Goal: Task Accomplishment & Management: Use online tool/utility

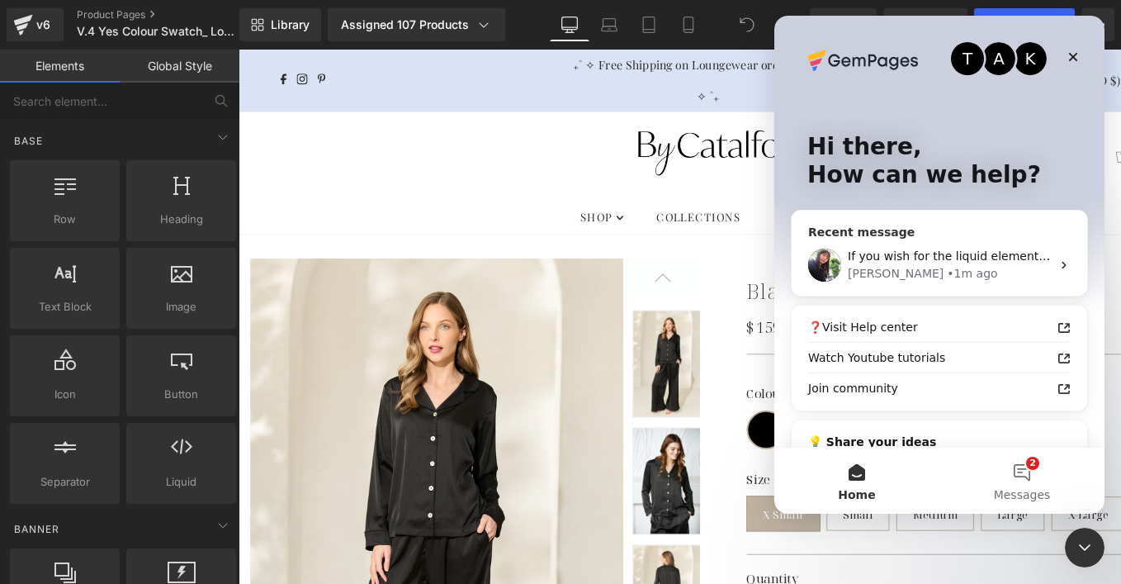
click at [877, 247] on div "If you wish for the liquid element to be visible above the line, you may place …" at bounding box center [940, 264] width 296 height 61
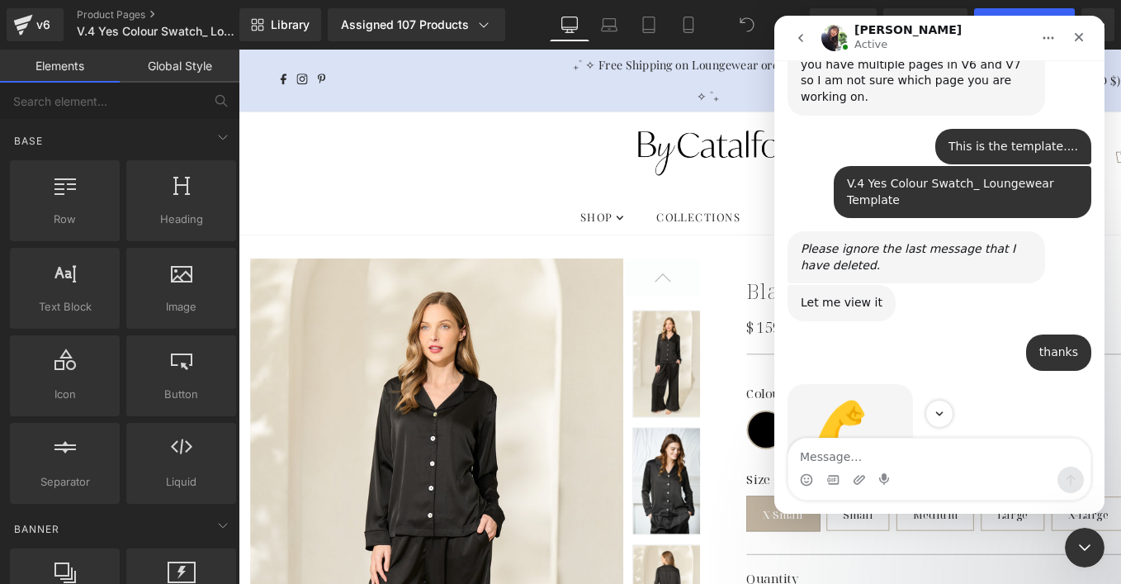
scroll to position [6339, 0]
click at [723, 250] on div at bounding box center [560, 267] width 1121 height 534
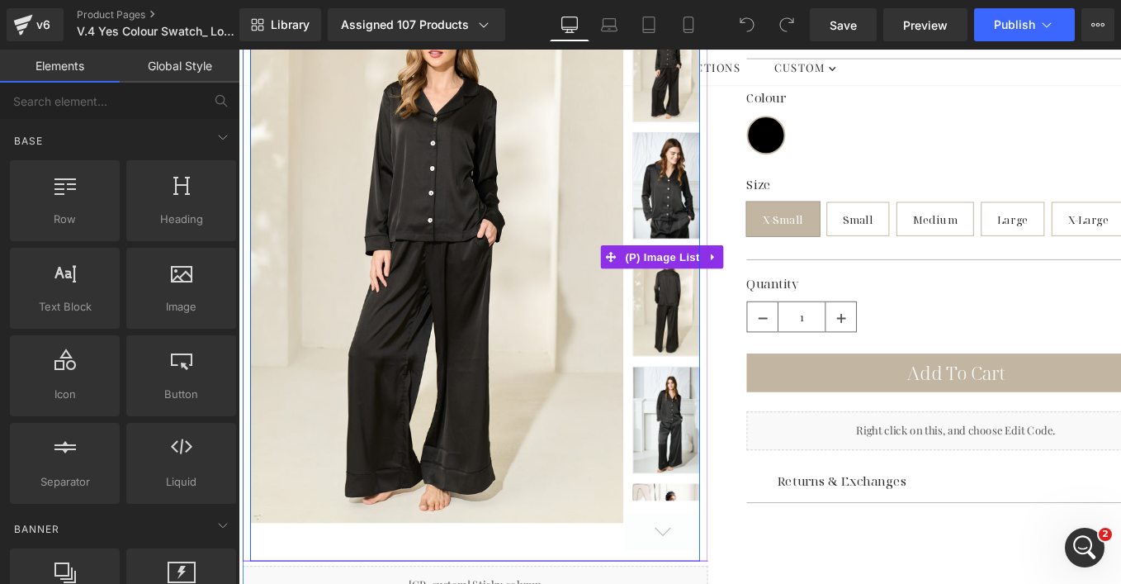
scroll to position [370, 0]
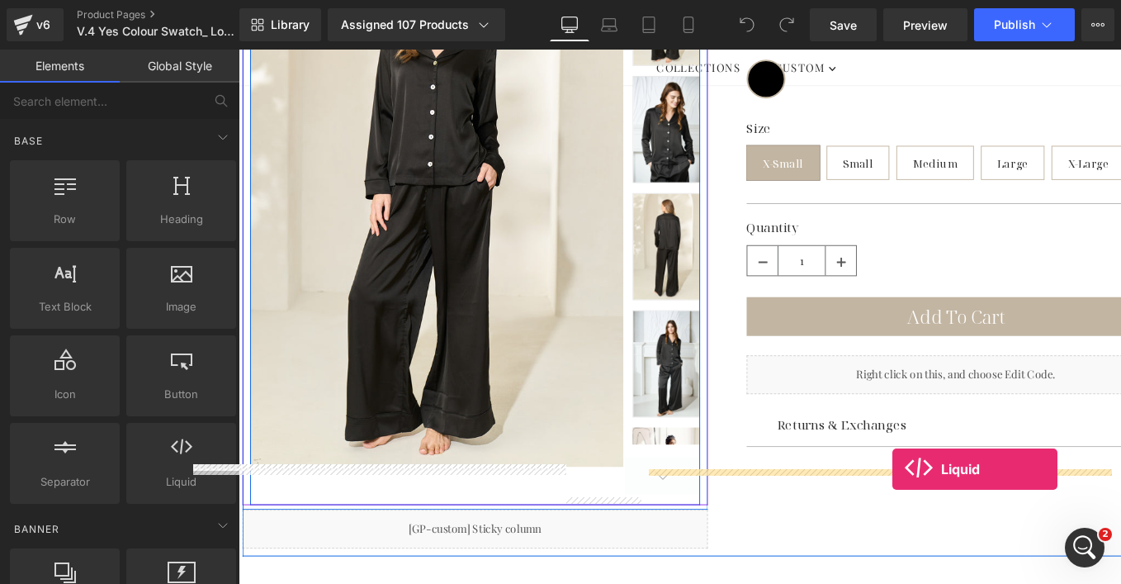
drag, startPoint x: 429, startPoint y: 500, endPoint x: 934, endPoint y: 496, distance: 505.2
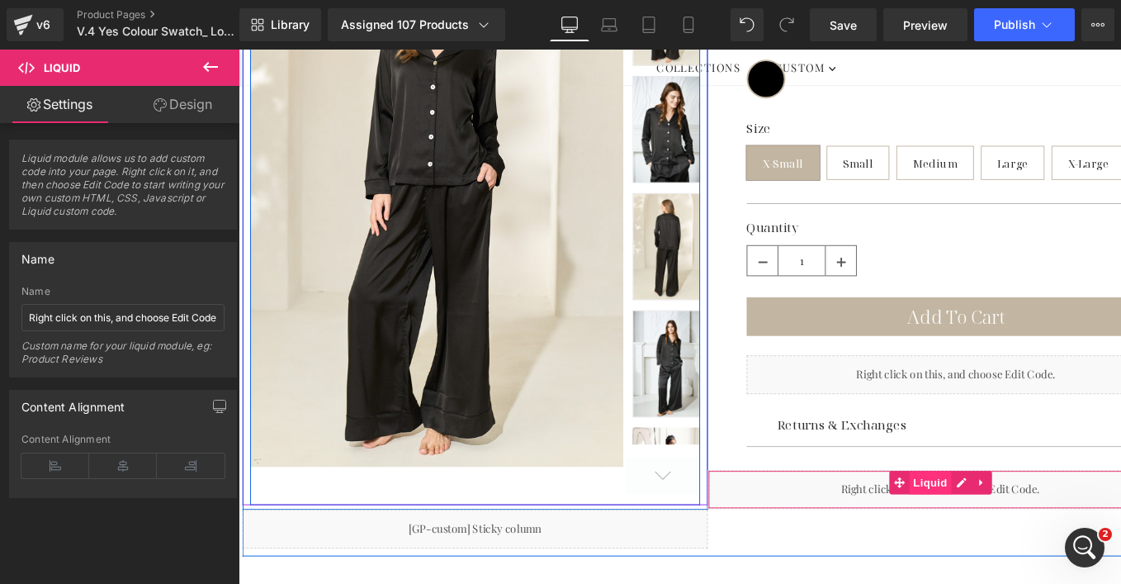
click at [973, 507] on span "Liquid" at bounding box center [975, 510] width 45 height 25
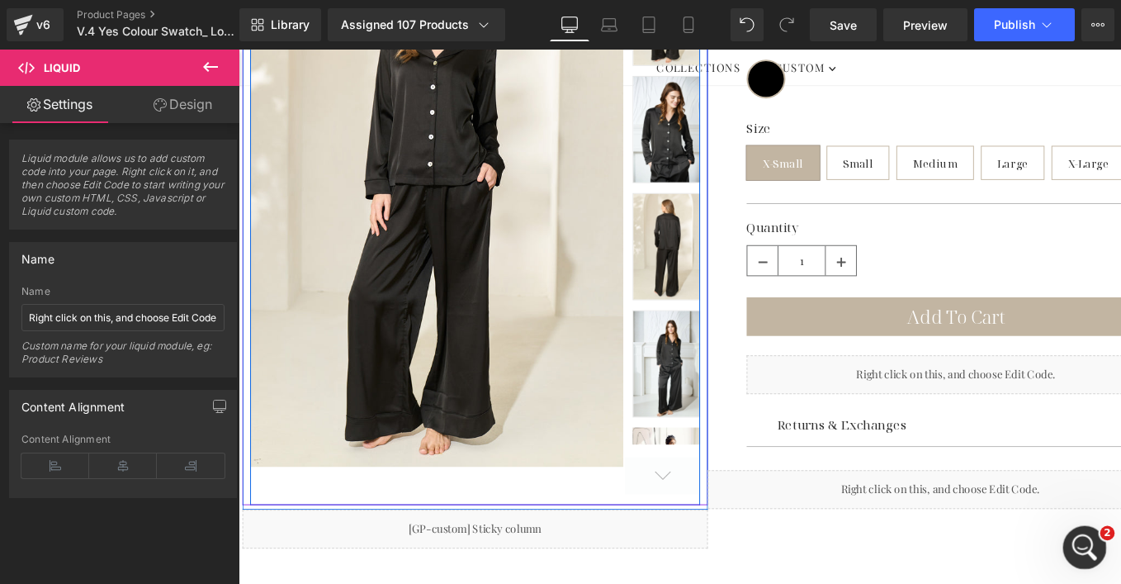
click at [1084, 549] on icon "Open Intercom Messenger" at bounding box center [1082, 545] width 27 height 27
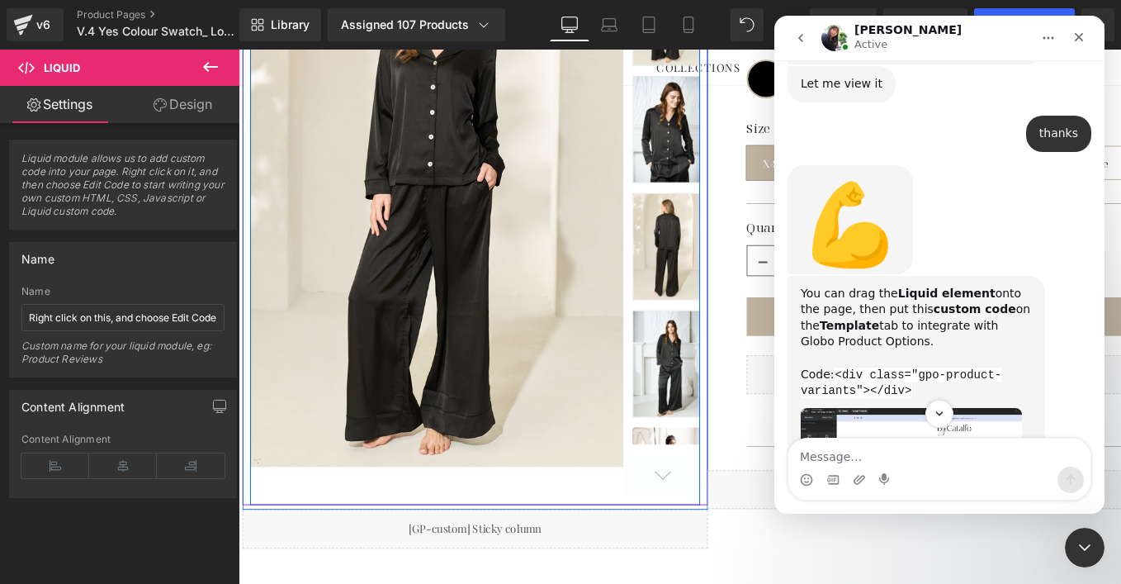
scroll to position [6560, 0]
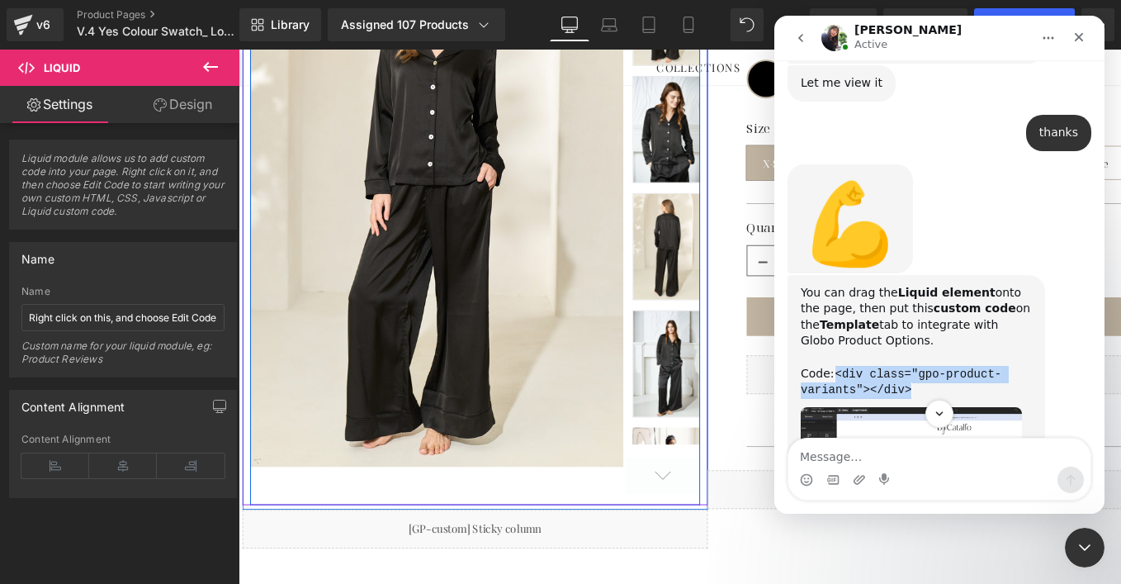
drag, startPoint x: 837, startPoint y: 131, endPoint x: 910, endPoint y: 144, distance: 73.8
click at [910, 367] on code "<div class="gpo-product-variants"></div>" at bounding box center [901, 382] width 201 height 31
copy code "<div class="gpo-product-variants"></div>"
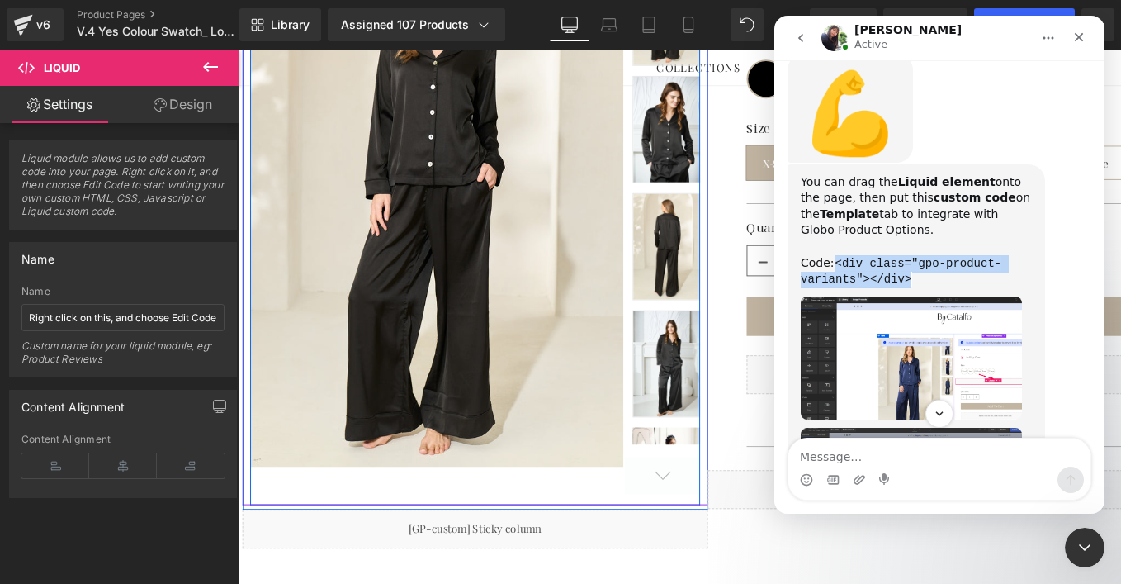
scroll to position [6672, 0]
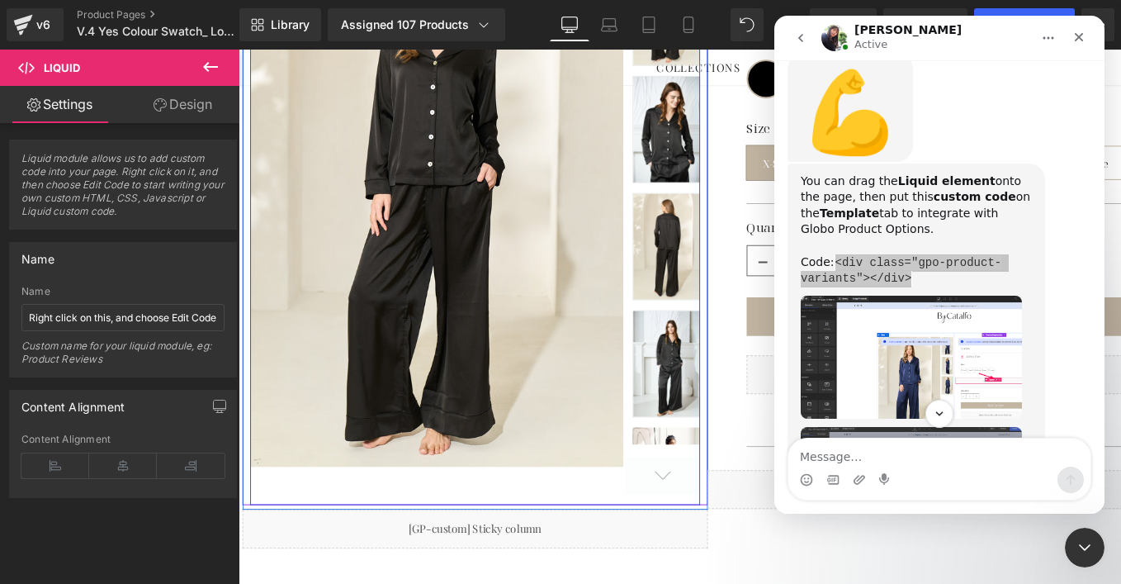
click at [739, 530] on div at bounding box center [560, 267] width 1121 height 534
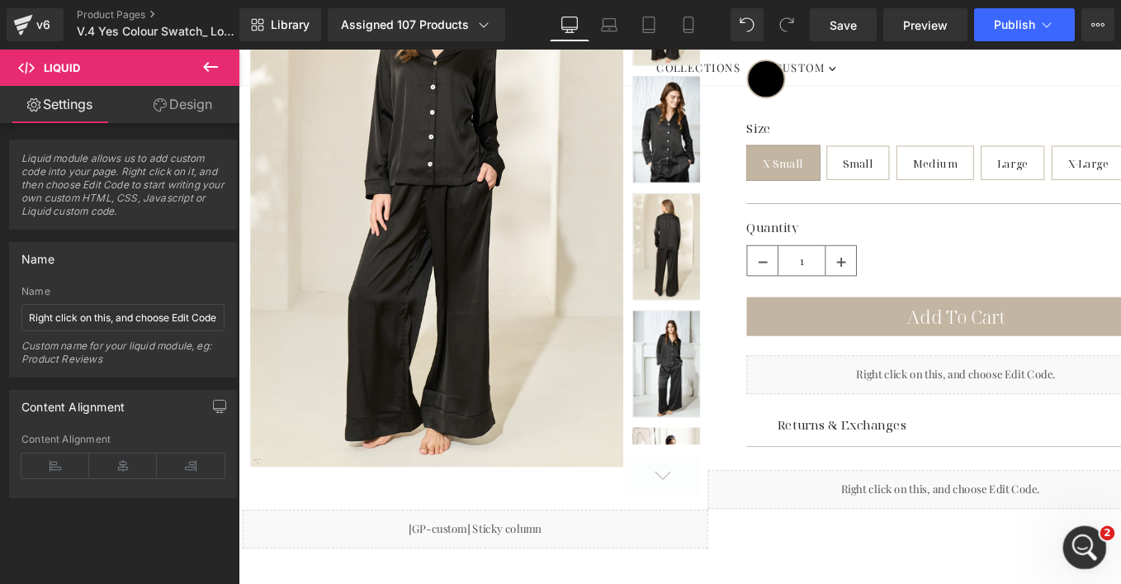
click at [1086, 542] on icon "Open Intercom Messenger" at bounding box center [1082, 545] width 27 height 27
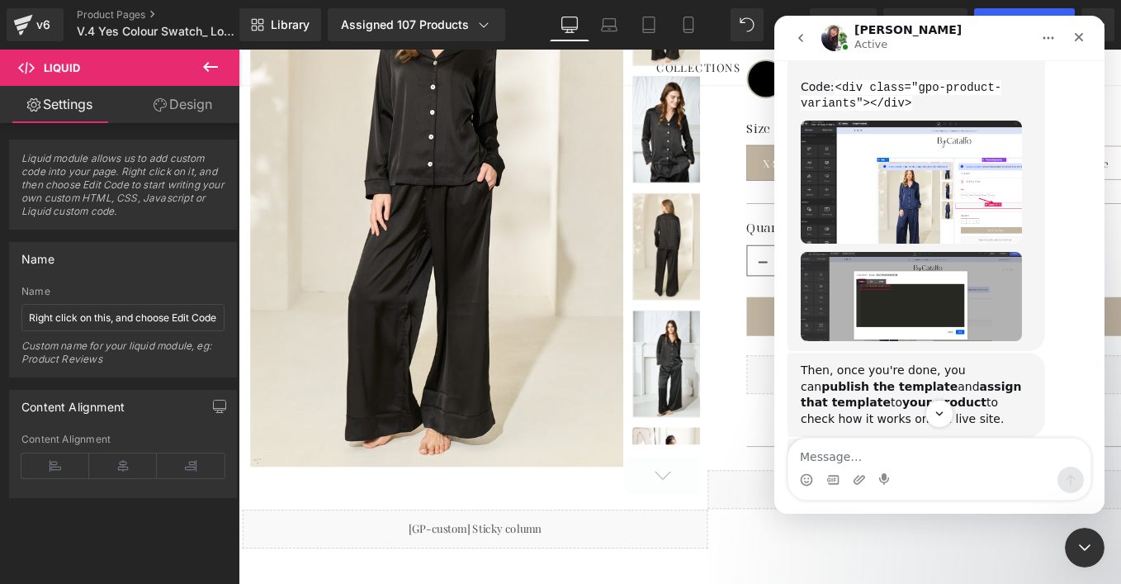
scroll to position [6835, 0]
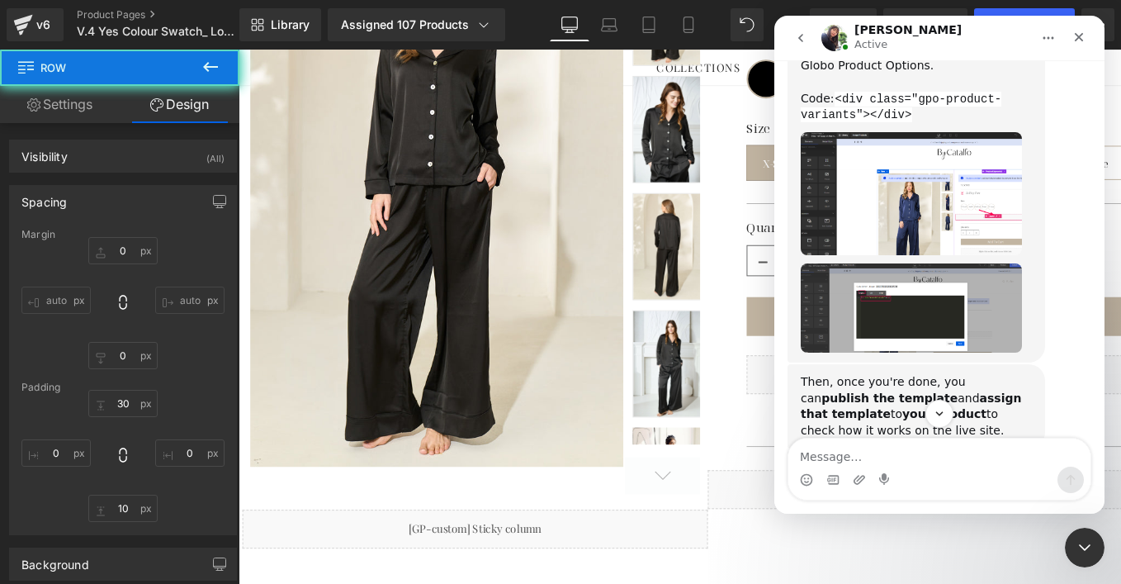
click at [750, 14] on div at bounding box center [560, 267] width 1121 height 534
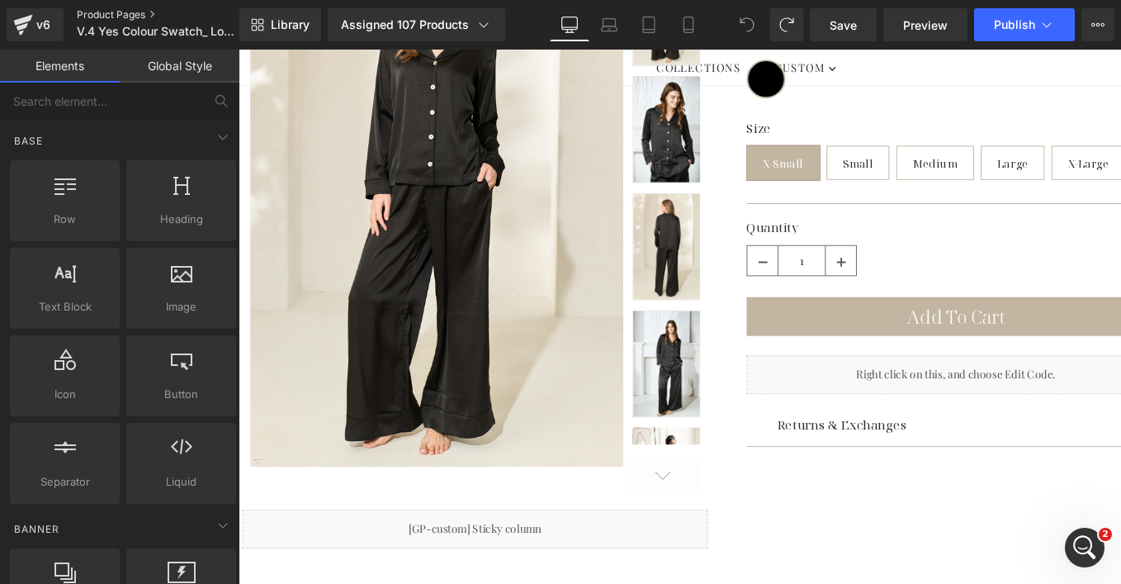
click at [97, 10] on link "Product Pages" at bounding box center [172, 14] width 190 height 13
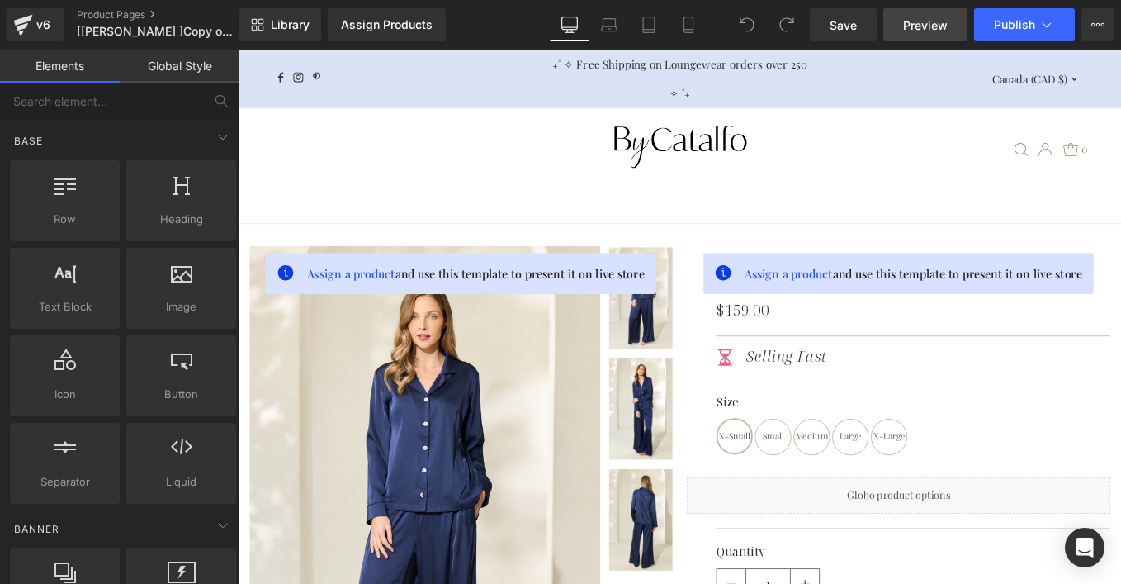
click at [907, 26] on span "Preview" at bounding box center [925, 25] width 45 height 17
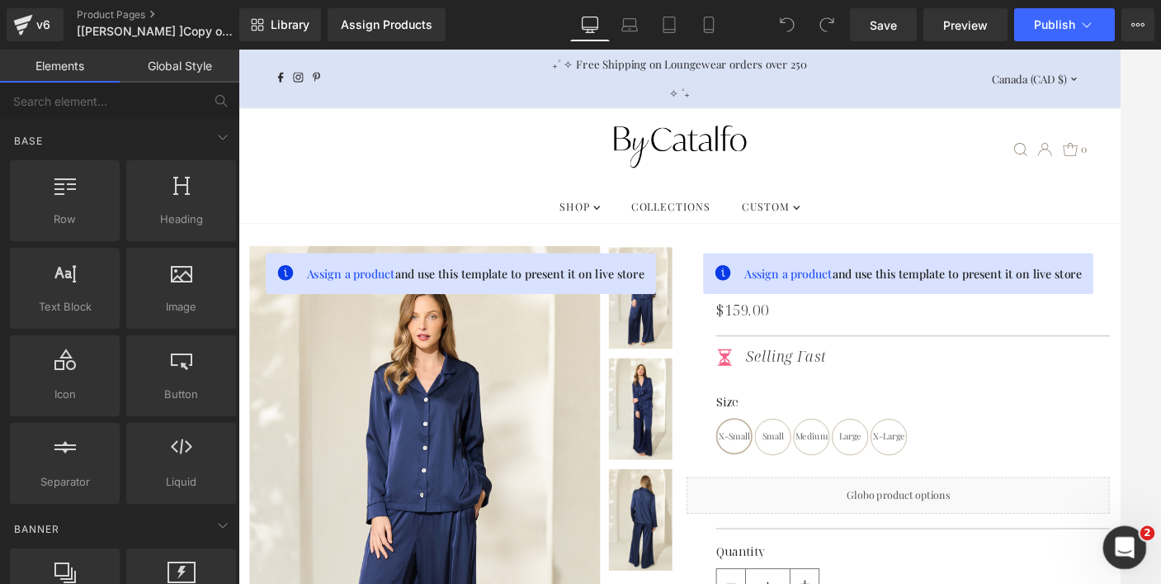
click at [1120, 552] on icon "Open Intercom Messenger" at bounding box center [1122, 545] width 27 height 27
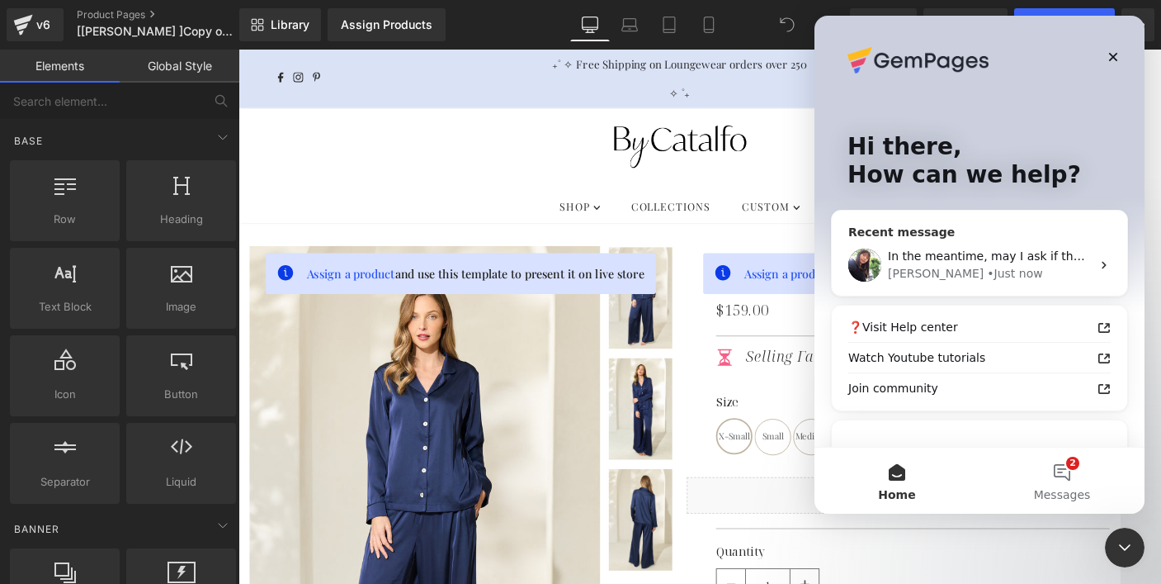
click at [960, 263] on div "In the meantime, may I ask if there is anything else we can help you with?" at bounding box center [989, 256] width 203 height 17
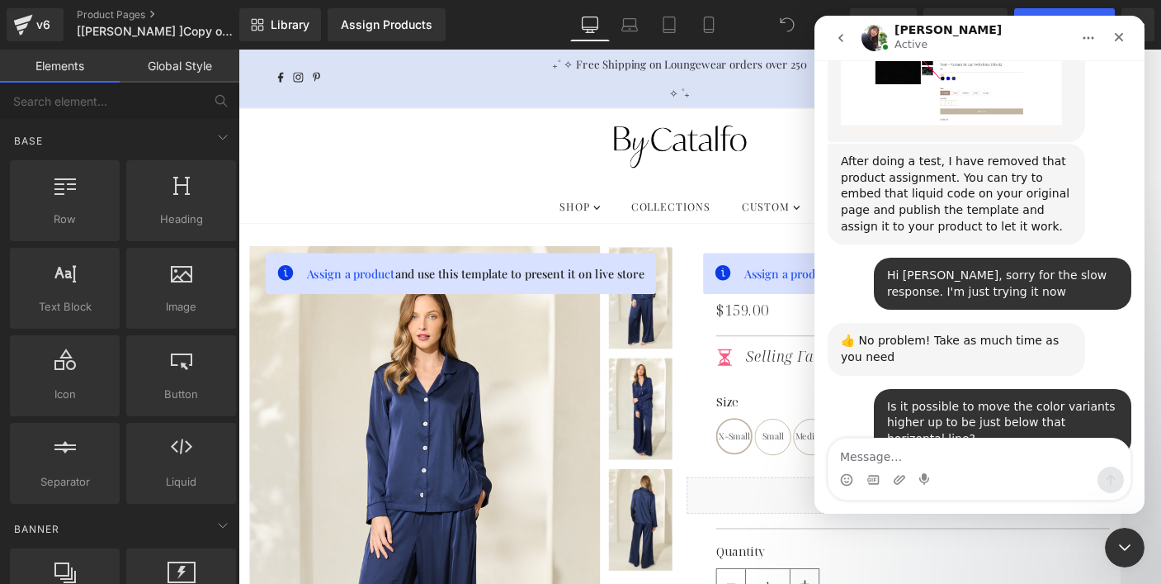
scroll to position [7570, 0]
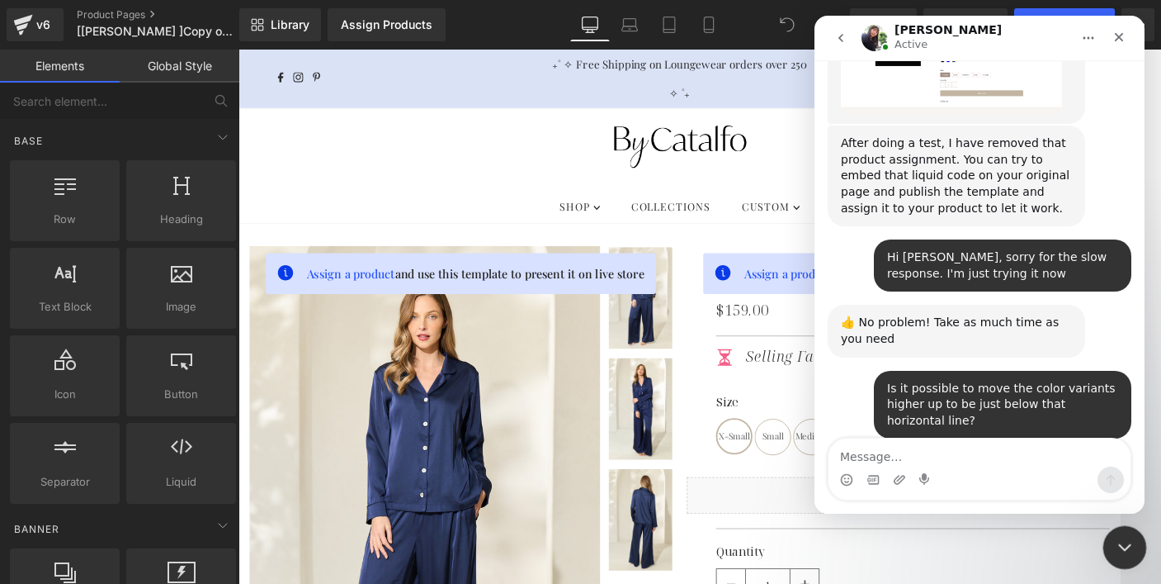
click at [1118, 546] on icon "Close Intercom Messenger" at bounding box center [1123, 545] width 20 height 20
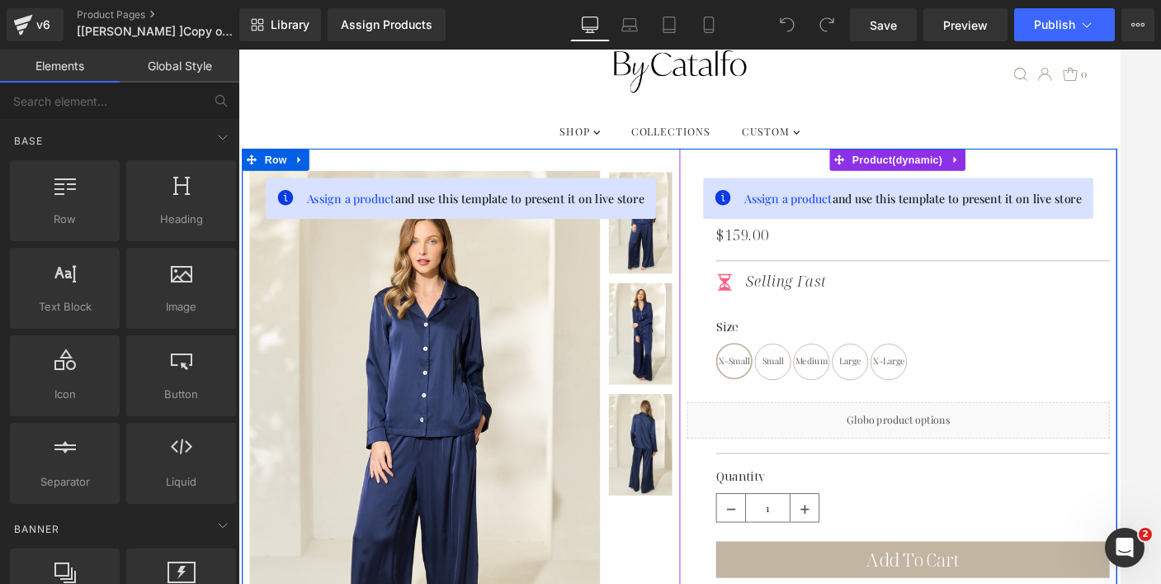
scroll to position [134, 0]
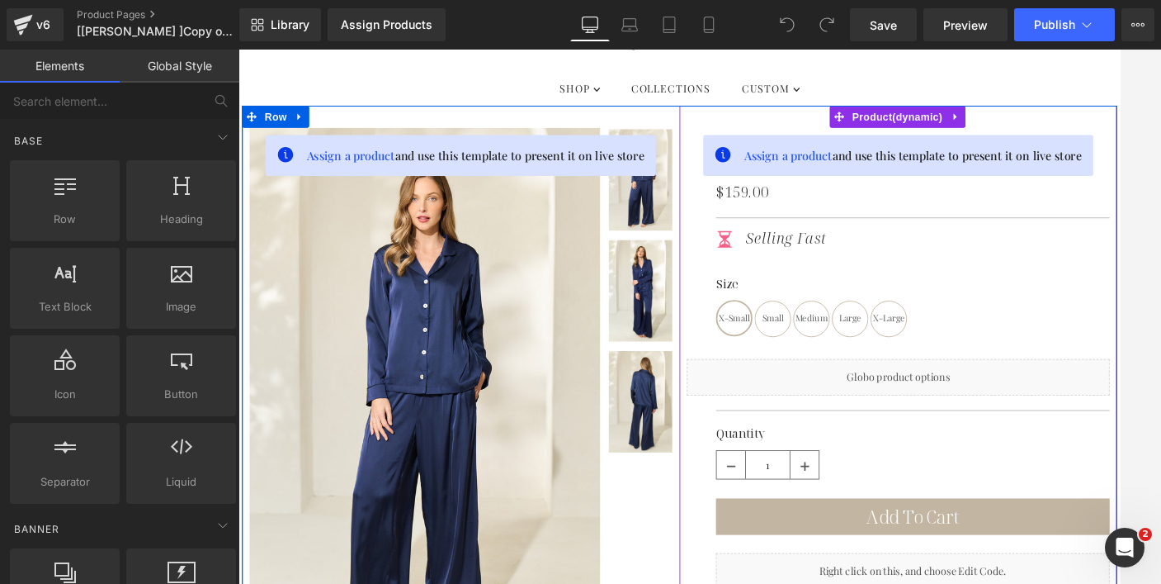
click at [950, 420] on div "Liquid" at bounding box center [985, 420] width 479 height 41
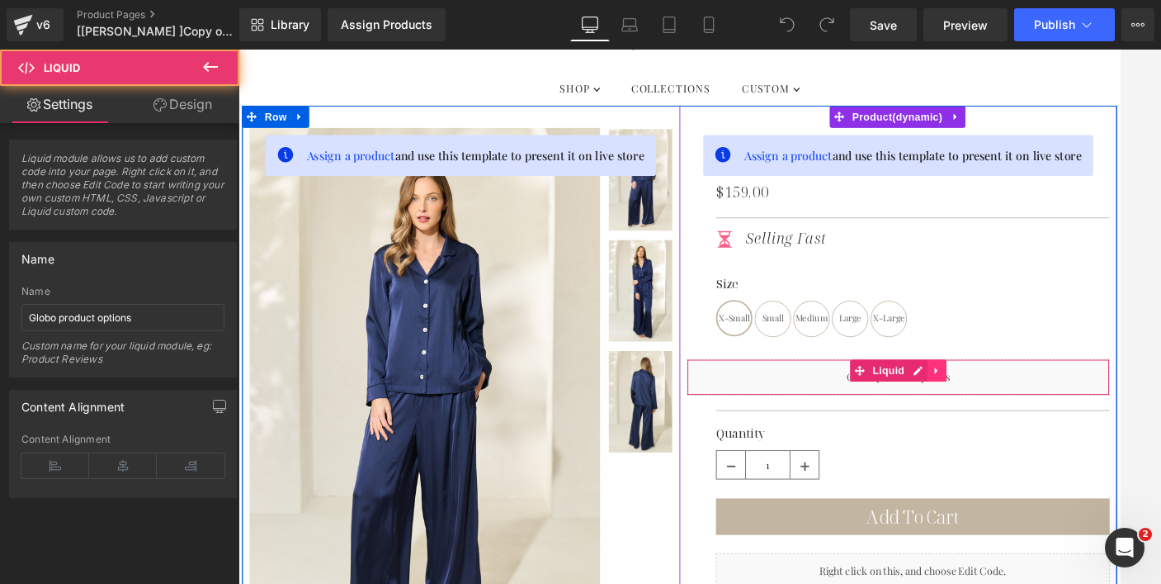
click at [1024, 415] on icon at bounding box center [1030, 413] width 12 height 12
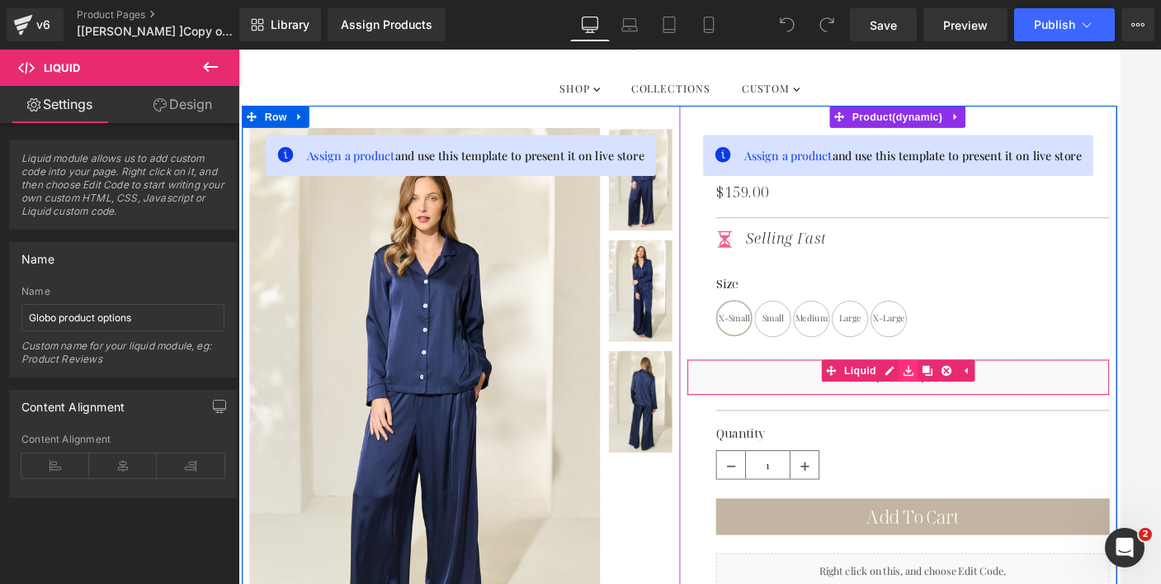
click at [991, 414] on icon at bounding box center [997, 413] width 12 height 12
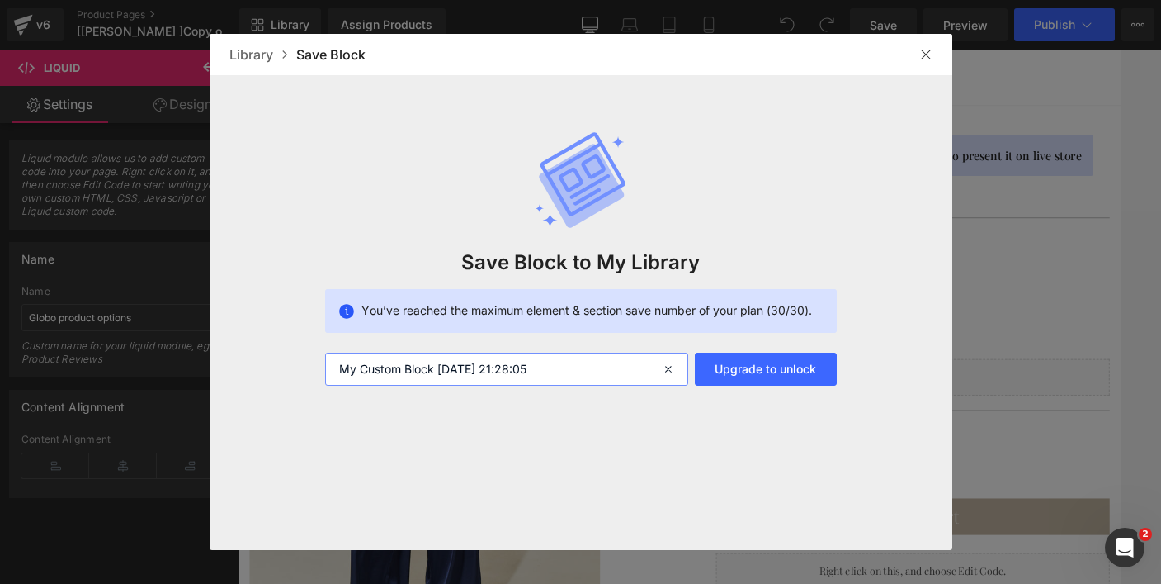
click at [611, 361] on input "My Custom Block 2025-09-22 21:28:05" at bounding box center [506, 368] width 363 height 33
type input "Globo Variant"
click at [252, 56] on div "Library" at bounding box center [262, 55] width 67 height 20
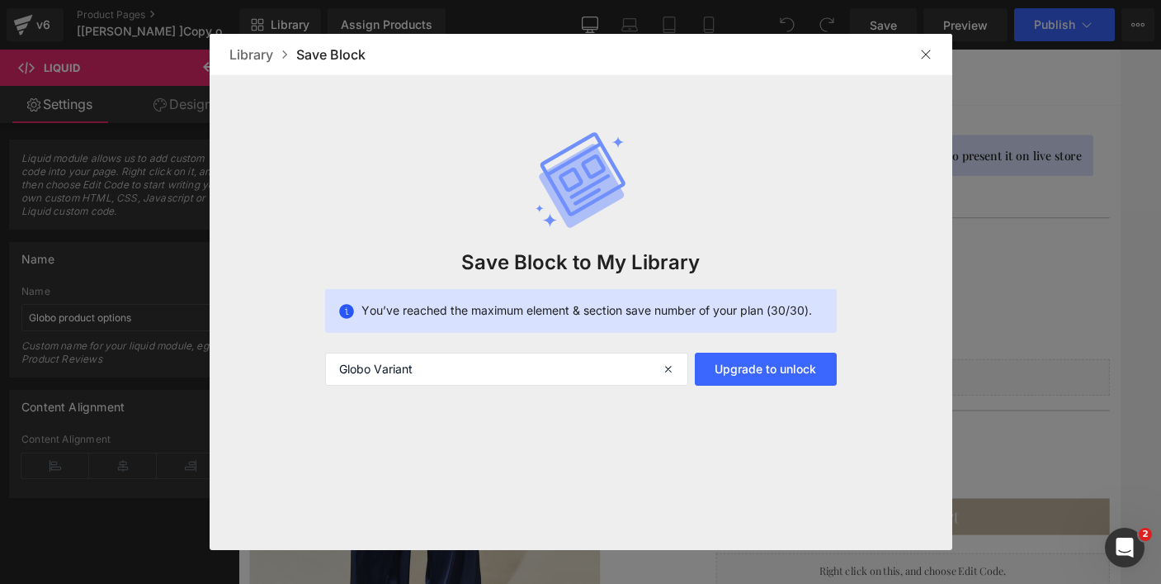
click at [928, 56] on img at bounding box center [926, 54] width 13 height 13
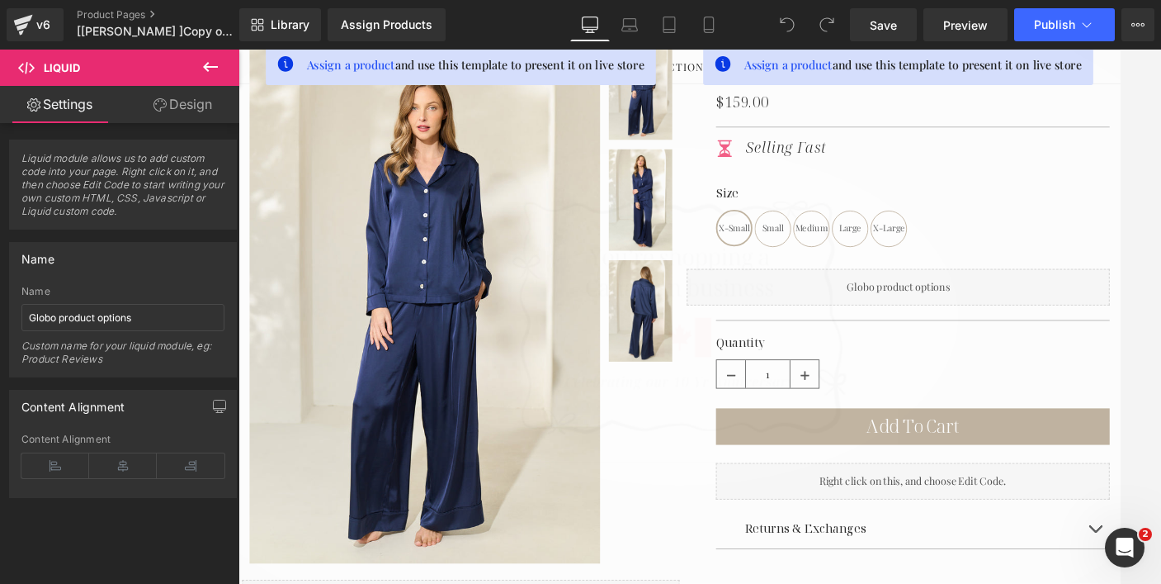
scroll to position [252, 0]
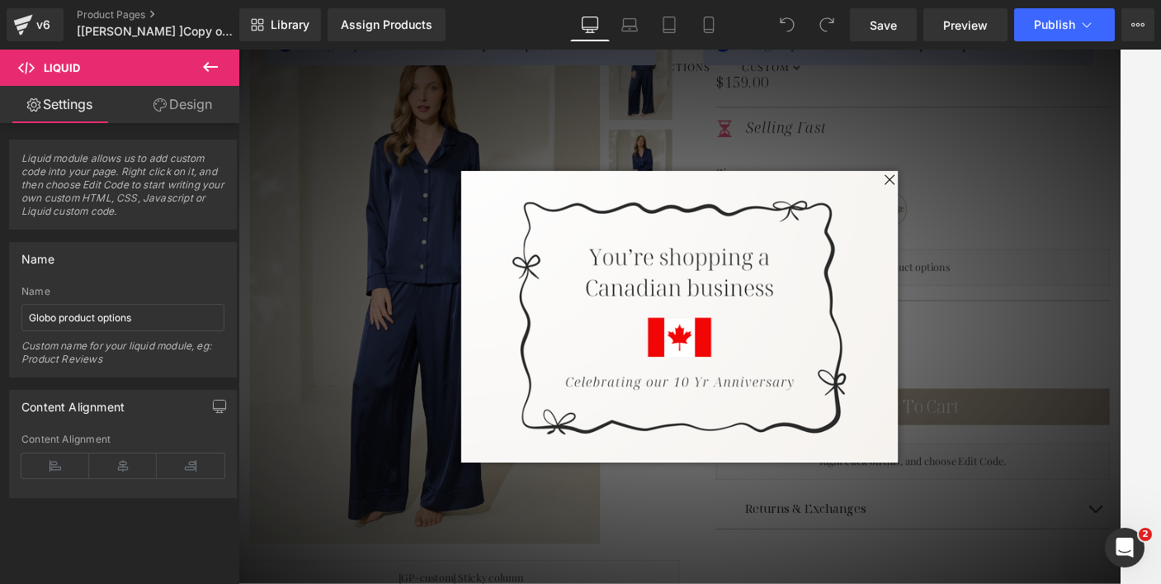
click at [970, 197] on span at bounding box center [975, 197] width 21 height 21
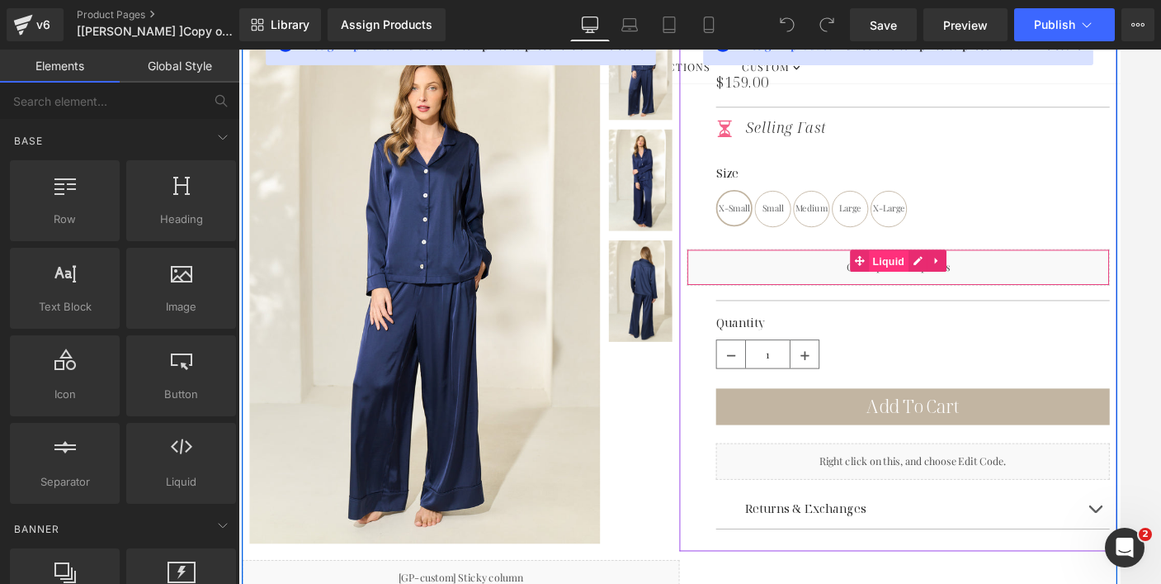
click at [939, 291] on link "Liquid" at bounding box center [964, 288] width 66 height 25
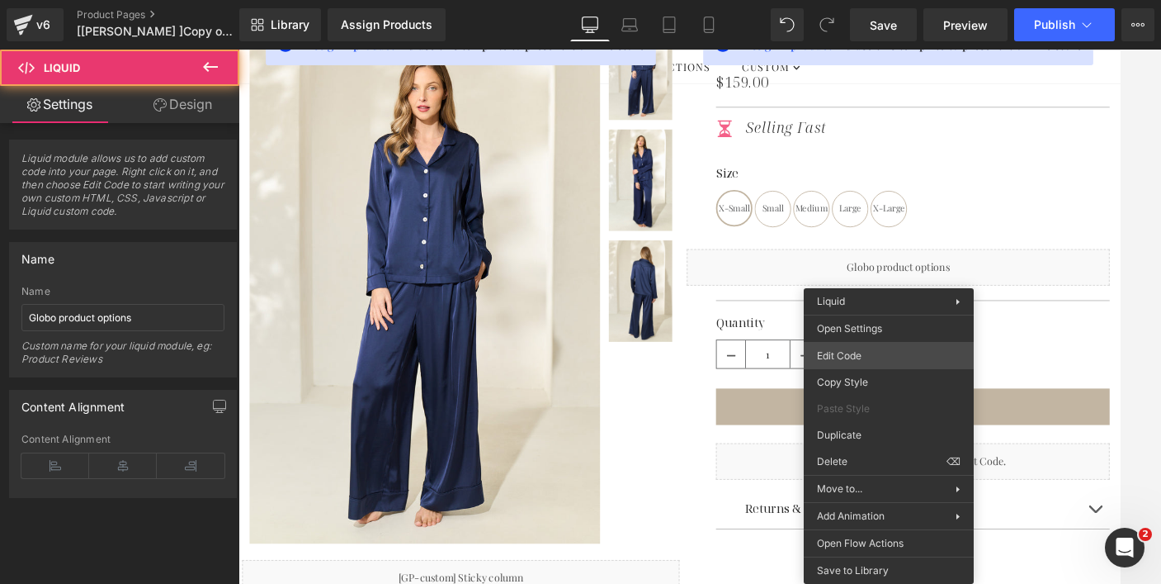
click at [857, 0] on div "Liquid You are previewing how the will restyle your page. You can not edit Elem…" at bounding box center [580, 0] width 1161 height 0
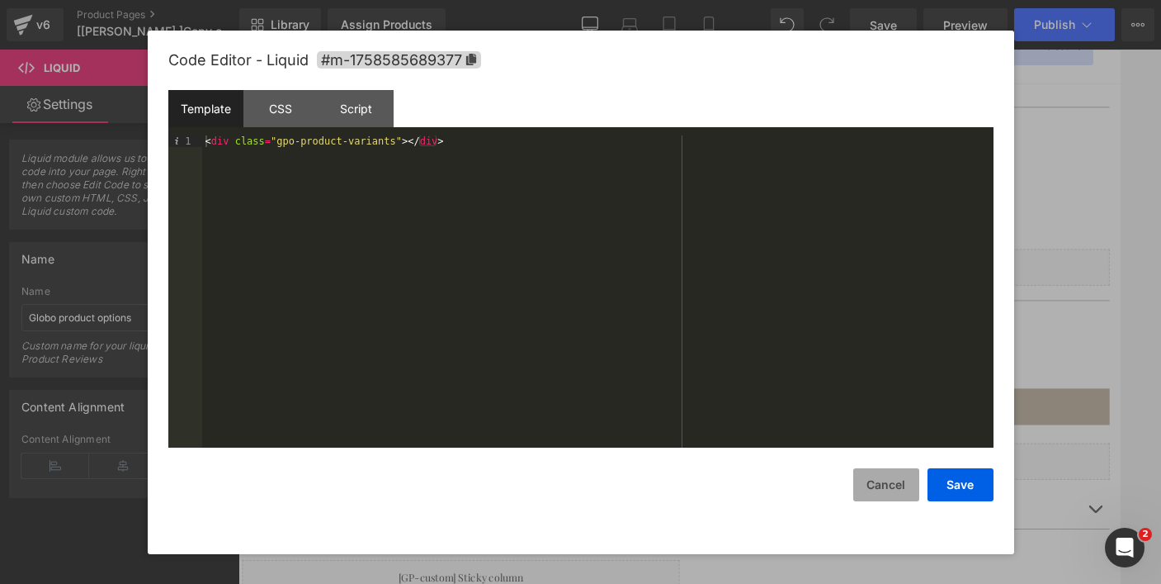
click at [896, 490] on button "Cancel" at bounding box center [887, 484] width 66 height 33
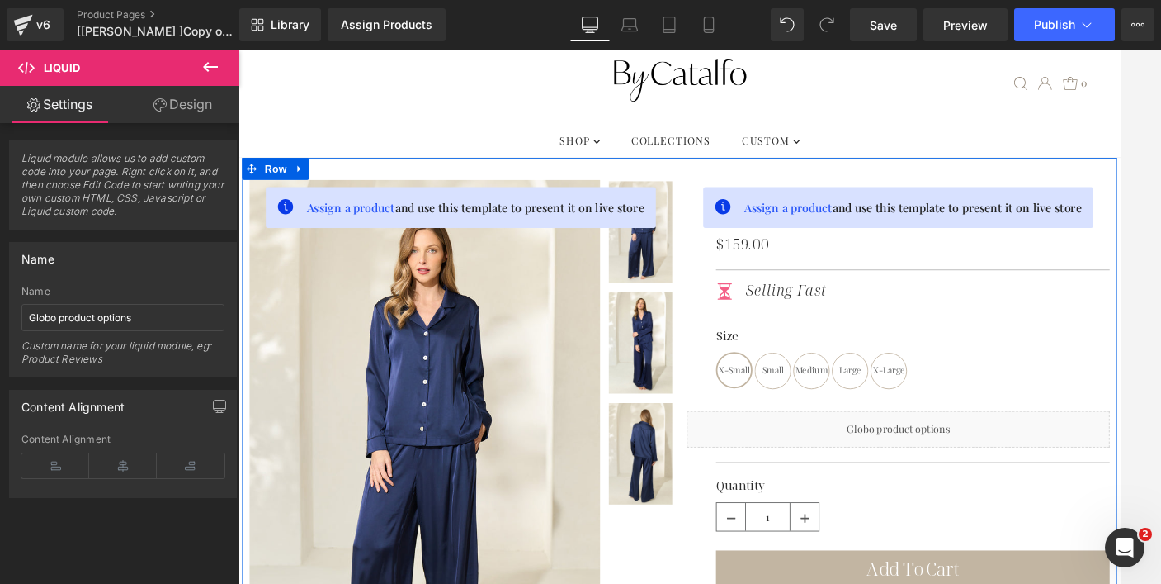
scroll to position [77, 0]
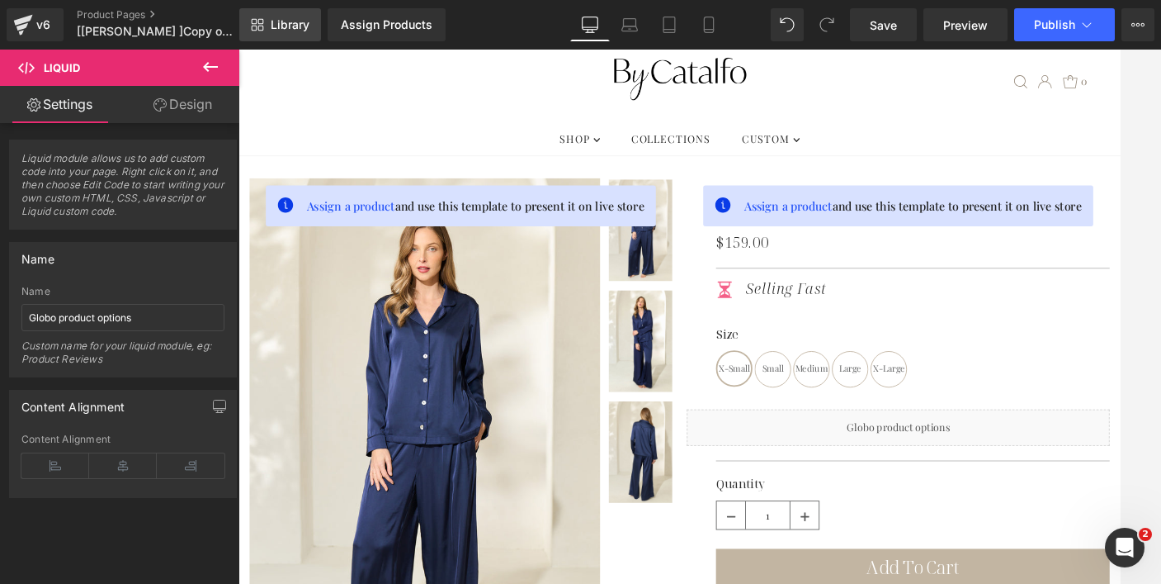
click at [267, 18] on link "Library" at bounding box center [280, 24] width 82 height 33
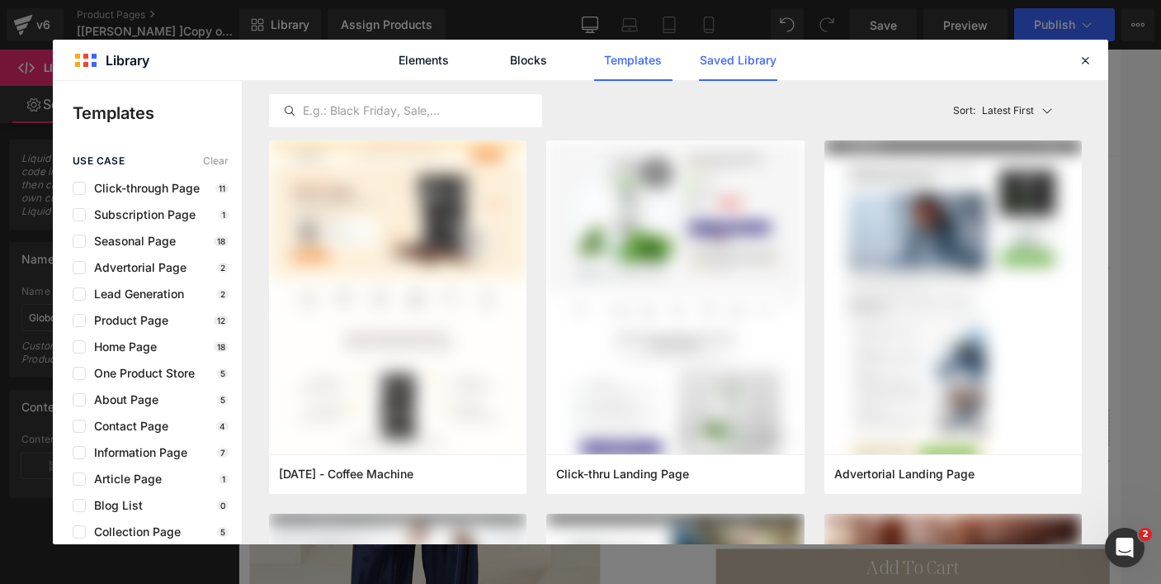
click at [741, 69] on link "Saved Library" at bounding box center [738, 60] width 78 height 41
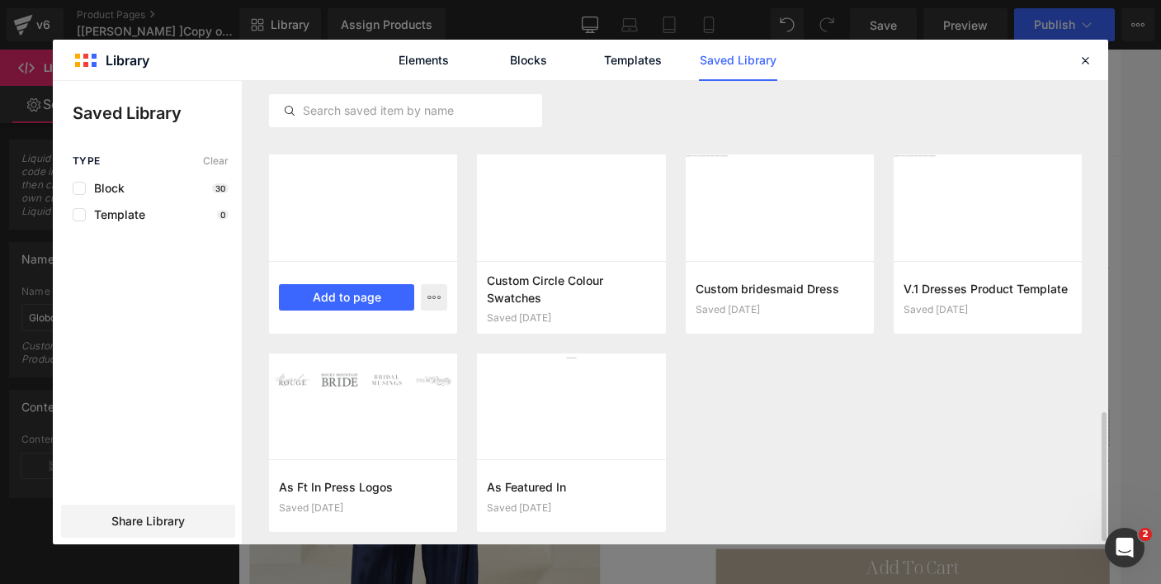
scroll to position [1178, 0]
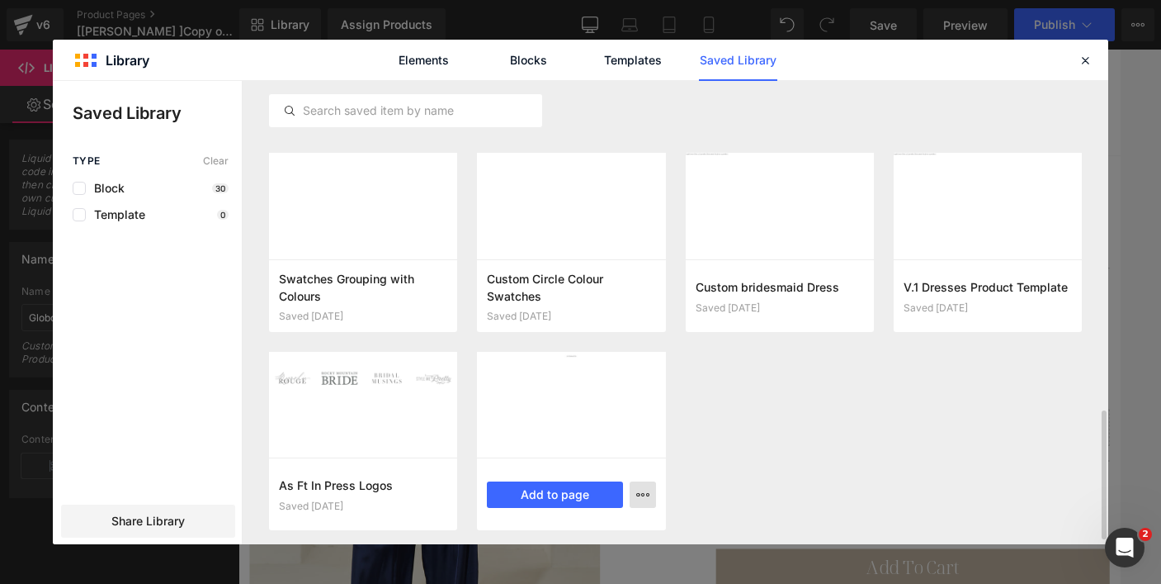
click at [643, 493] on icon "button" at bounding box center [642, 494] width 13 height 13
click at [576, 451] on div "Delete" at bounding box center [562, 457] width 188 height 35
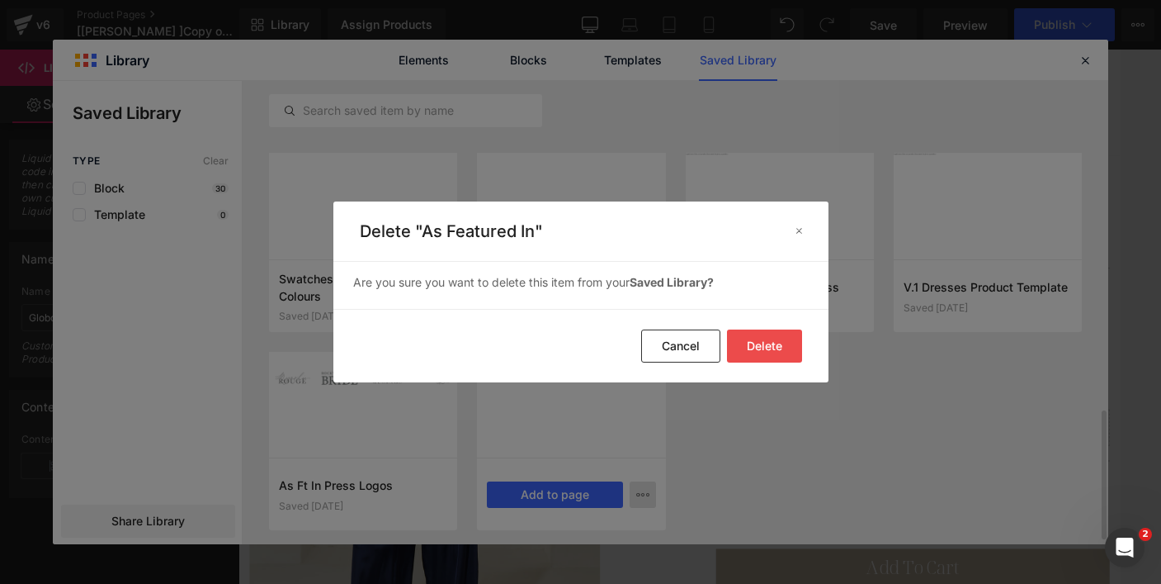
click at [773, 348] on button "Delete" at bounding box center [764, 345] width 75 height 33
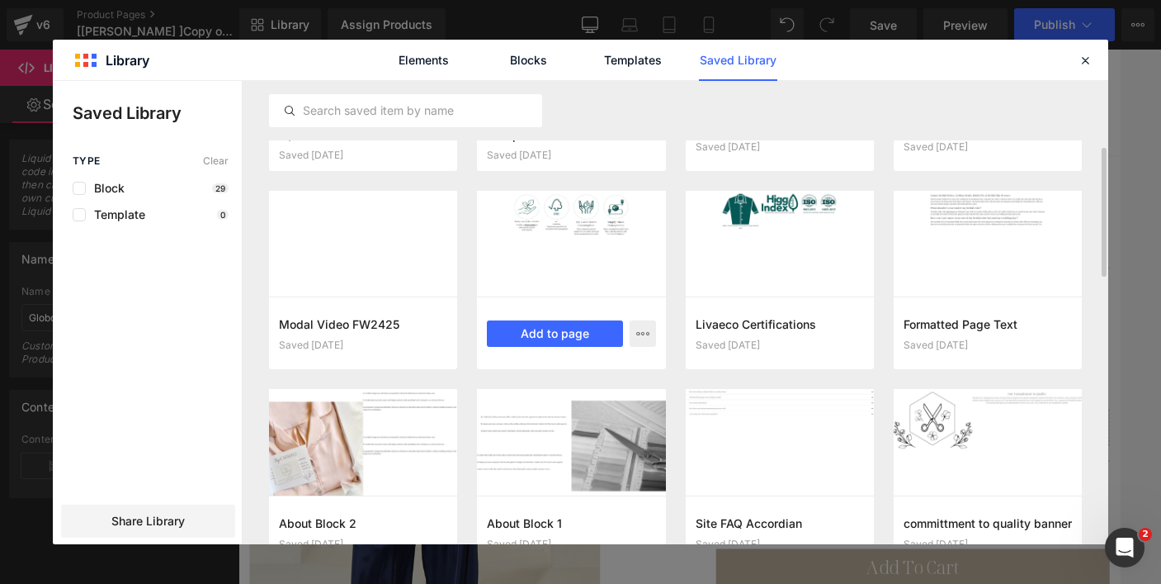
scroll to position [0, 0]
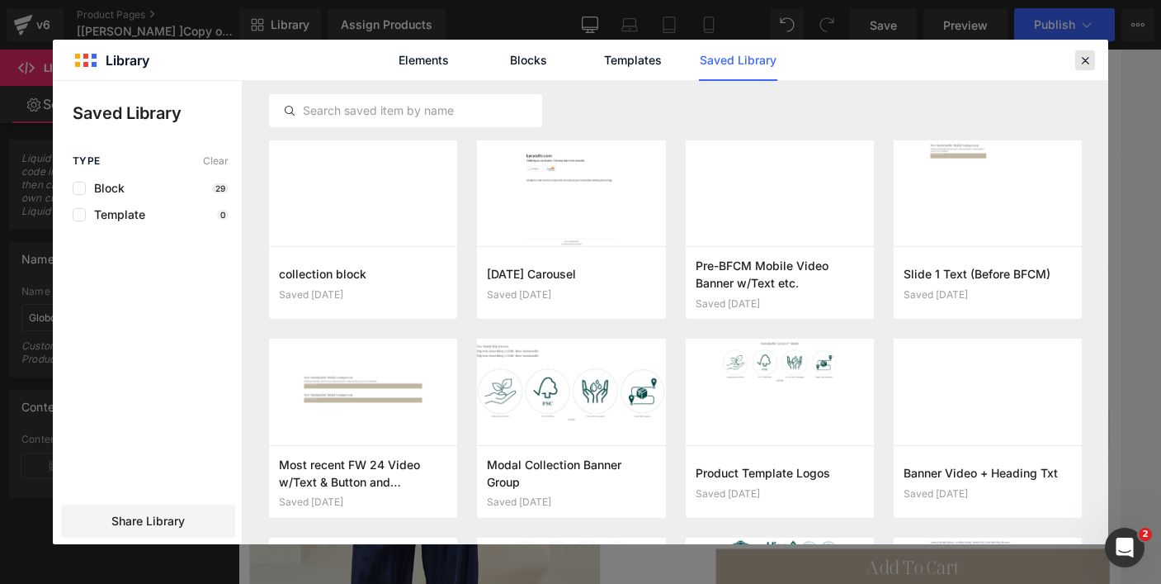
click at [1084, 58] on icon at bounding box center [1085, 60] width 15 height 15
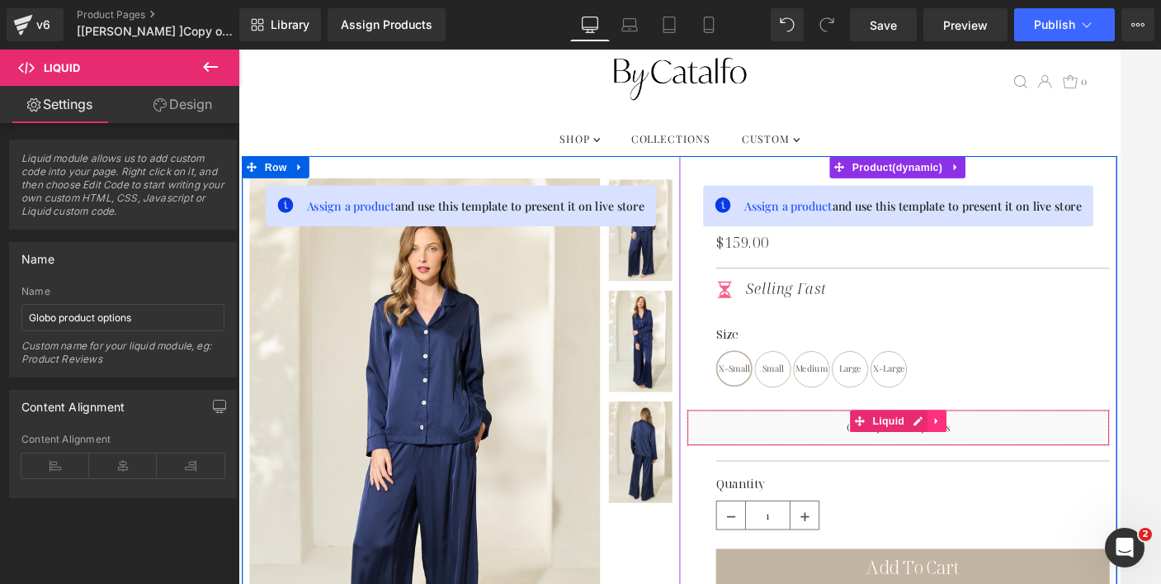
click at [1026, 471] on icon at bounding box center [1027, 469] width 3 height 7
click at [991, 472] on icon at bounding box center [997, 470] width 12 height 12
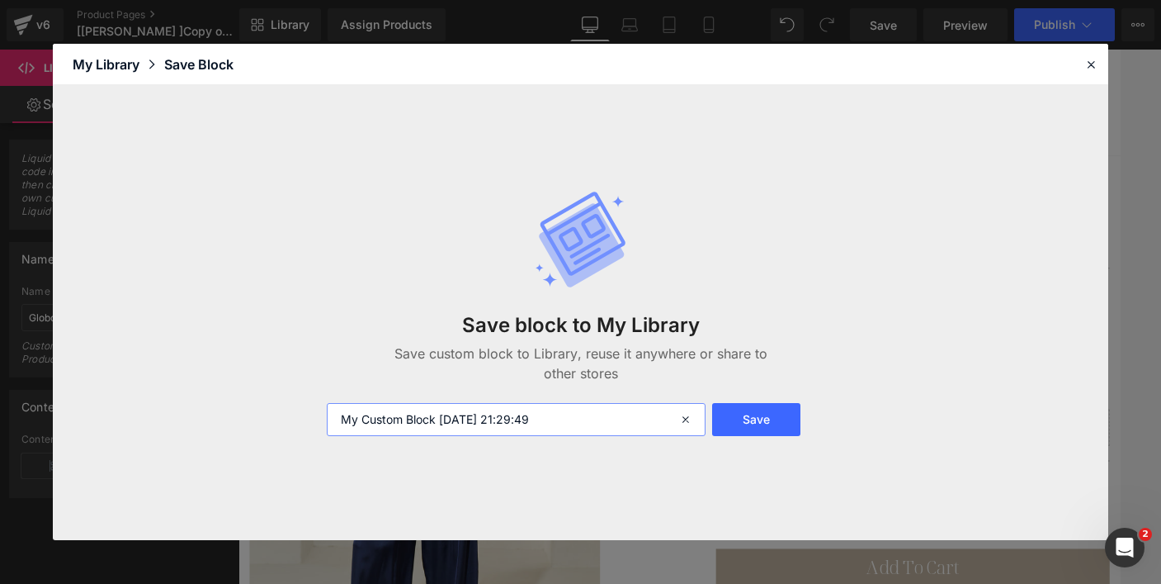
click at [556, 420] on input "My Custom Block 2025-09-22 21:29:49" at bounding box center [517, 419] width 380 height 33
type input "Globo Variant"
click at [780, 415] on button "Save" at bounding box center [756, 419] width 88 height 33
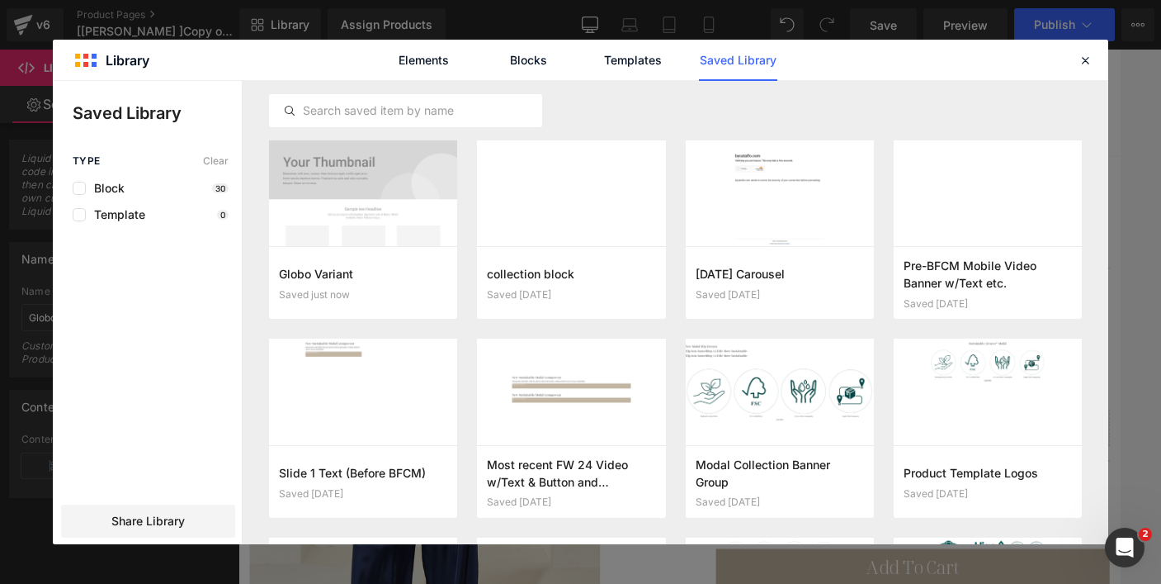
click at [1072, 51] on div "Elements Blocks Templates Saved Library" at bounding box center [581, 60] width 1056 height 40
click at [1083, 60] on icon at bounding box center [1085, 60] width 15 height 15
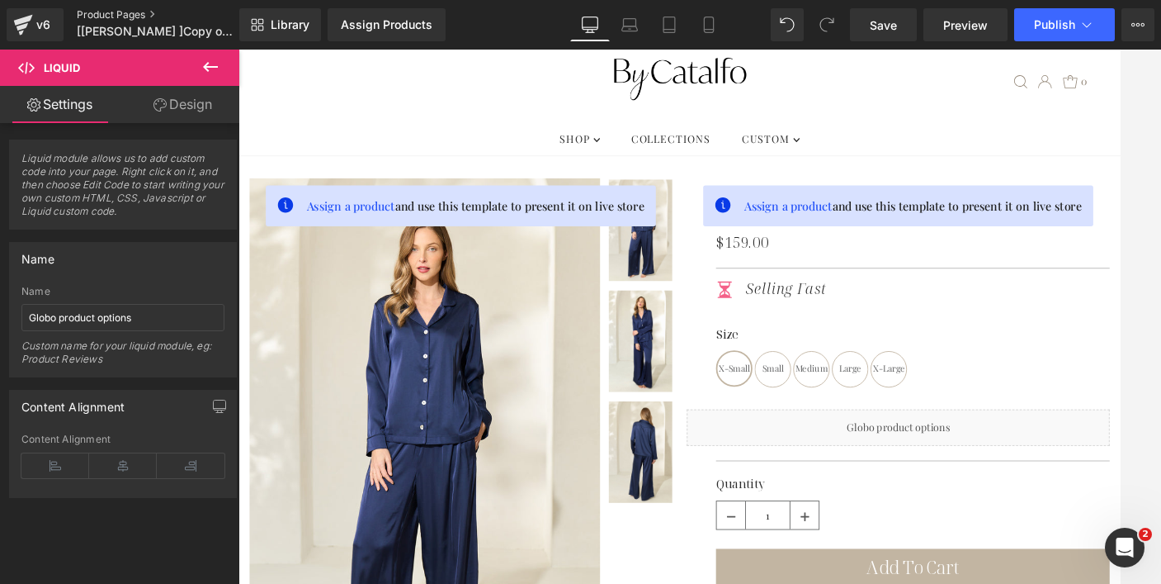
click at [113, 17] on link "Product Pages" at bounding box center [172, 14] width 190 height 13
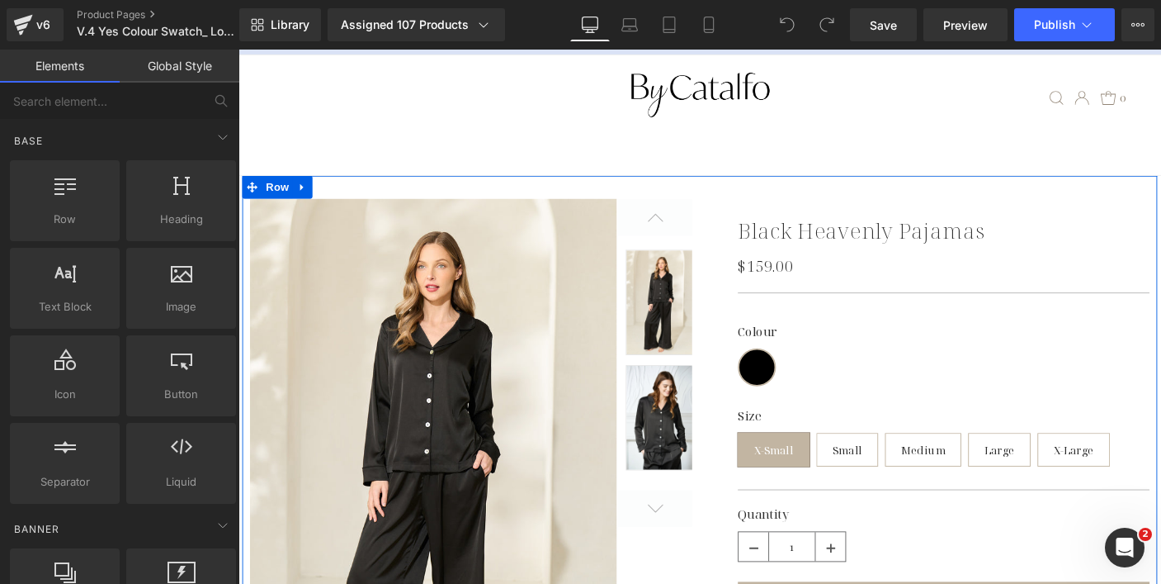
scroll to position [145, 0]
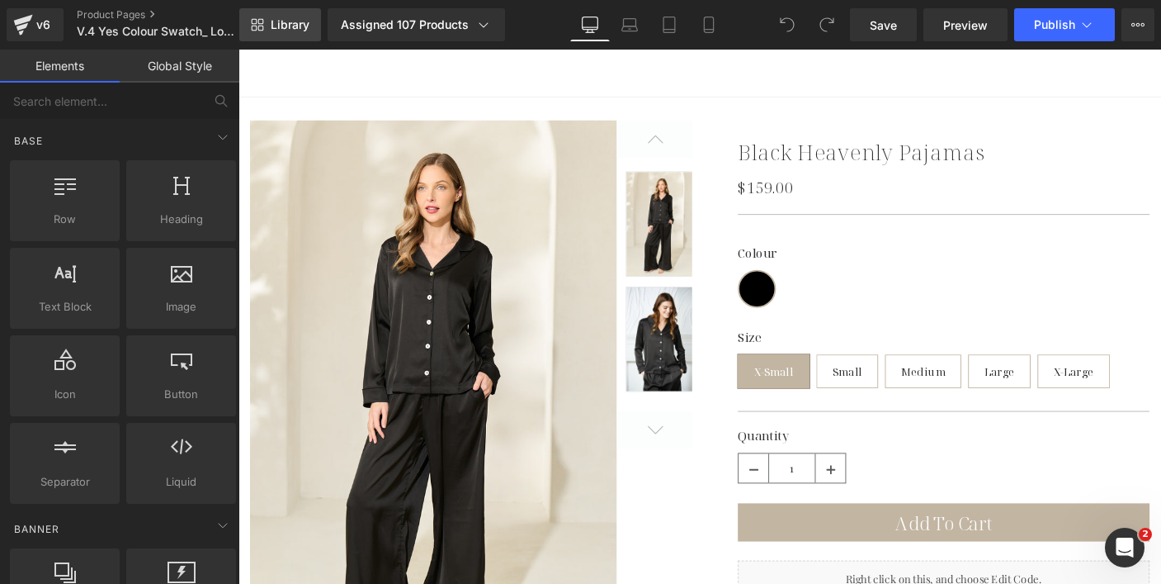
click at [258, 18] on icon at bounding box center [257, 24] width 13 height 13
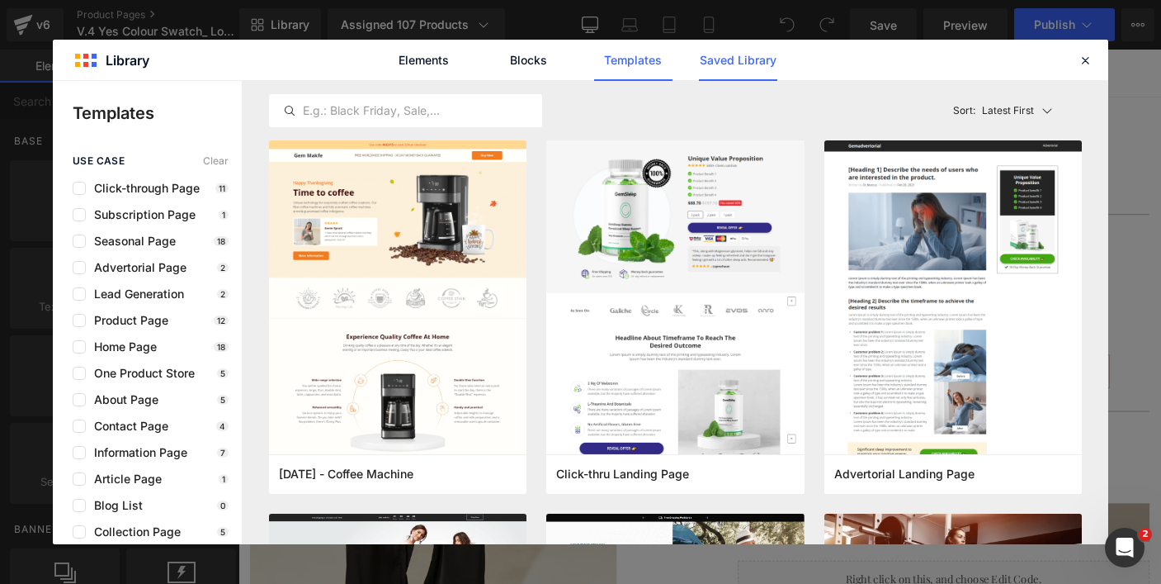
click at [716, 56] on link "Saved Library" at bounding box center [738, 60] width 78 height 41
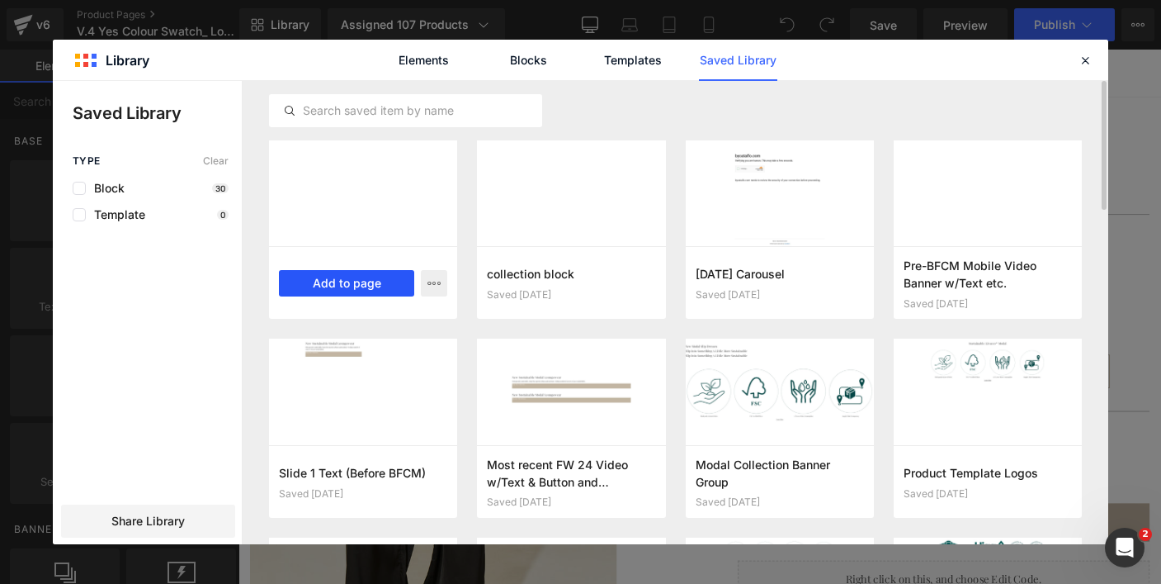
click at [365, 291] on button "Add to page" at bounding box center [346, 283] width 135 height 26
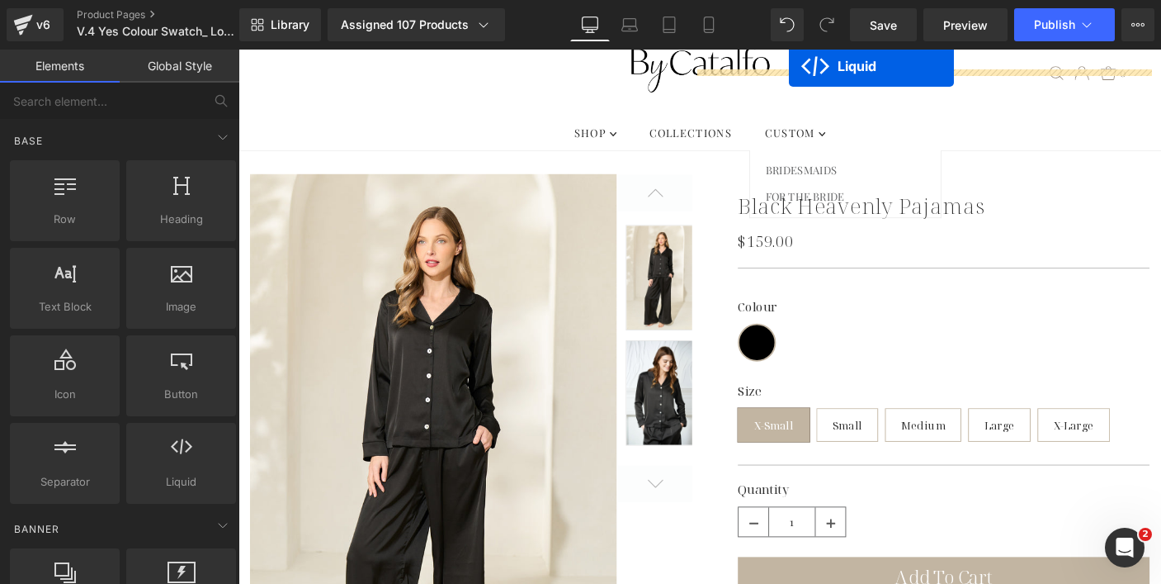
scroll to position [71, 0]
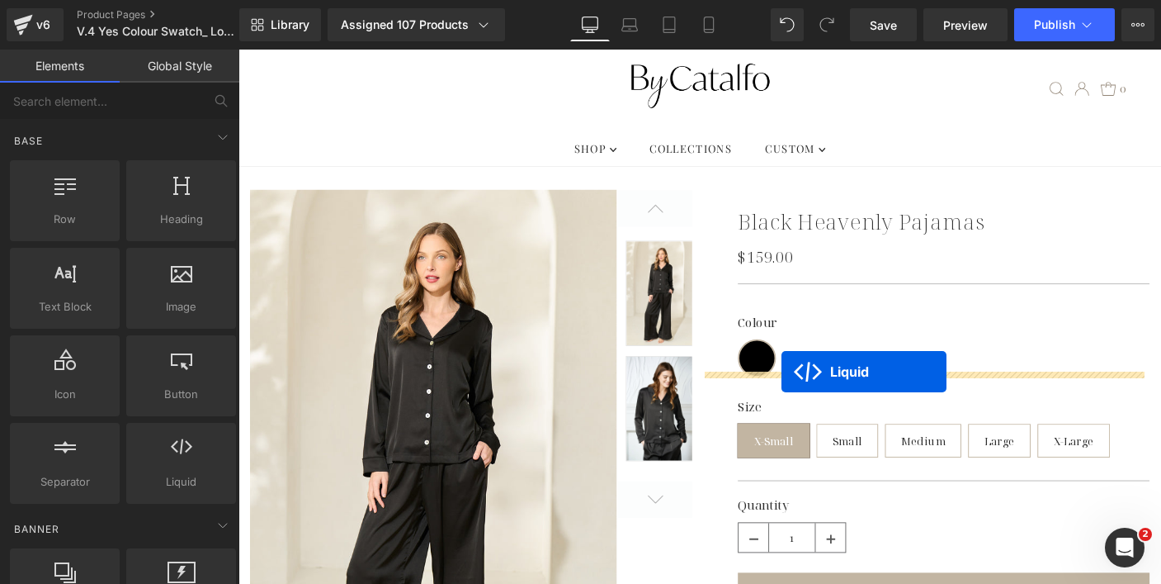
drag, startPoint x: 685, startPoint y: 335, endPoint x: 826, endPoint y: 398, distance: 154.5
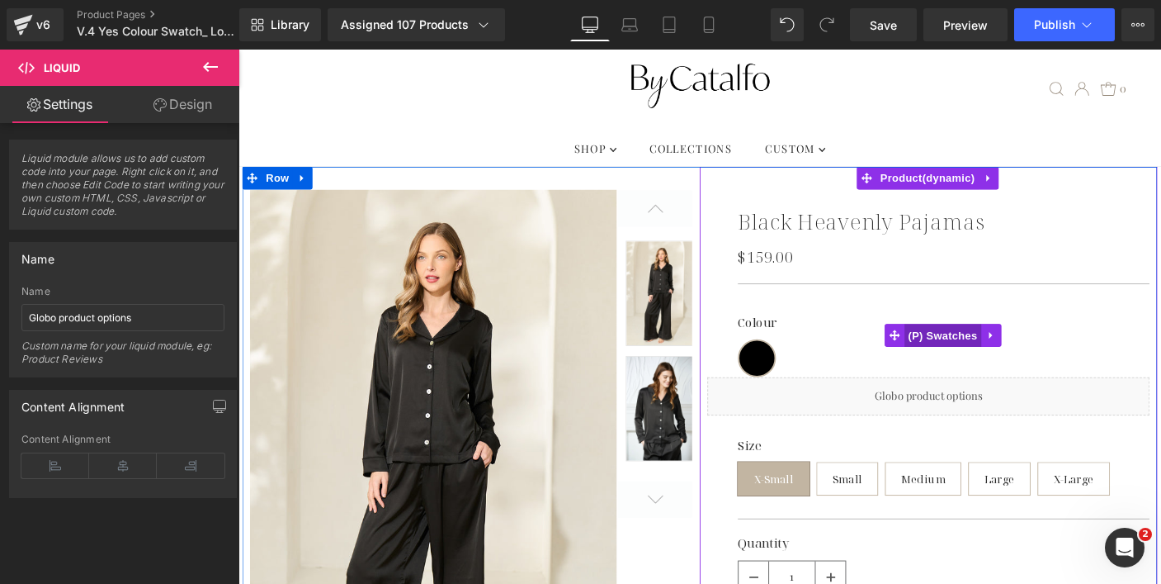
click at [986, 359] on span "(P) Swatches" at bounding box center [1000, 358] width 83 height 25
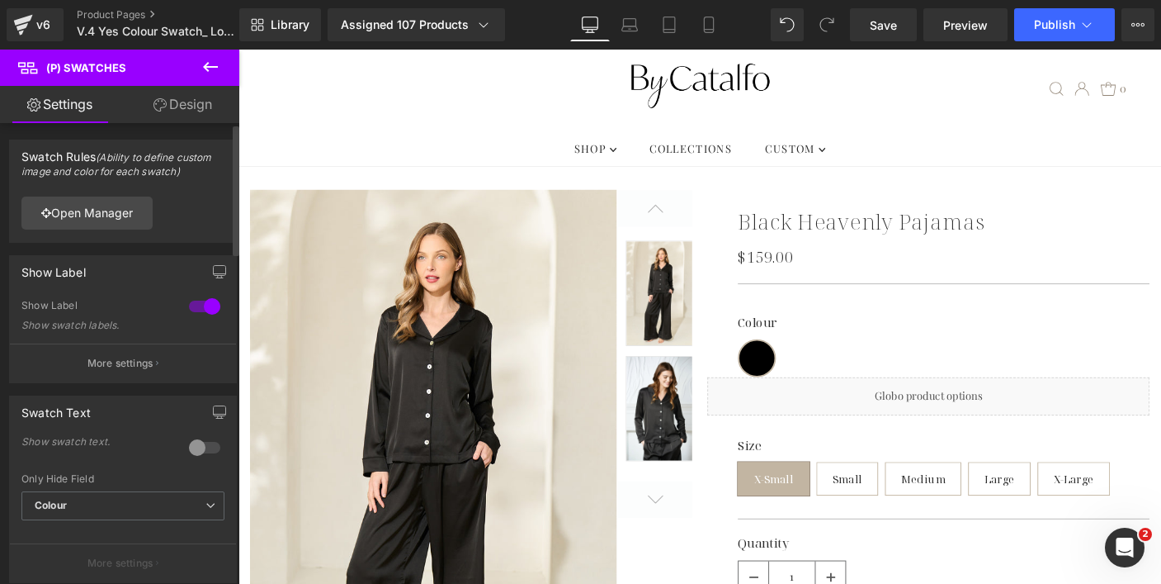
click at [202, 300] on div at bounding box center [205, 306] width 40 height 26
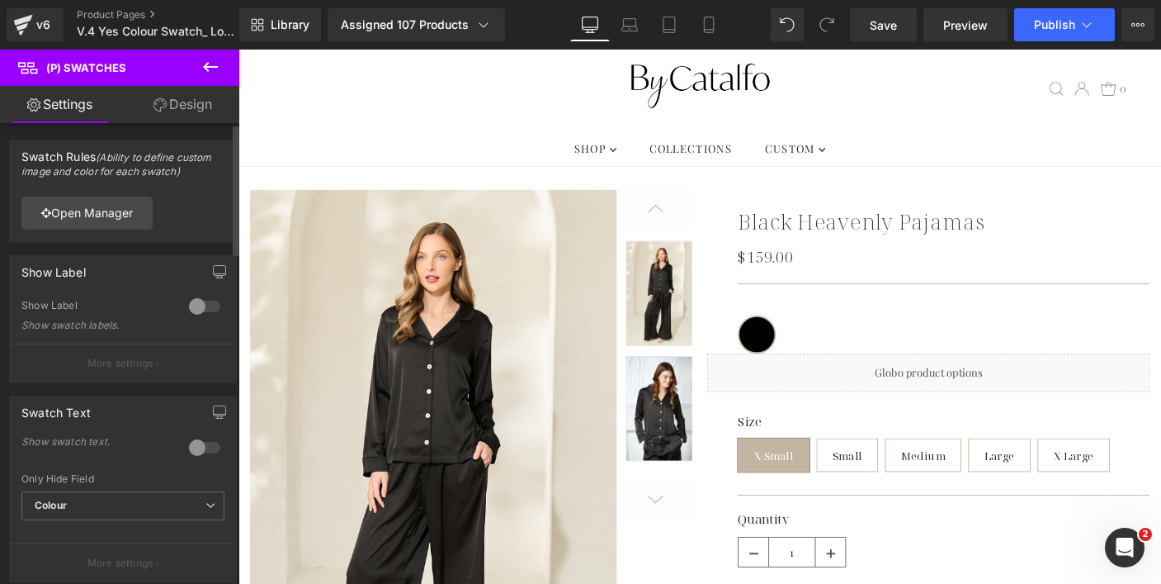
click at [202, 300] on div at bounding box center [205, 306] width 40 height 26
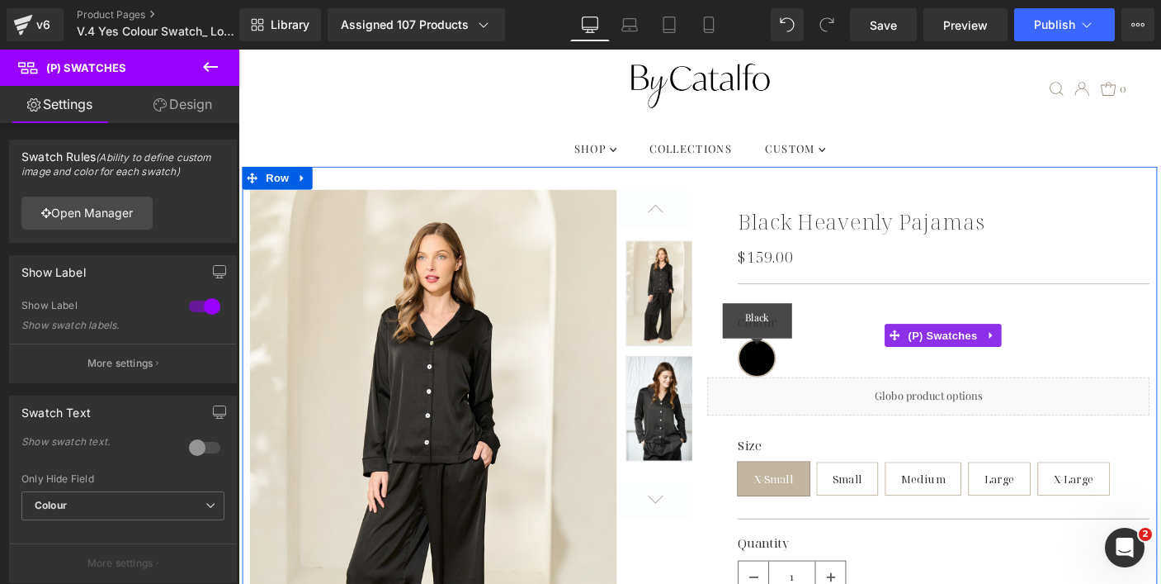
click at [795, 383] on span "Black" at bounding box center [799, 382] width 41 height 41
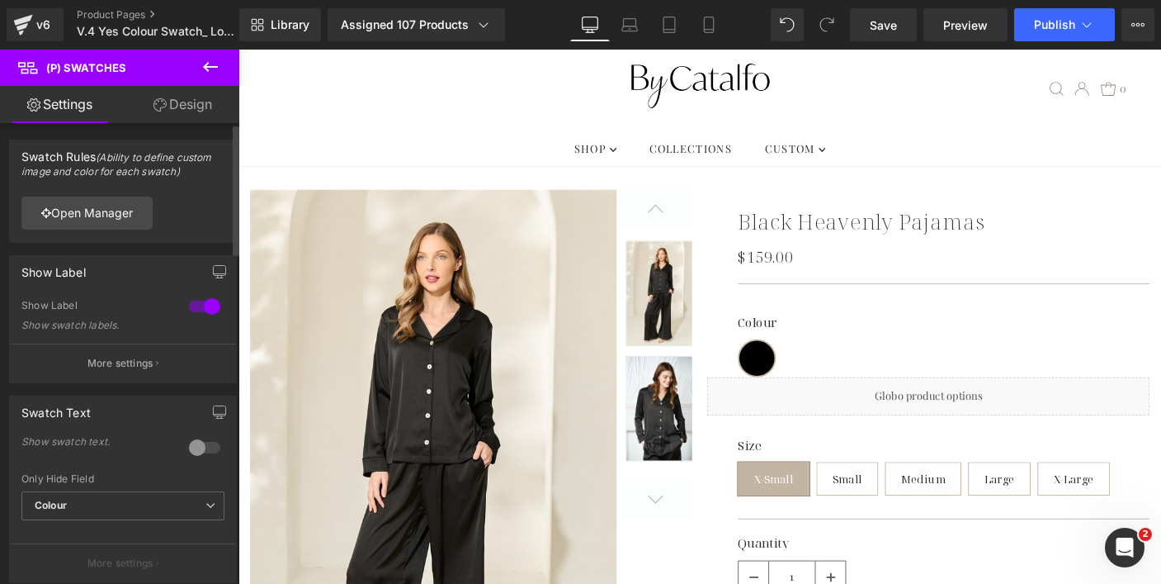
click at [204, 308] on div at bounding box center [205, 306] width 40 height 26
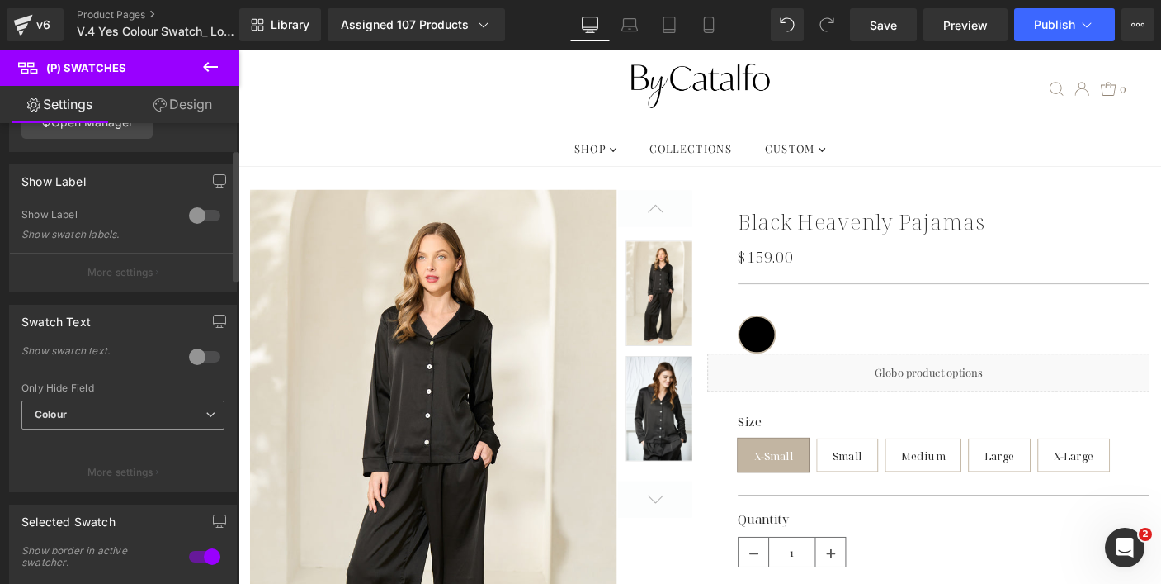
scroll to position [0, 0]
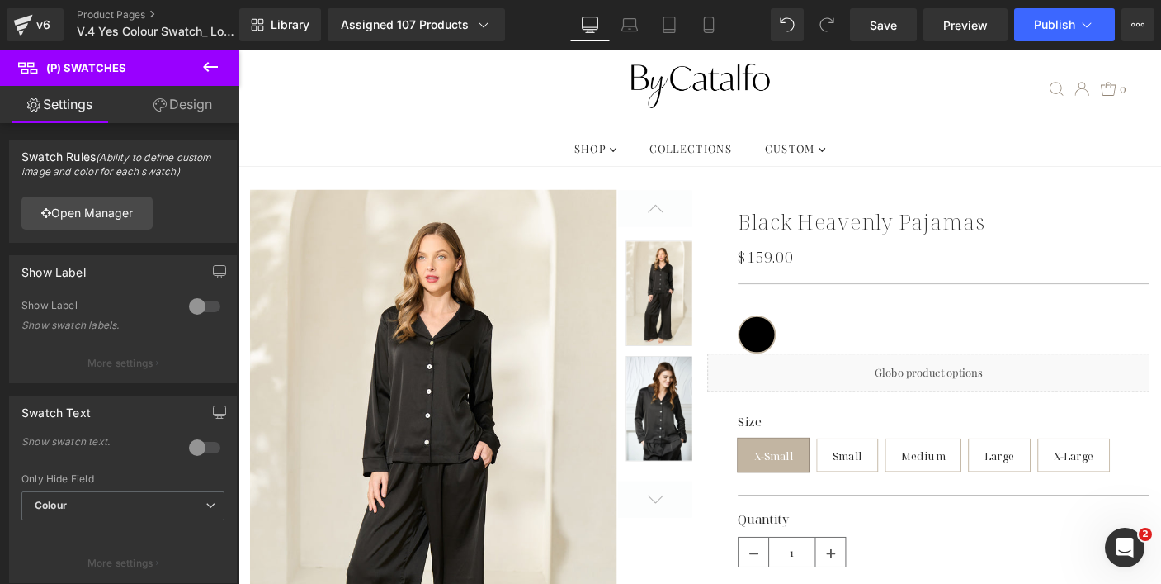
click at [214, 78] on button at bounding box center [211, 68] width 58 height 36
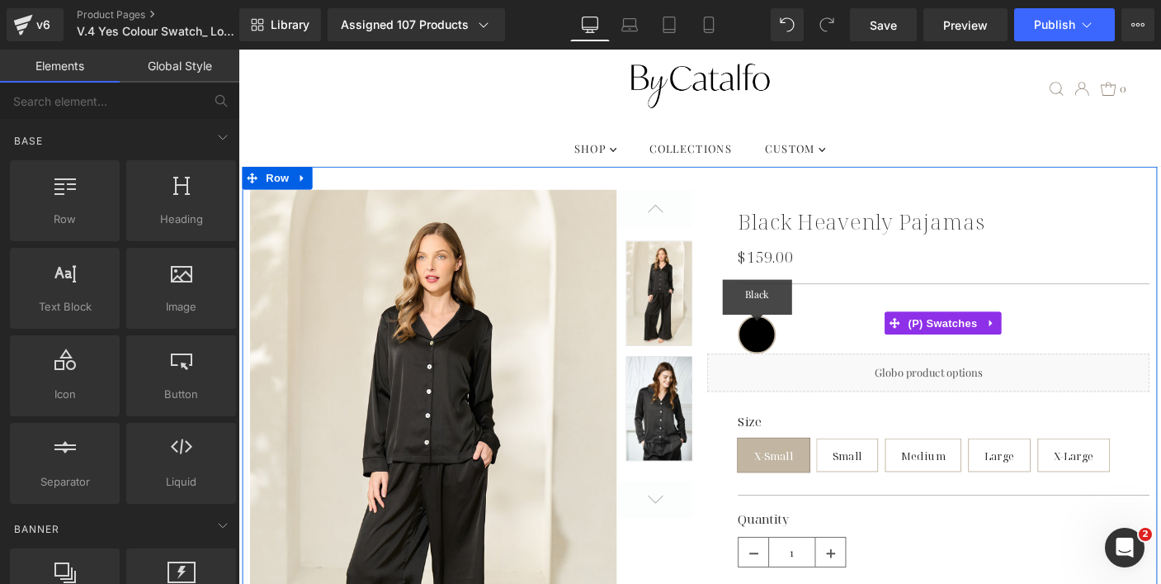
click at [807, 358] on span "Black" at bounding box center [799, 357] width 41 height 41
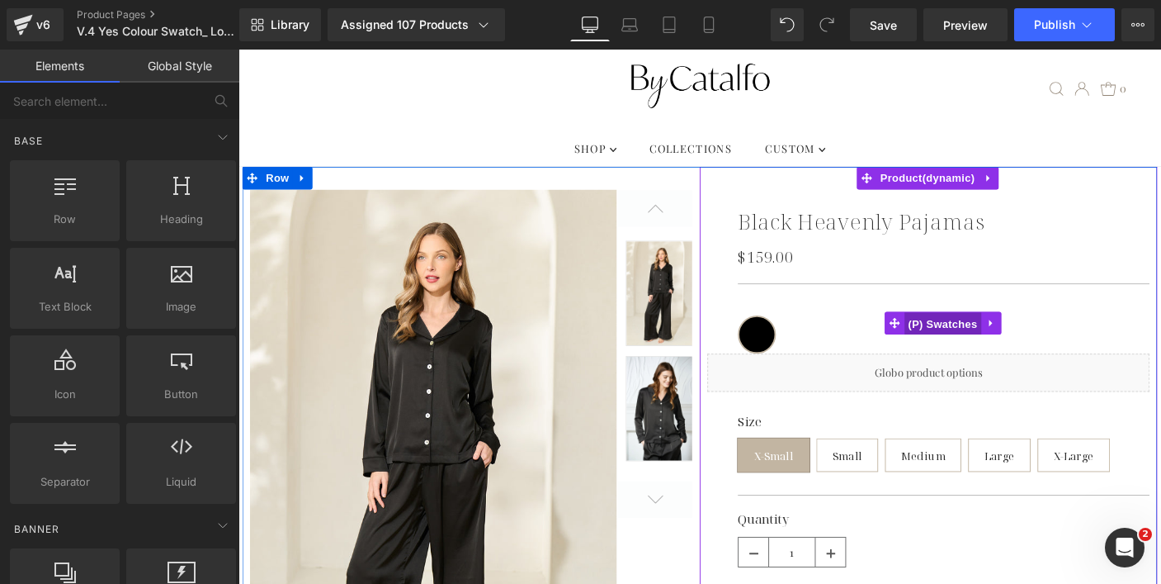
click at [980, 353] on span "(P) Swatches" at bounding box center [1000, 345] width 83 height 25
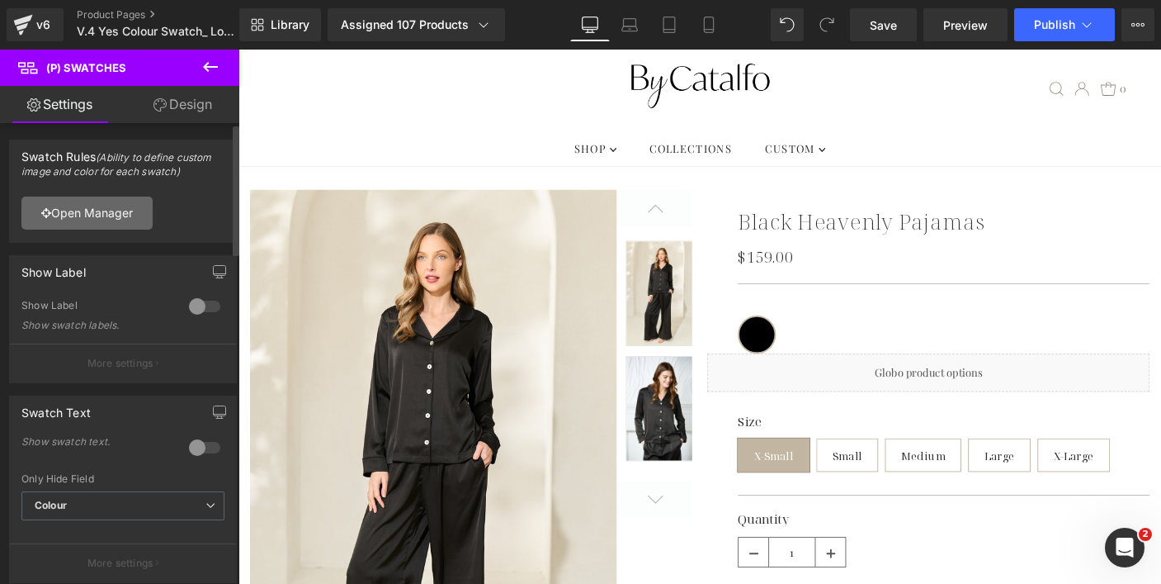
click at [104, 208] on link "Open Manager" at bounding box center [86, 212] width 131 height 33
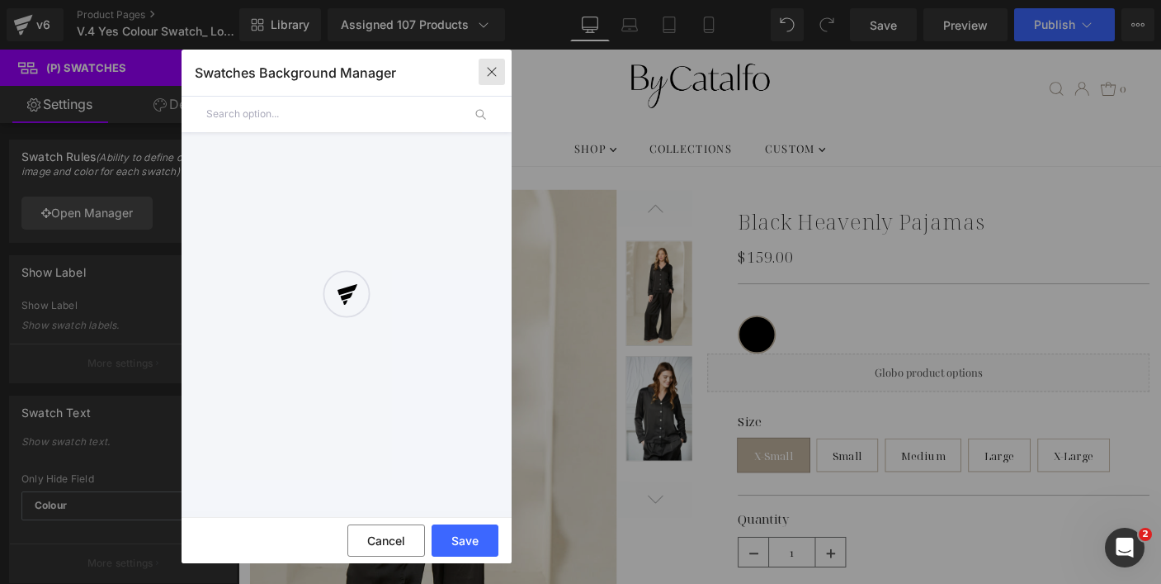
click at [497, 71] on icon "button" at bounding box center [491, 71] width 13 height 13
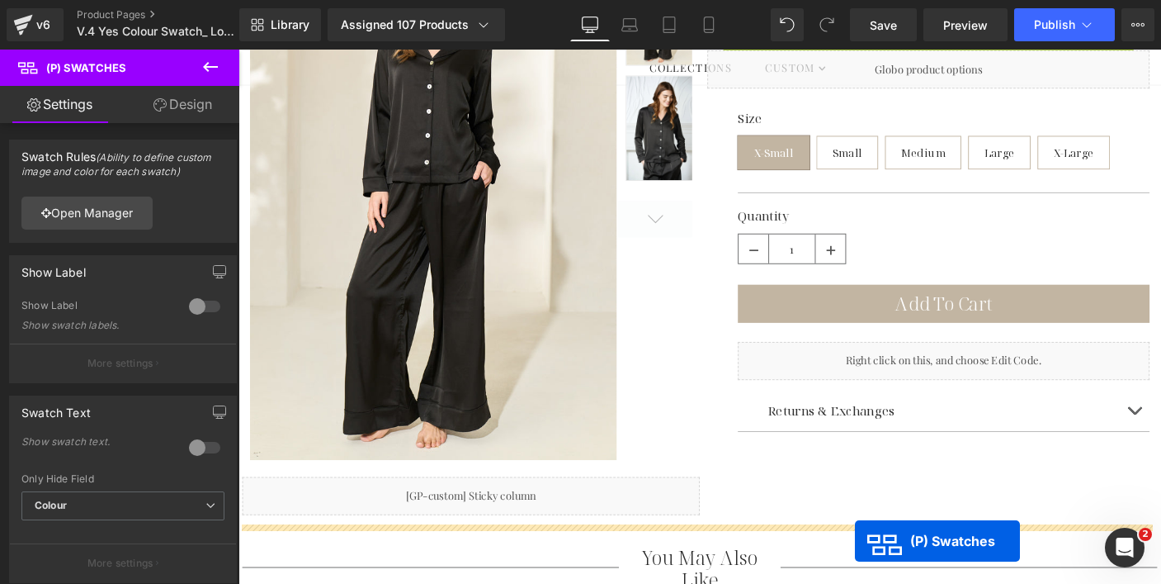
scroll to position [434, 0]
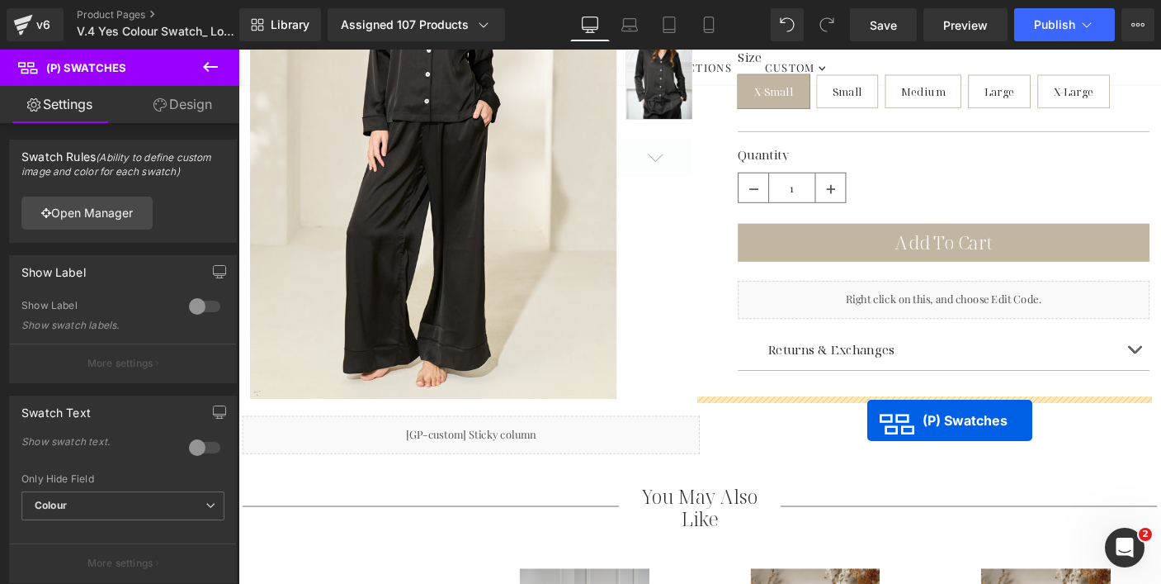
drag, startPoint x: 940, startPoint y: 342, endPoint x: 920, endPoint y: 451, distance: 110.9
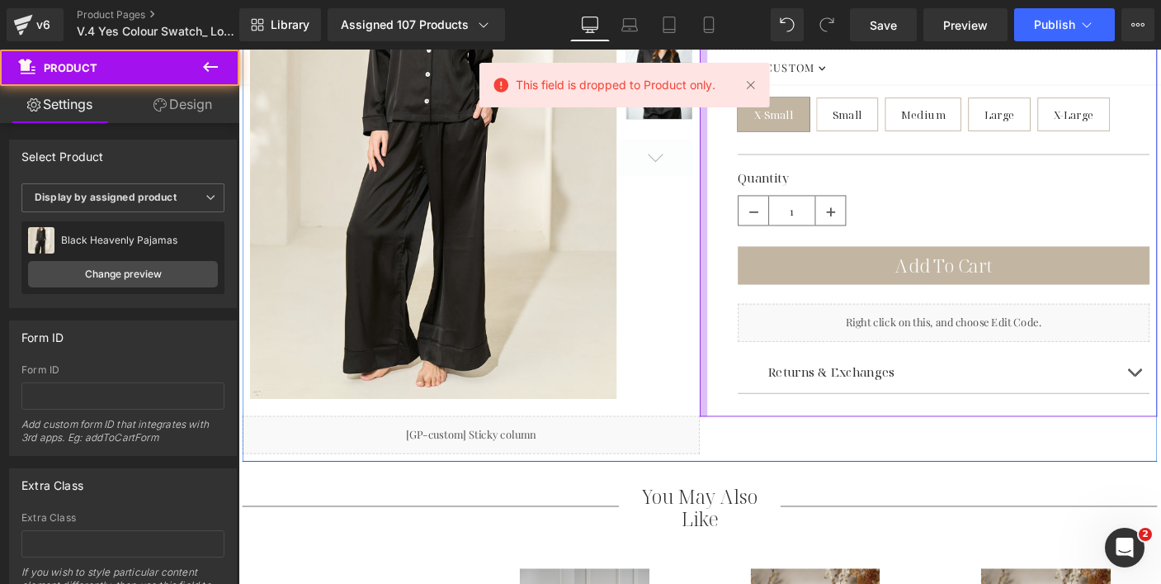
click at [738, 395] on div "Black Heavenly Pajamas (P) Title $159.00 $0 (P) Price Separator Black X-Small S…" at bounding box center [985, 127] width 495 height 640
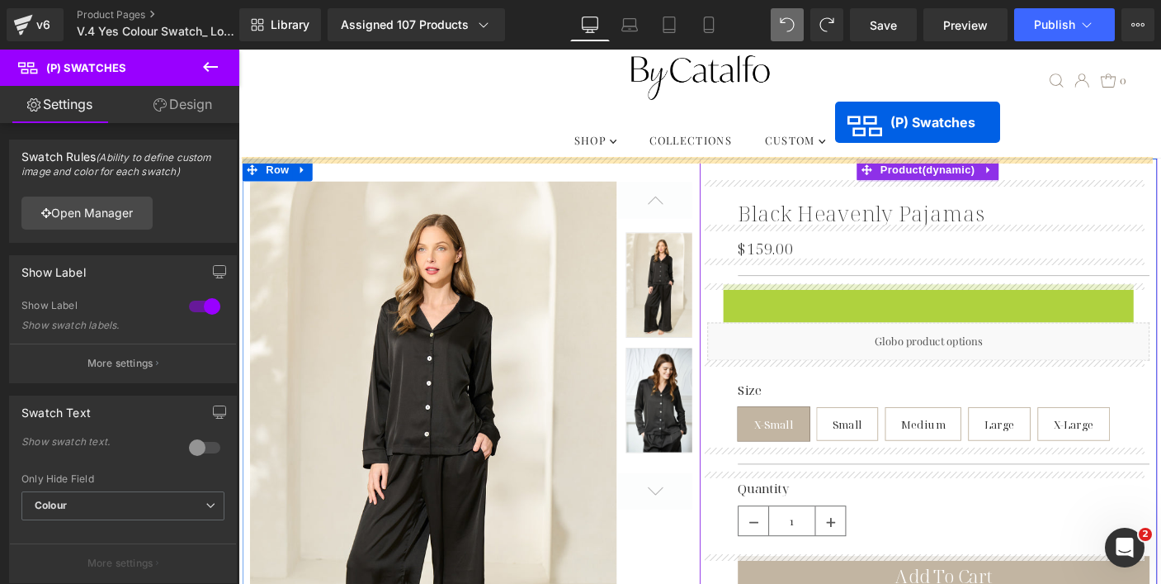
scroll to position [30, 0]
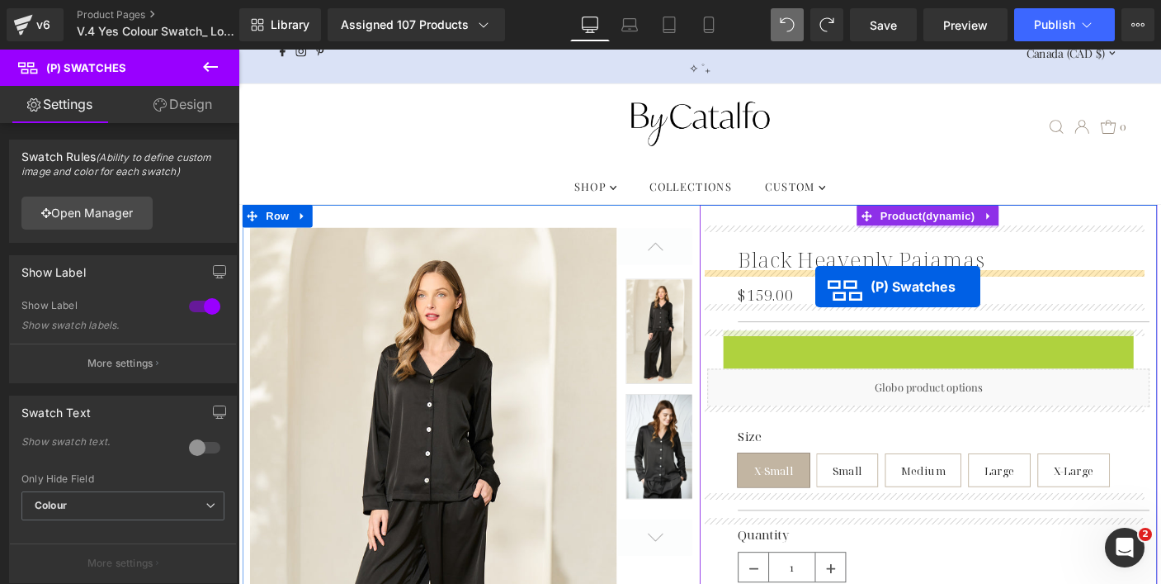
drag, startPoint x: 939, startPoint y: 317, endPoint x: 858, endPoint y: 321, distance: 81.0
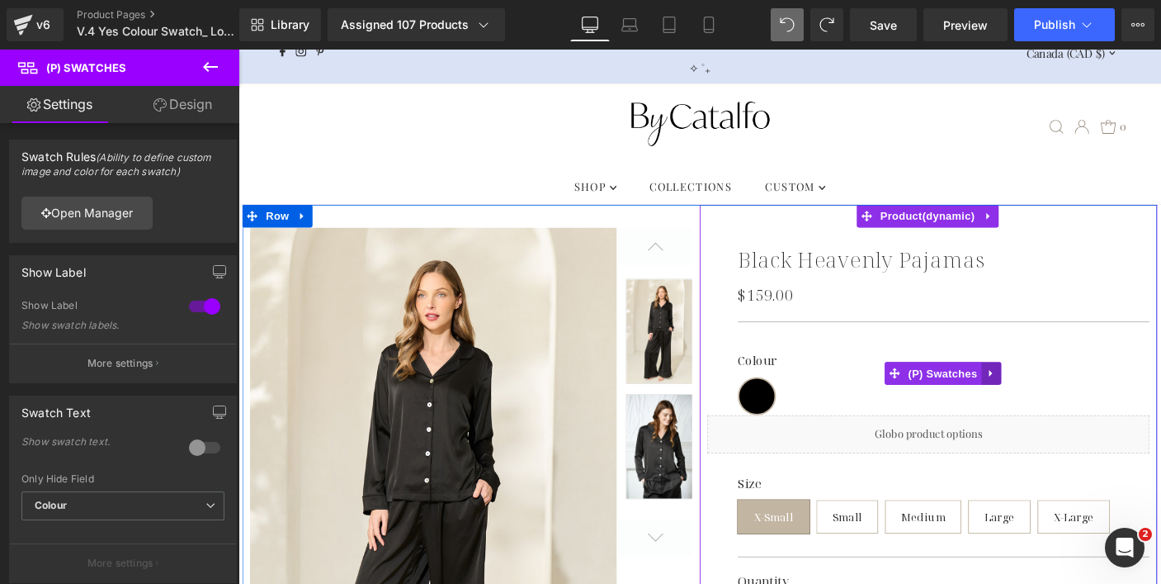
click at [1048, 393] on icon at bounding box center [1054, 399] width 12 height 12
click at [1017, 399] on icon at bounding box center [1021, 400] width 12 height 12
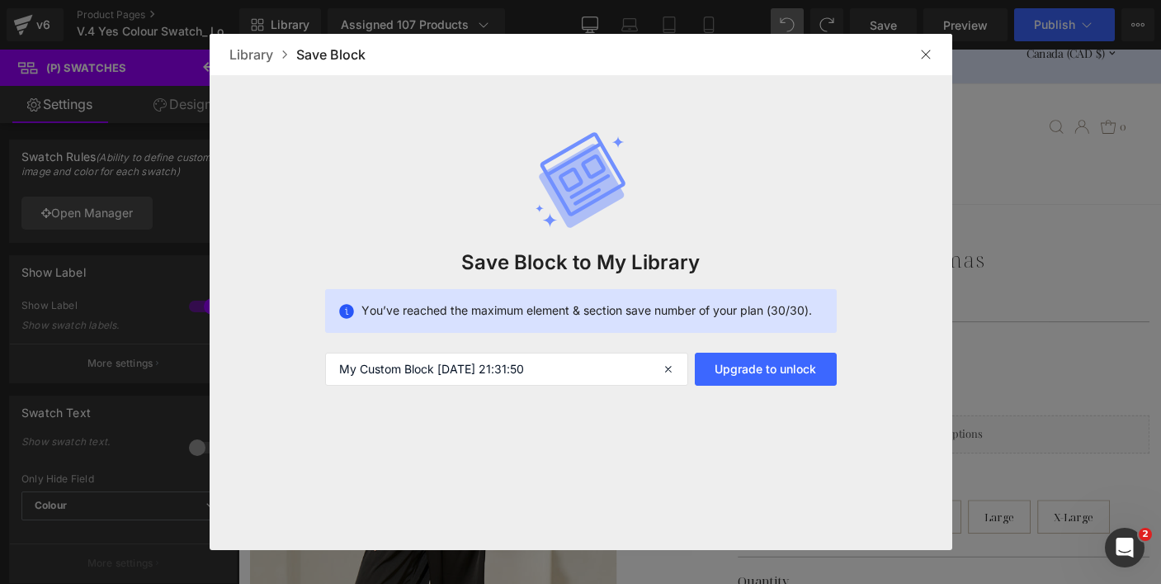
click at [927, 54] on img at bounding box center [926, 54] width 13 height 13
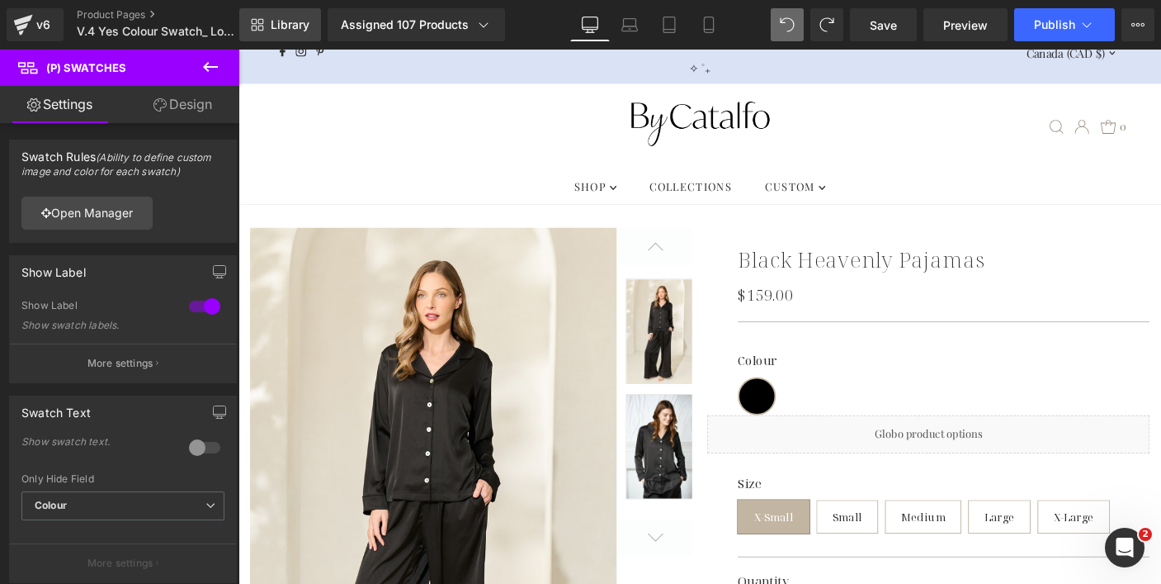
click at [305, 26] on span "Library" at bounding box center [290, 24] width 39 height 15
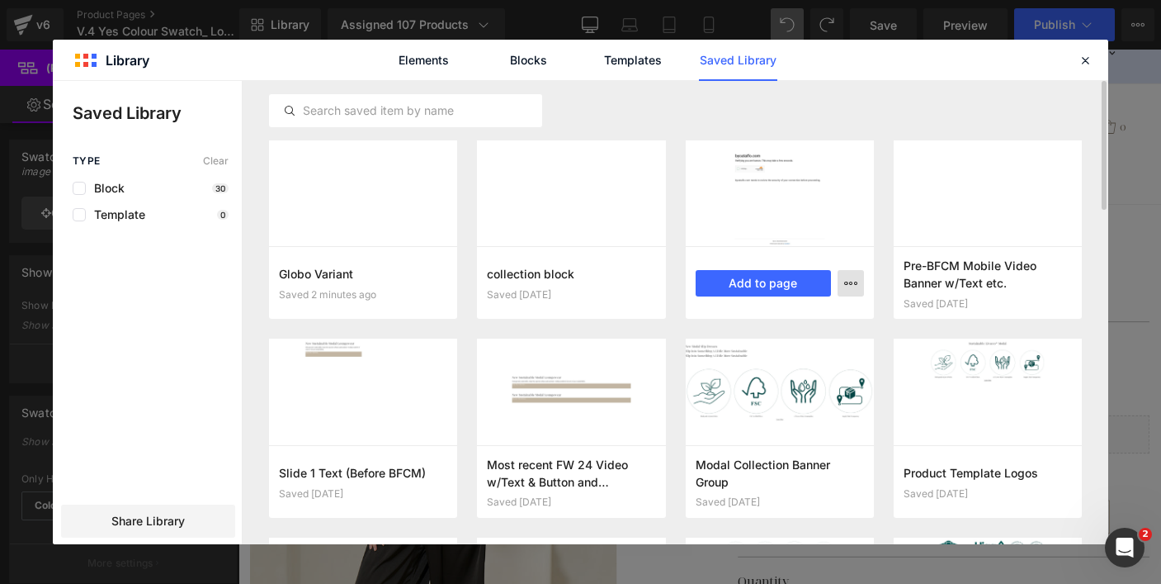
click at [862, 286] on button "button" at bounding box center [851, 283] width 26 height 26
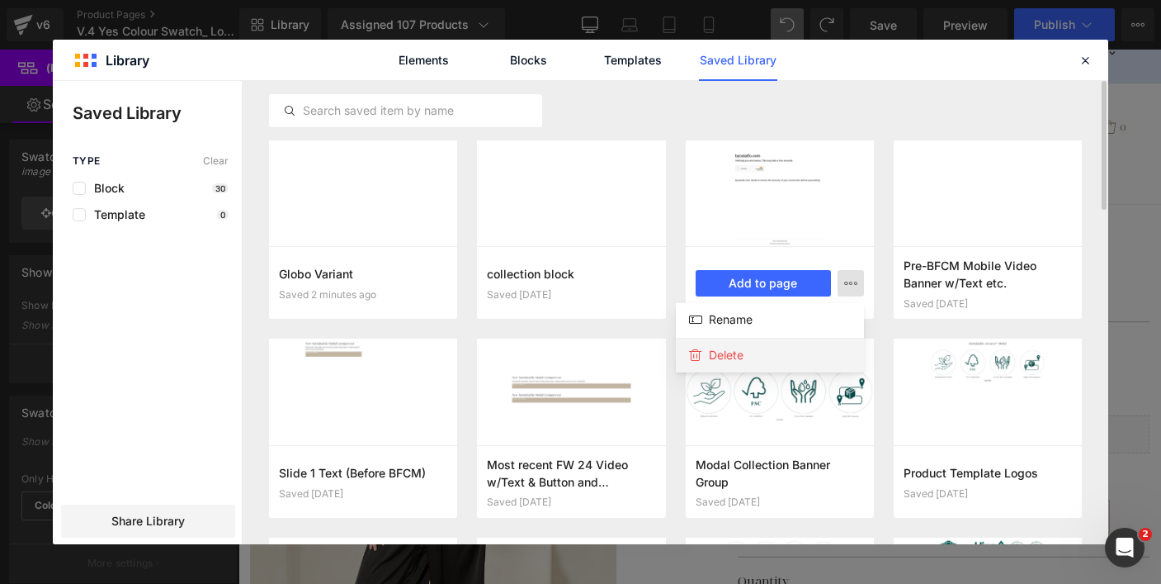
click at [776, 367] on div "Delete" at bounding box center [770, 355] width 188 height 35
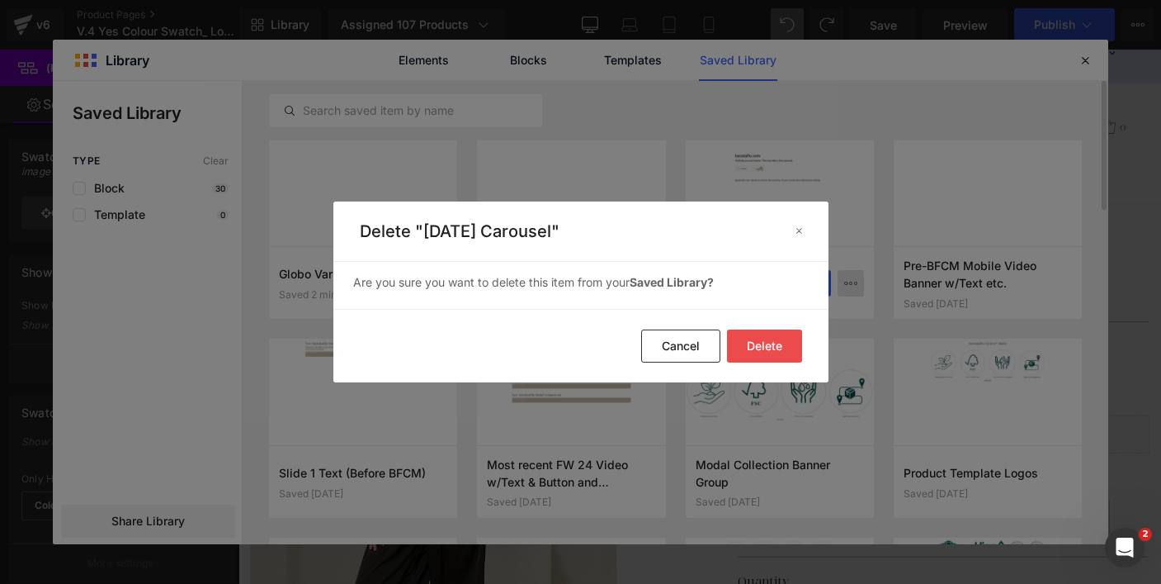
click at [760, 343] on button "Delete" at bounding box center [764, 345] width 75 height 33
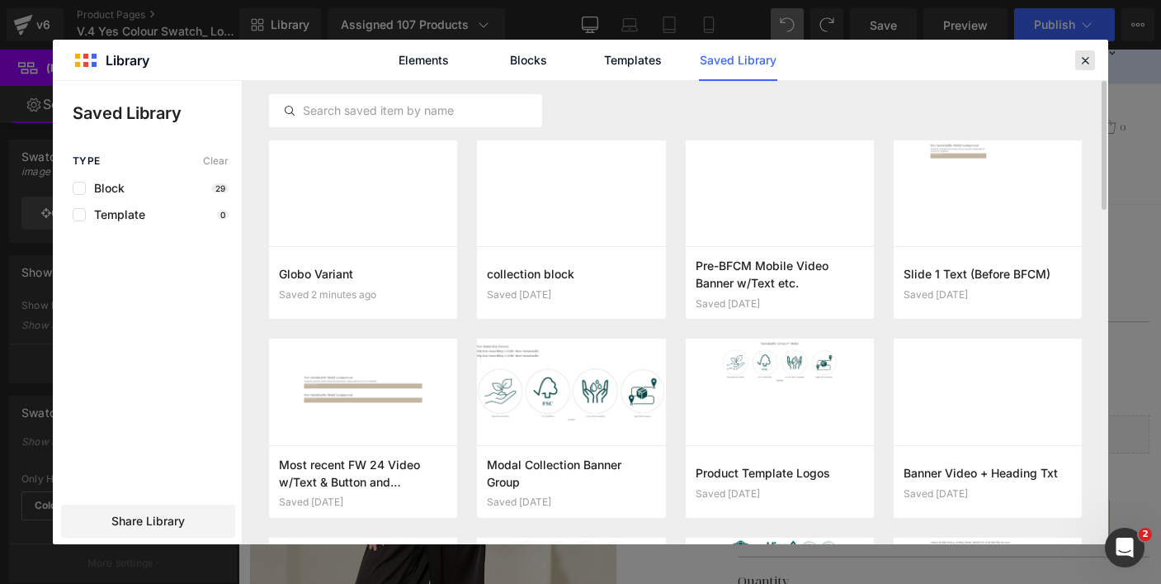
click at [1089, 56] on icon at bounding box center [1085, 60] width 15 height 15
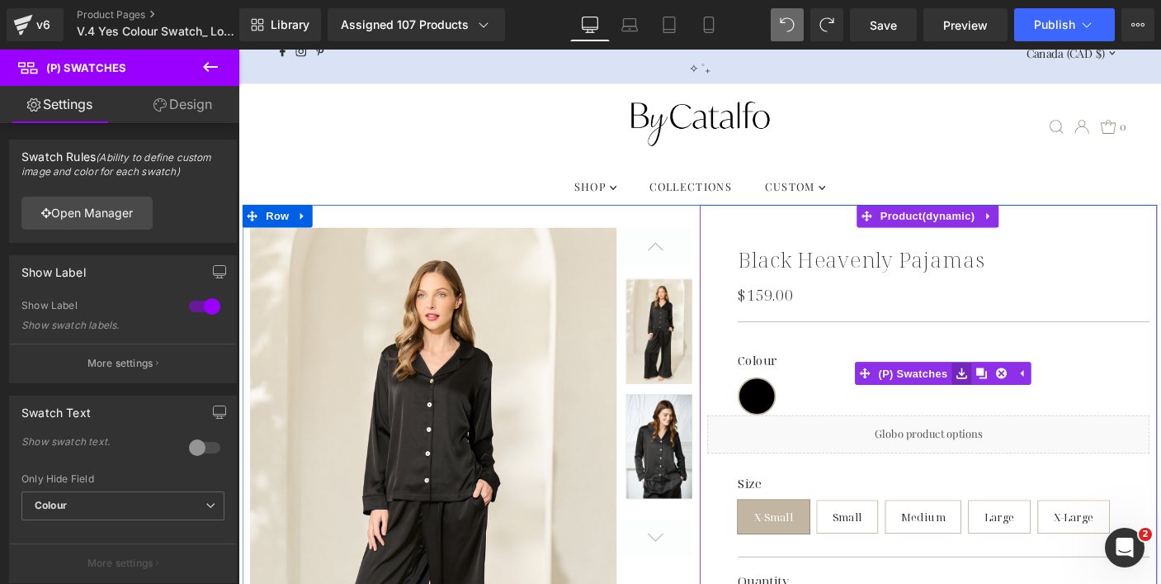
click at [1016, 404] on icon at bounding box center [1021, 400] width 12 height 12
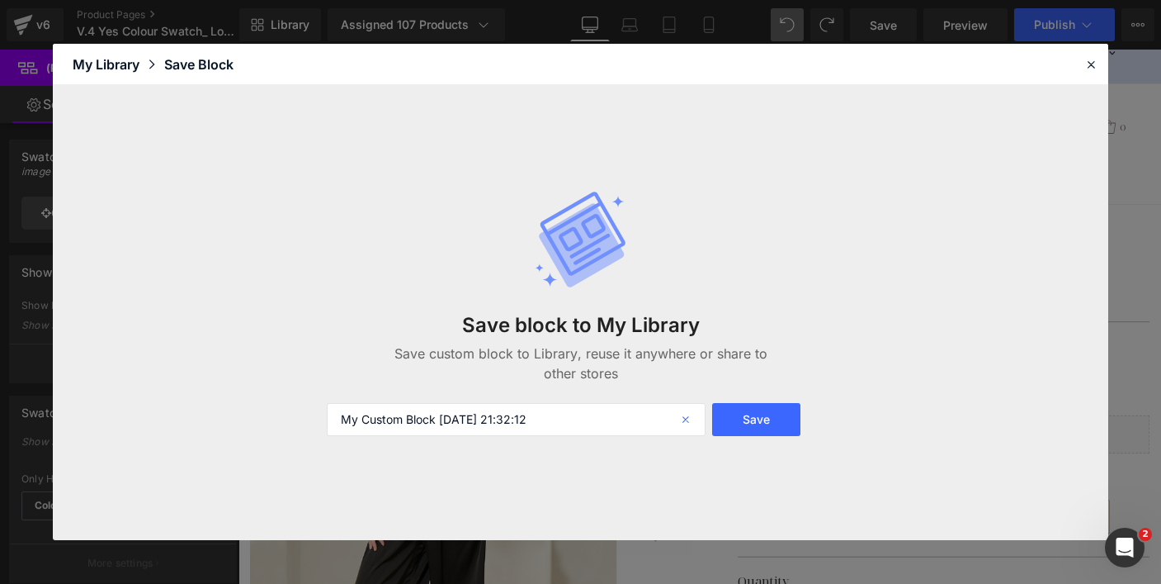
click at [691, 416] on icon at bounding box center [687, 419] width 36 height 33
type input "Colour Swatch [DATE]"
click at [765, 423] on button "Save" at bounding box center [756, 419] width 88 height 33
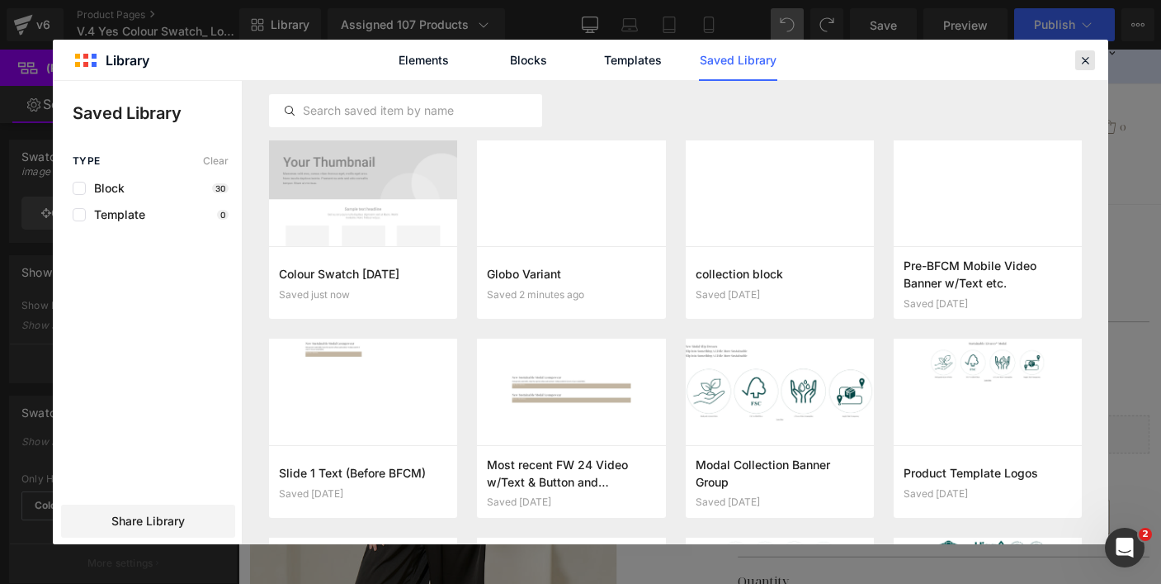
click at [1089, 59] on icon at bounding box center [1085, 60] width 15 height 15
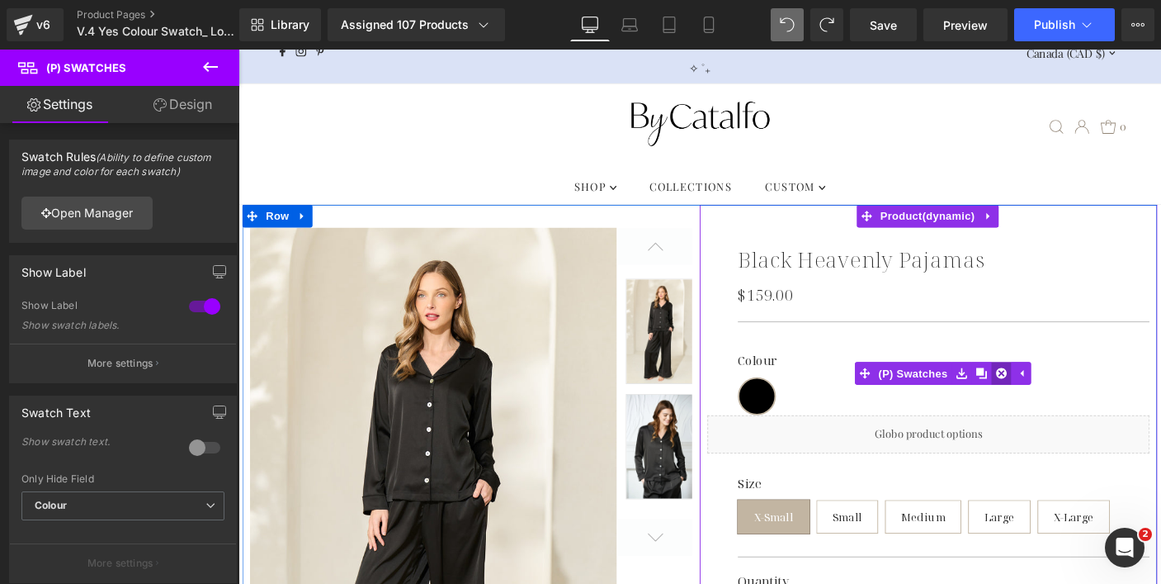
click at [1063, 400] on icon at bounding box center [1064, 399] width 12 height 12
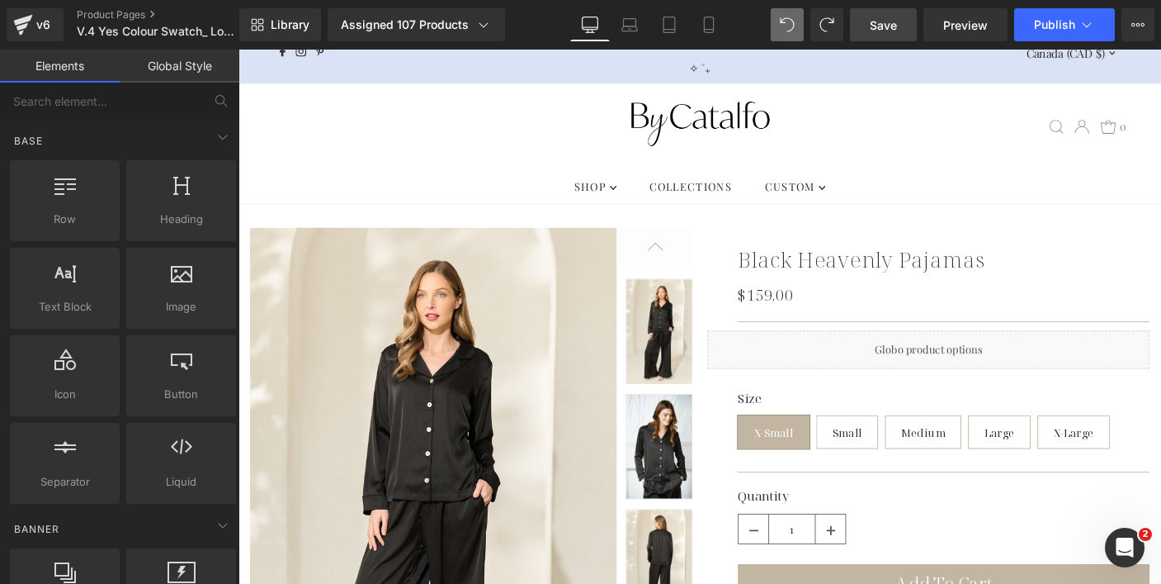
click at [861, 26] on link "Save" at bounding box center [883, 24] width 67 height 33
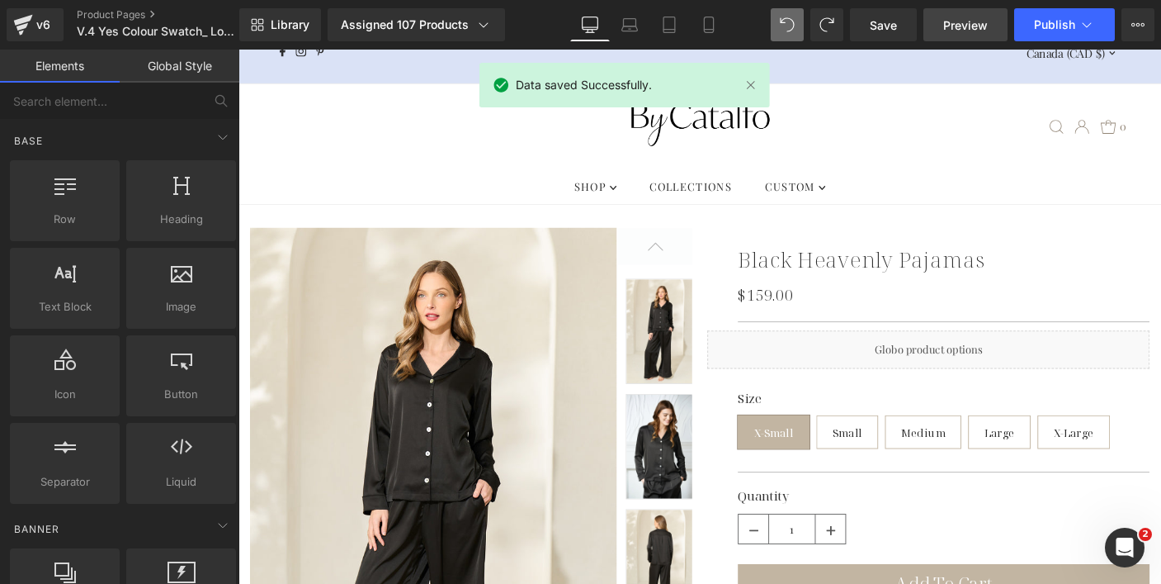
click at [982, 26] on span "Preview" at bounding box center [966, 25] width 45 height 17
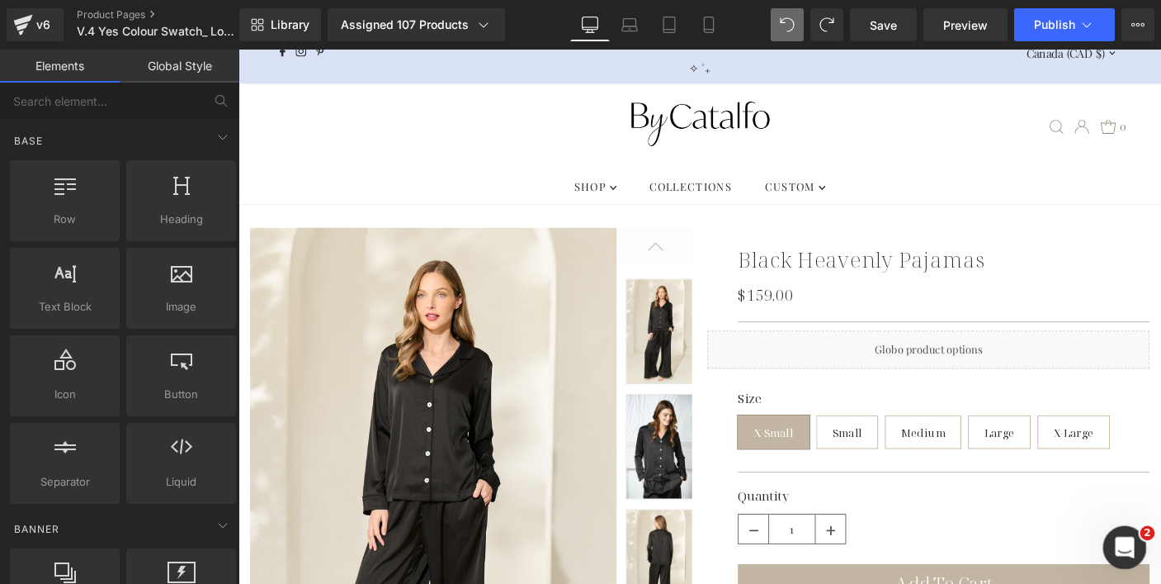
click at [1121, 540] on icon "Open Intercom Messenger" at bounding box center [1122, 545] width 27 height 27
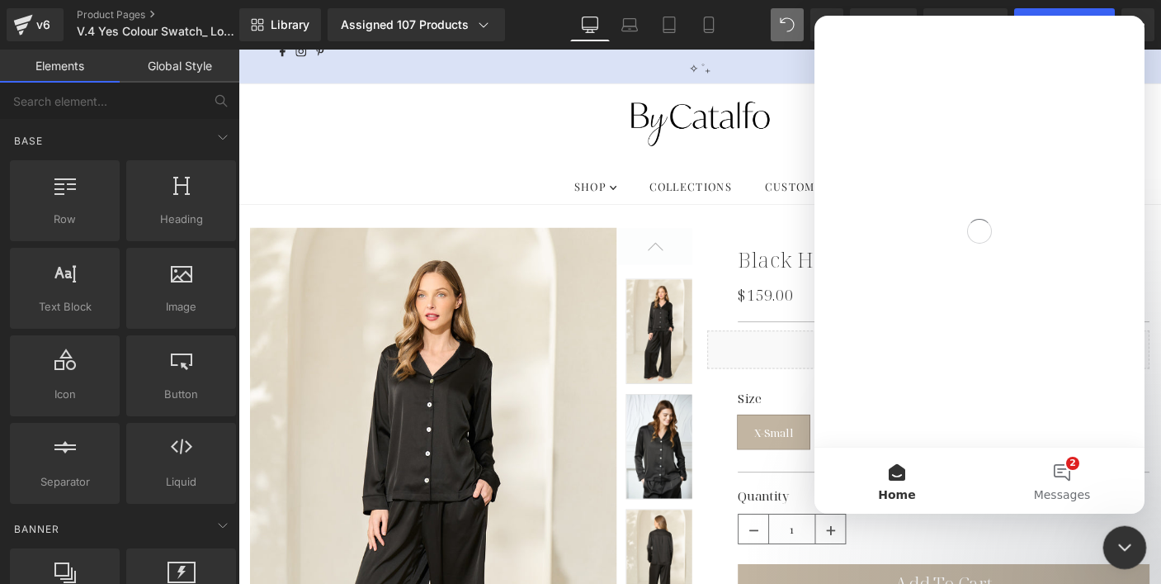
scroll to position [0, 0]
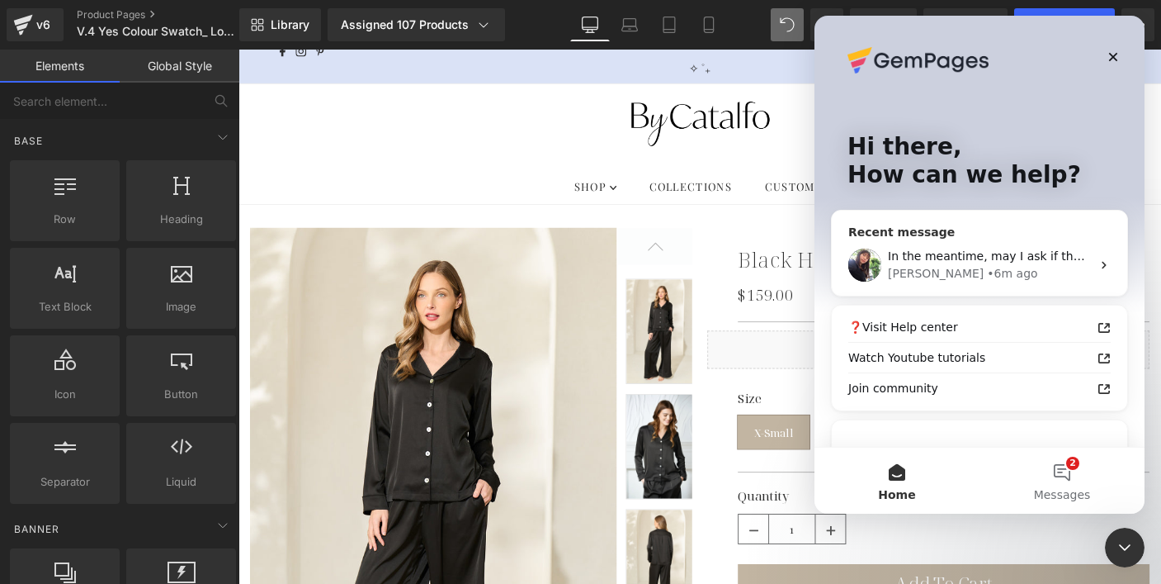
click at [1041, 261] on span "In the meantime, may I ask if there is anything else we can help you with?" at bounding box center [1104, 255] width 432 height 13
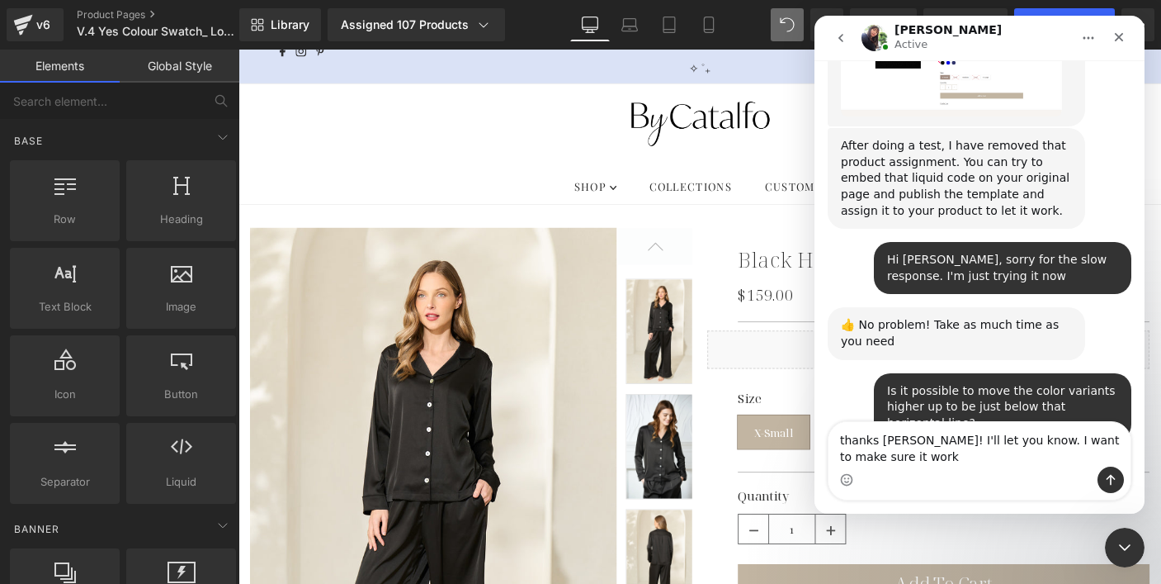
scroll to position [7586, 0]
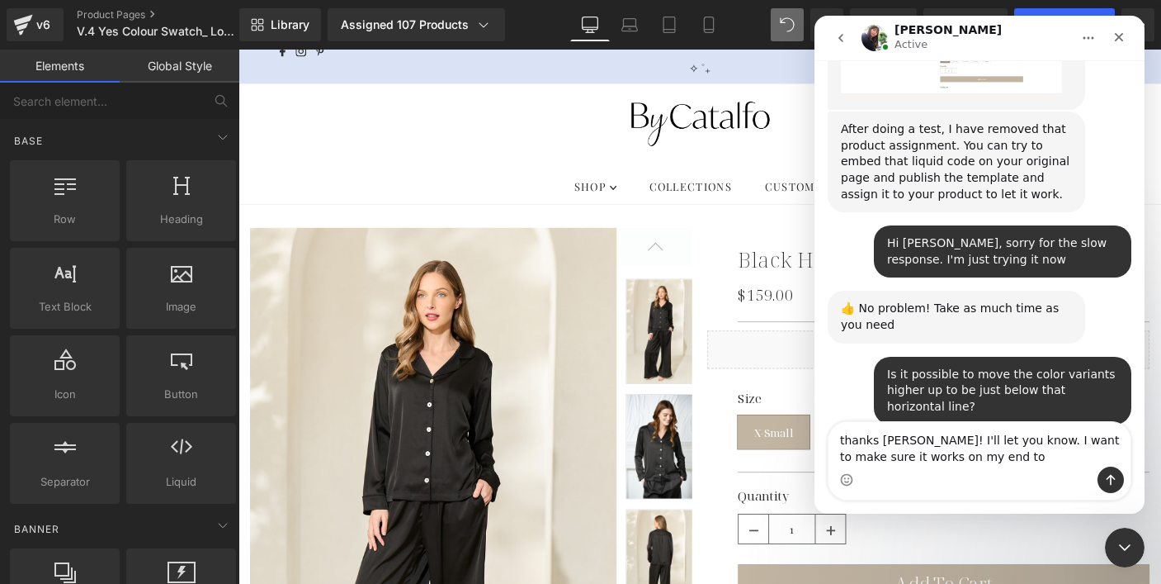
type textarea "thanks [PERSON_NAME]! I'll let you know. I want to make sure it works on my end…"
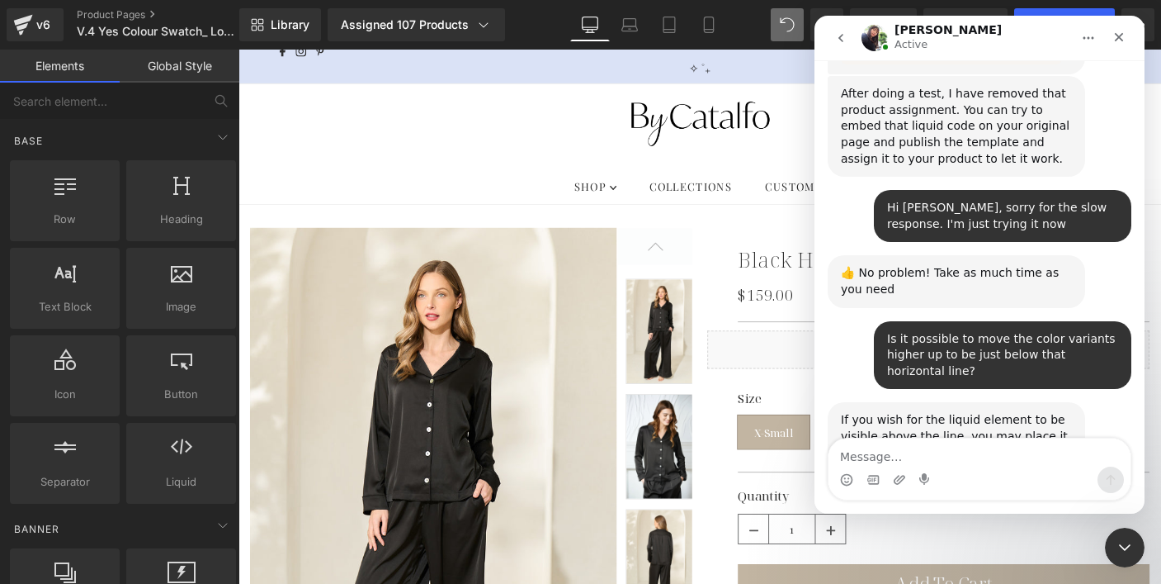
scroll to position [7635, 0]
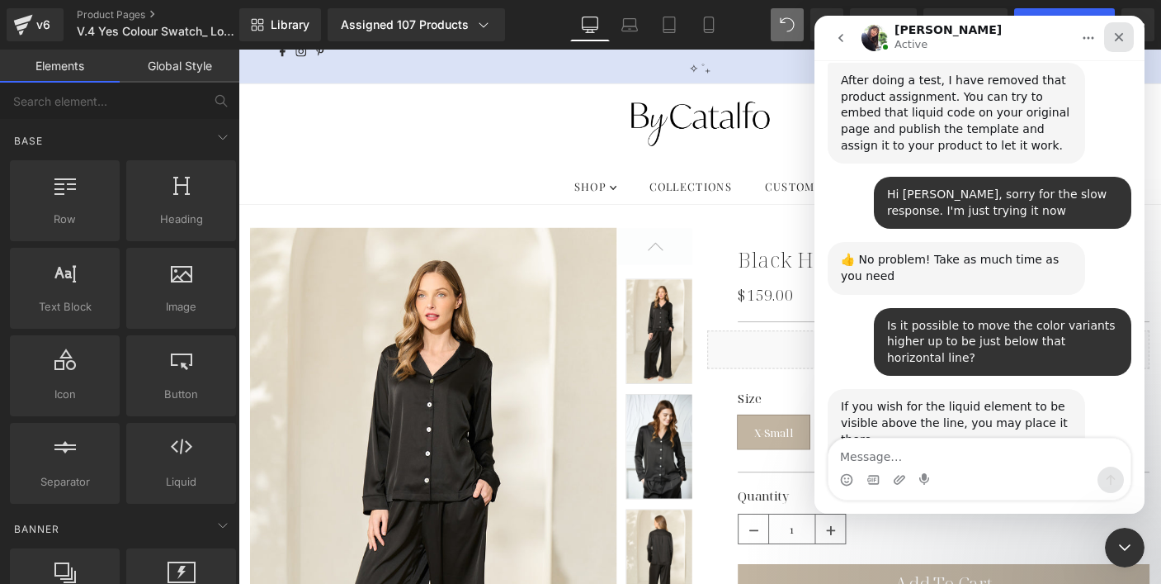
click at [1124, 31] on icon "Close" at bounding box center [1119, 37] width 13 height 13
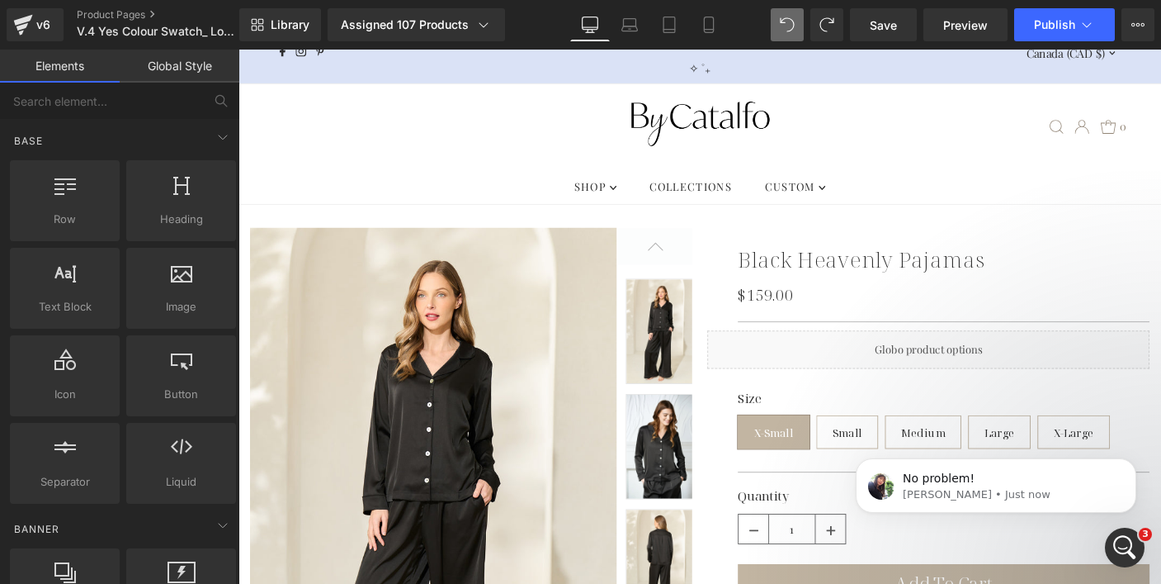
scroll to position [7684, 0]
click at [1005, 31] on link "Preview" at bounding box center [966, 24] width 84 height 33
click at [982, 477] on p "No problem!" at bounding box center [1009, 479] width 213 height 17
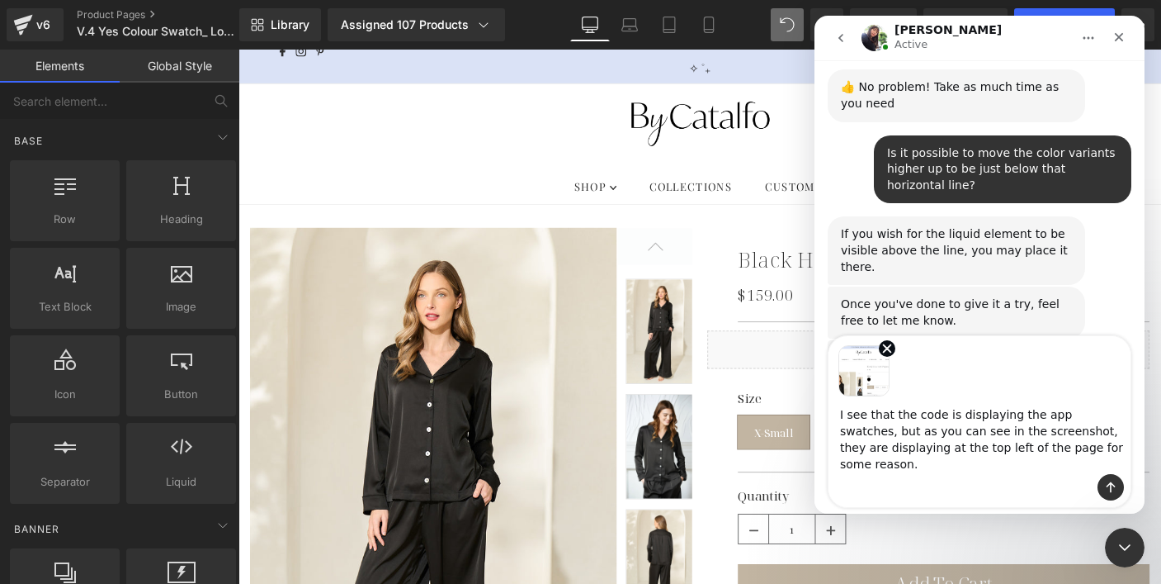
scroll to position [7814, 0]
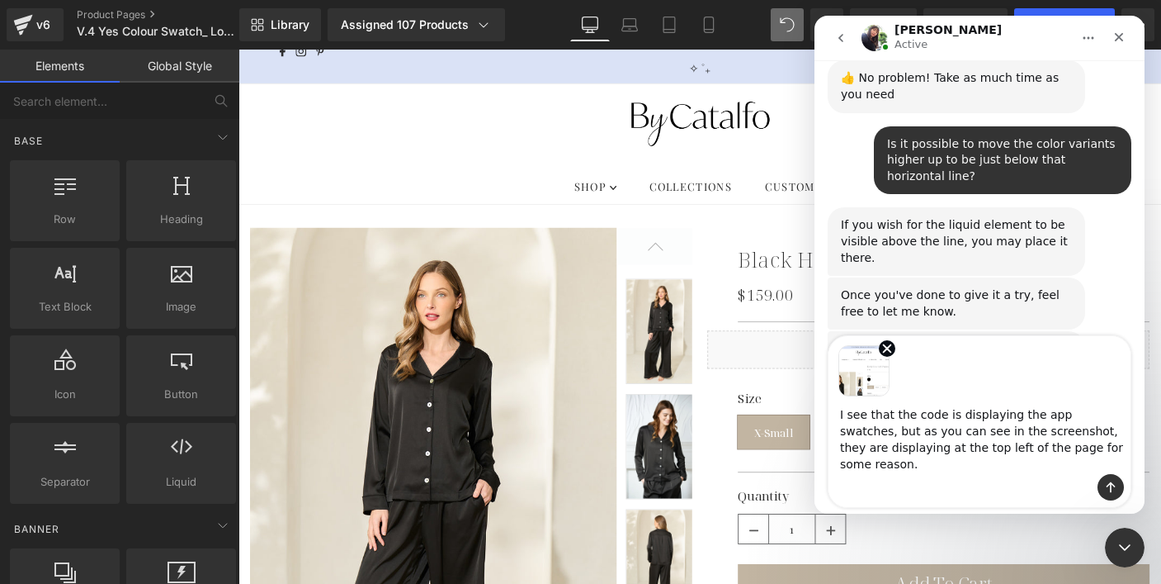
type textarea "I see that the code is displaying the app swatches, but as you can see in the s…"
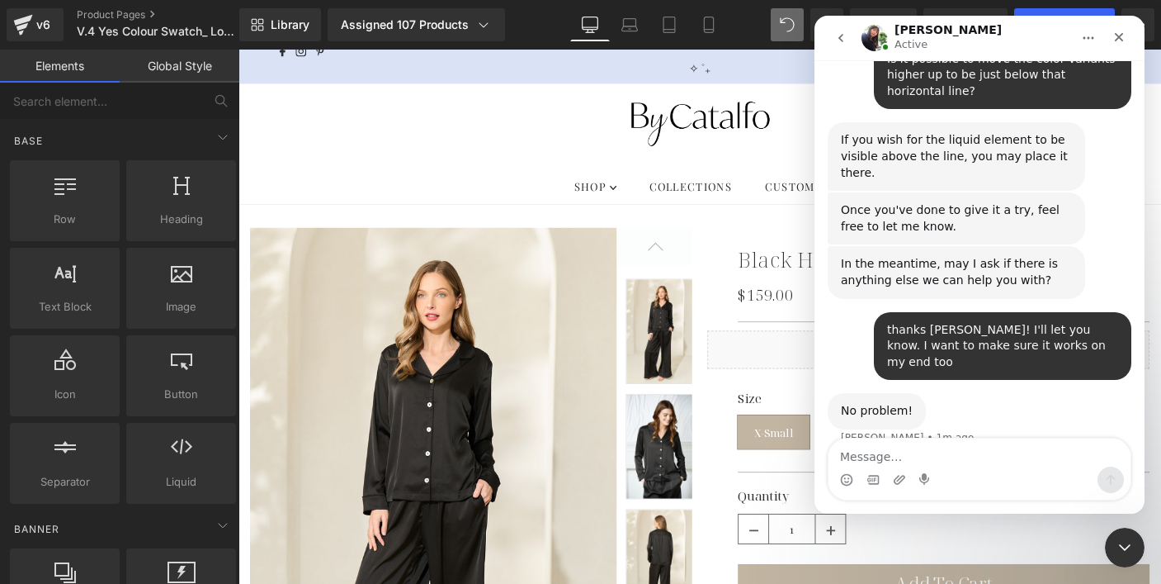
scroll to position [7902, 0]
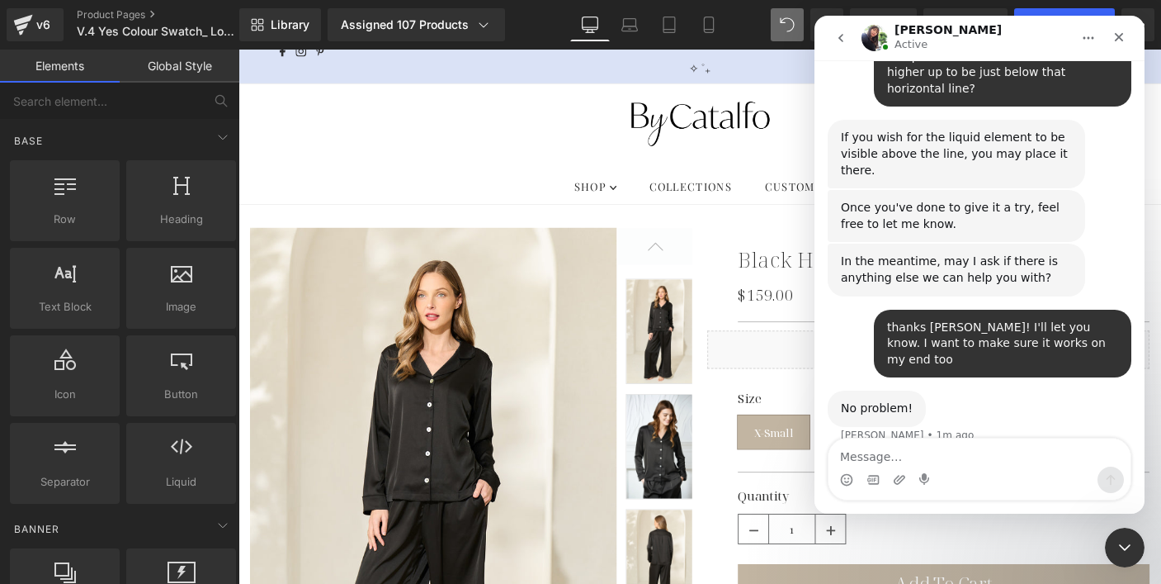
click at [1000, 466] on img "By says…" at bounding box center [997, 521] width 221 height 111
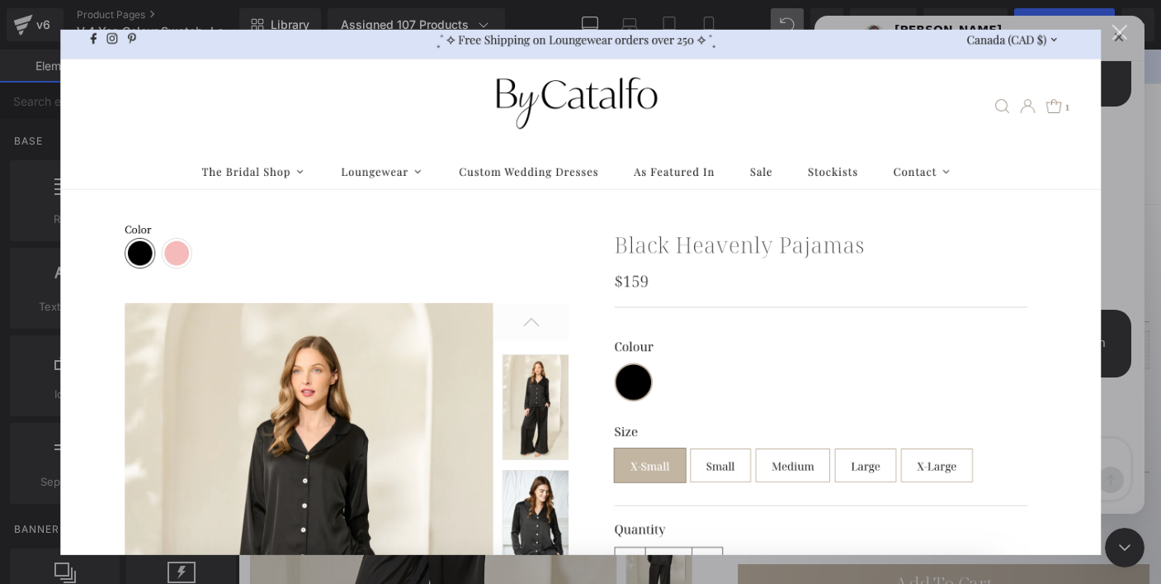
scroll to position [0, 0]
click at [1122, 33] on div "Close" at bounding box center [1121, 33] width 16 height 16
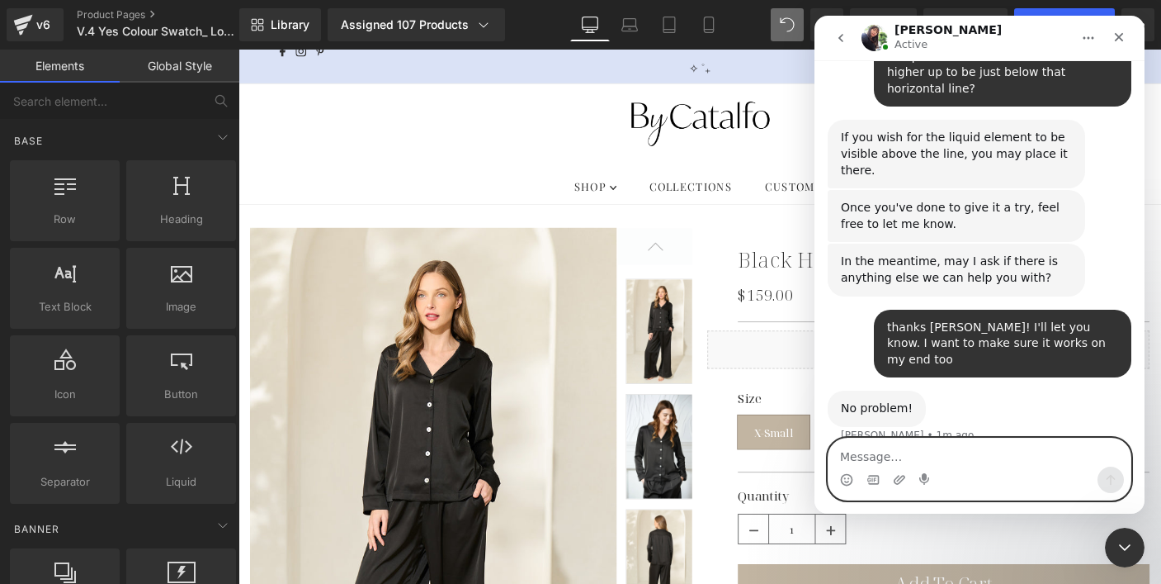
click at [922, 452] on textarea "Message…" at bounding box center [980, 452] width 302 height 28
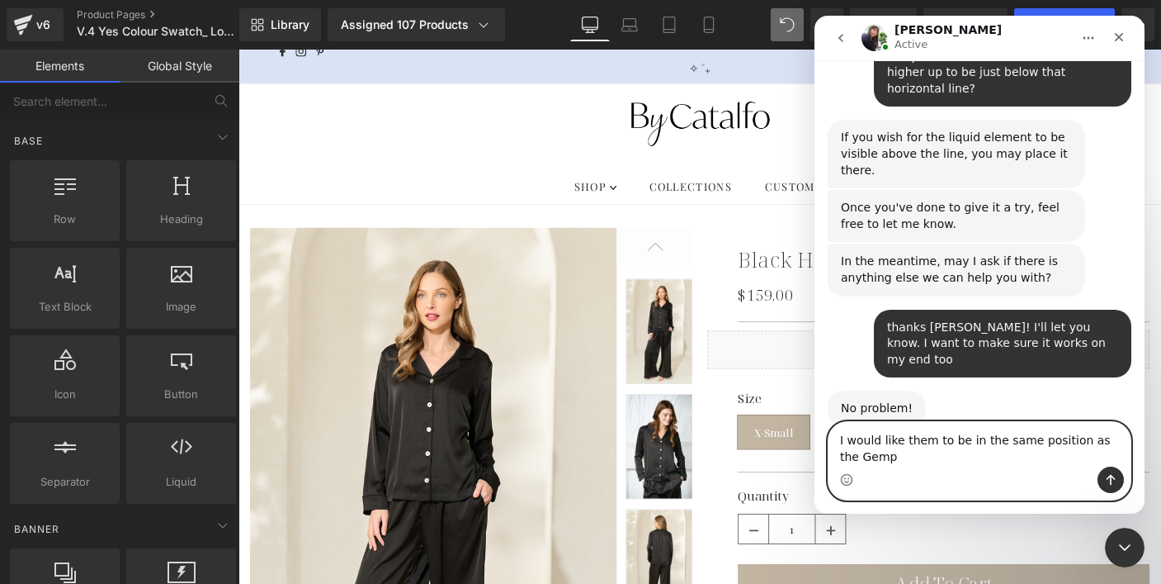
scroll to position [7918, 0]
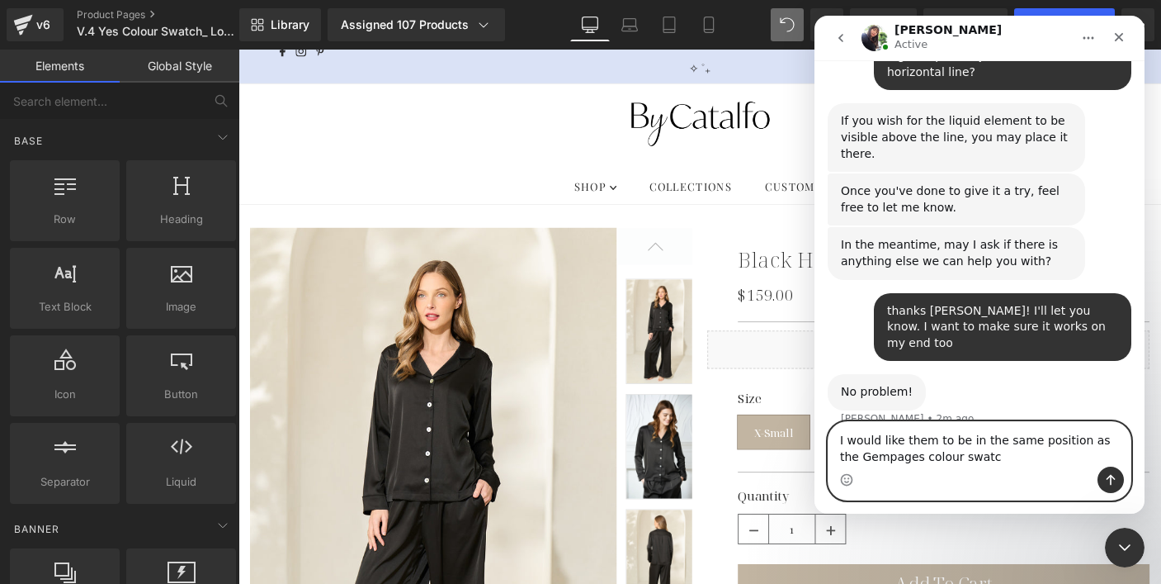
type textarea "I would like them to be in the same position as the Gempages colour swatch"
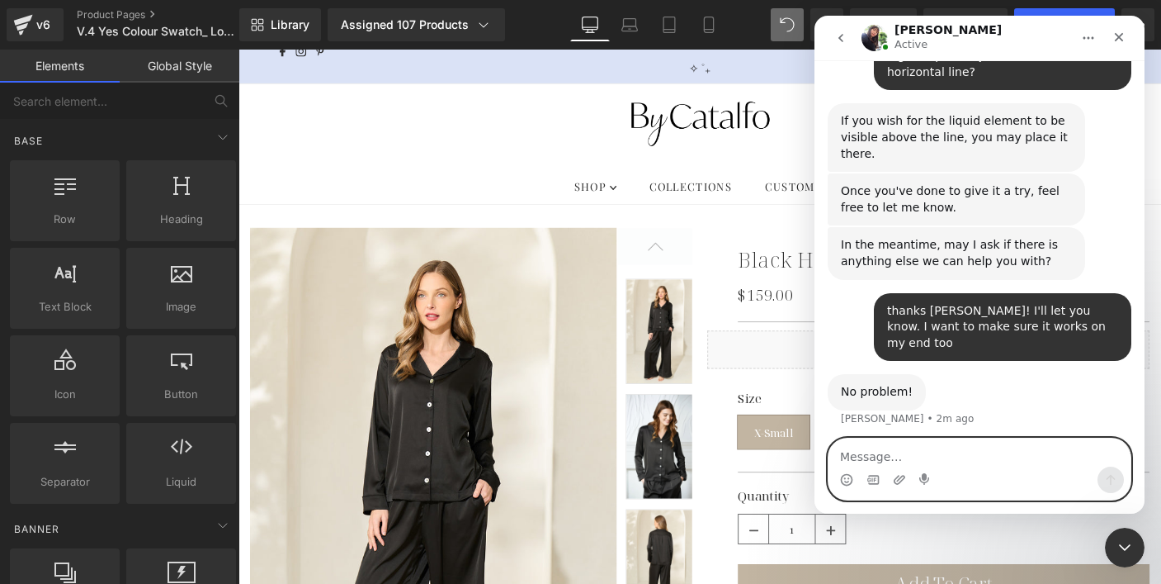
scroll to position [7955, 0]
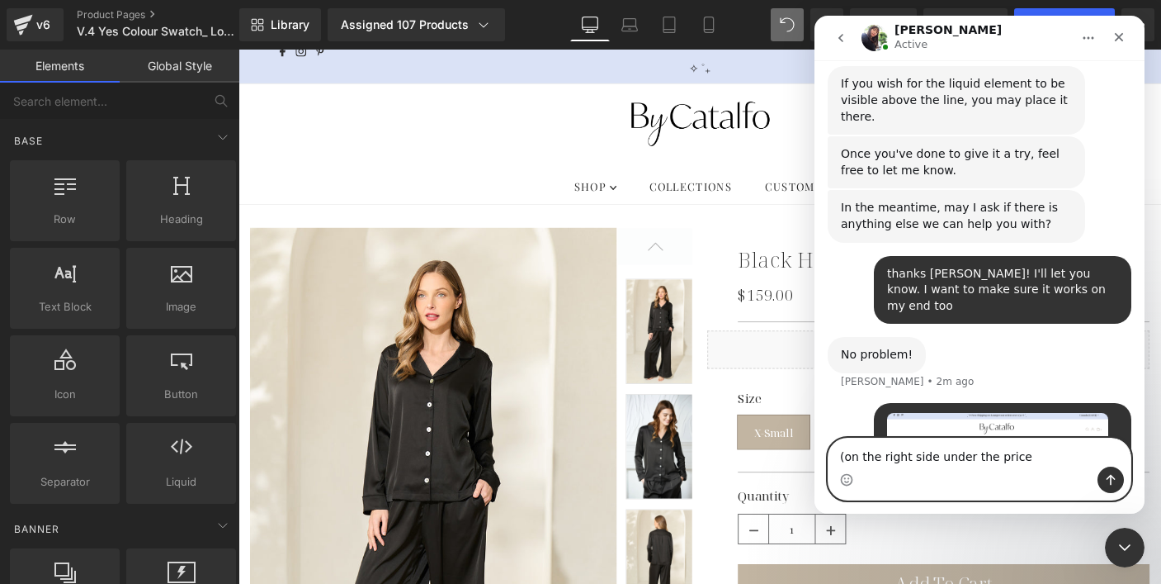
type textarea "(on the right side under the price)"
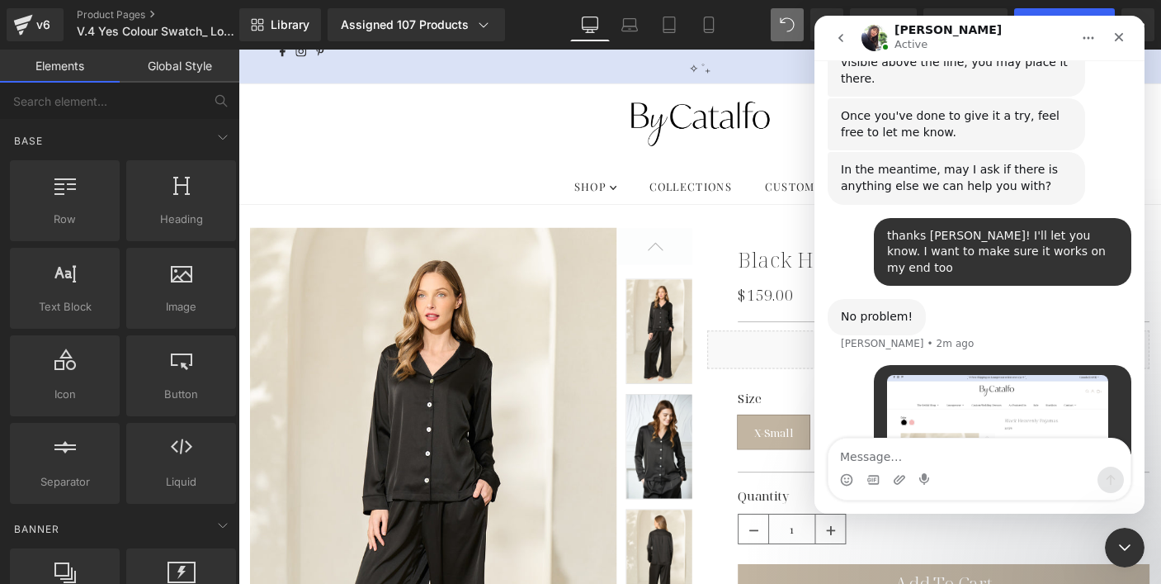
click at [446, 206] on div at bounding box center [580, 267] width 1161 height 534
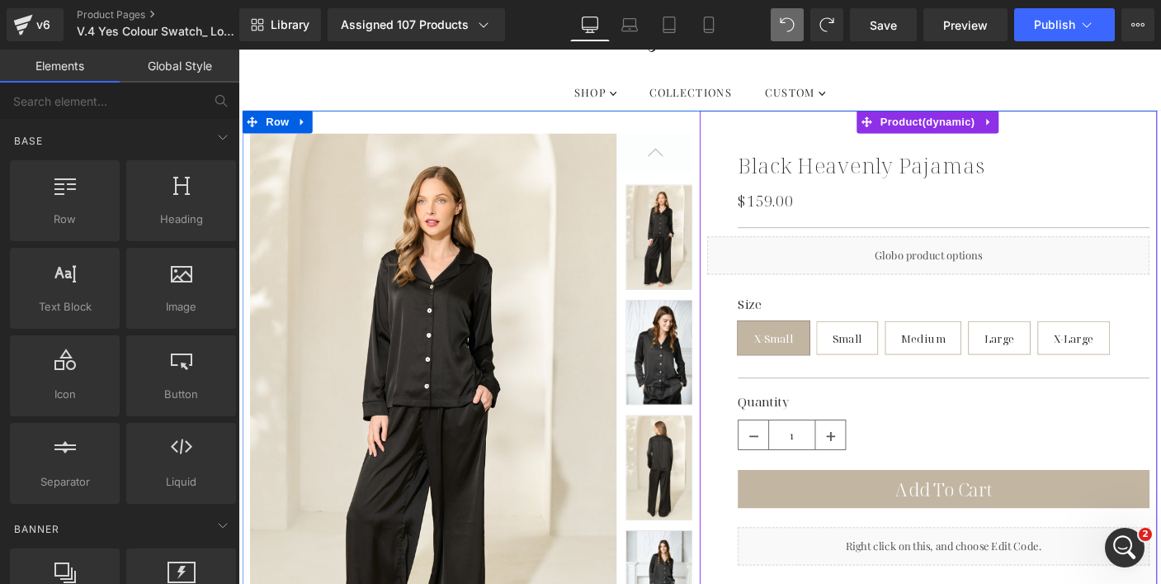
scroll to position [124, 0]
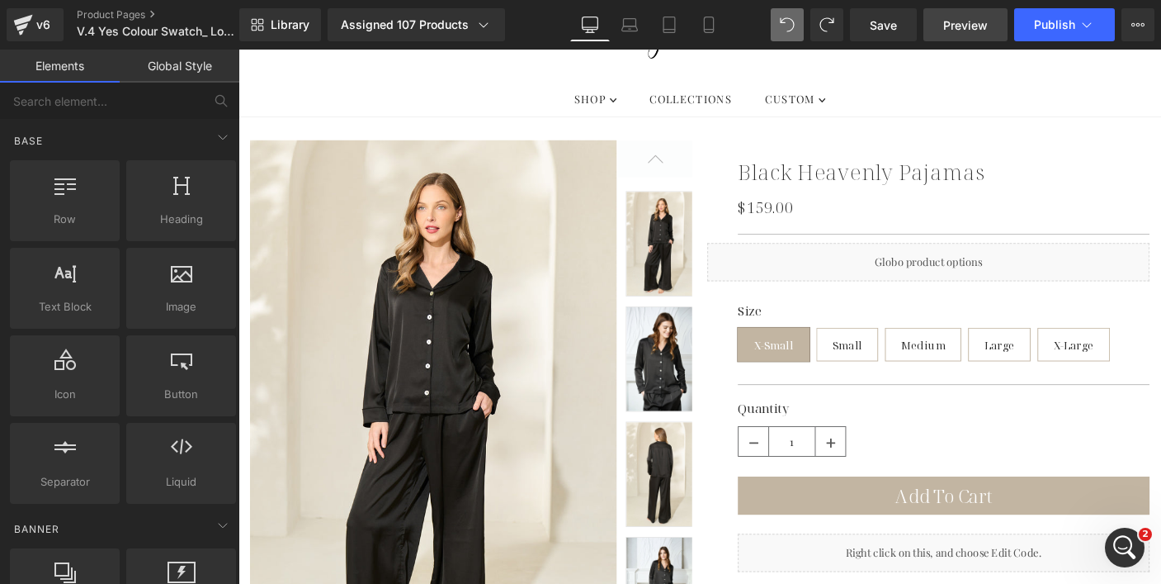
click at [950, 19] on span "Preview" at bounding box center [966, 25] width 45 height 17
click at [1112, 541] on div "Open Intercom Messenger" at bounding box center [1122, 545] width 54 height 54
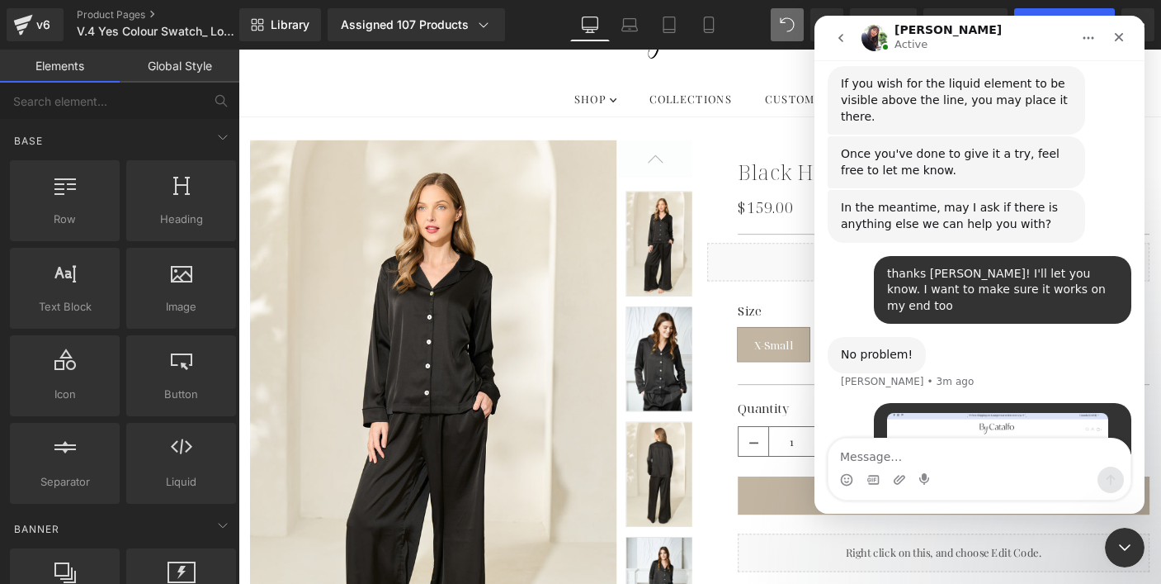
scroll to position [7993, 0]
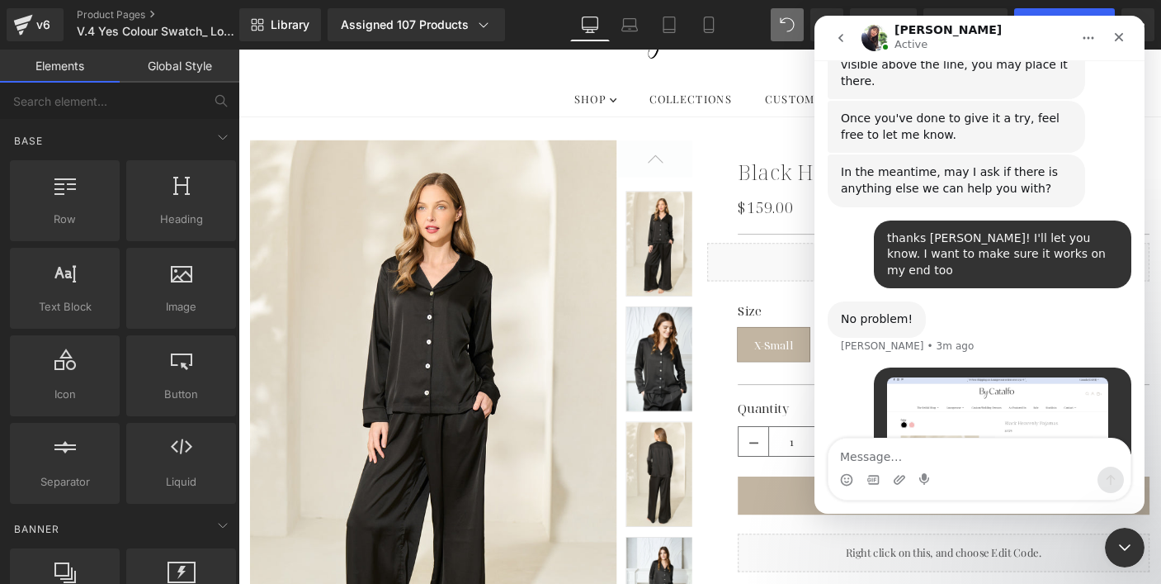
type textarea "[URL][DOMAIN_NAME]"
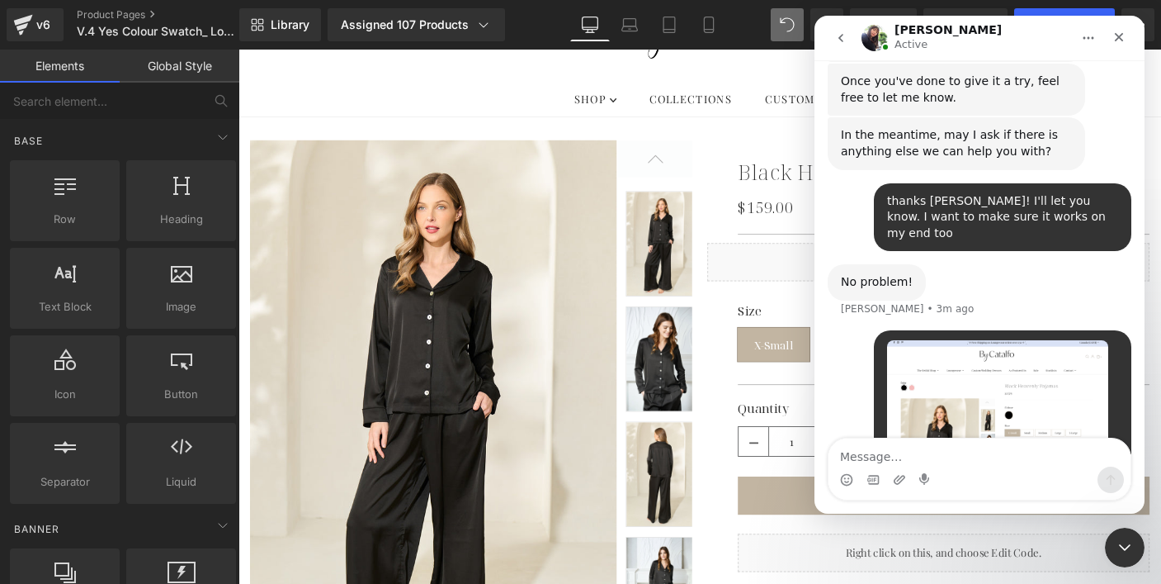
scroll to position [8047, 0]
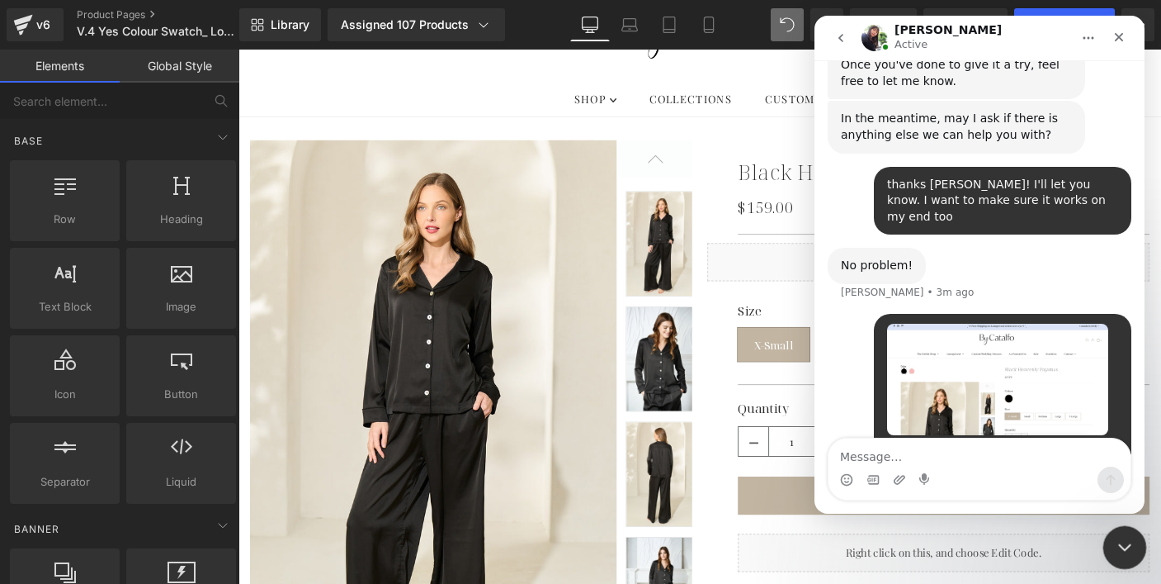
click at [1127, 551] on icon "Close Intercom Messenger" at bounding box center [1123, 545] width 20 height 20
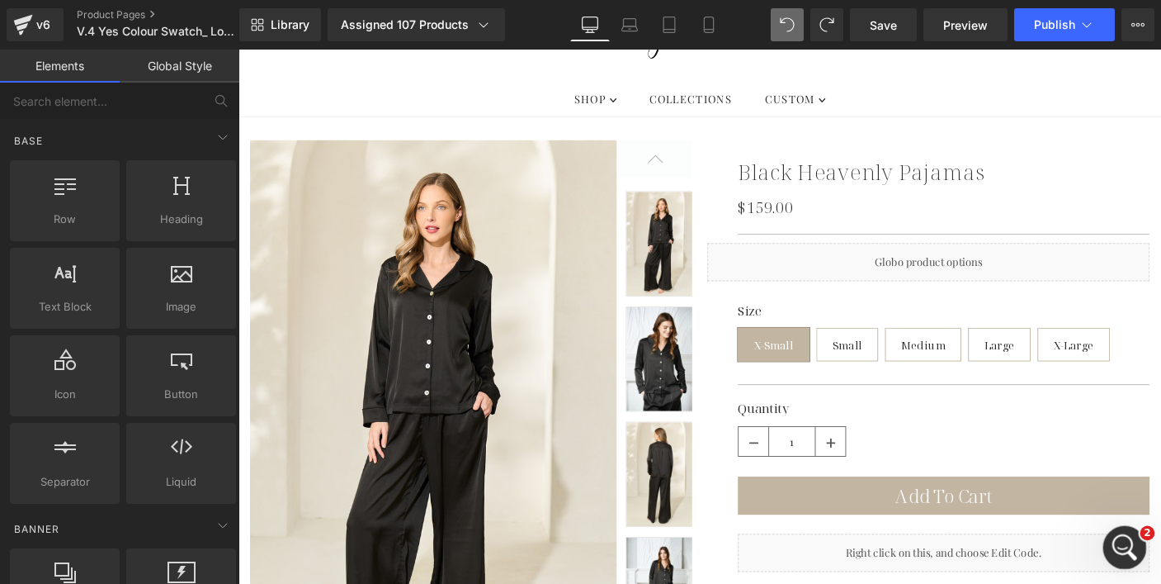
click at [1109, 527] on div "Open Intercom Messenger" at bounding box center [1123, 545] width 40 height 40
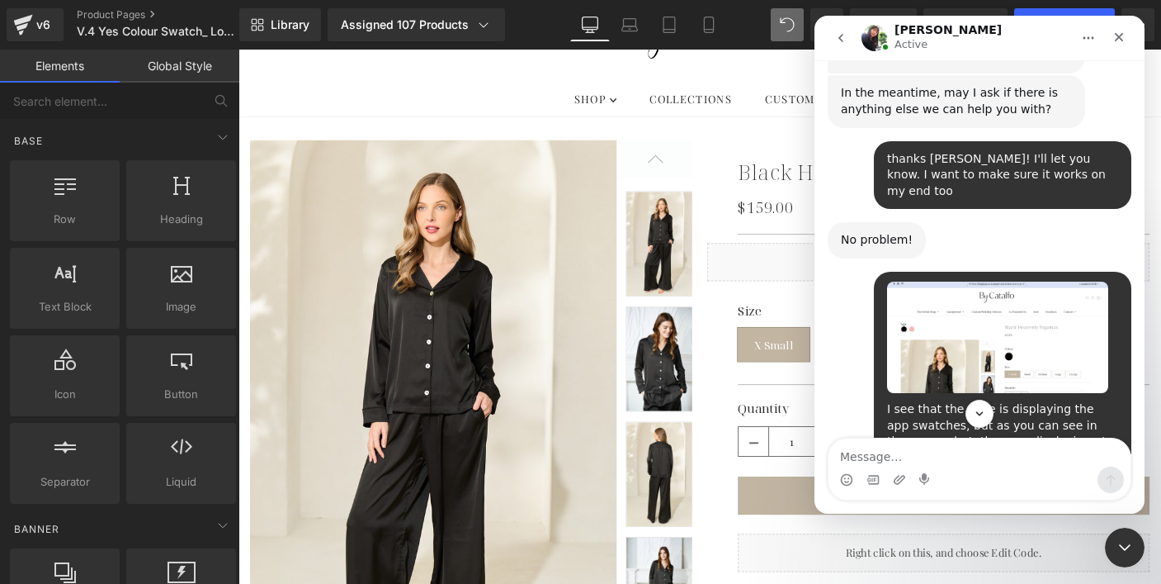
scroll to position [8096, 0]
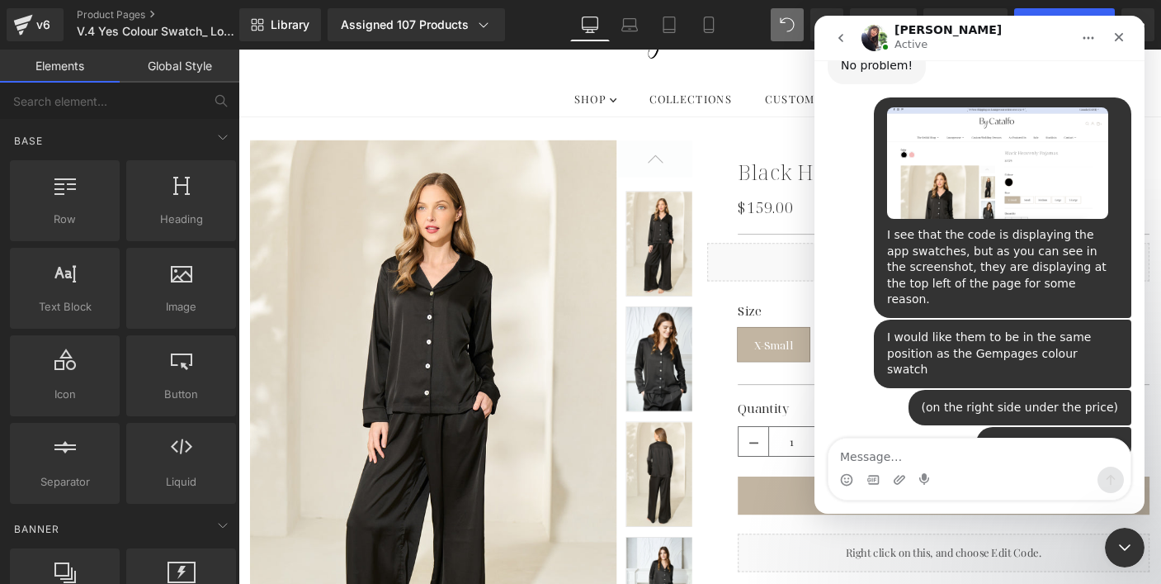
scroll to position [8247, 0]
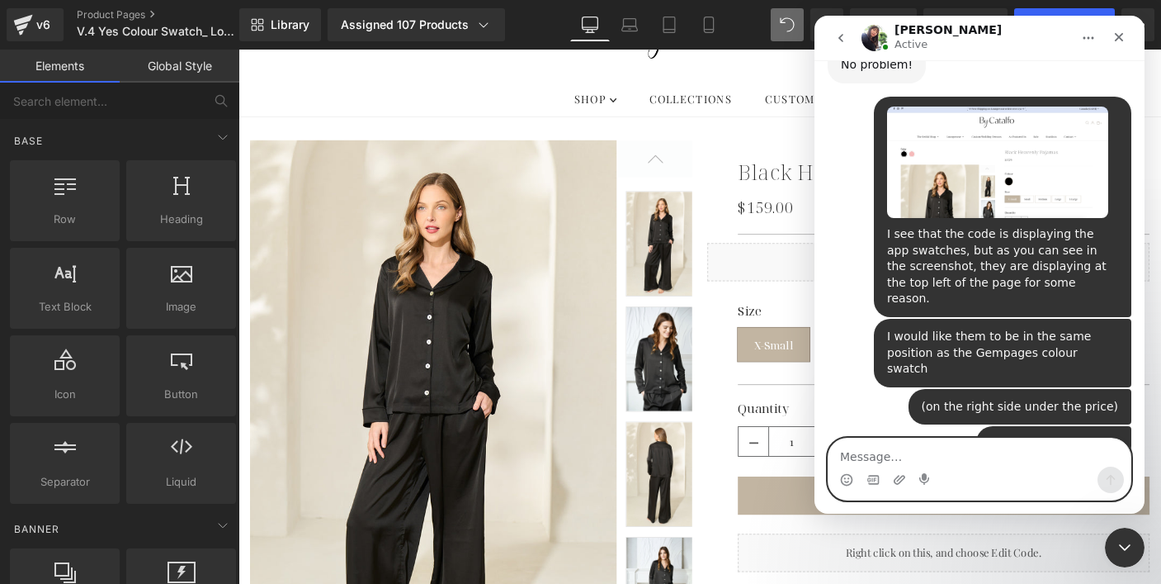
click at [952, 452] on textarea "Message…" at bounding box center [980, 452] width 302 height 28
type textarea "ok thanks so much!"
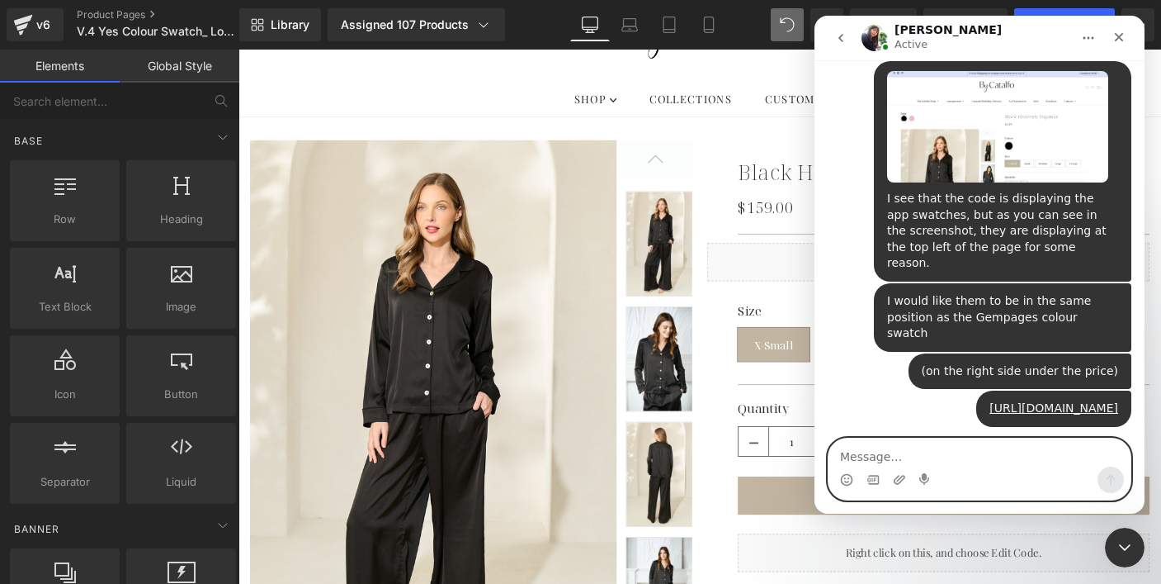
scroll to position [8296, 0]
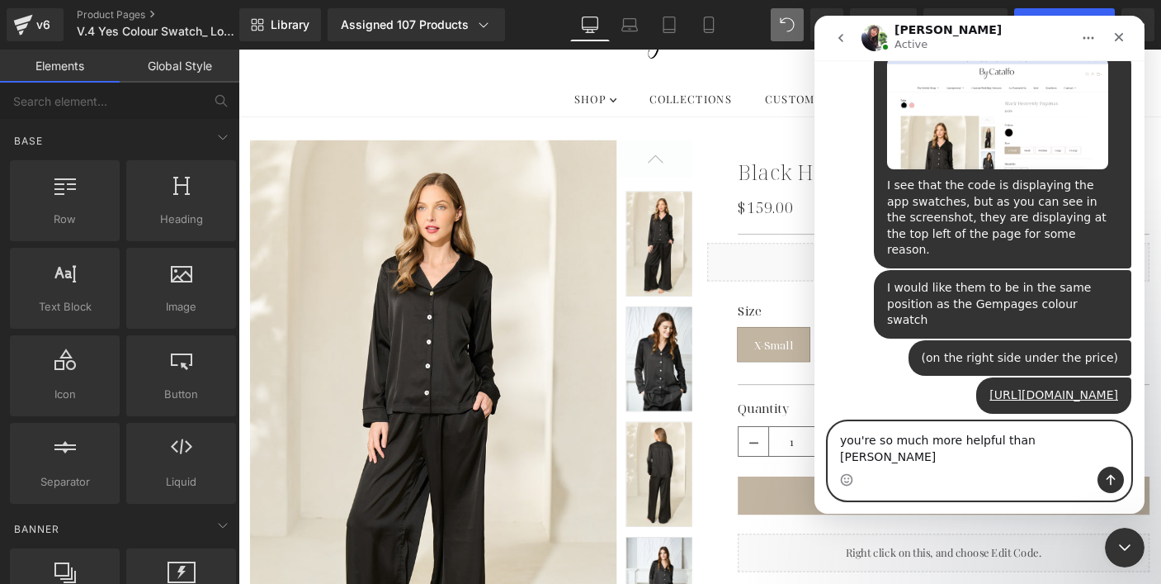
type textarea "you're so much more helpful than Henry"
click at [846, 482] on icon "Emoji picker" at bounding box center [846, 481] width 3 height 1
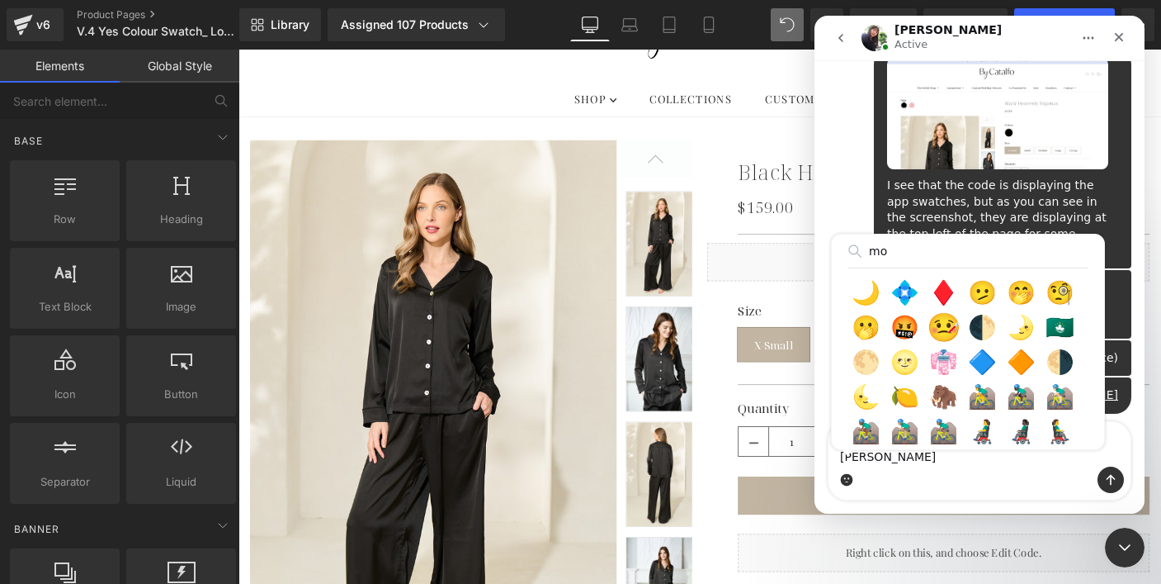
type input "m"
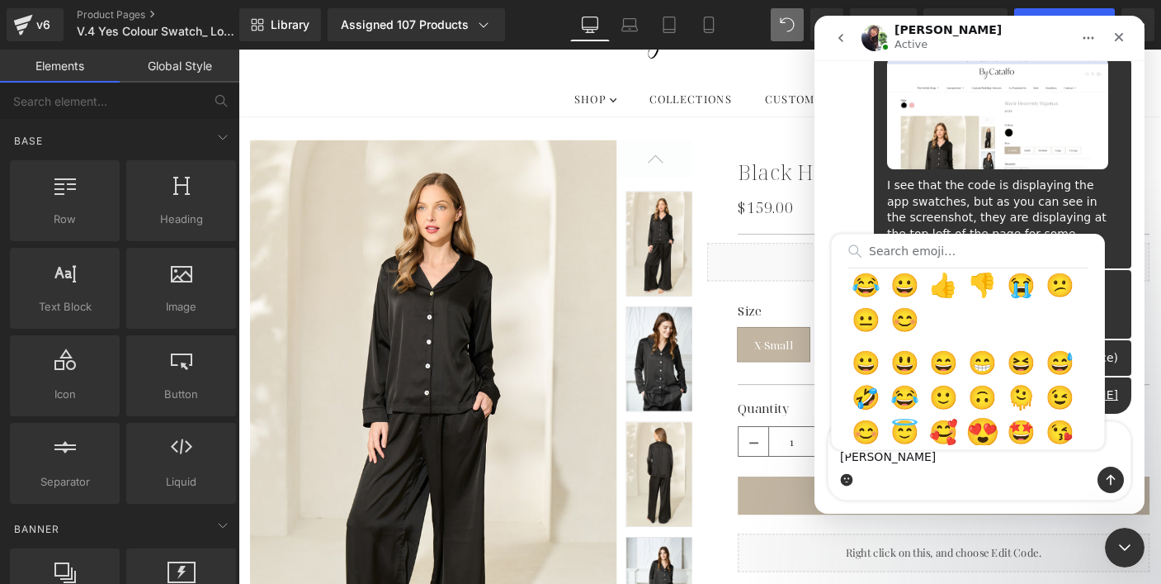
scroll to position [38, 0]
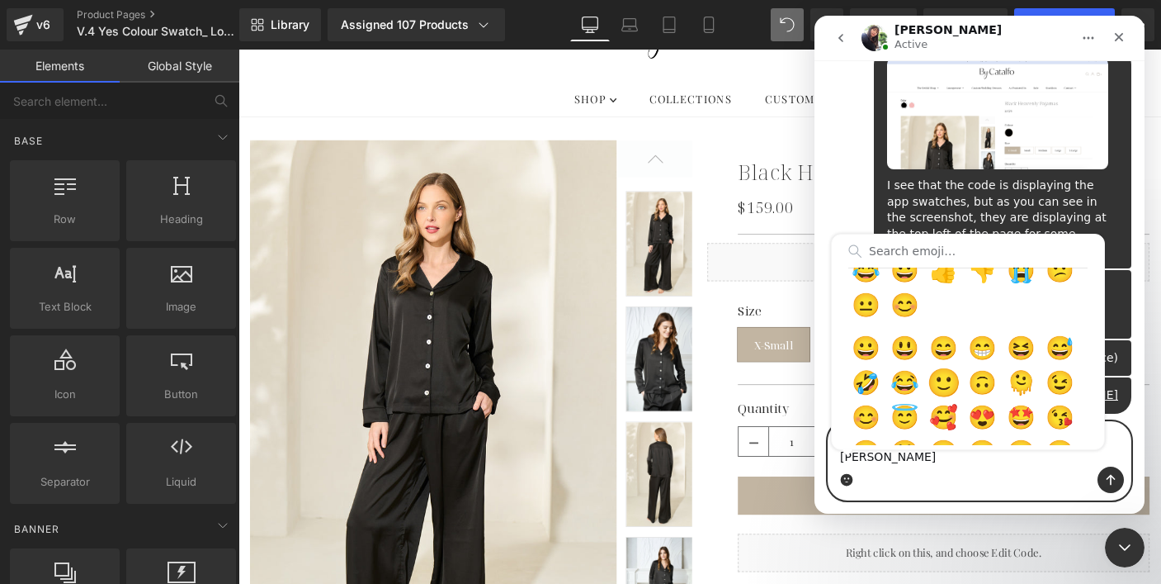
type textarea "you're so much more helpful than [PERSON_NAME] 🙂"
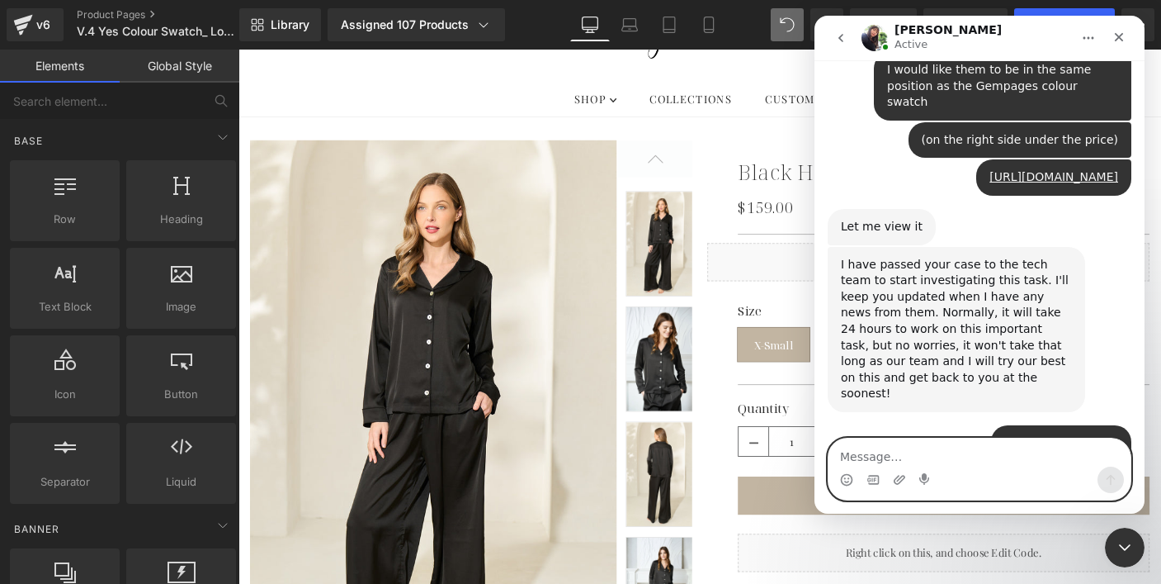
scroll to position [8510, 0]
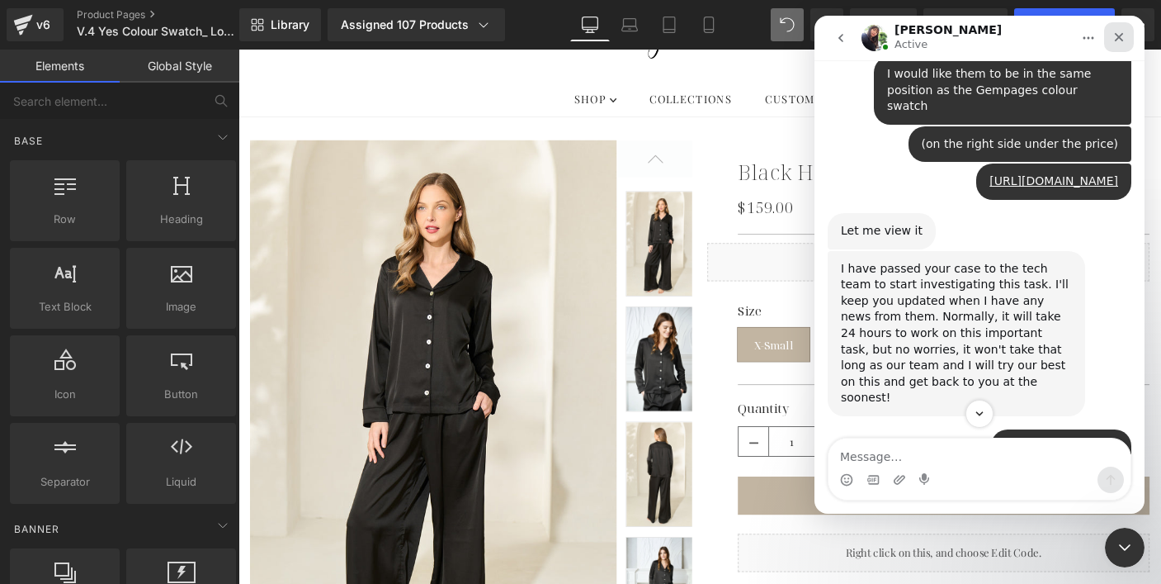
click at [1116, 32] on icon "Close" at bounding box center [1119, 37] width 13 height 13
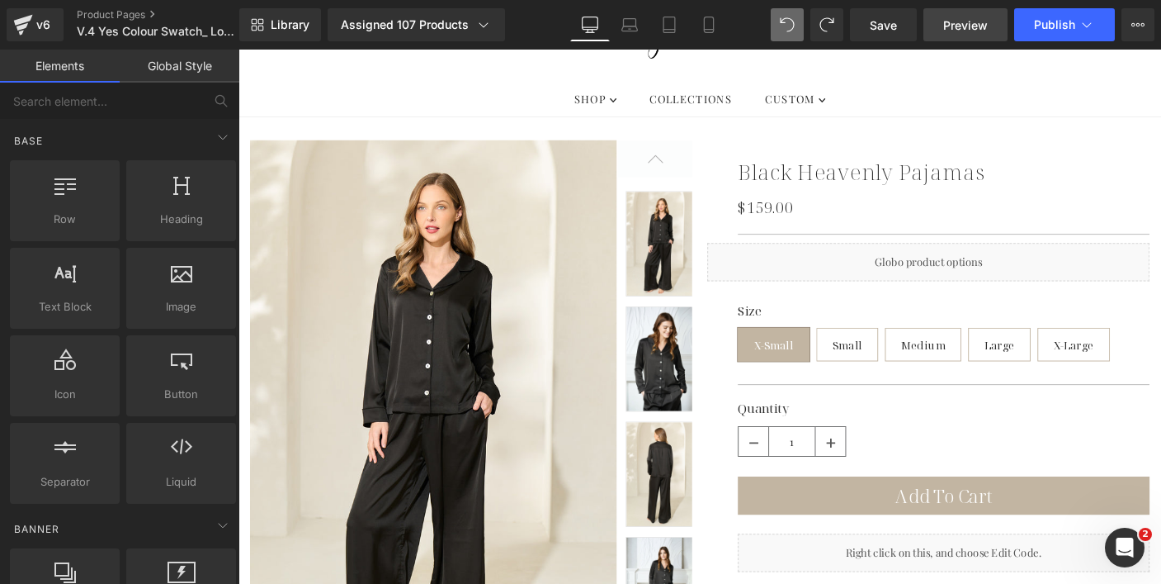
click at [954, 28] on span "Preview" at bounding box center [966, 25] width 45 height 17
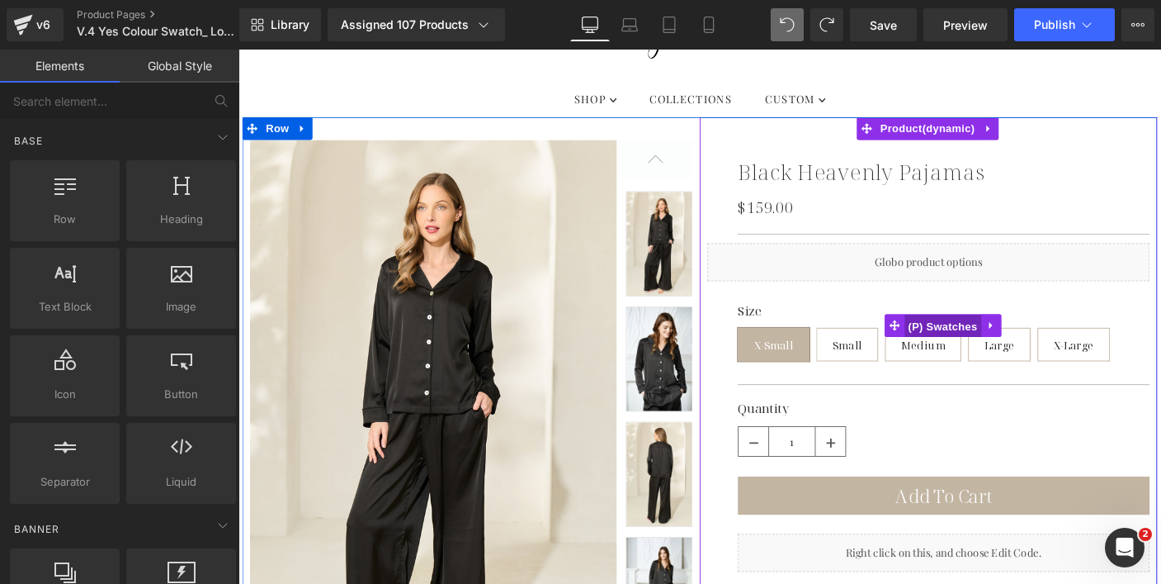
click at [967, 338] on span "(P) Swatches" at bounding box center [1000, 349] width 83 height 25
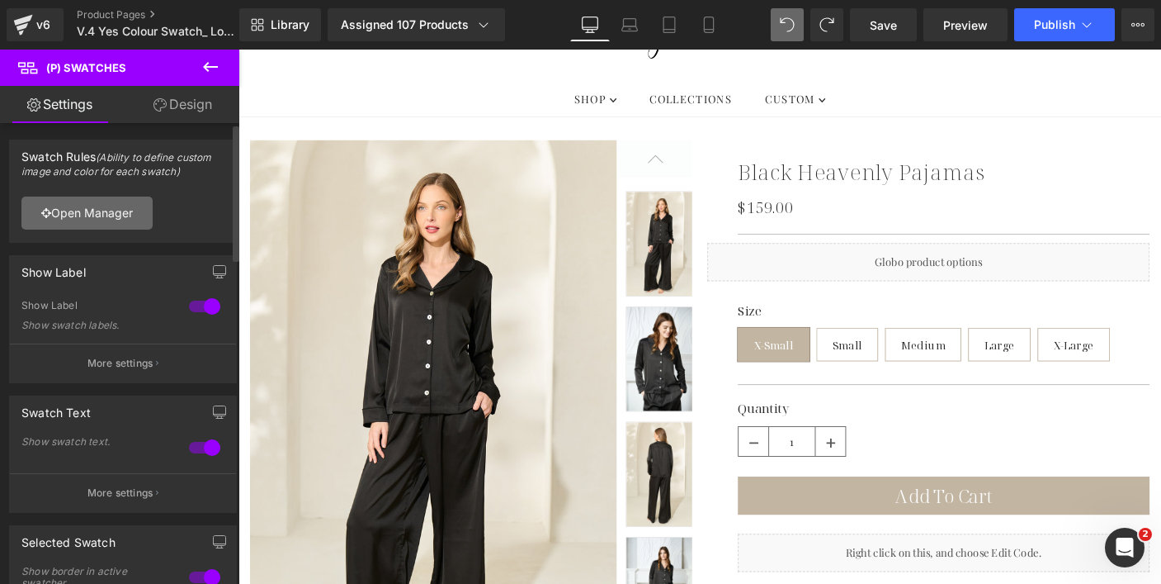
click at [106, 215] on link "Open Manager" at bounding box center [86, 212] width 131 height 33
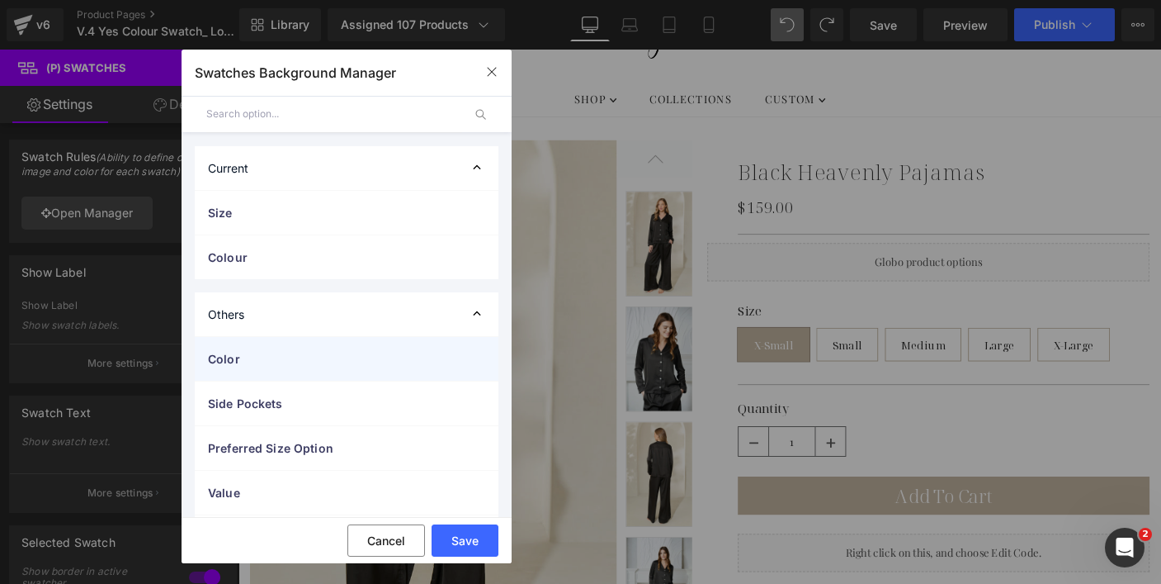
click at [272, 350] on span "Color" at bounding box center [330, 358] width 244 height 17
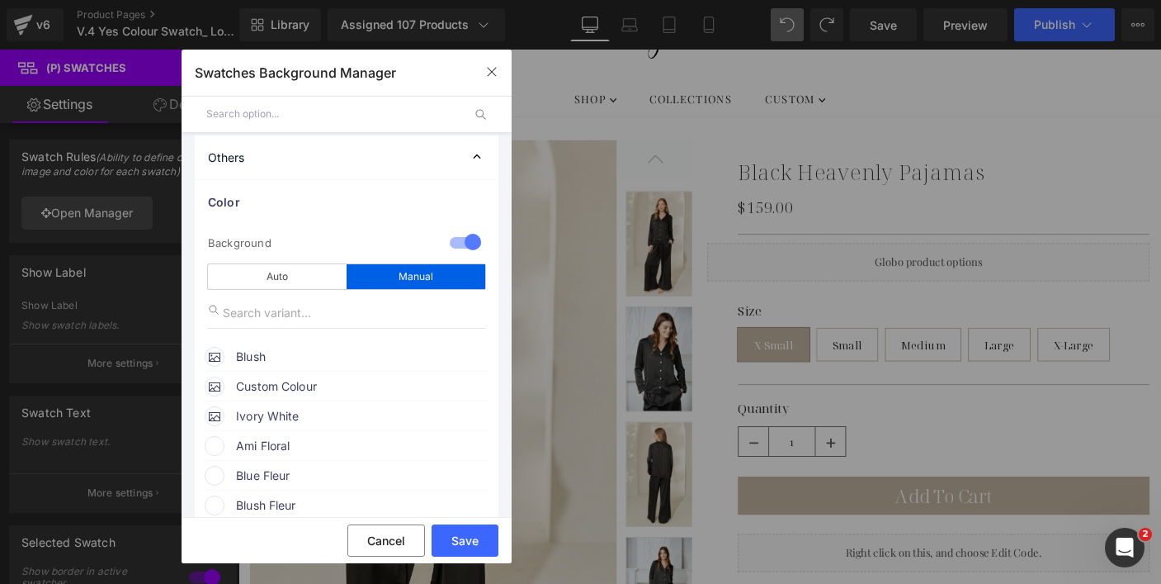
scroll to position [174, 0]
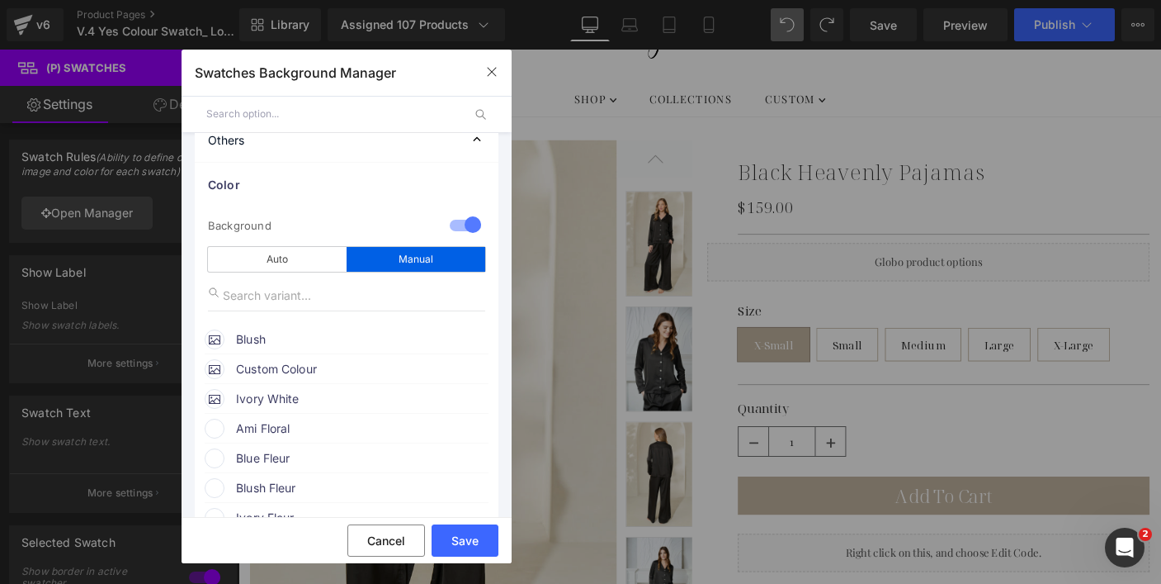
click at [315, 300] on input "text" at bounding box center [346, 295] width 277 height 31
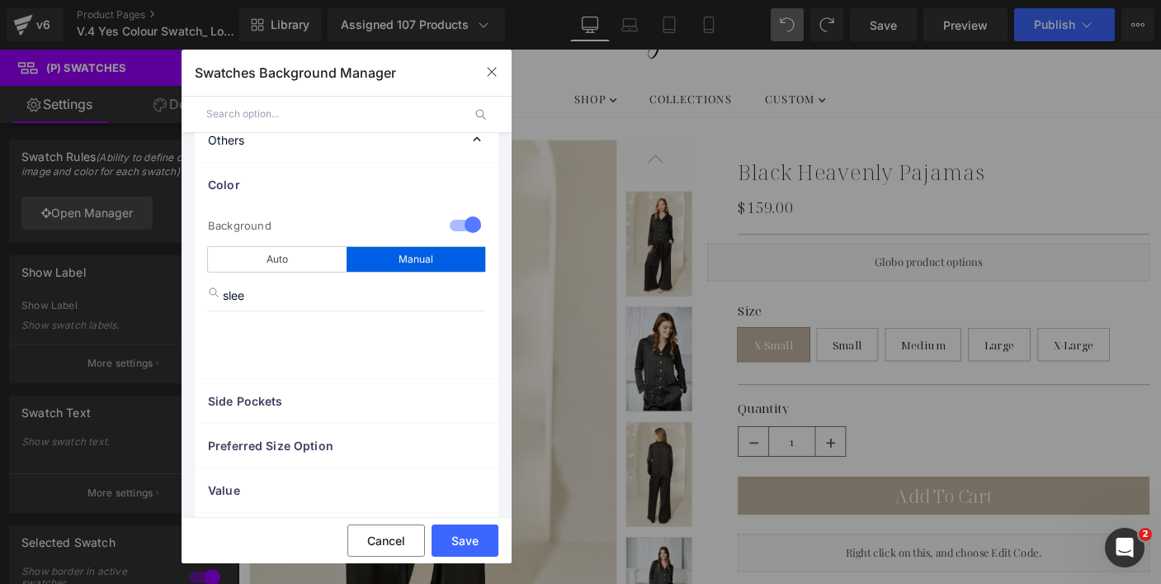
type input "sleep"
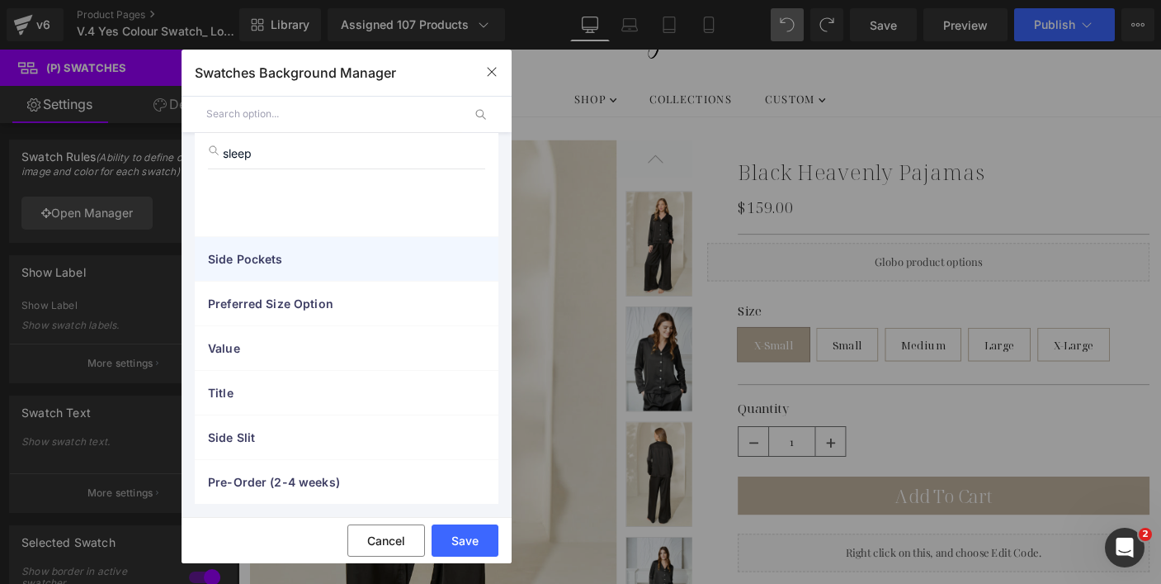
scroll to position [83, 0]
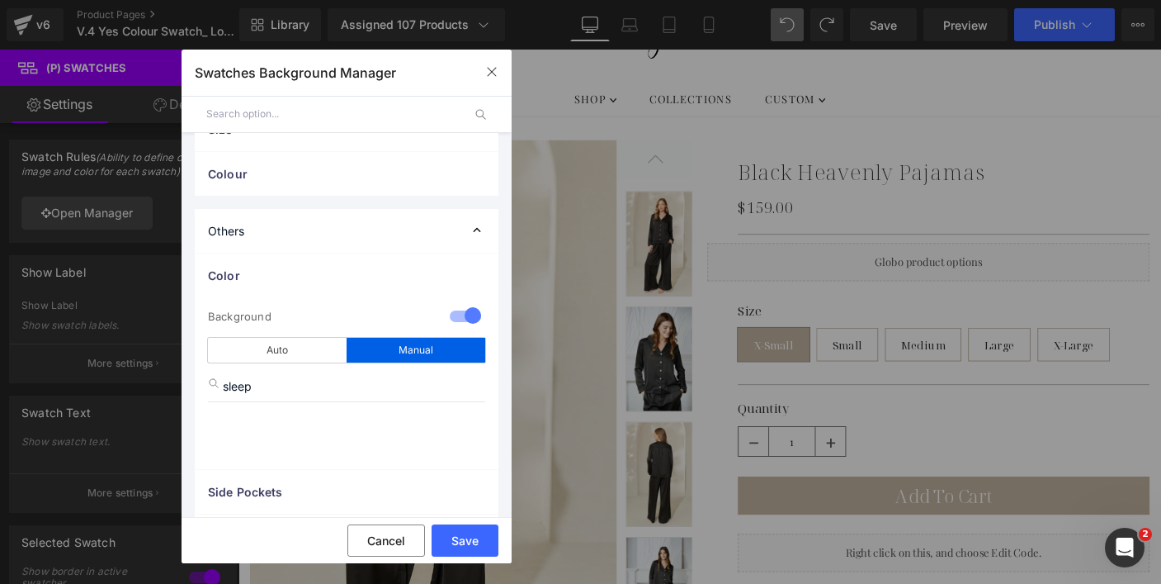
click at [320, 390] on input "sleep" at bounding box center [346, 386] width 277 height 31
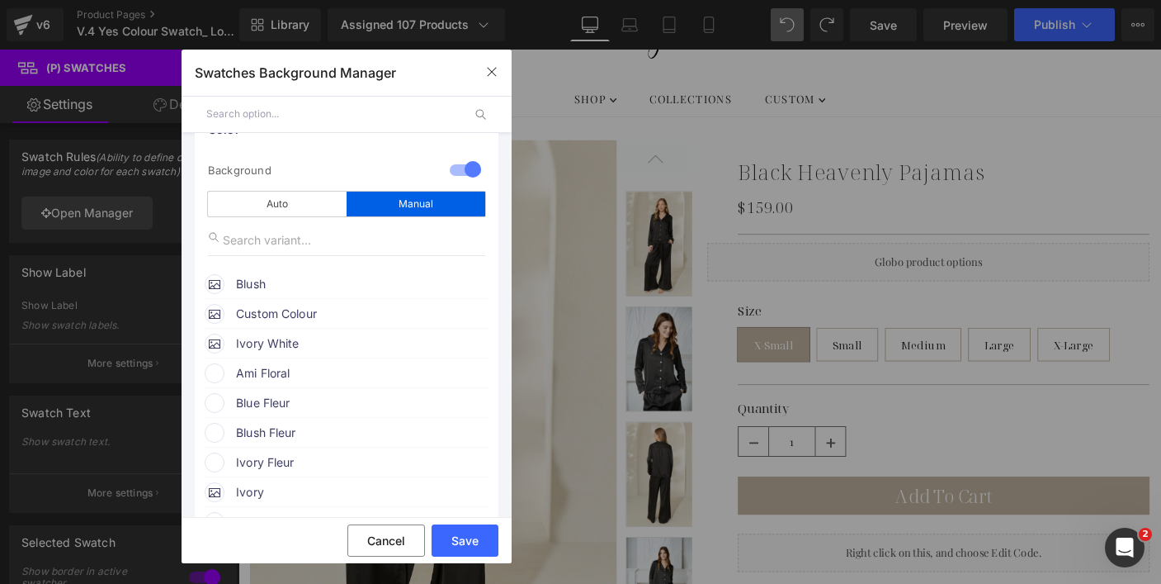
scroll to position [225, 0]
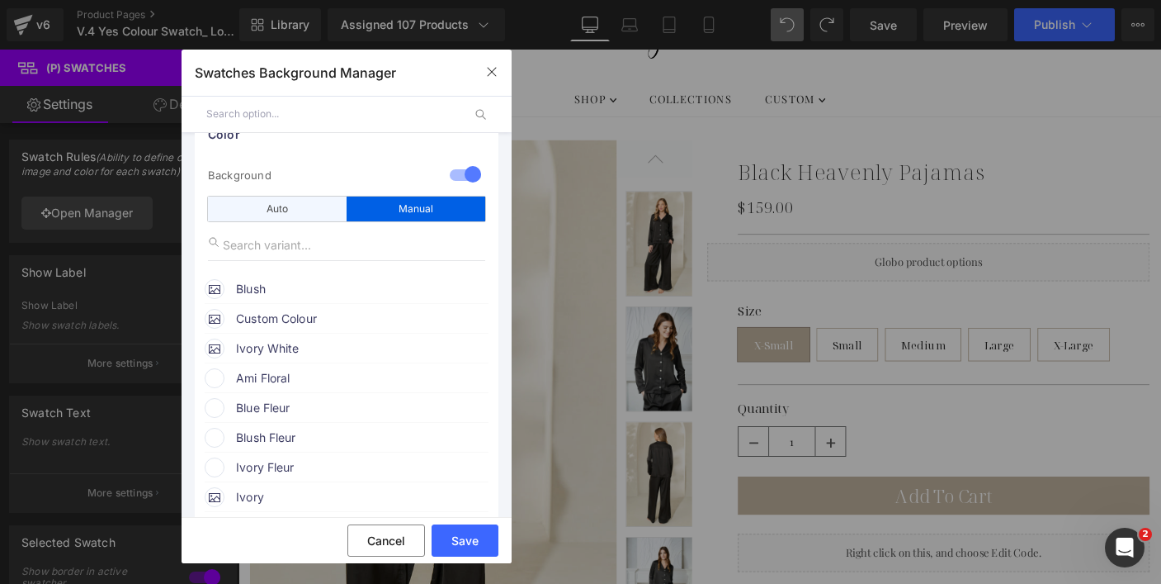
click at [318, 200] on div "Auto" at bounding box center [277, 208] width 139 height 25
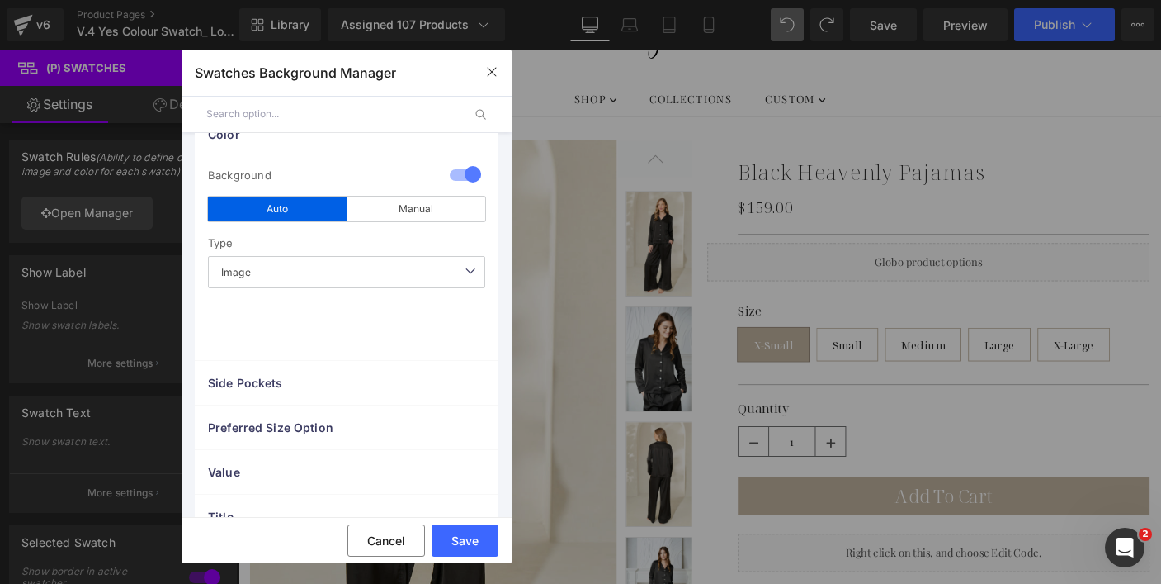
click at [310, 269] on span "Image" at bounding box center [346, 272] width 277 height 32
click at [371, 215] on div "Manual" at bounding box center [416, 208] width 139 height 25
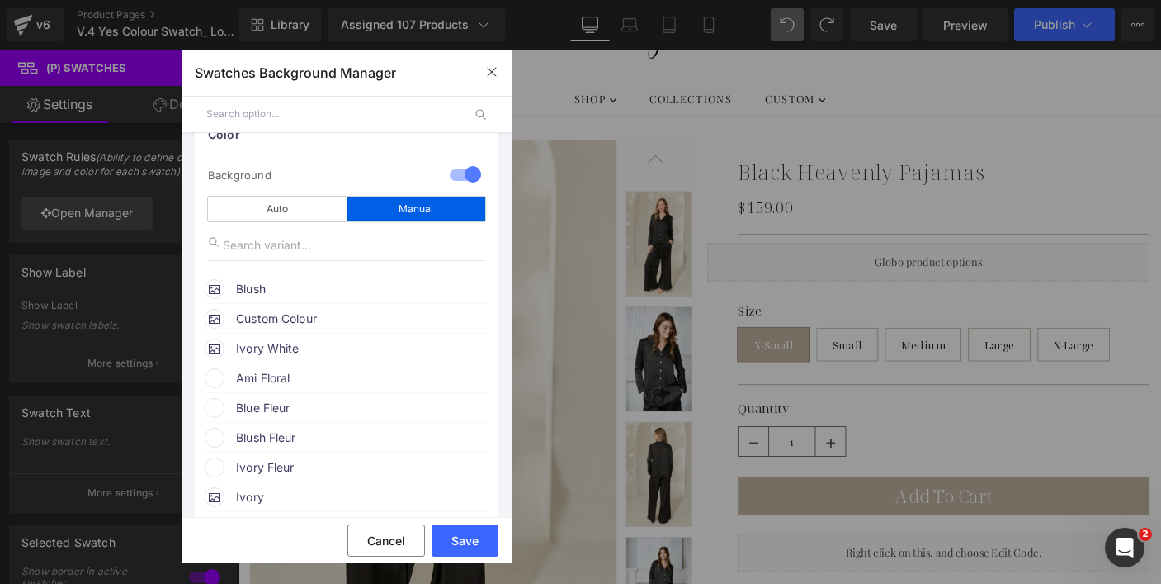
click at [295, 254] on input "text" at bounding box center [346, 244] width 277 height 31
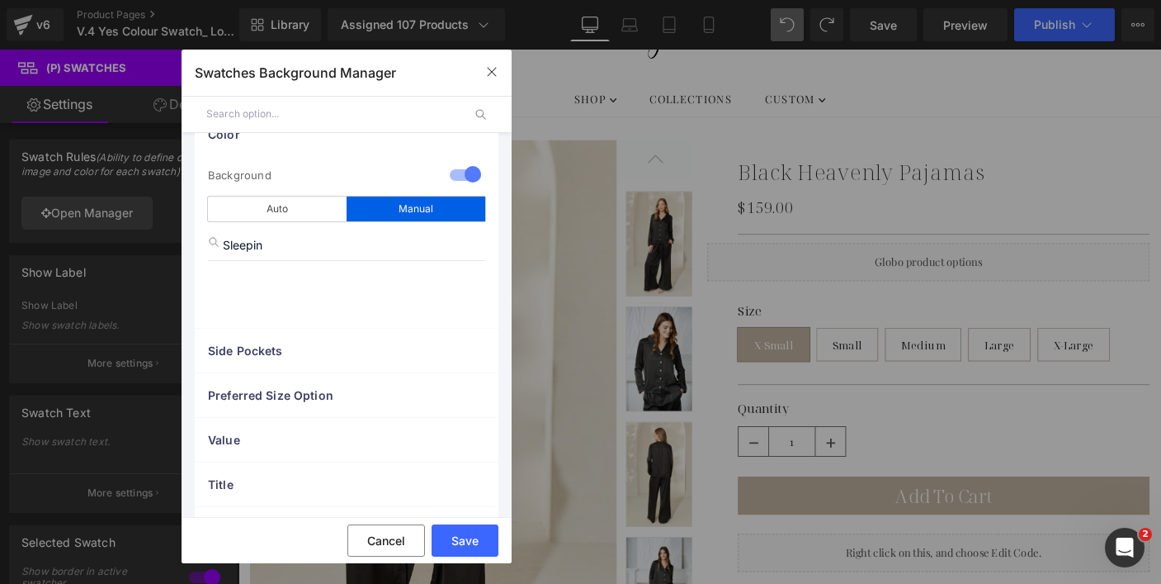
type input "Sleeping"
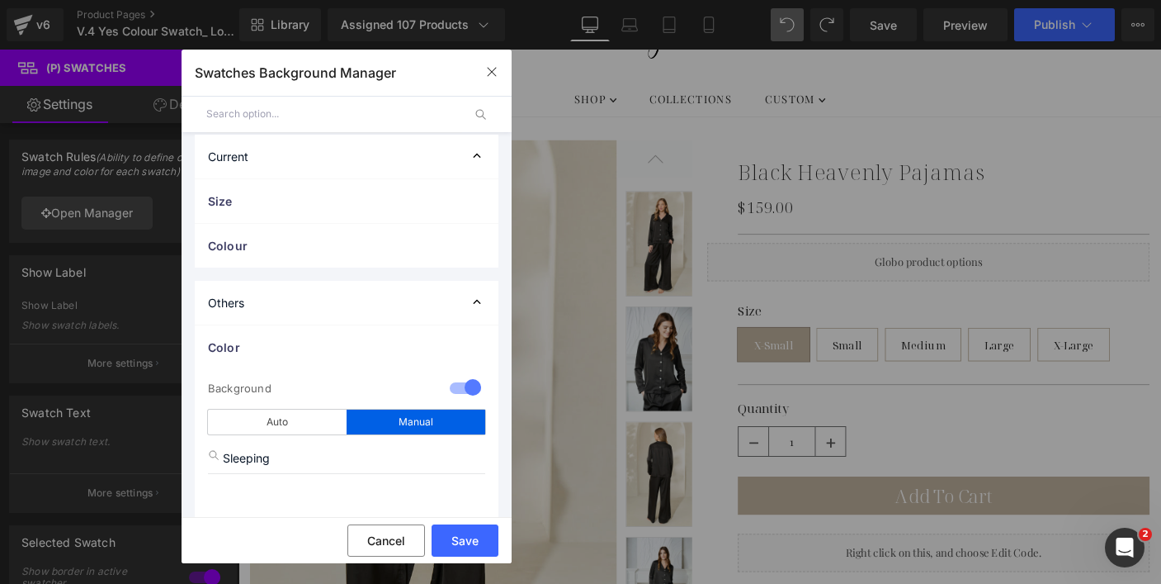
scroll to position [0, 0]
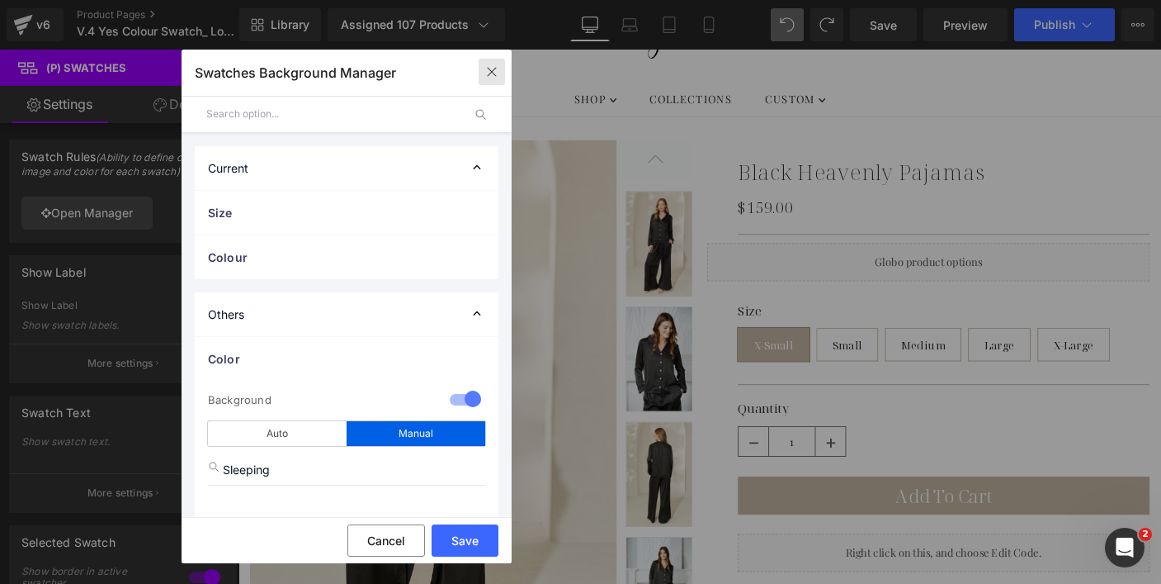
click at [489, 65] on icon "button" at bounding box center [491, 71] width 13 height 13
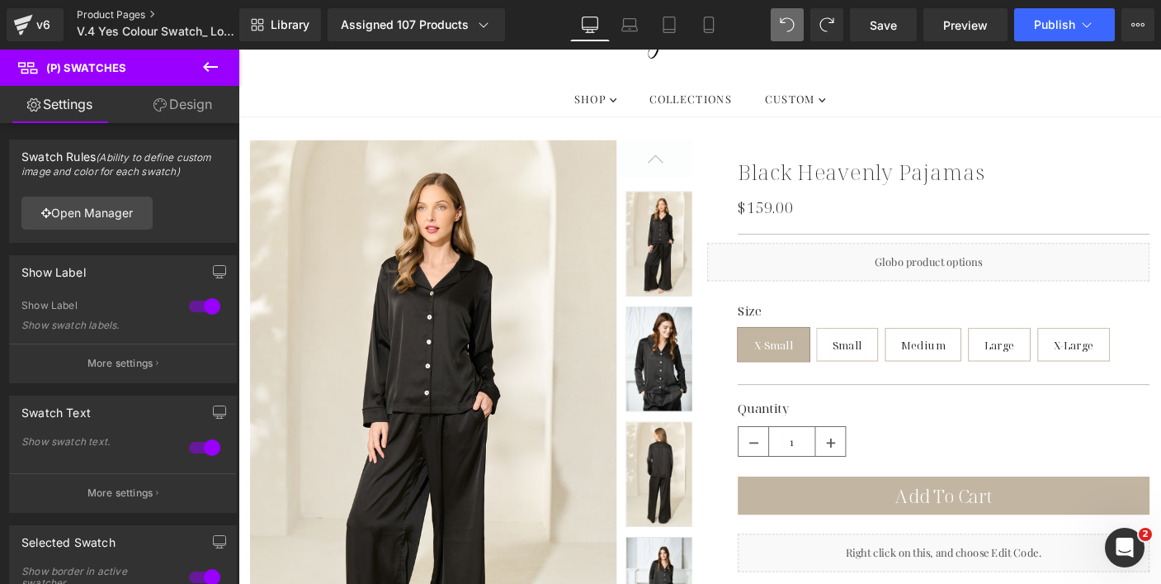
click at [118, 17] on link "Product Pages" at bounding box center [172, 14] width 190 height 13
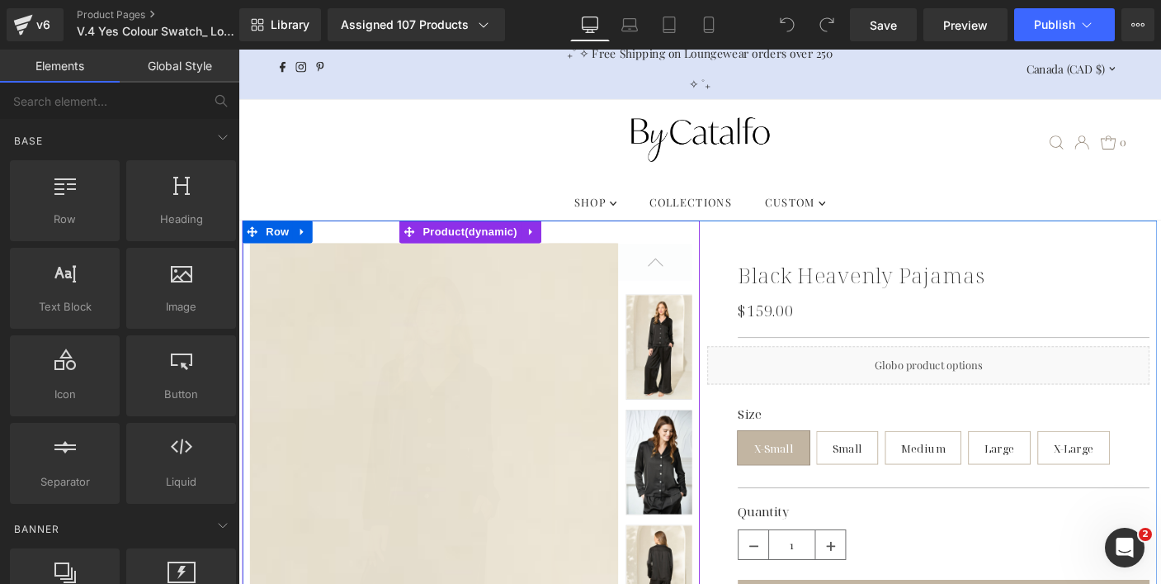
scroll to position [9, 0]
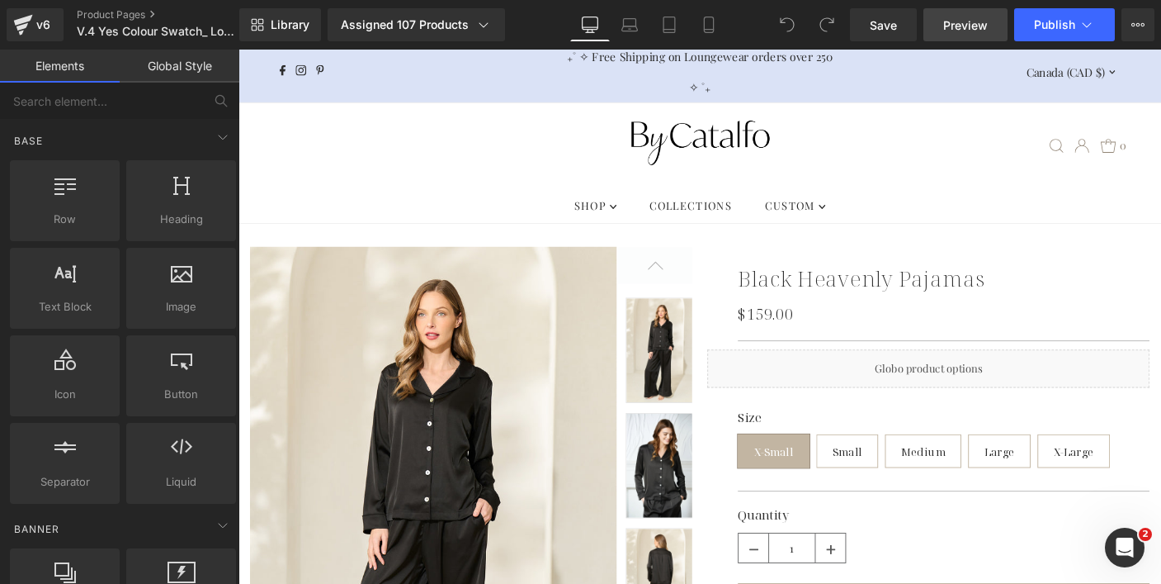
click at [962, 26] on span "Preview" at bounding box center [966, 25] width 45 height 17
click at [1062, 24] on span "Publish" at bounding box center [1054, 24] width 41 height 13
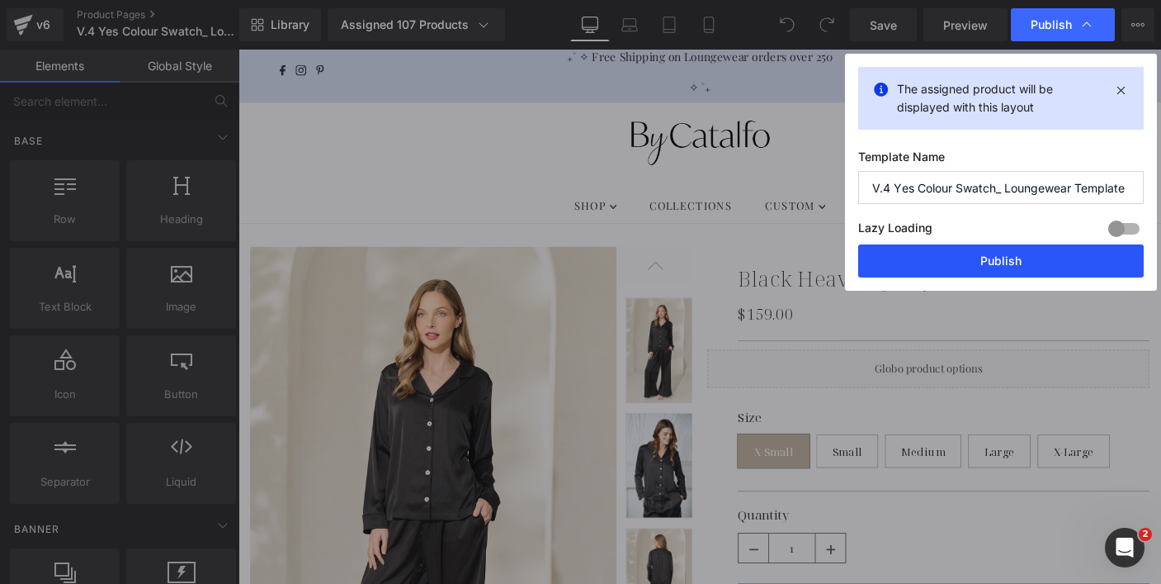
click at [1022, 271] on button "Publish" at bounding box center [1002, 260] width 286 height 33
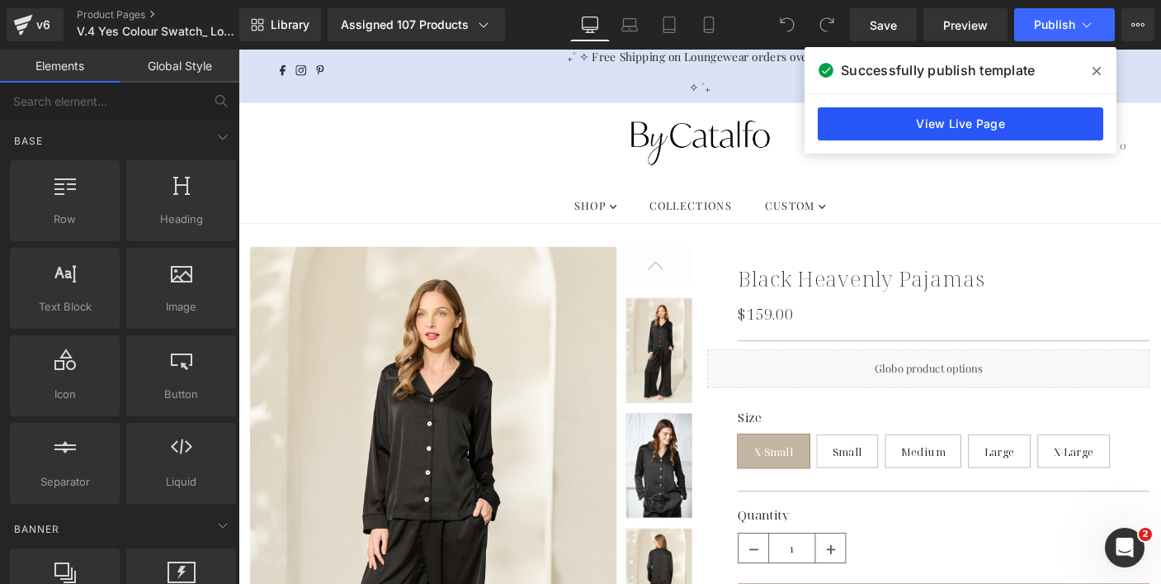
click at [887, 110] on link "View Live Page" at bounding box center [961, 123] width 286 height 33
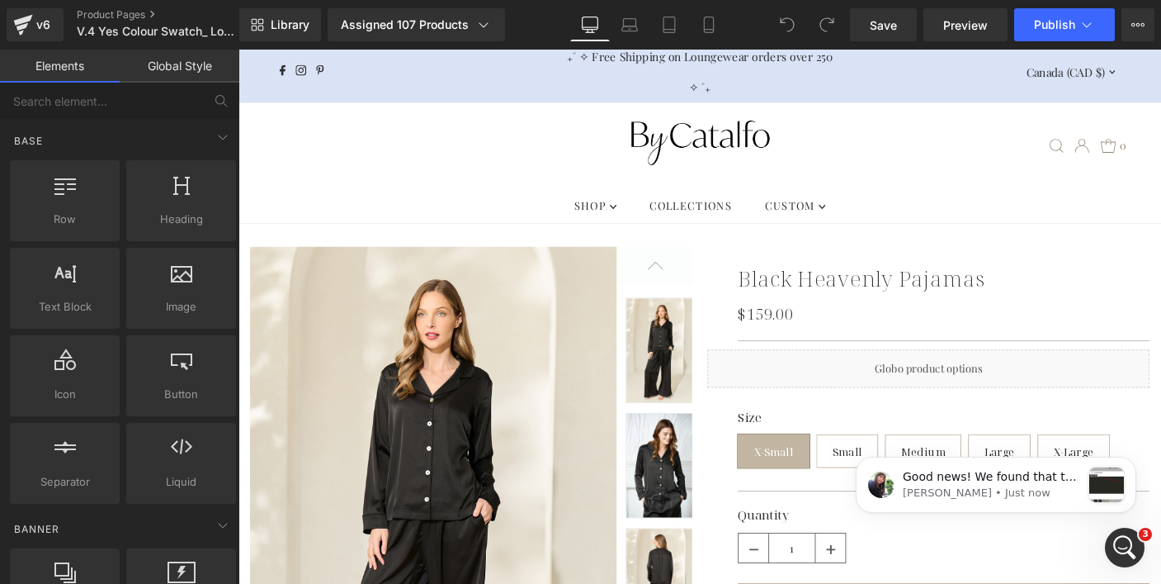
scroll to position [0, 0]
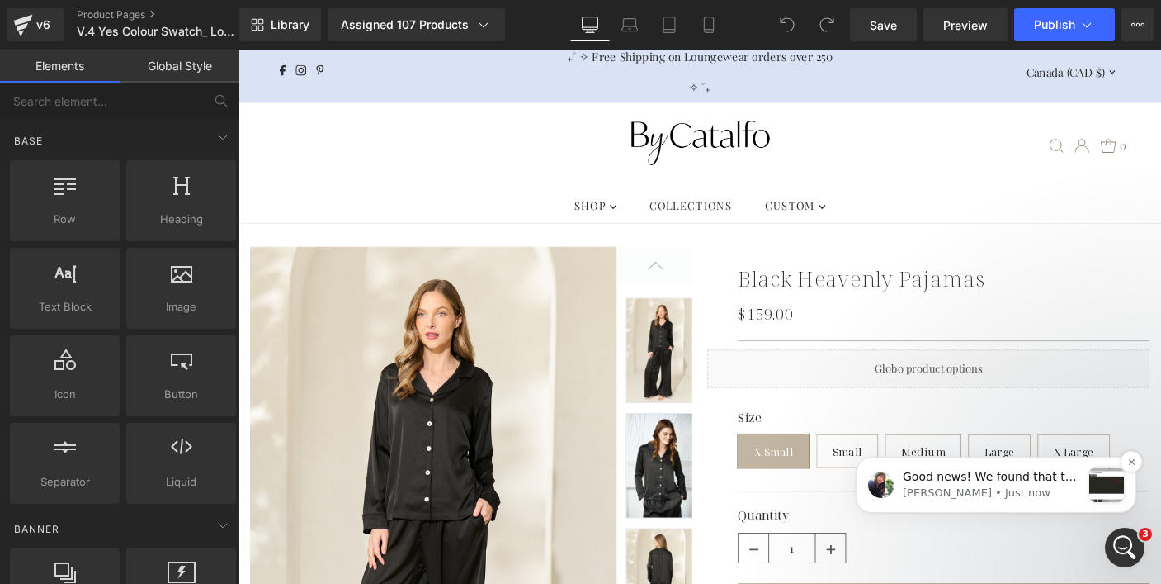
click at [978, 490] on p "Tina • Just now" at bounding box center [992, 492] width 178 height 15
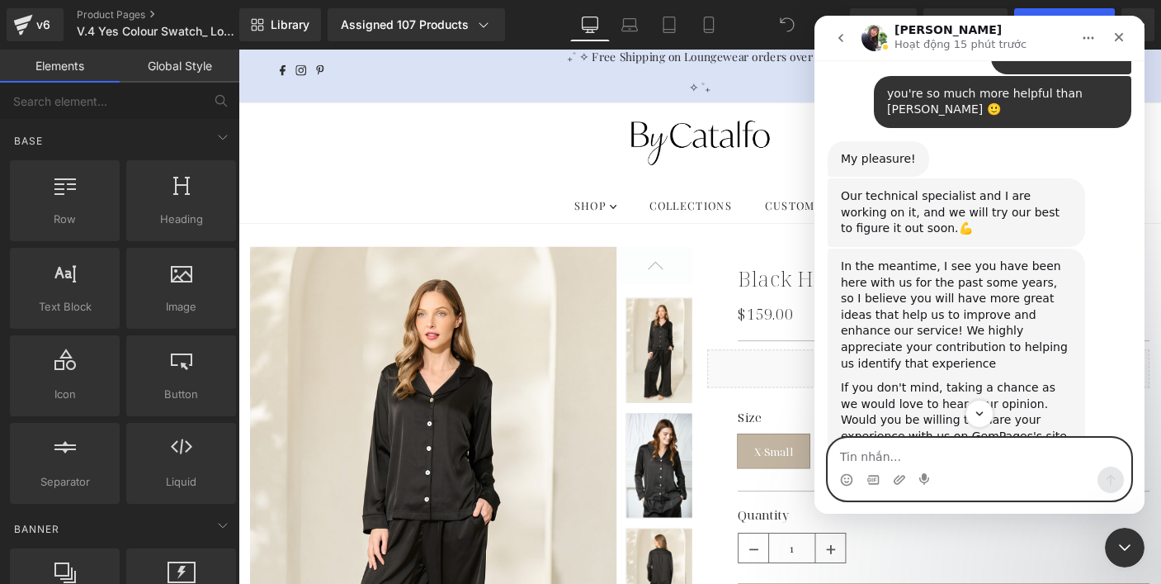
scroll to position [8842, 0]
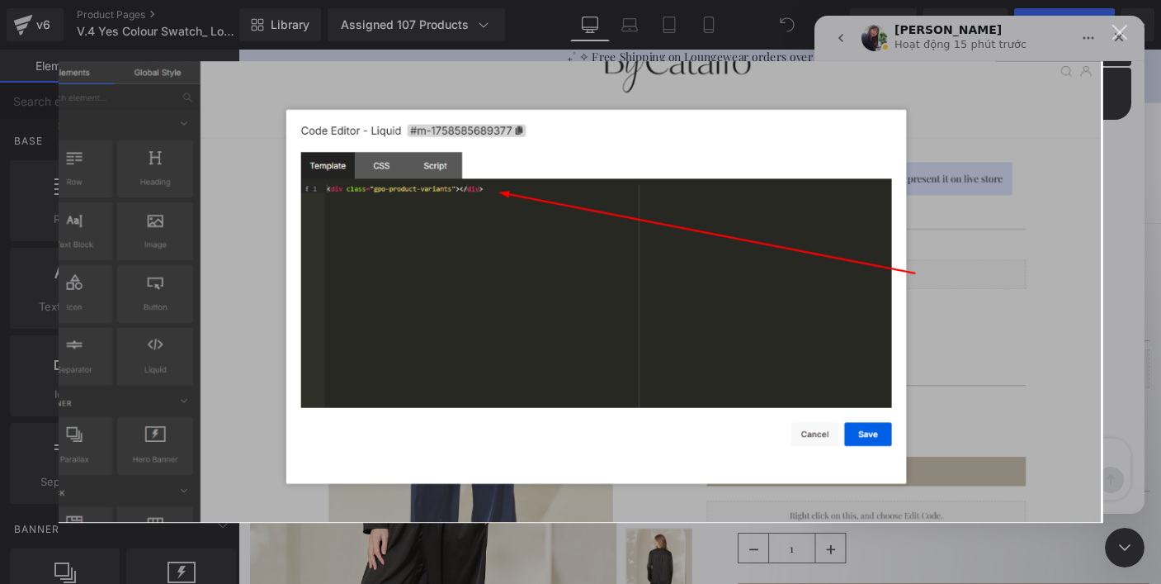
click at [1124, 23] on div "Intercom messenger" at bounding box center [580, 292] width 1161 height 584
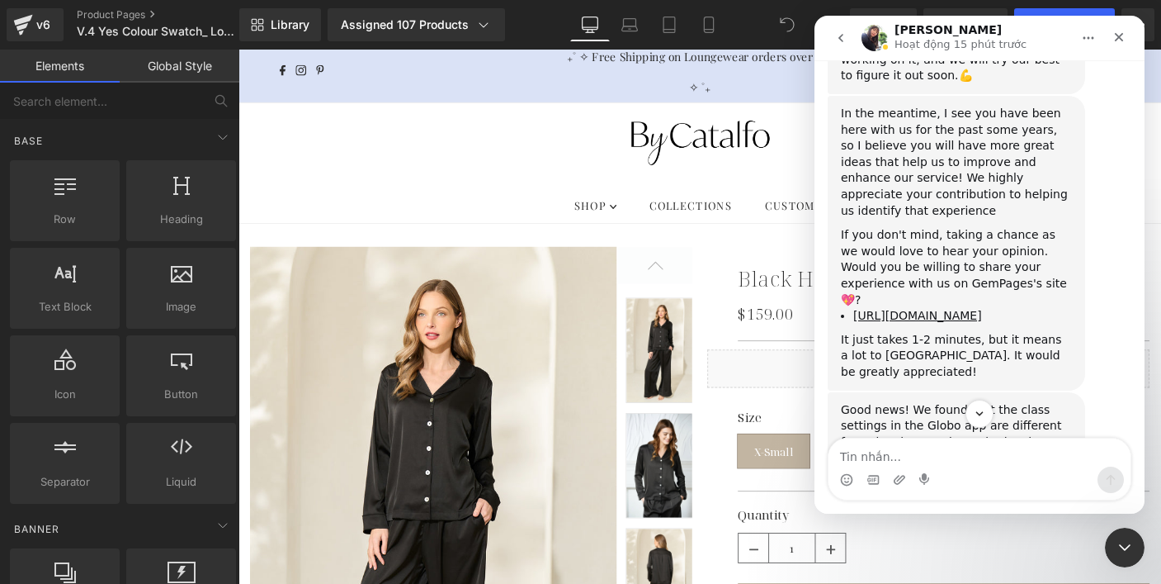
scroll to position [9036, 0]
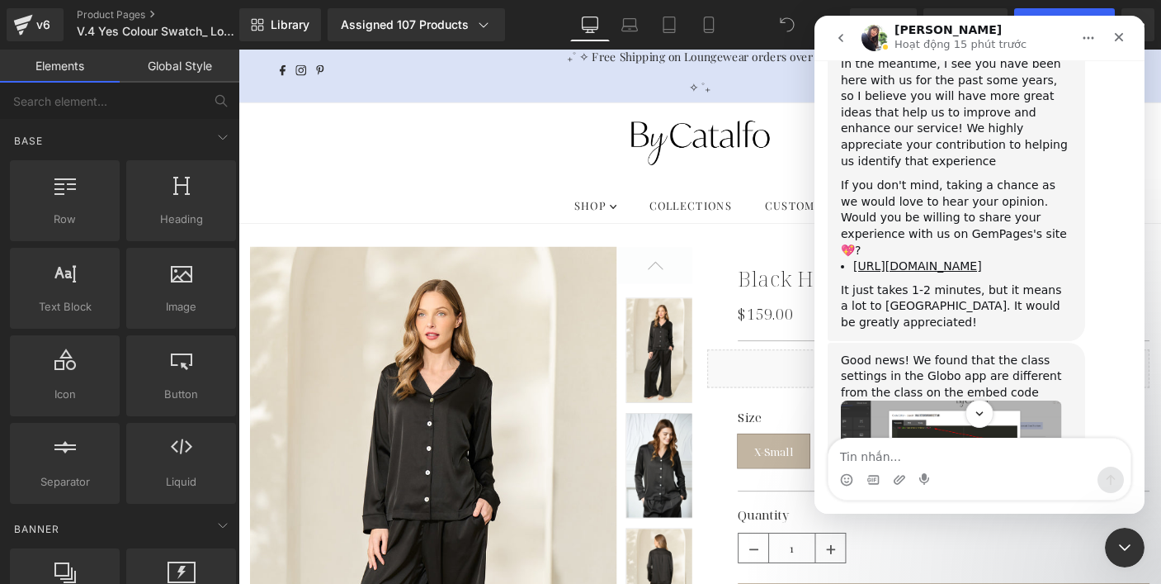
click at [968, 507] on img "Tina says…" at bounding box center [951, 560] width 221 height 106
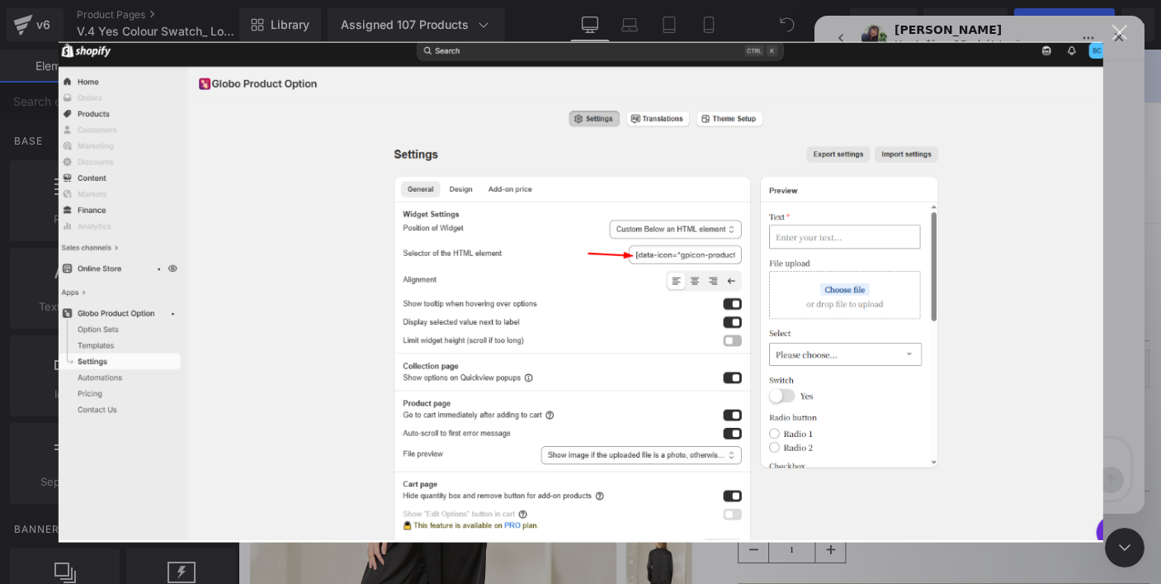
click at [1125, 33] on div "Close" at bounding box center [1121, 33] width 16 height 16
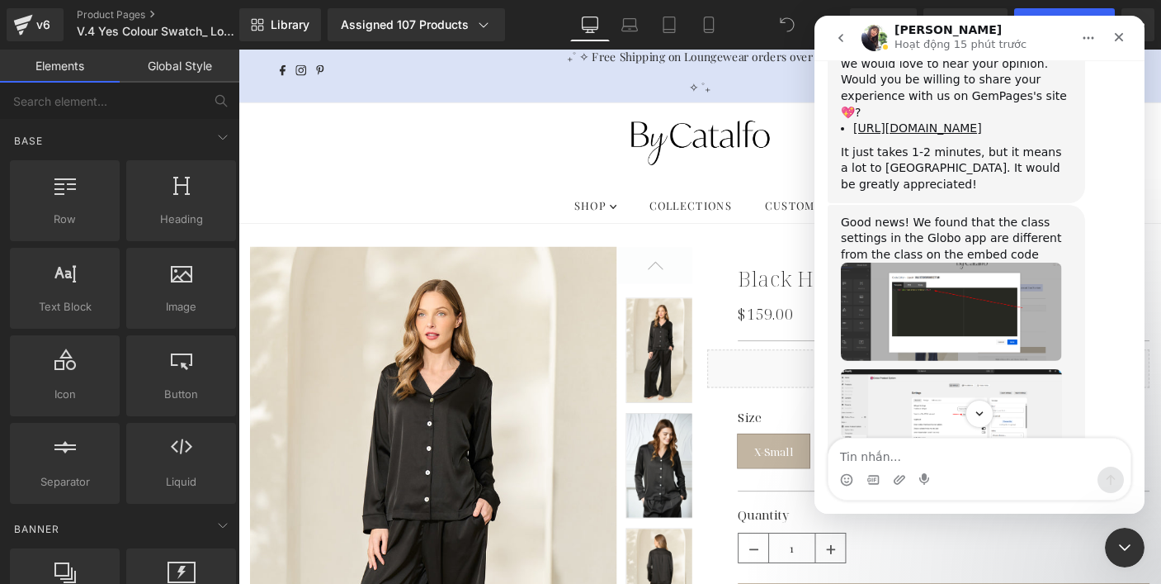
scroll to position [9218, 0]
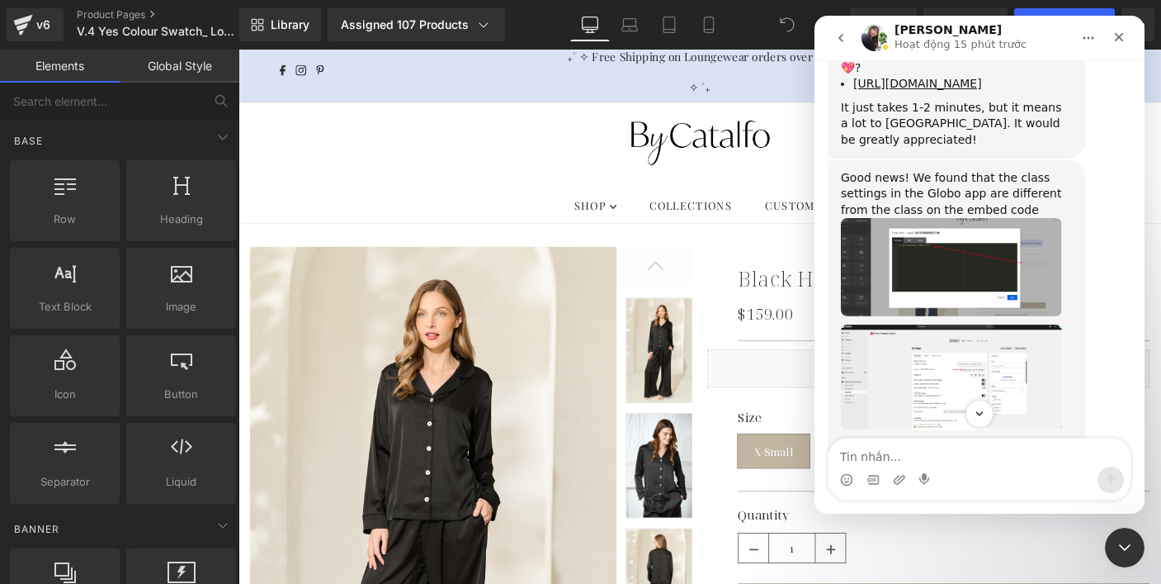
click at [992, 487] on img "Tina says…" at bounding box center [951, 542] width 221 height 110
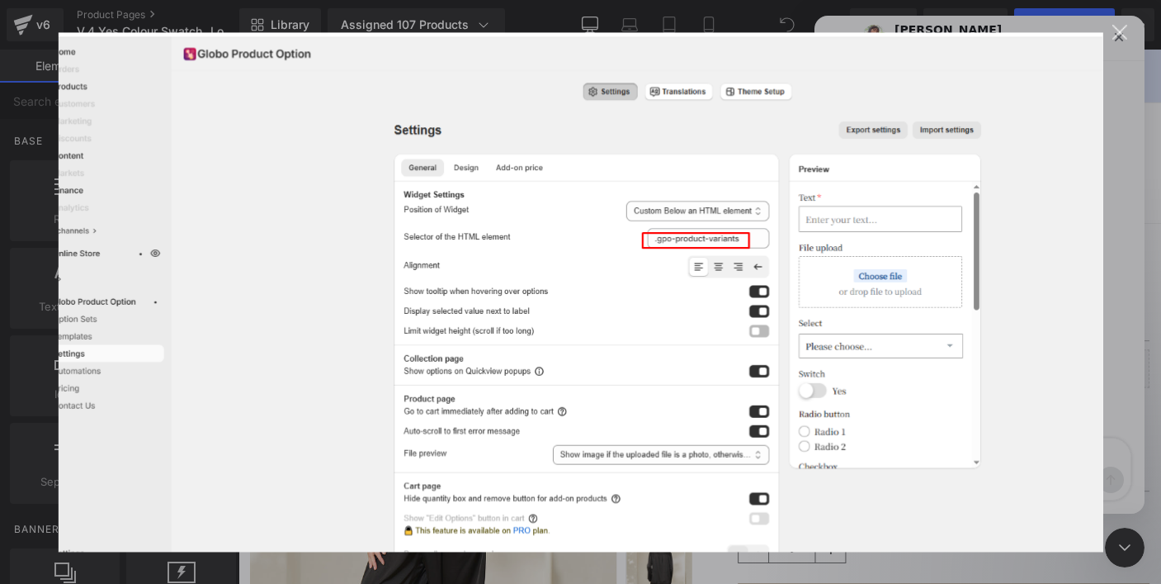
scroll to position [0, 0]
click at [1119, 31] on div "Close" at bounding box center [1121, 33] width 16 height 16
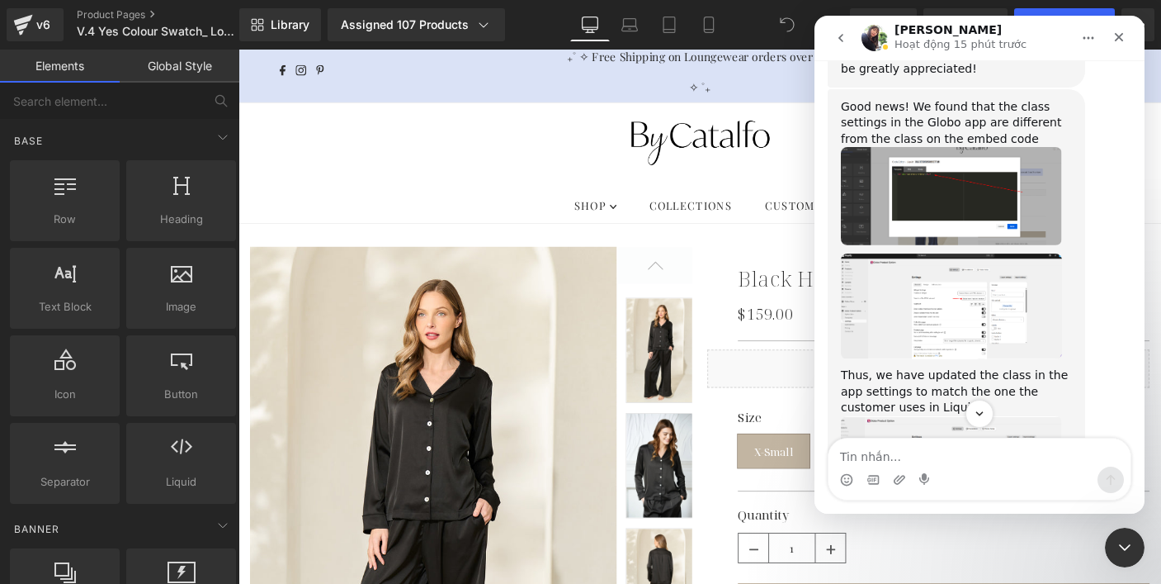
scroll to position [9343, 0]
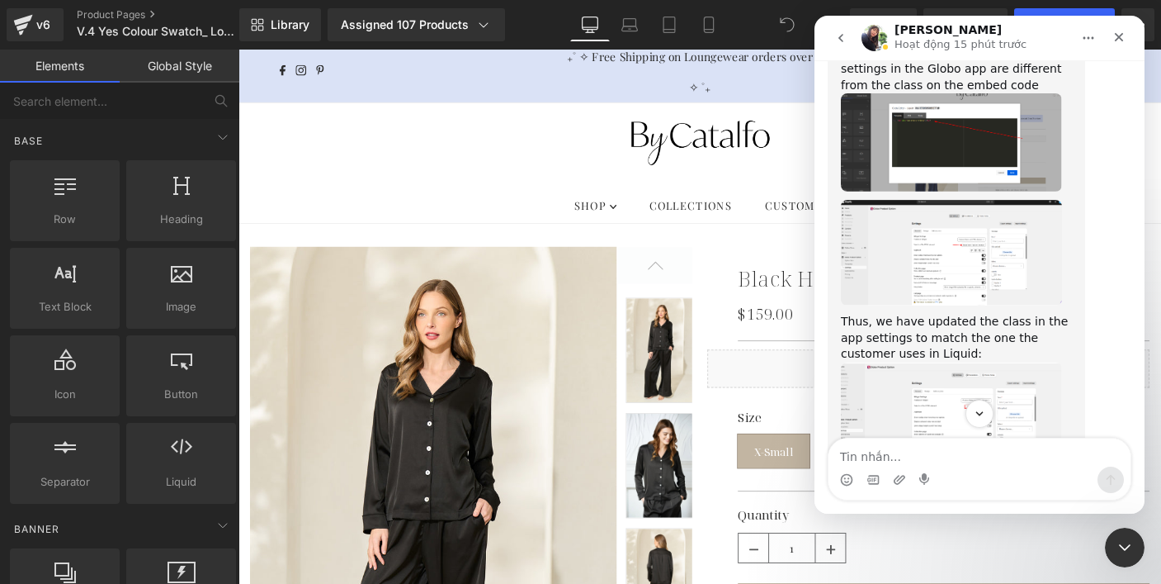
click at [994, 510] on img "Tina says…" at bounding box center [951, 563] width 221 height 106
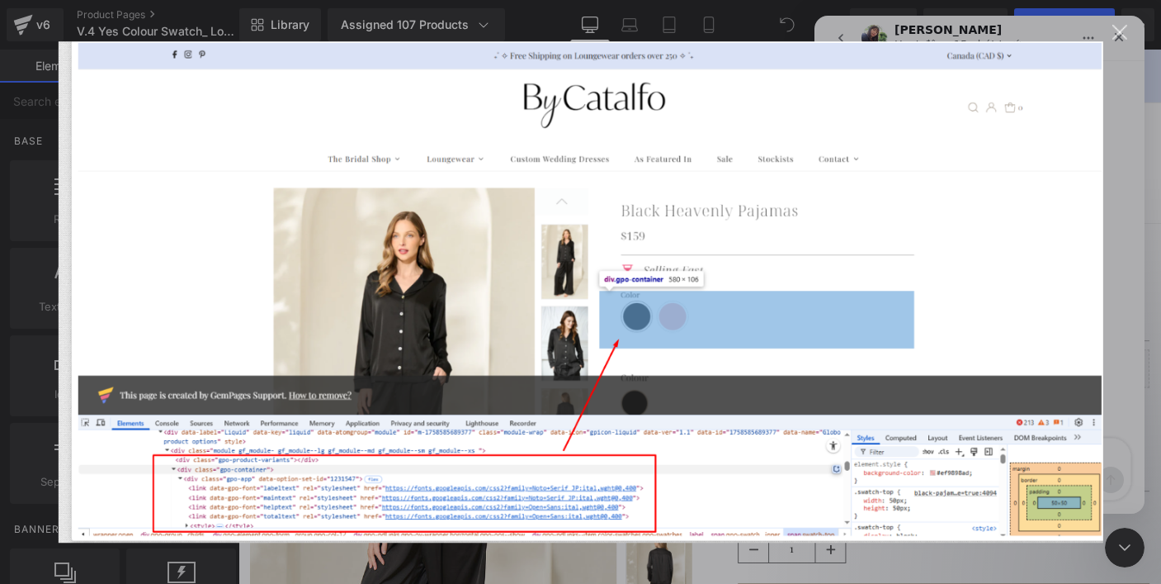
click at [1123, 33] on div "Close" at bounding box center [1121, 33] width 16 height 16
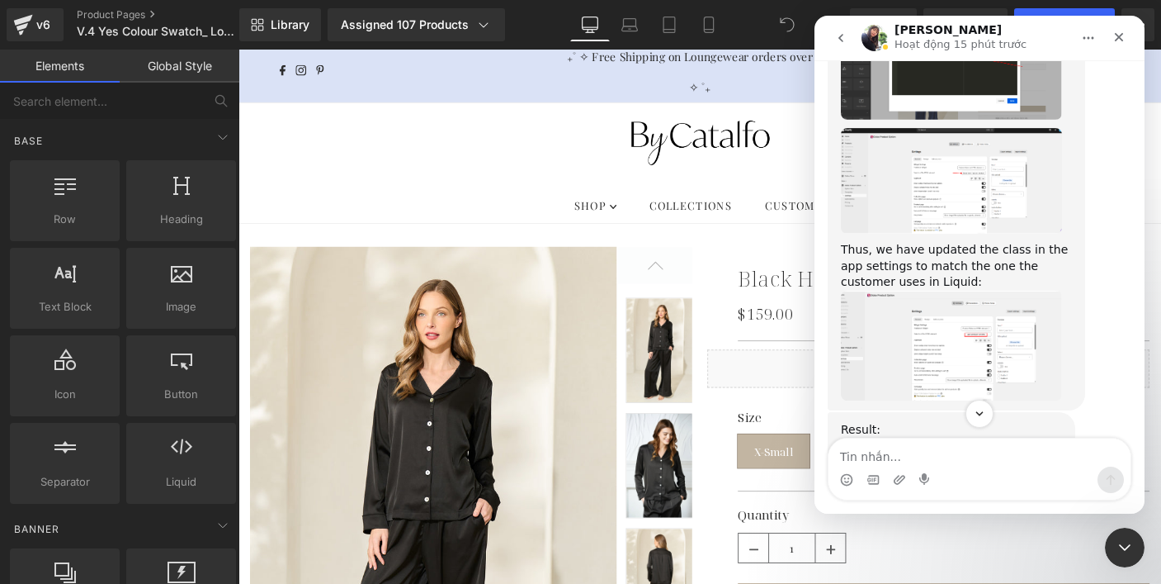
scroll to position [9416, 0]
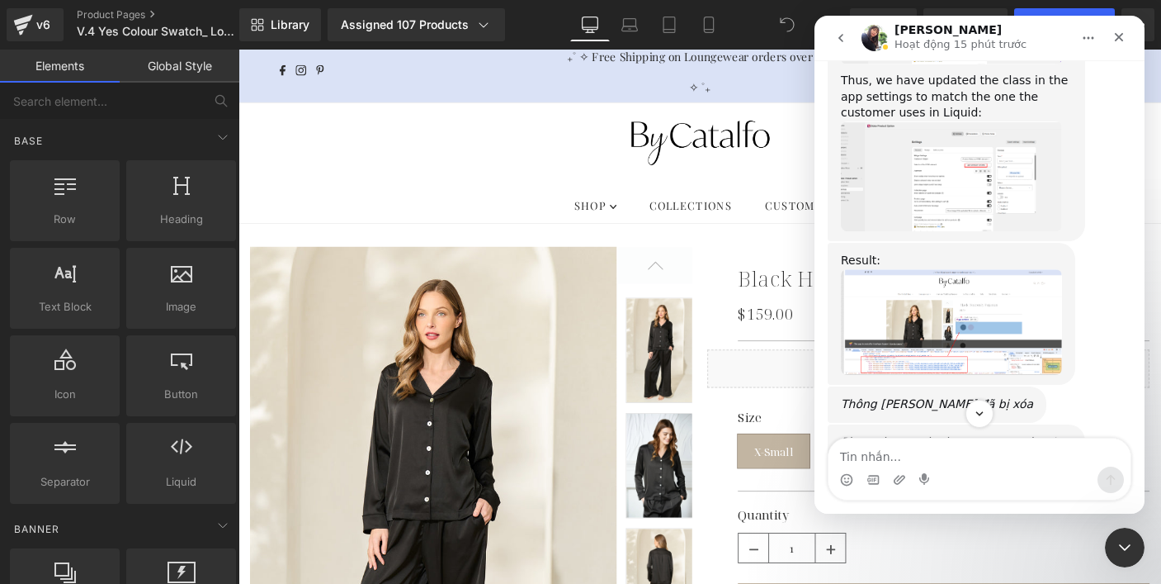
scroll to position [9601, 0]
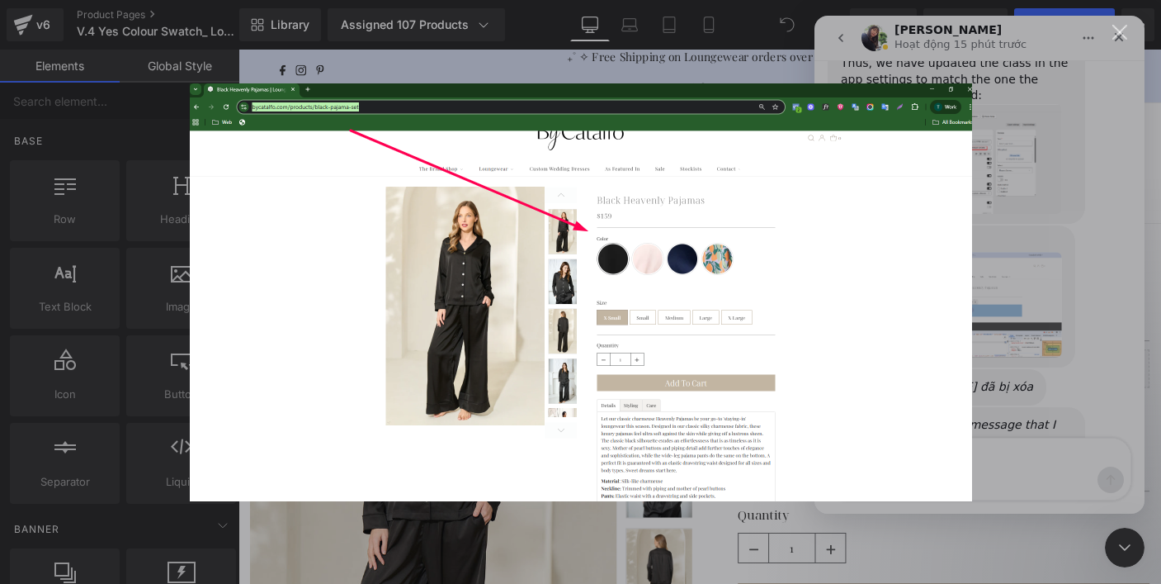
scroll to position [0, 0]
click at [1051, 256] on div "Intercom messenger" at bounding box center [580, 292] width 1161 height 584
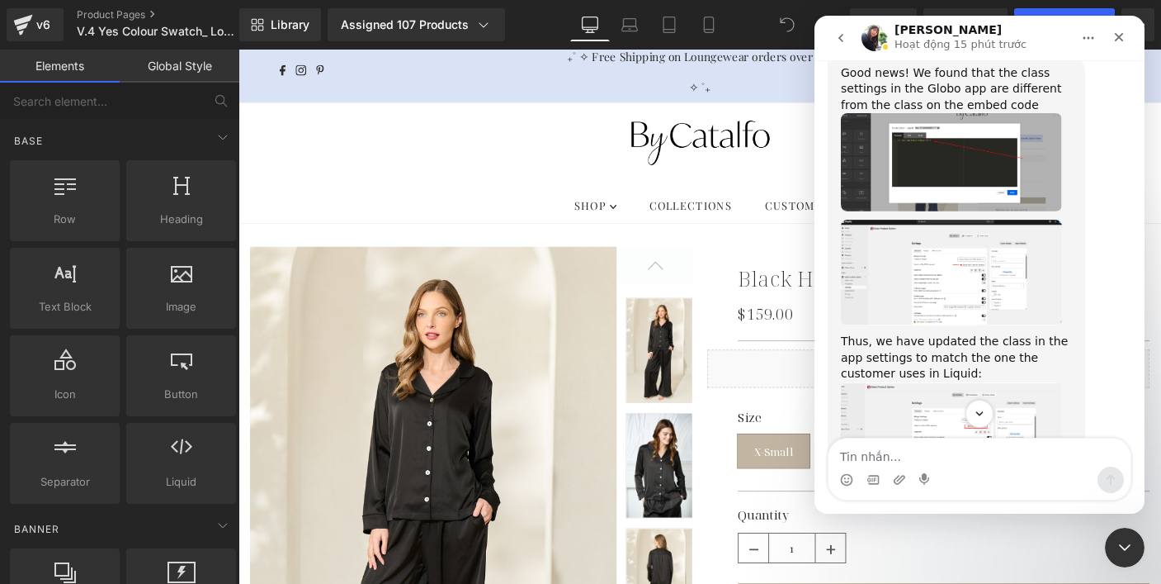
scroll to position [9544, 0]
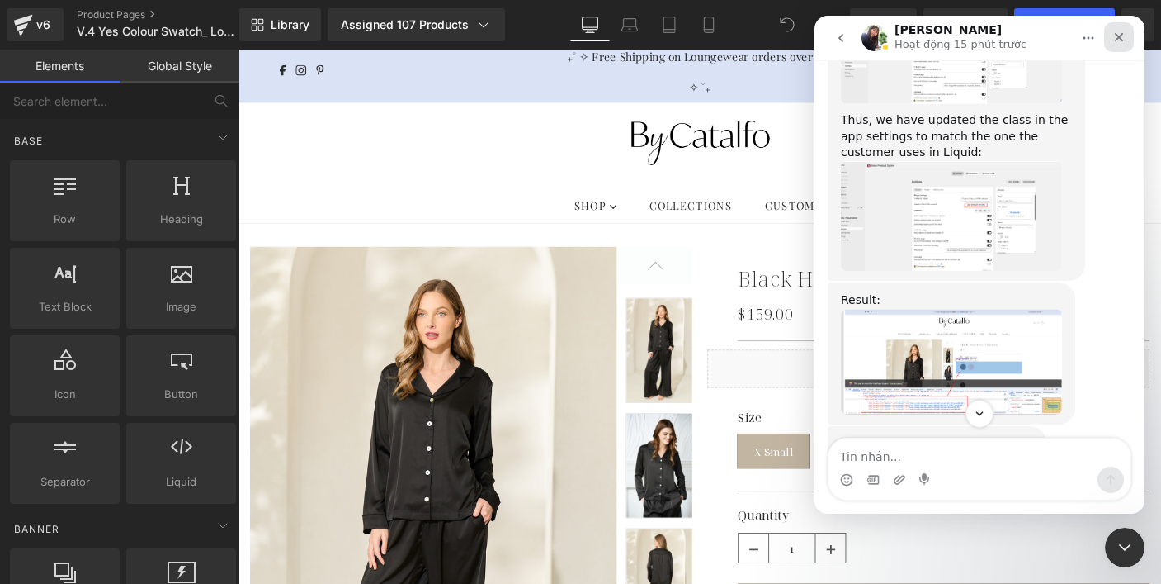
click at [1118, 36] on icon "Close" at bounding box center [1119, 37] width 9 height 9
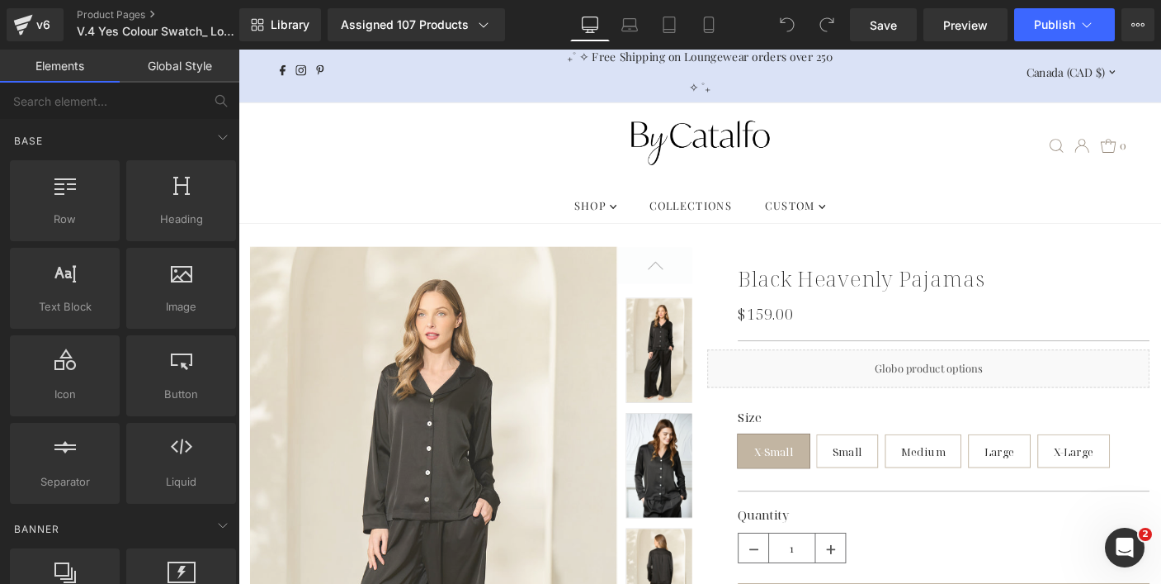
scroll to position [9585, 0]
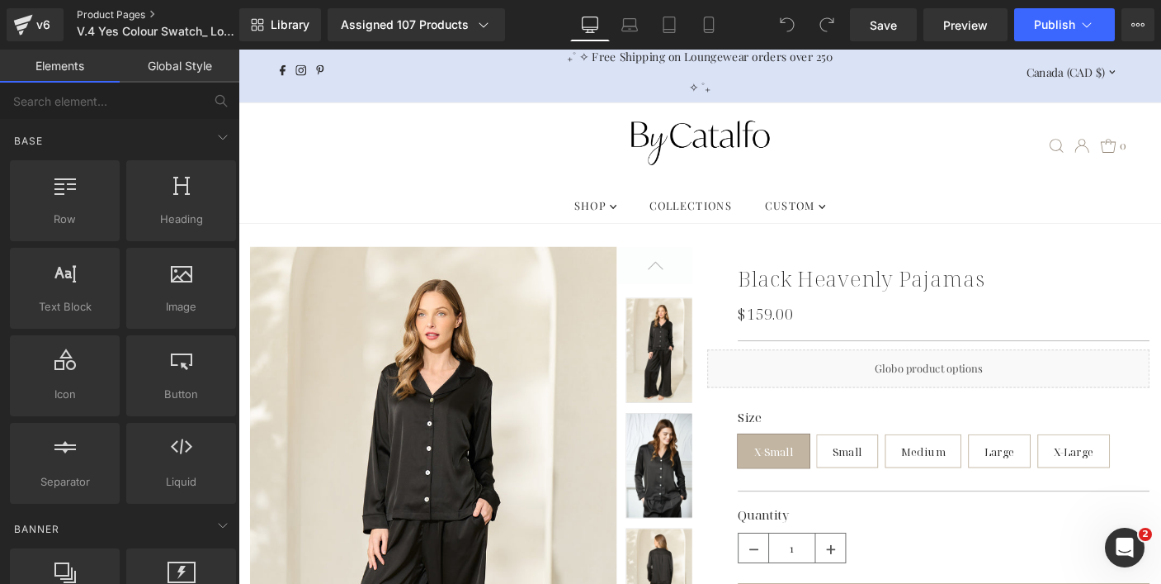
click at [118, 10] on link "Product Pages" at bounding box center [172, 14] width 190 height 13
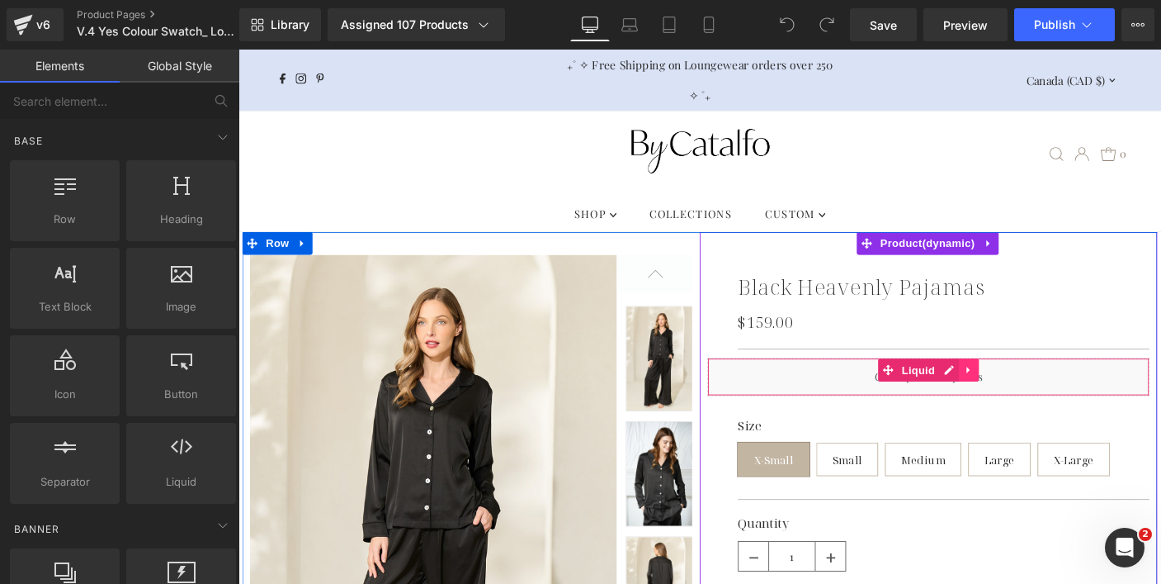
click at [1026, 395] on icon at bounding box center [1027, 396] width 3 height 7
click at [991, 397] on icon at bounding box center [997, 396] width 12 height 12
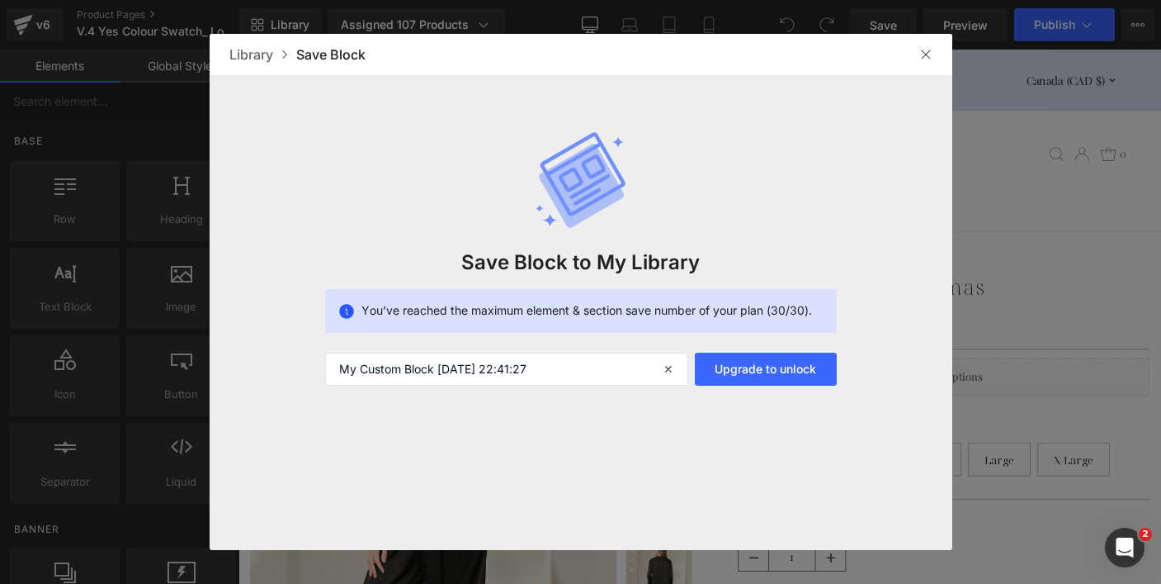
click at [926, 57] on img at bounding box center [926, 54] width 13 height 13
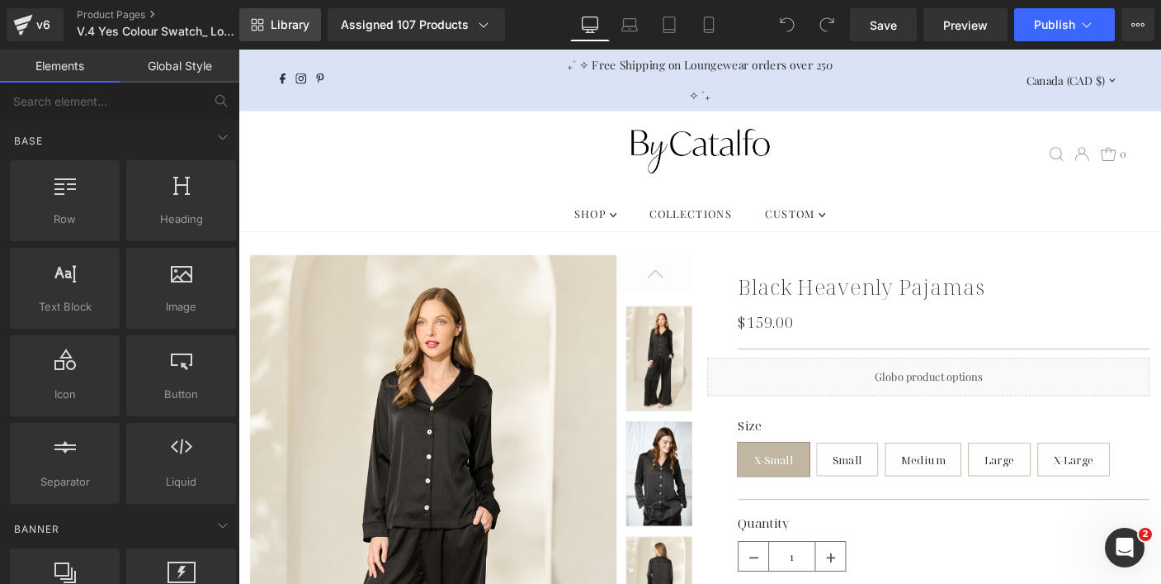
click at [274, 24] on span "Library" at bounding box center [290, 24] width 39 height 15
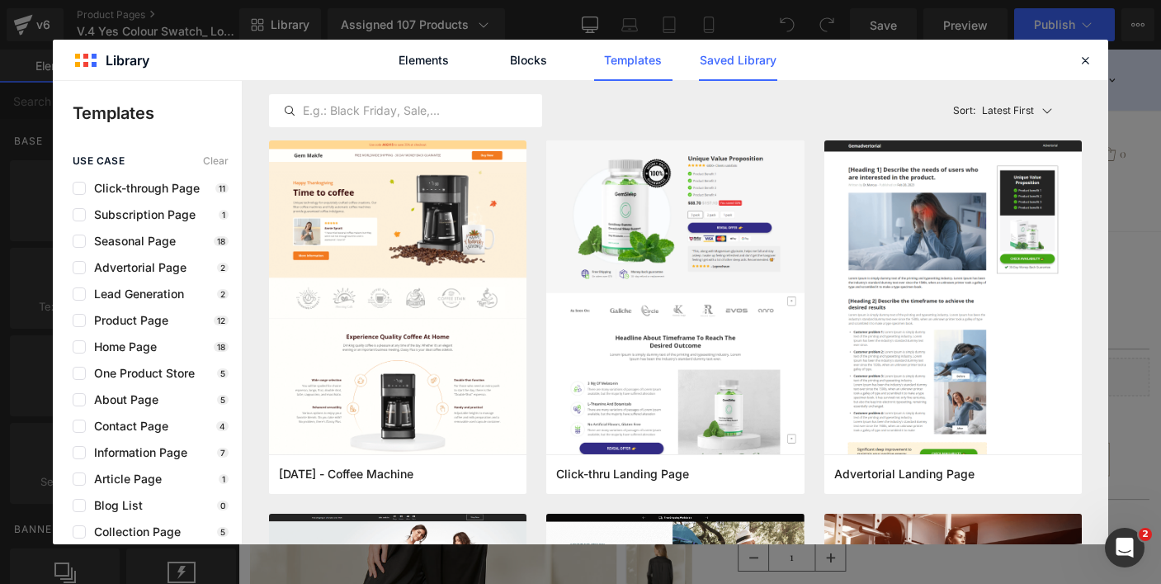
click at [745, 60] on link "Saved Library" at bounding box center [738, 60] width 78 height 41
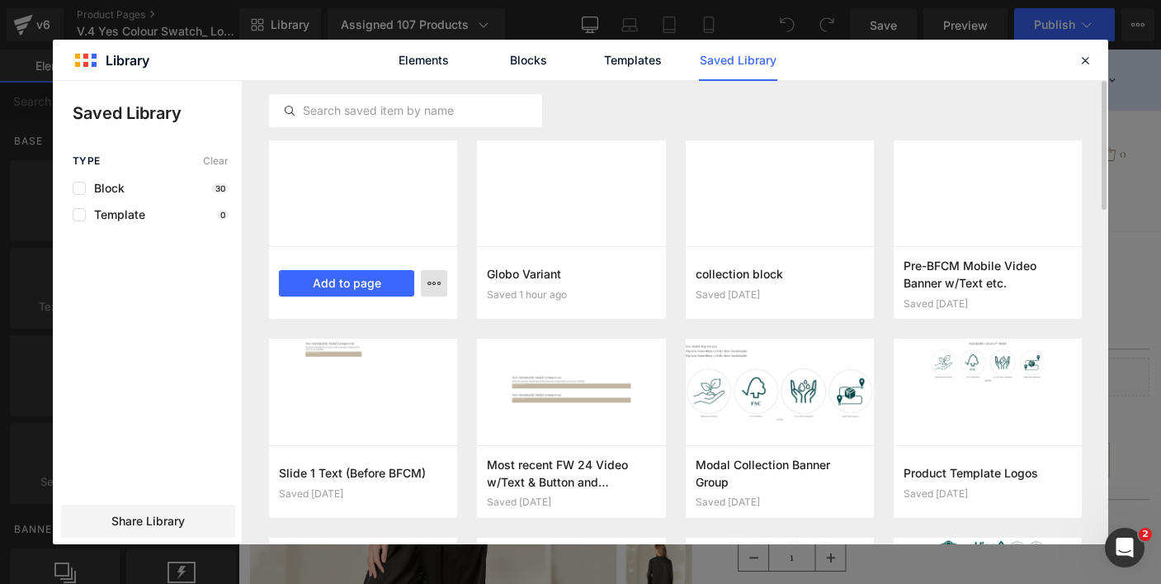
click at [431, 286] on icon "button" at bounding box center [434, 283] width 13 height 13
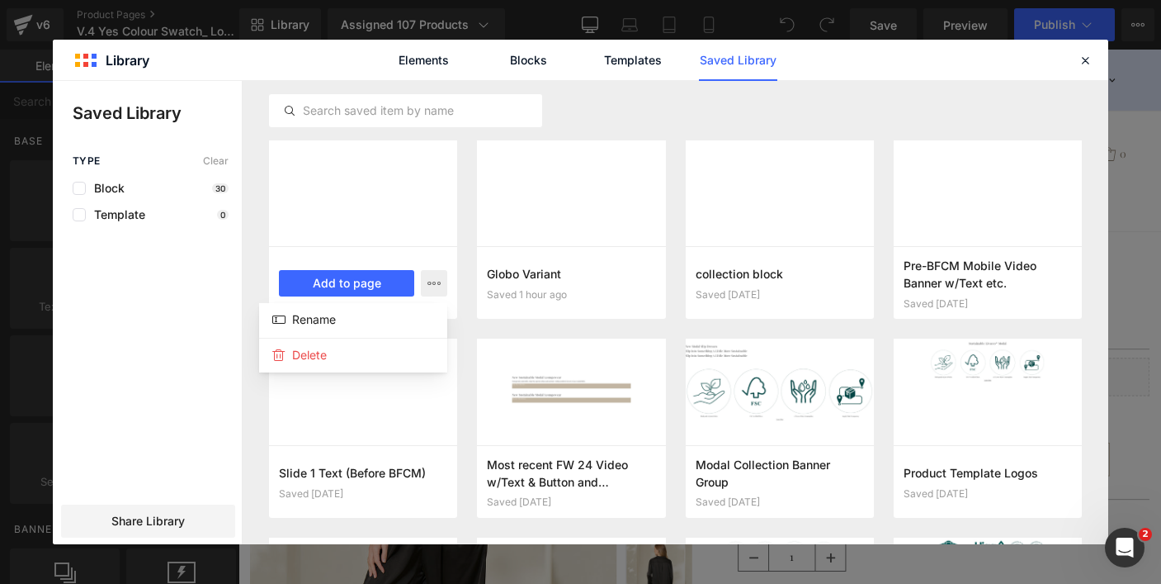
click at [626, 286] on div at bounding box center [581, 312] width 1056 height 463
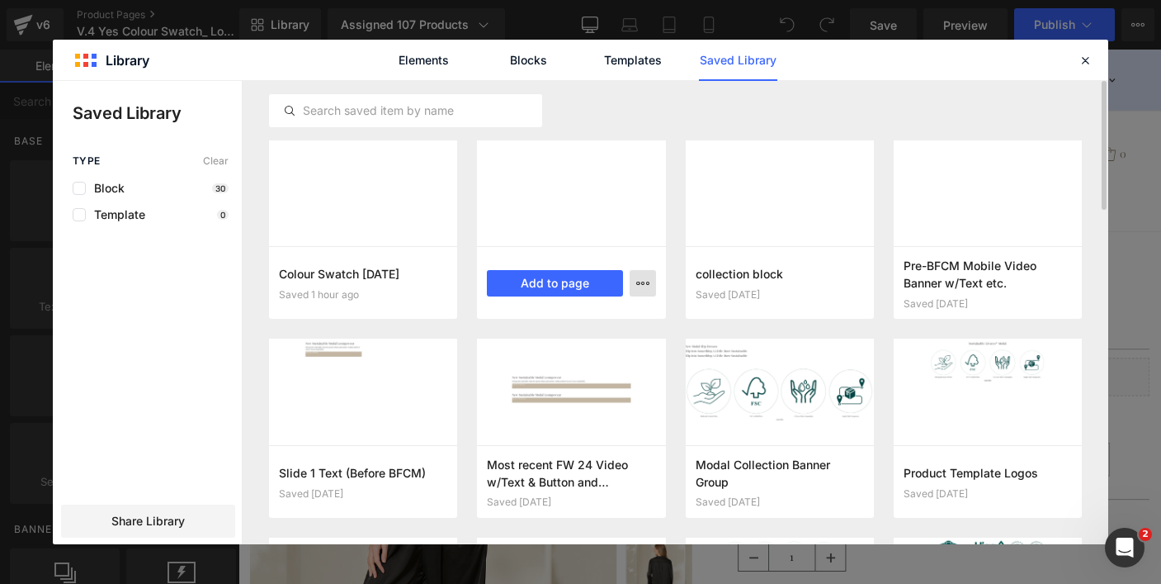
click at [645, 280] on icon "button" at bounding box center [642, 283] width 13 height 13
click at [452, 332] on div at bounding box center [581, 312] width 1056 height 463
click at [640, 277] on icon "button" at bounding box center [642, 283] width 13 height 13
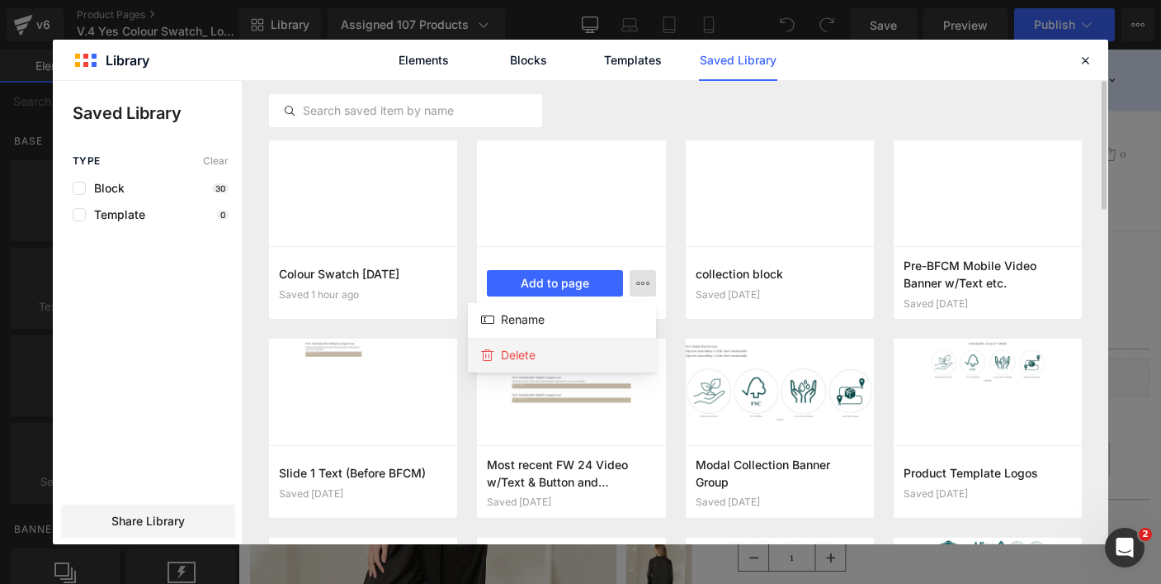
click at [578, 352] on div "Delete" at bounding box center [562, 355] width 188 height 35
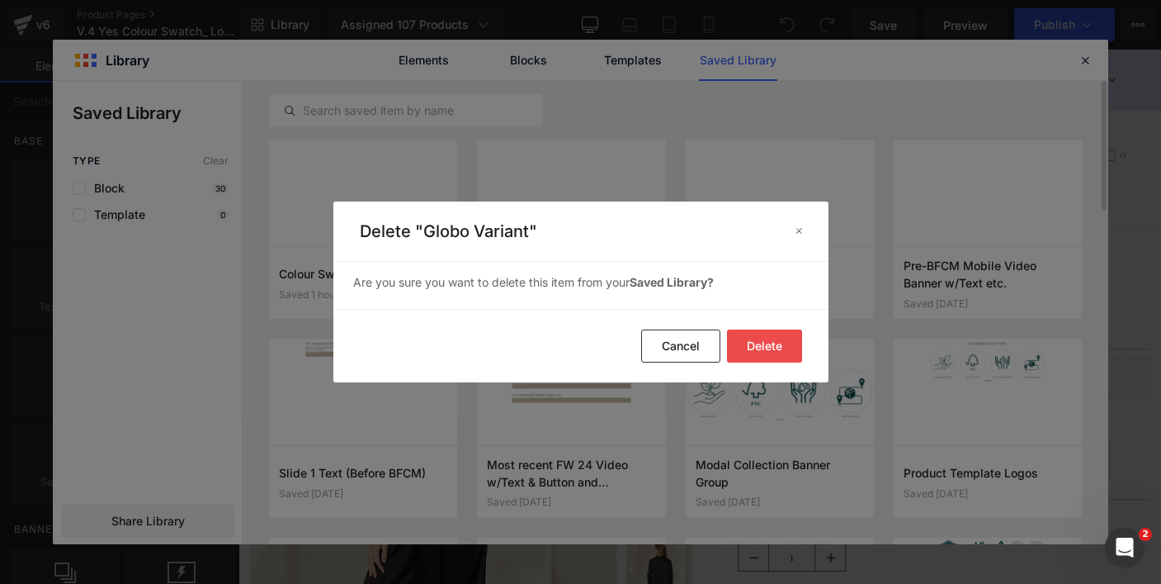
click at [764, 335] on button "Delete" at bounding box center [764, 345] width 75 height 33
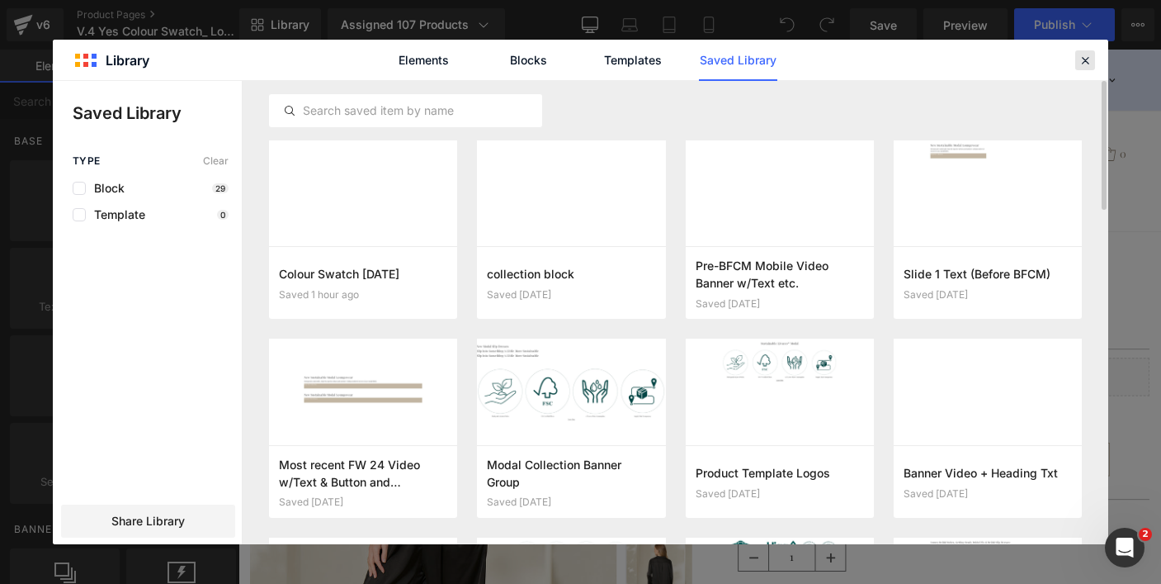
click at [1083, 59] on icon at bounding box center [1085, 60] width 15 height 15
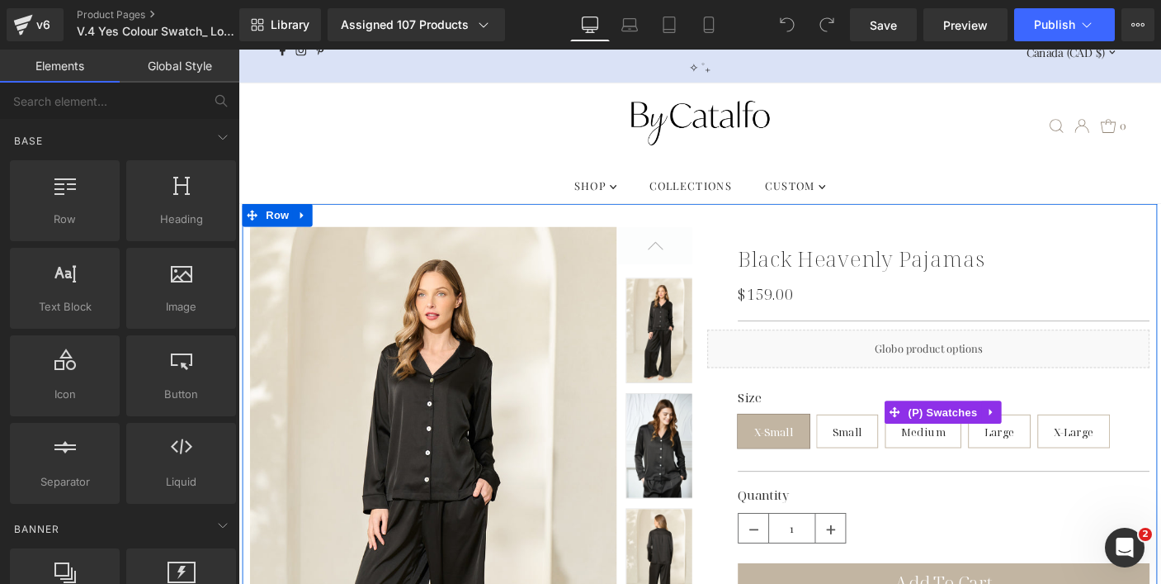
scroll to position [37, 0]
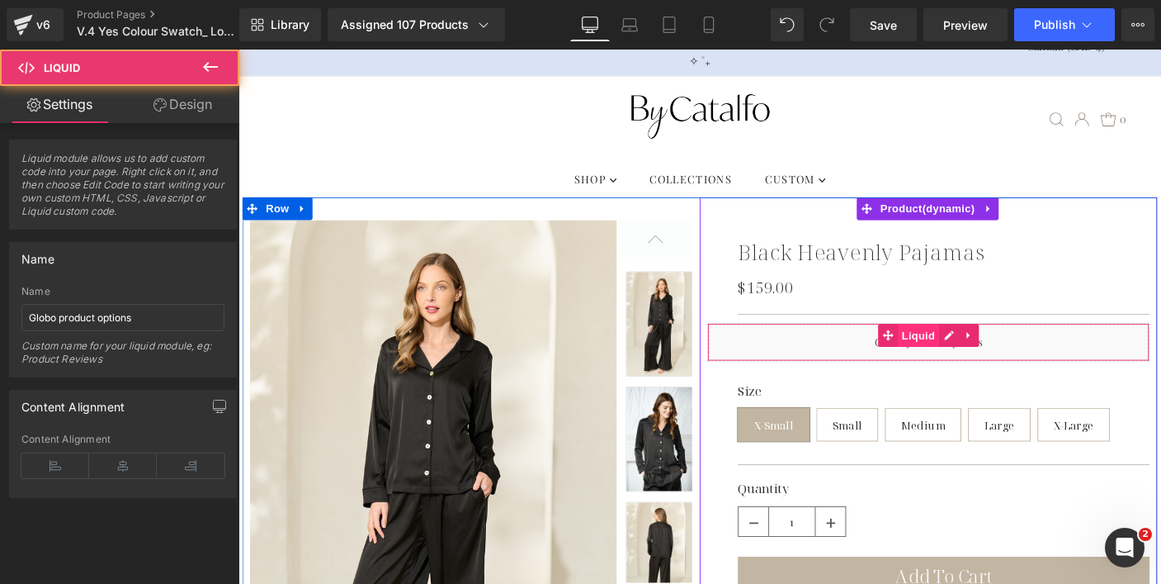
click at [968, 362] on span "Liquid" at bounding box center [975, 359] width 45 height 25
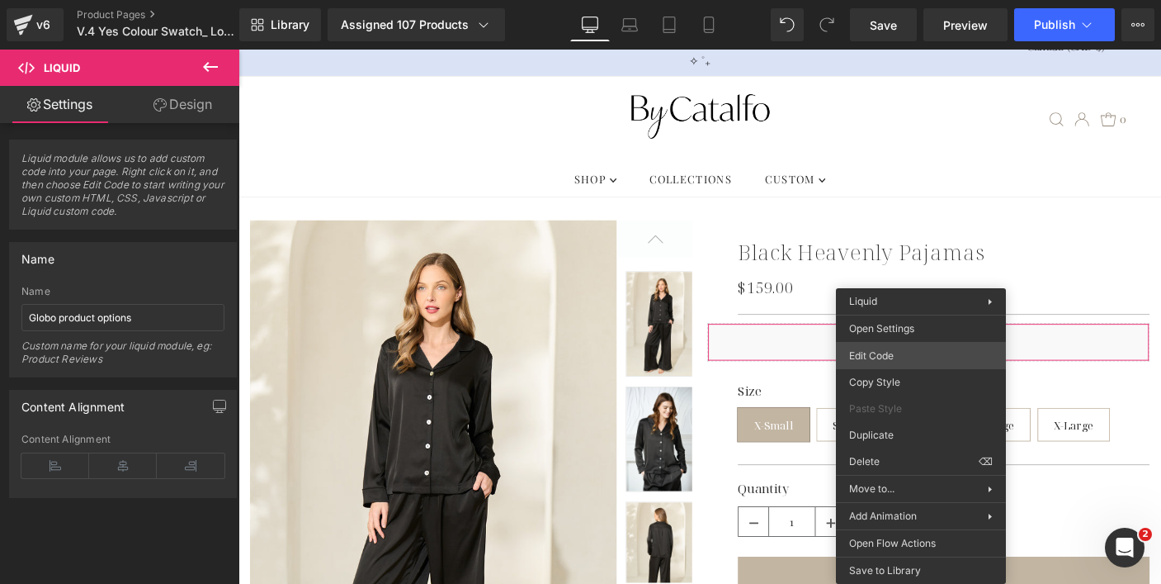
click at [898, 0] on div "Liquid You are previewing how the will restyle your page. You can not edit Elem…" at bounding box center [580, 0] width 1161 height 0
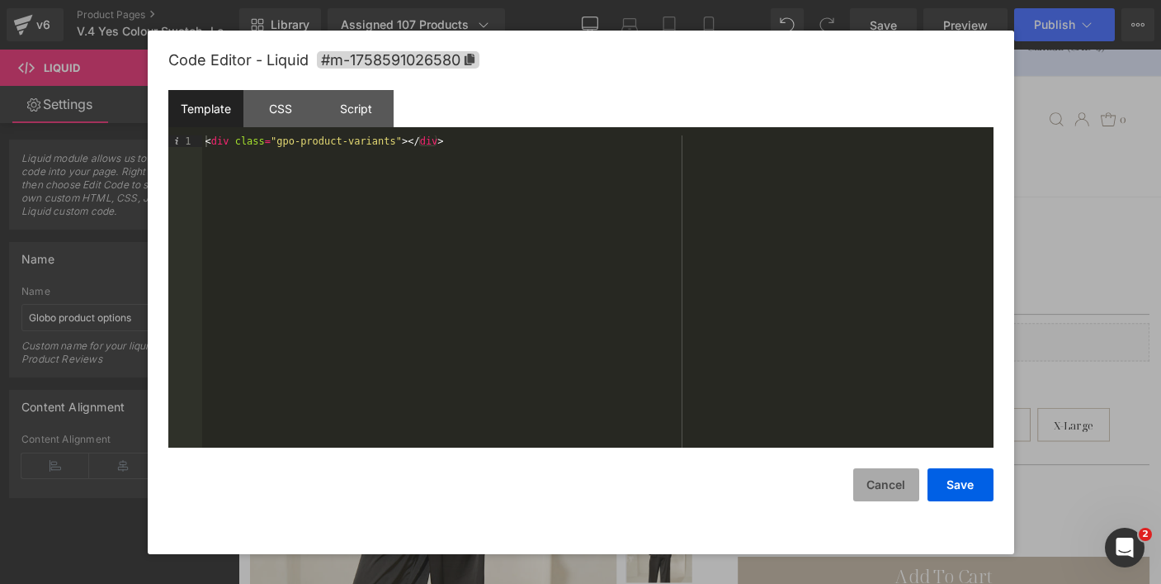
click at [877, 488] on button "Cancel" at bounding box center [887, 484] width 66 height 33
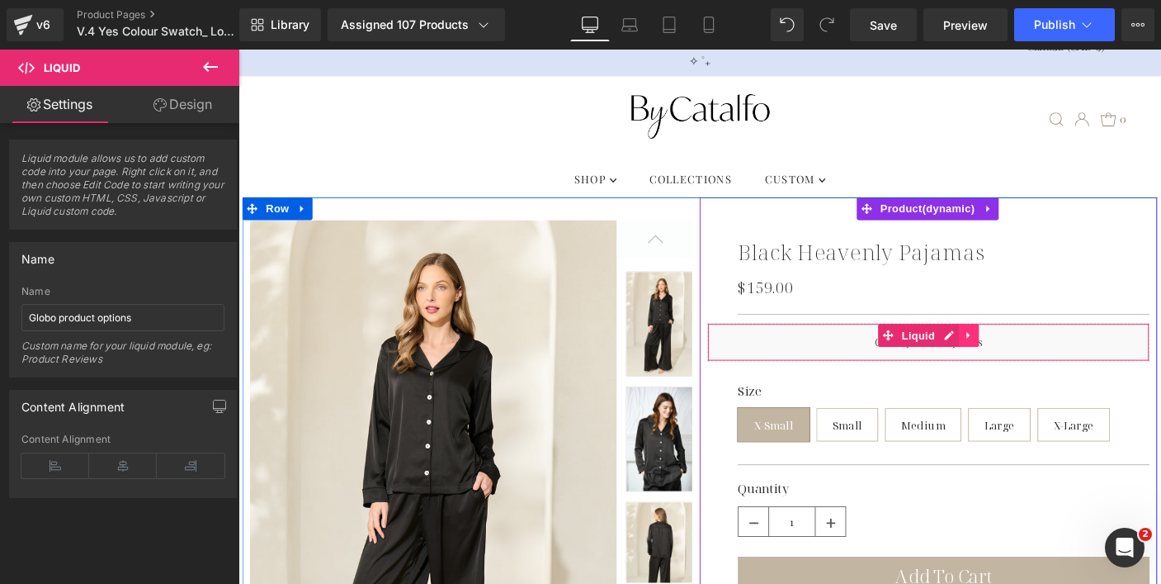
click at [1024, 360] on icon at bounding box center [1030, 359] width 12 height 12
click at [988, 365] on link at bounding box center [996, 359] width 21 height 25
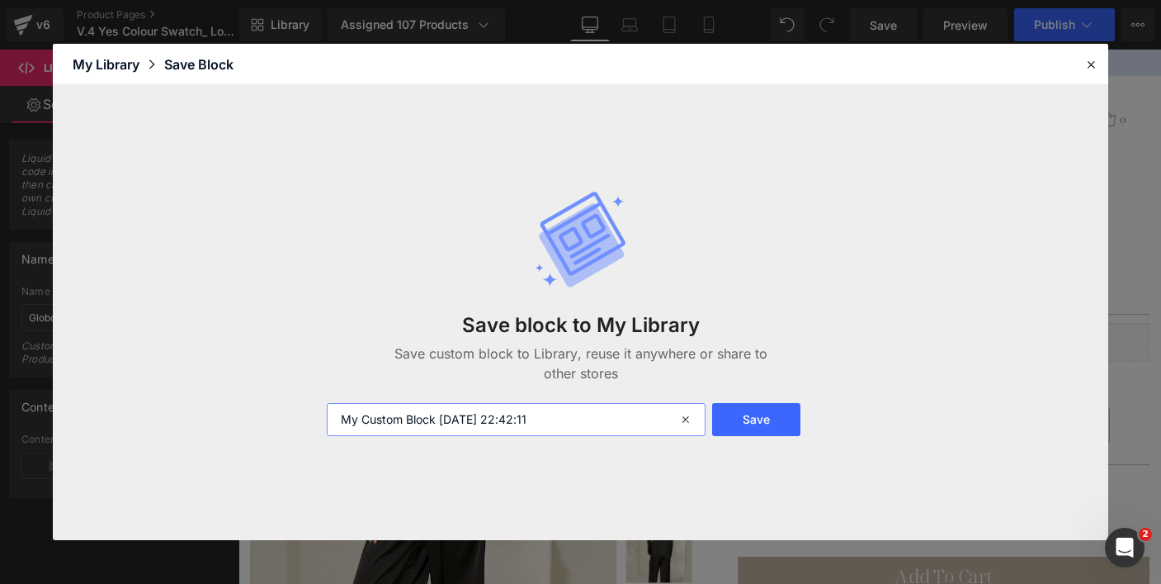
click at [611, 417] on input "My Custom Block 2025-09-22 22:42:11" at bounding box center [517, 419] width 380 height 33
click at [694, 414] on icon at bounding box center [687, 419] width 36 height 33
type input "globo variant"
click at [764, 418] on button "Save" at bounding box center [756, 419] width 88 height 33
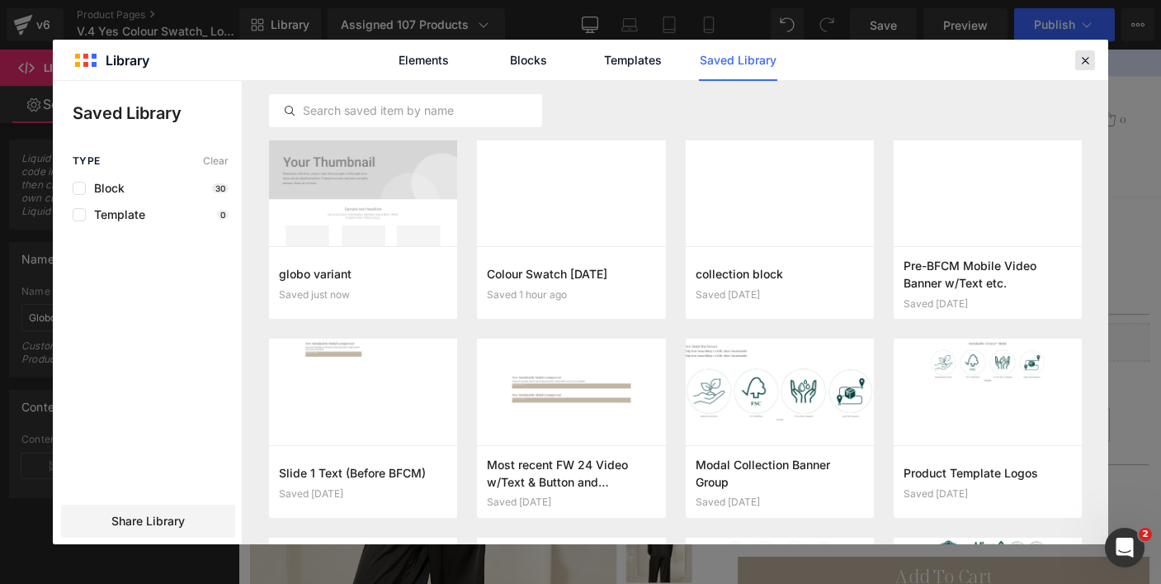
click at [1090, 58] on icon at bounding box center [1085, 60] width 15 height 15
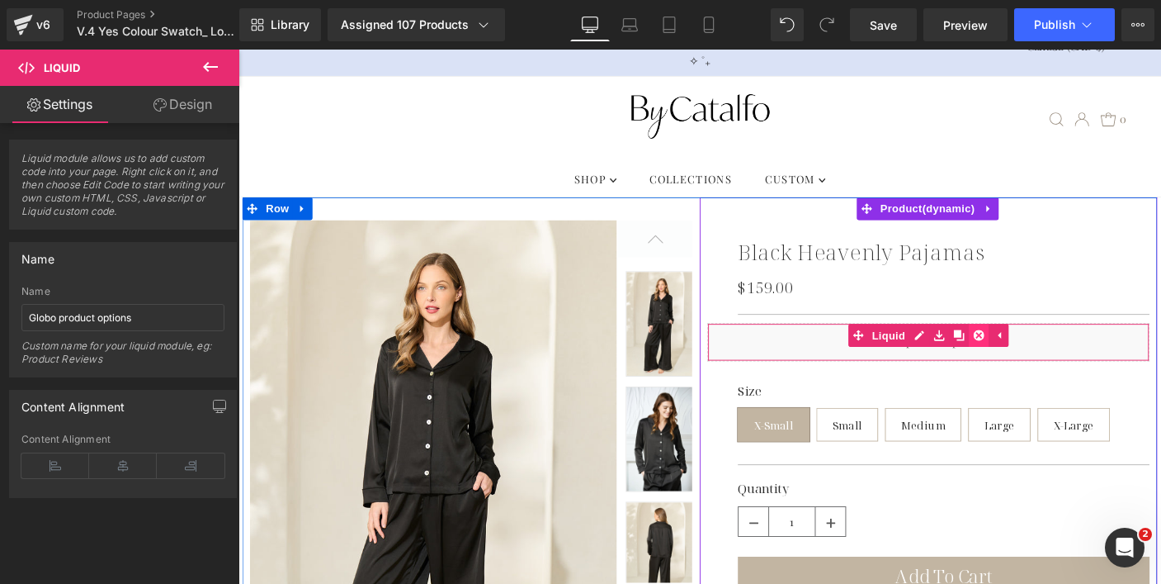
click at [1040, 355] on link at bounding box center [1039, 359] width 21 height 25
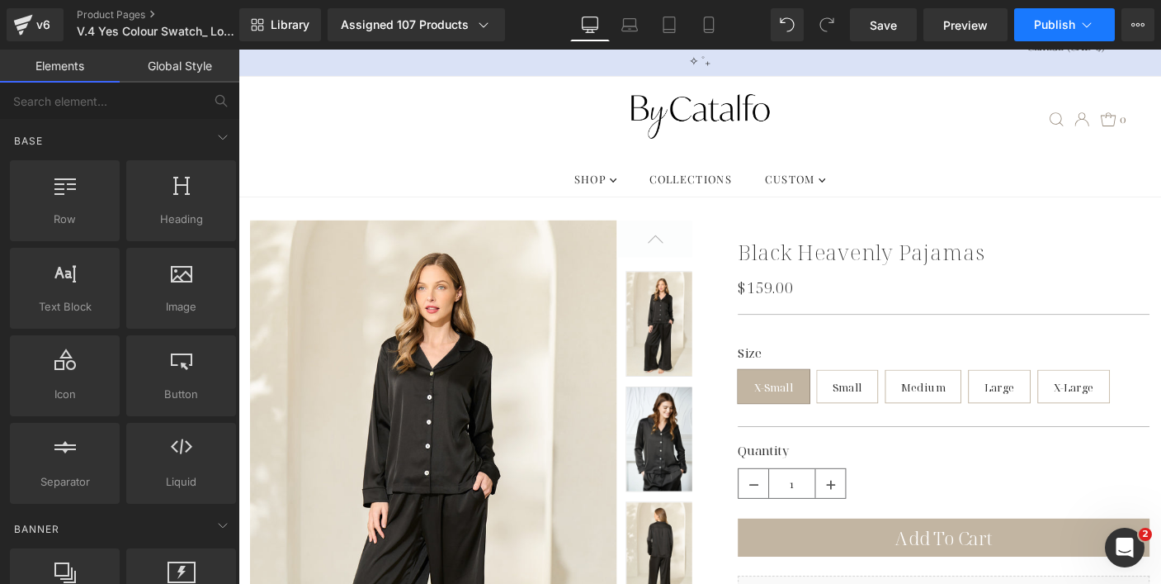
click at [1067, 21] on span "Publish" at bounding box center [1054, 24] width 41 height 13
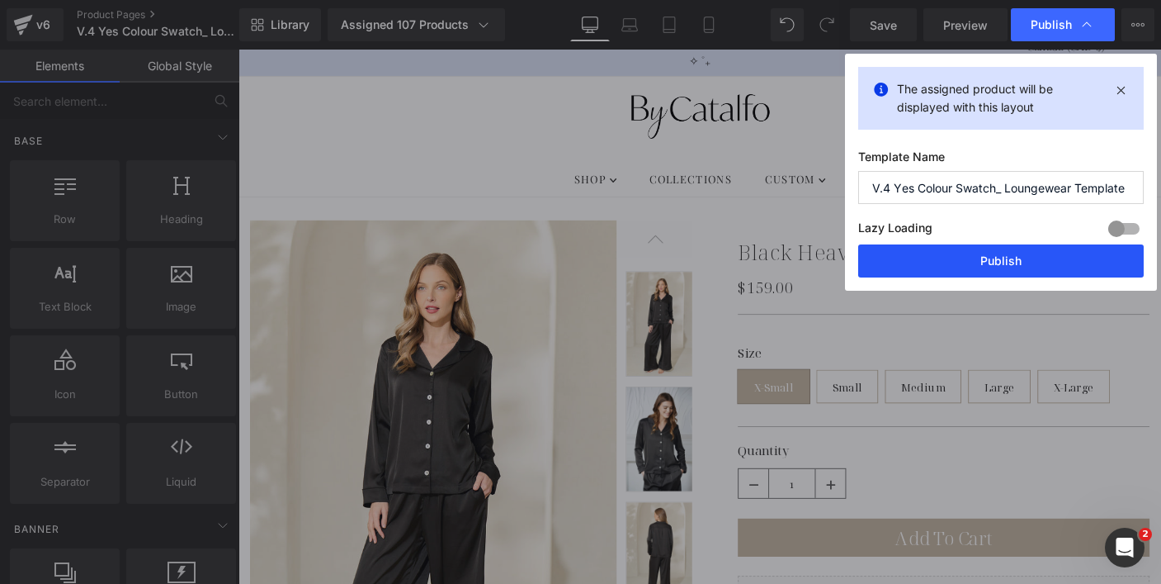
click at [1035, 255] on button "Publish" at bounding box center [1002, 260] width 286 height 33
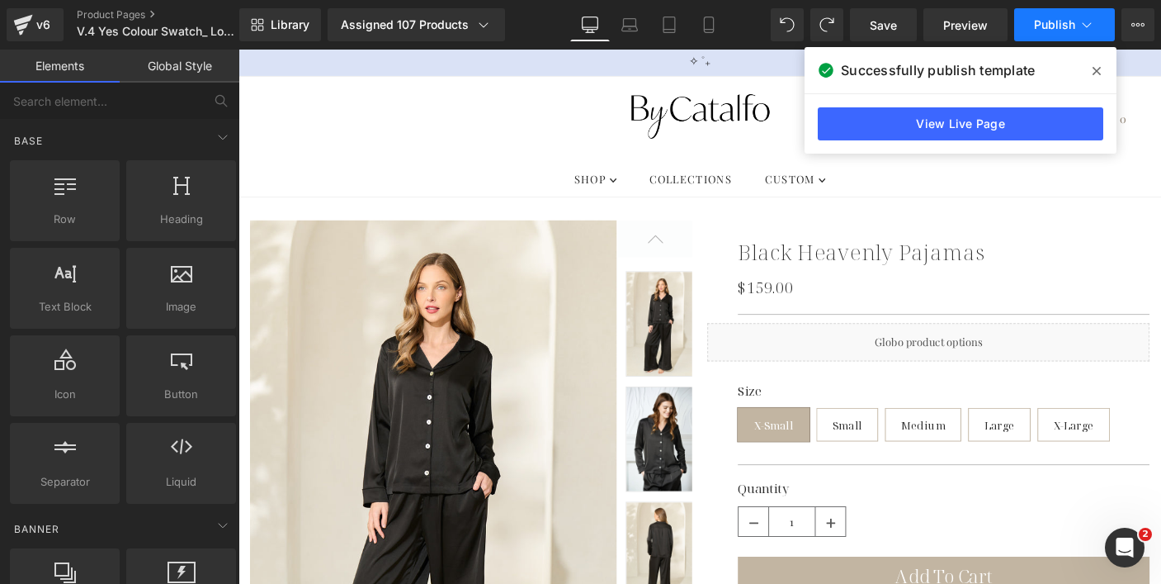
click at [1062, 21] on span "Publish" at bounding box center [1054, 24] width 41 height 13
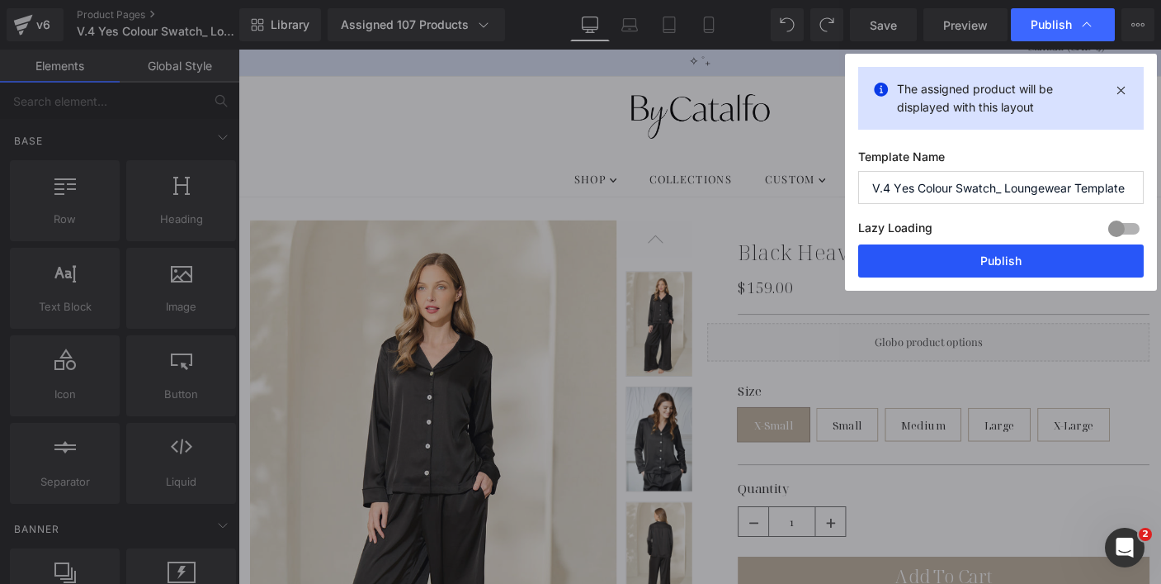
click at [952, 263] on button "Publish" at bounding box center [1002, 260] width 286 height 33
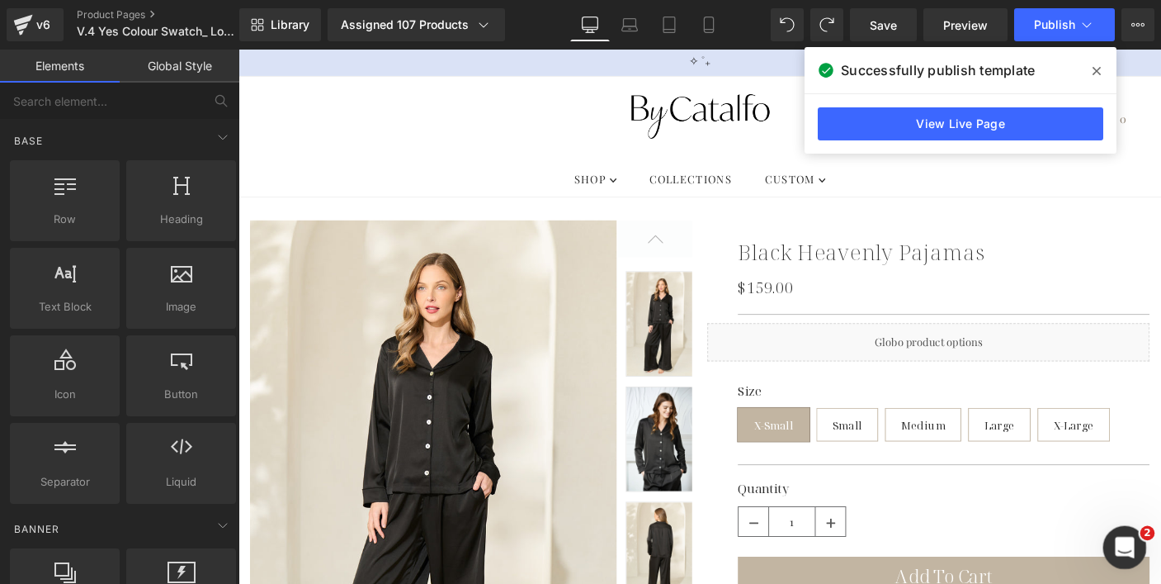
click at [1118, 542] on icon "Open Intercom Messenger" at bounding box center [1122, 545] width 27 height 27
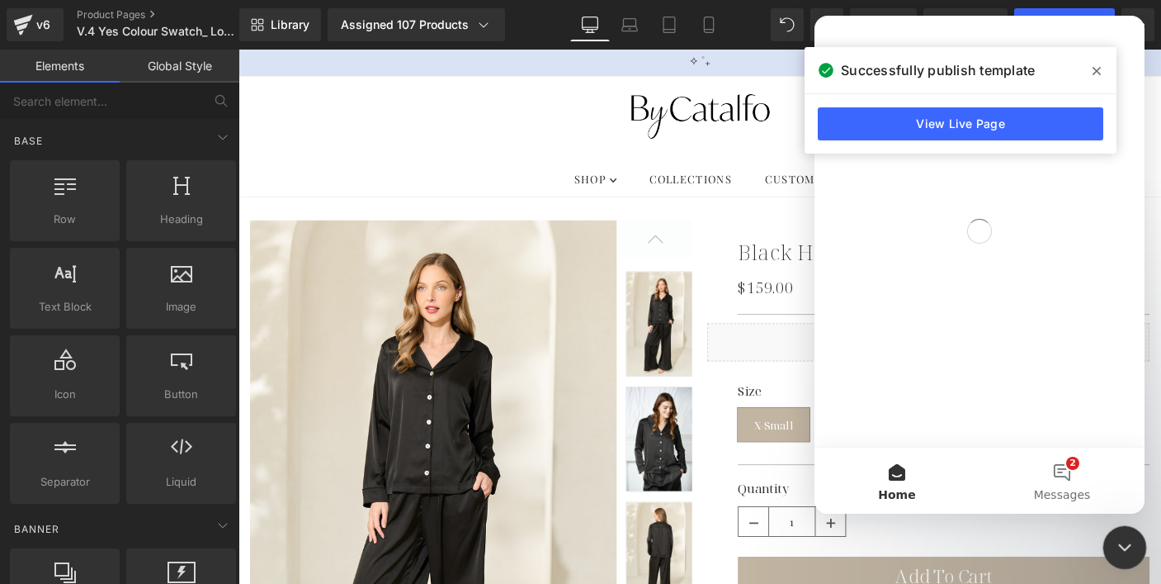
scroll to position [0, 0]
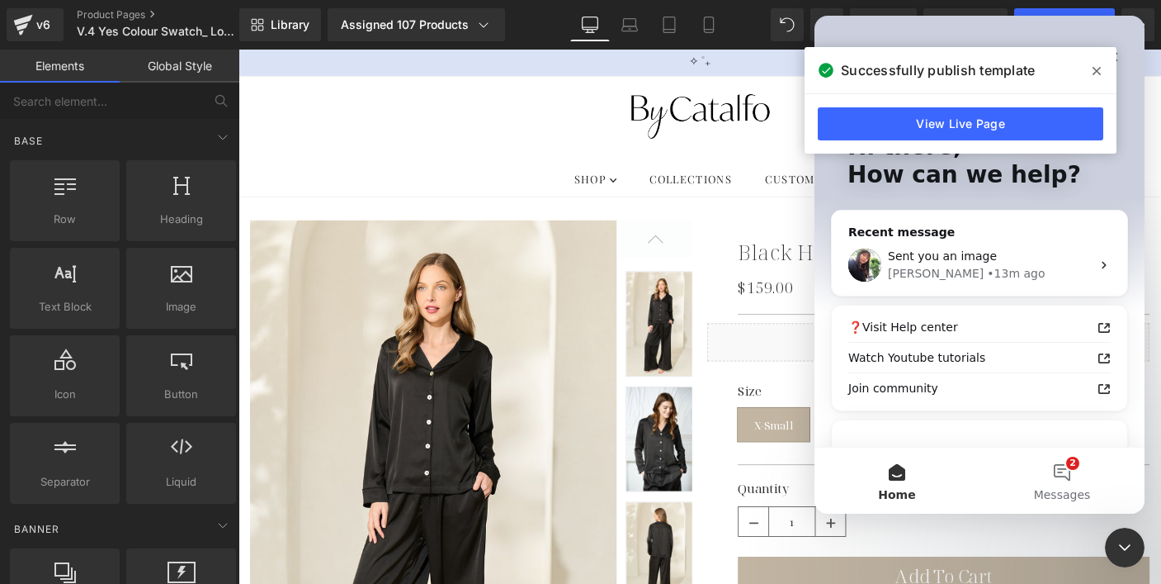
click at [1099, 77] on icon at bounding box center [1097, 70] width 8 height 13
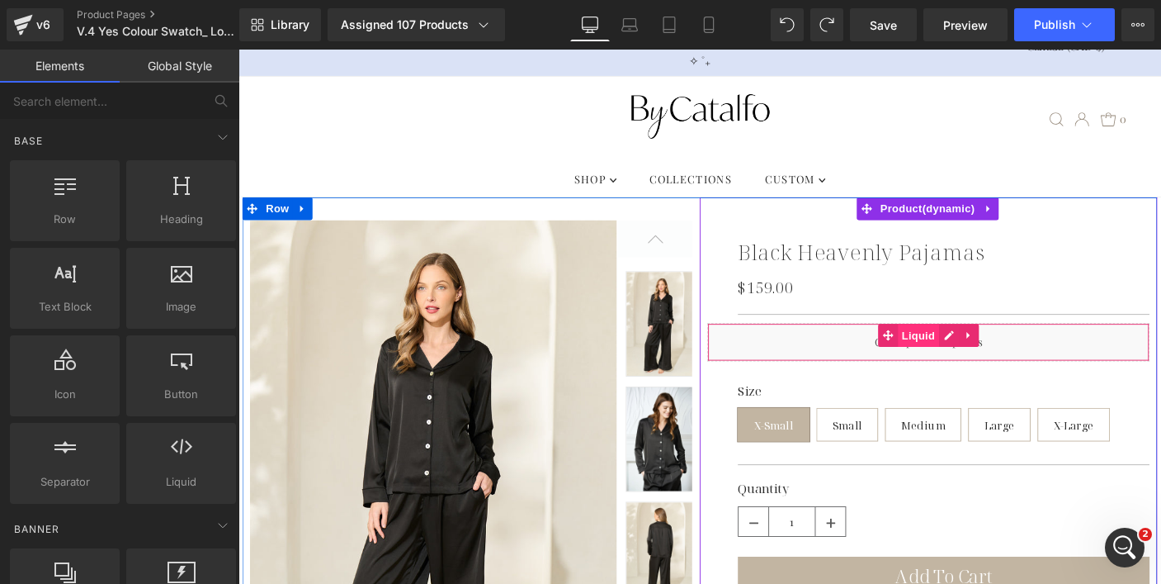
click at [966, 357] on span "Liquid" at bounding box center [975, 359] width 45 height 25
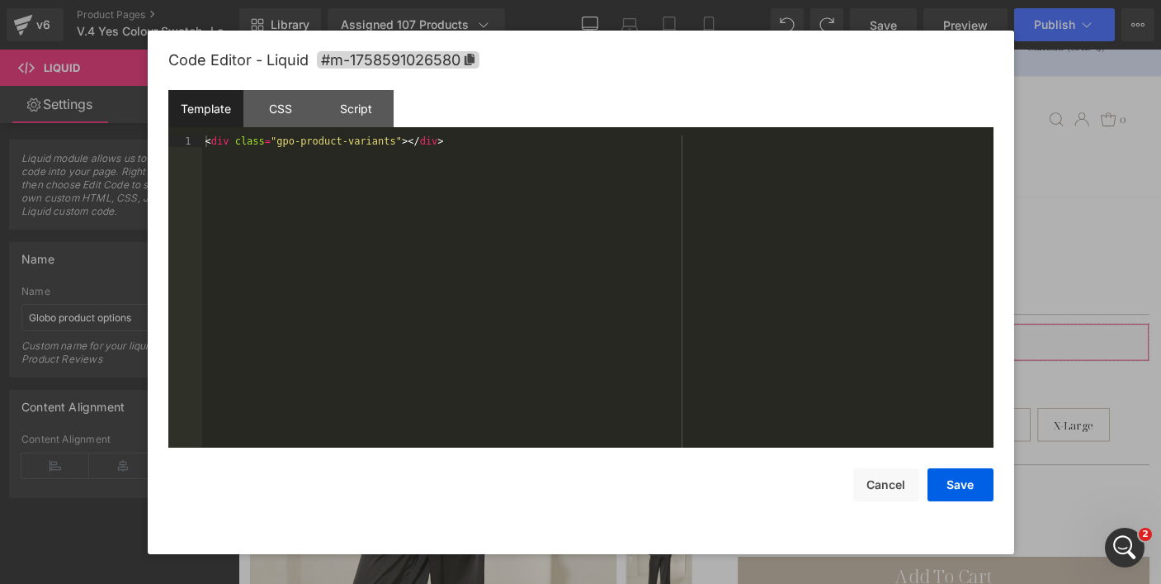
click at [904, 0] on div "Liquid You are previewing how the will restyle your page. You can not edit Elem…" at bounding box center [580, 0] width 1161 height 0
click at [462, 139] on div "< div class = "gpo-product-variants" > </ div >" at bounding box center [598, 302] width 792 height 335
click at [882, 475] on button "Cancel" at bounding box center [887, 484] width 66 height 33
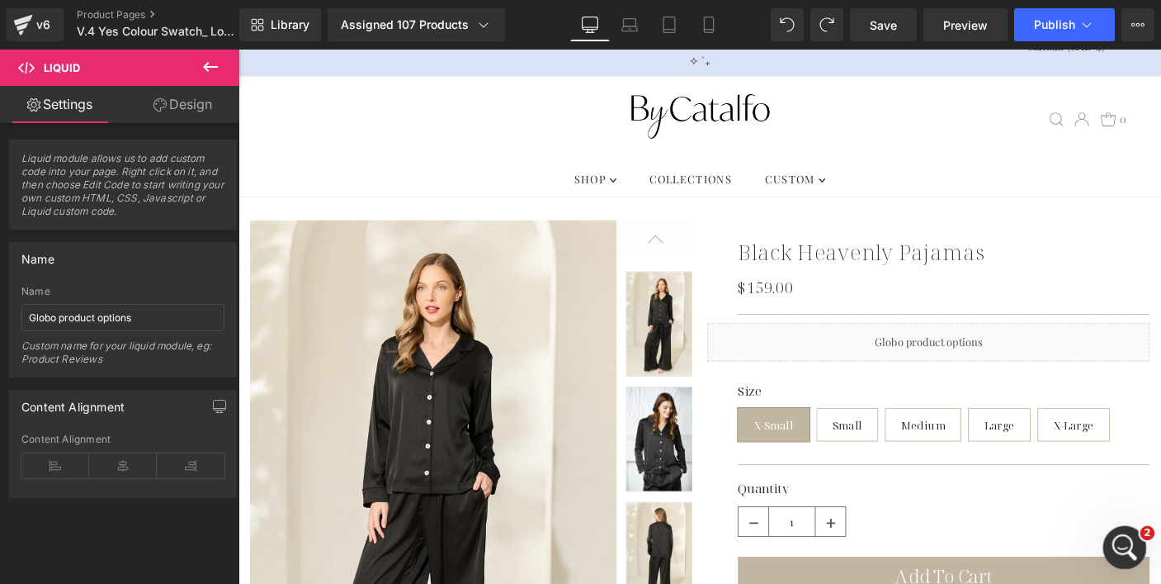
click at [1137, 544] on div "Open Intercom Messenger" at bounding box center [1122, 545] width 54 height 54
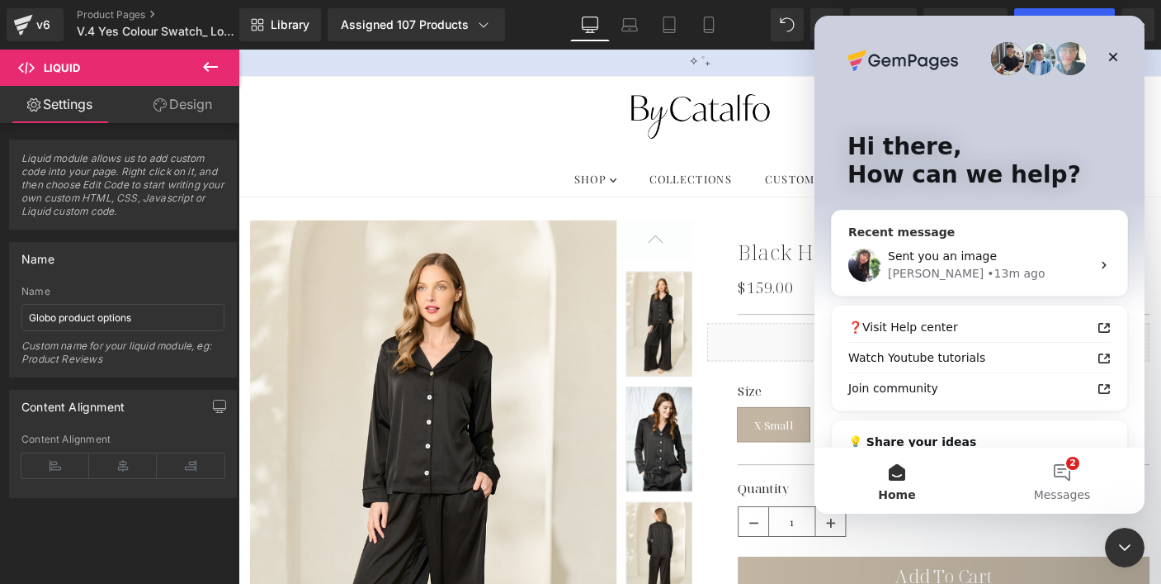
click at [937, 256] on span "Sent you an image" at bounding box center [942, 255] width 109 height 13
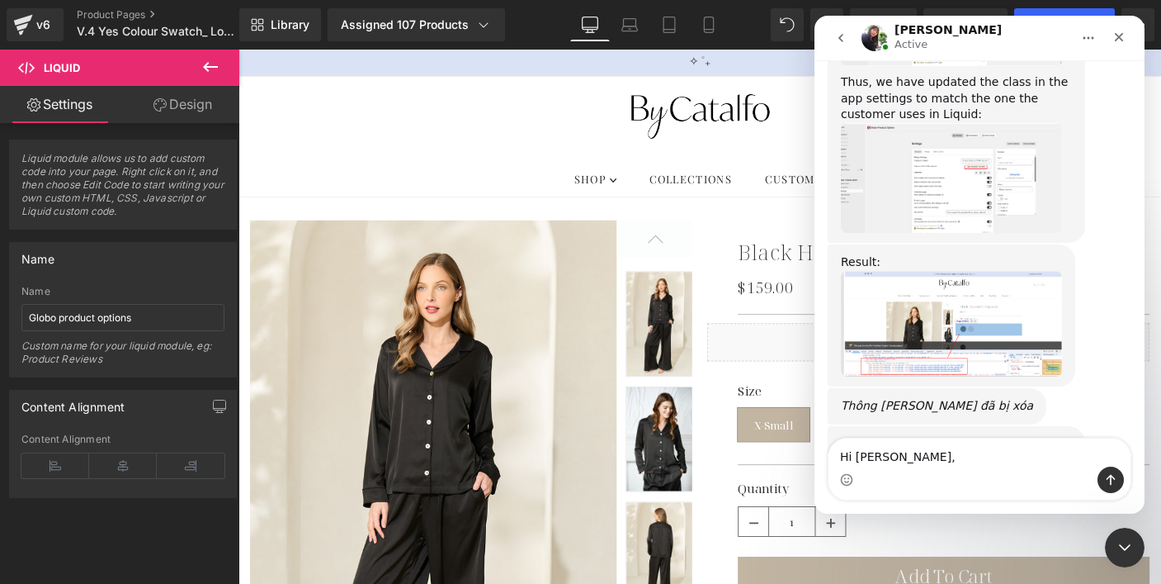
scroll to position [9666, 0]
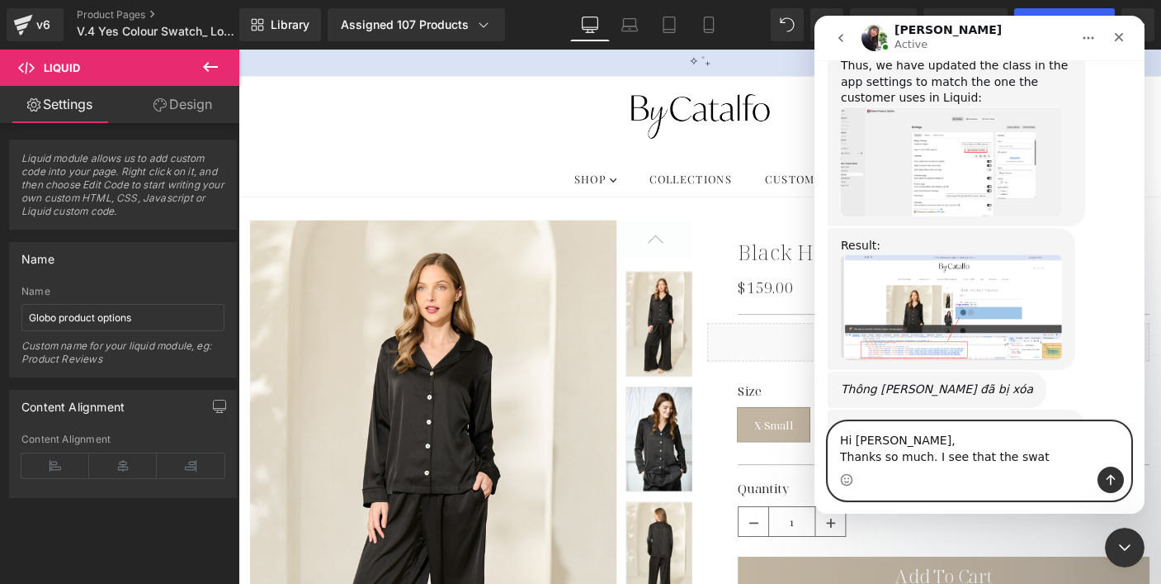
click at [935, 456] on textarea "Hi Tina, Thanks so much. I see that the swat" at bounding box center [980, 444] width 302 height 45
click at [1005, 461] on textarea "Hi Tina, Thanks so much. I see that the app settings" at bounding box center [980, 444] width 302 height 45
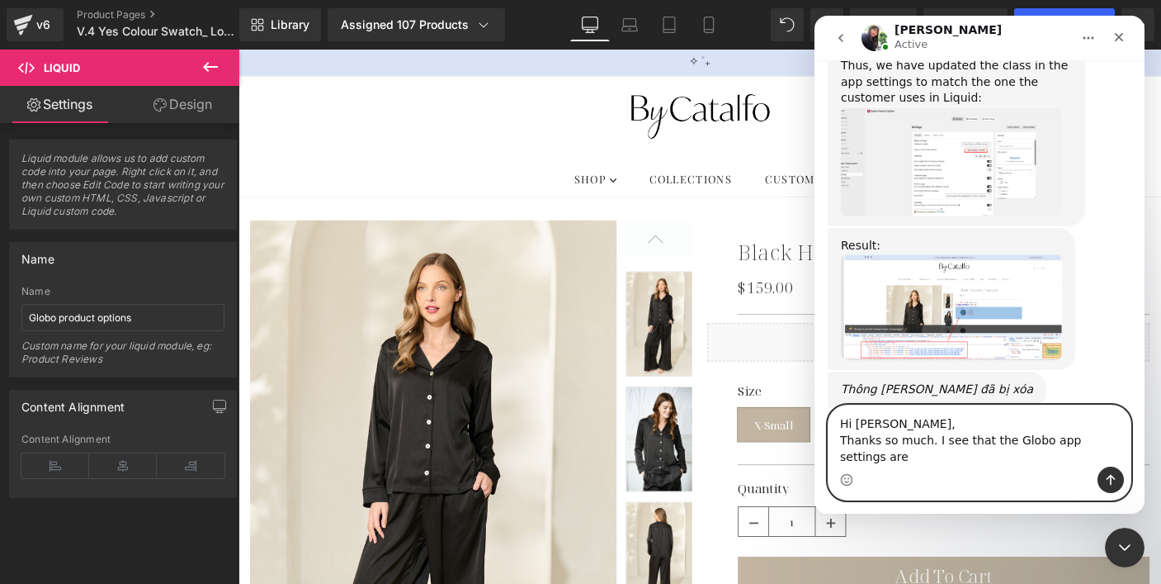
scroll to position [9683, 0]
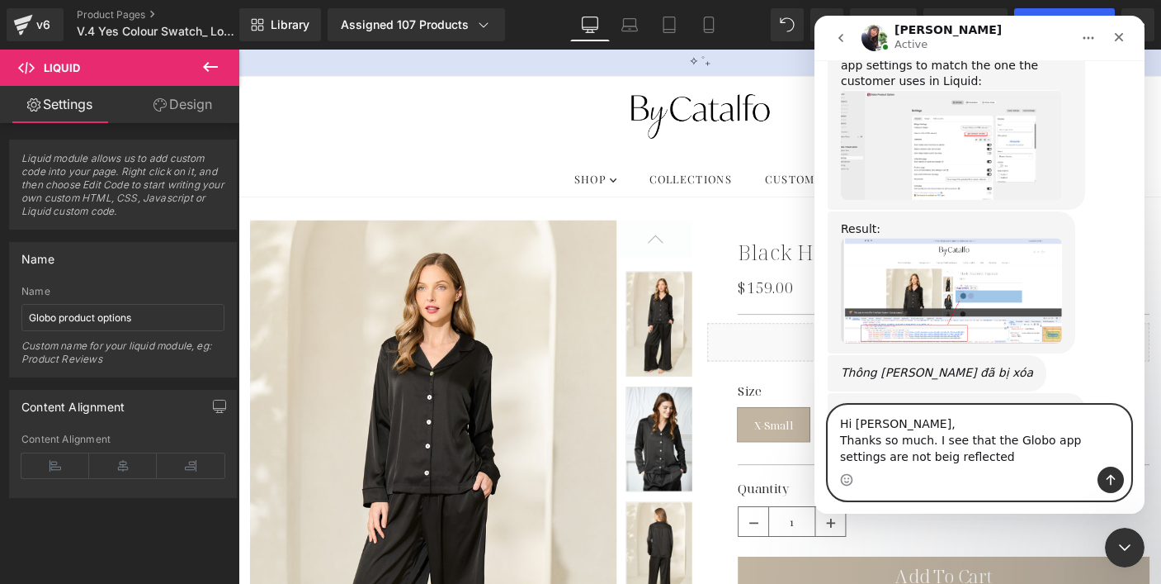
click at [885, 455] on textarea "Hi Tina, Thanks so much. I see that the Globo app settings are not beig reflect…" at bounding box center [980, 435] width 302 height 61
type textarea "Hi Tina, Thanks so much. I see that the Globo app settings are not being reflec…"
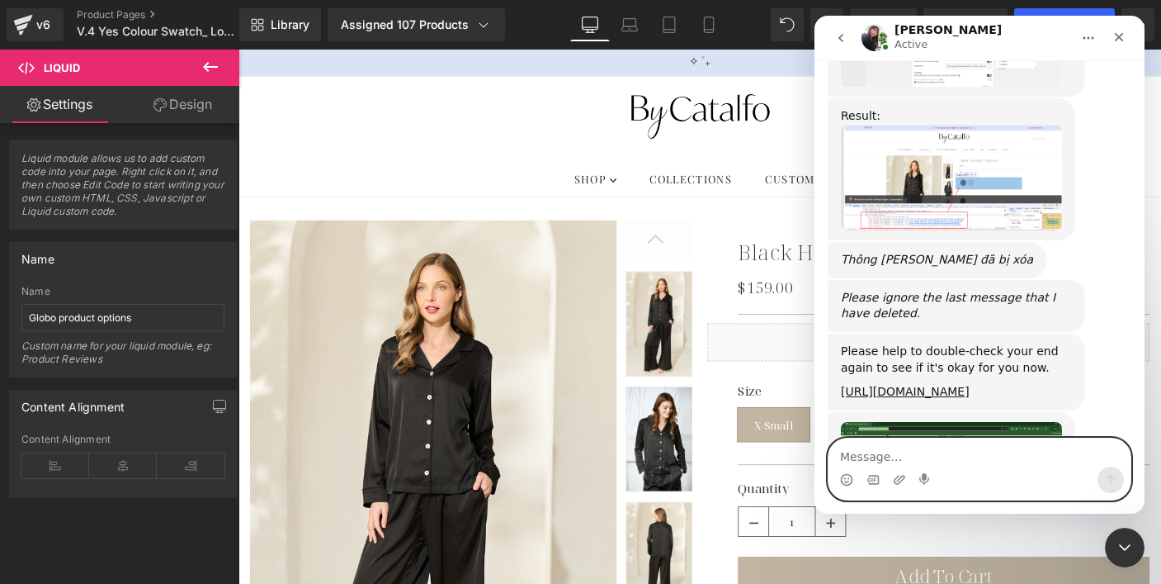
scroll to position [9797, 0]
type textarea "b"
type textarea "w"
type textarea "no it is not quite right yet"
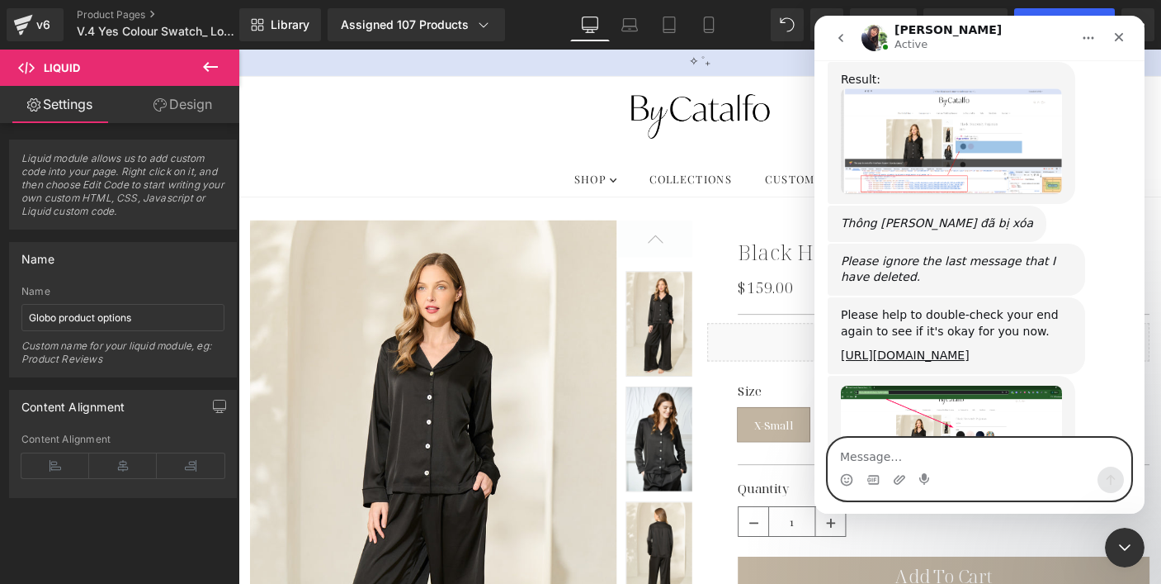
scroll to position [9846, 0]
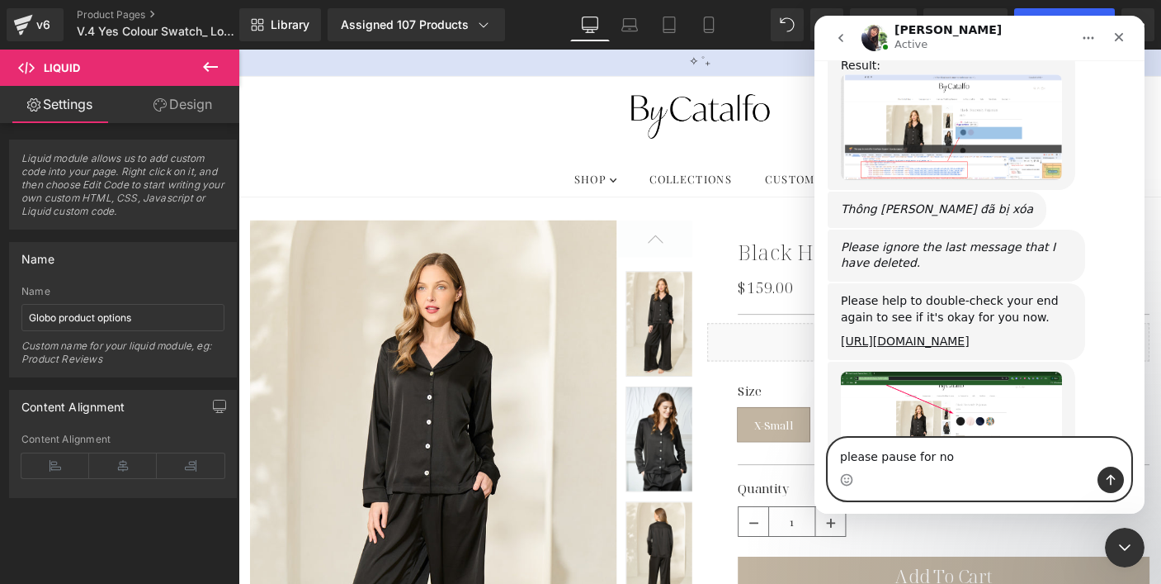
type textarea "please pause for now"
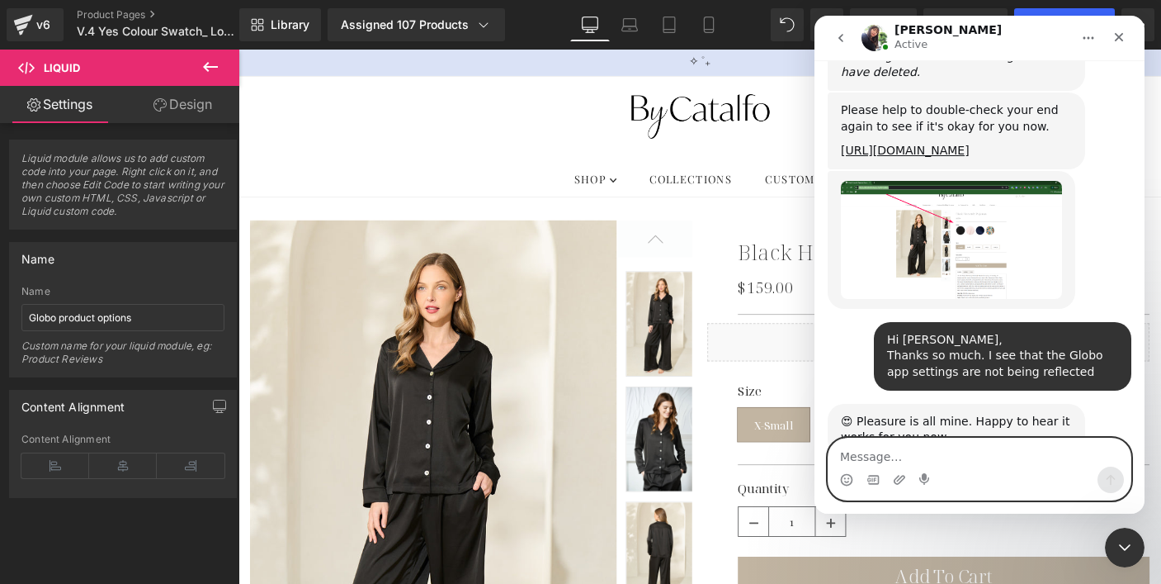
scroll to position [10035, 0]
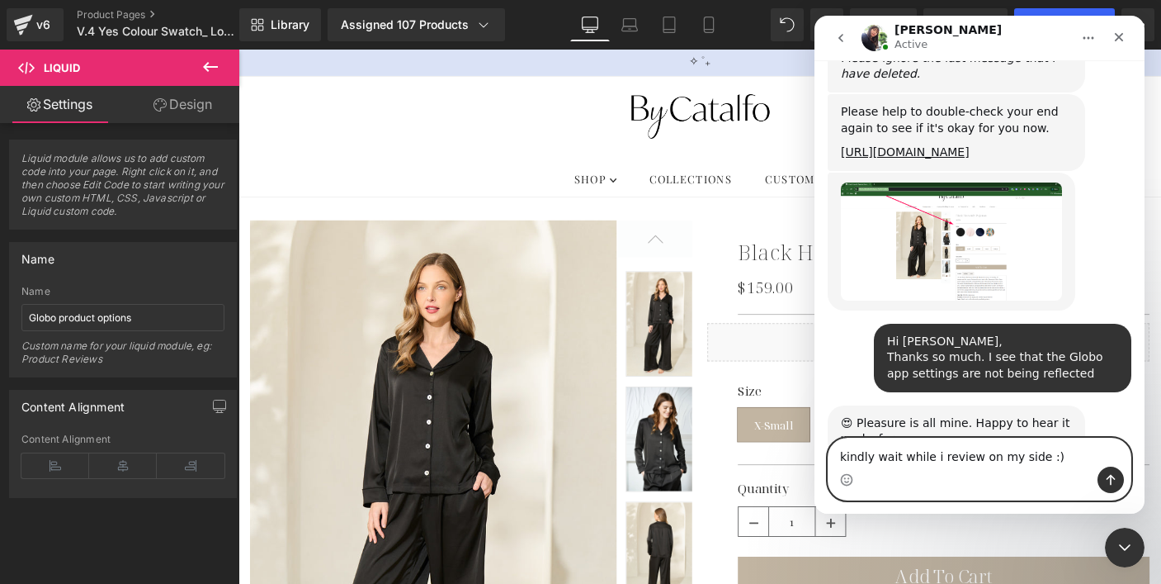
type textarea "kindly wait while i review on my side :)"
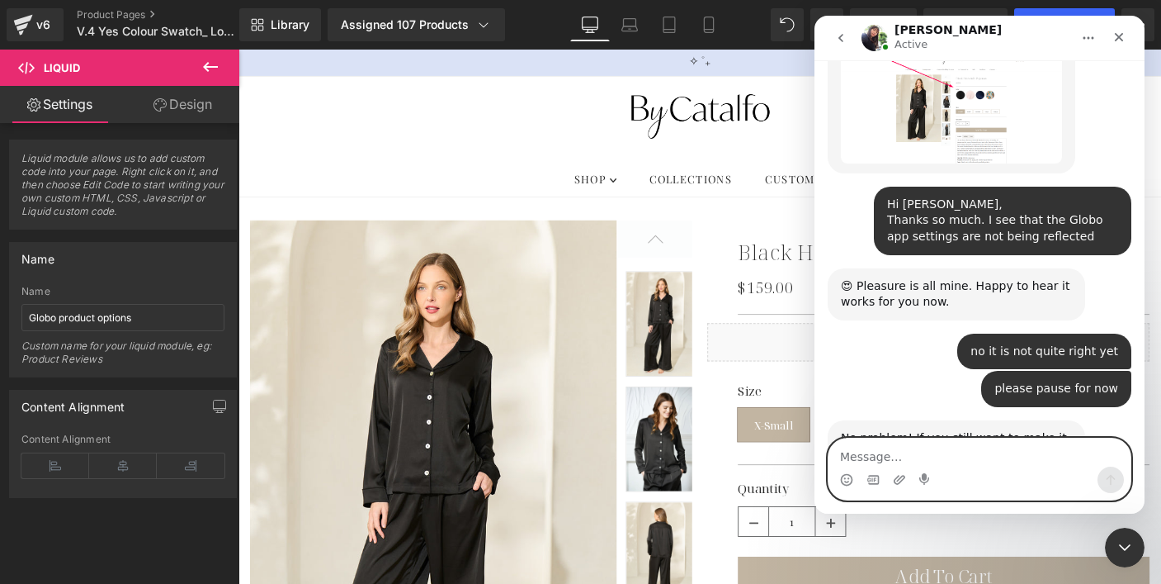
scroll to position [10172, 0]
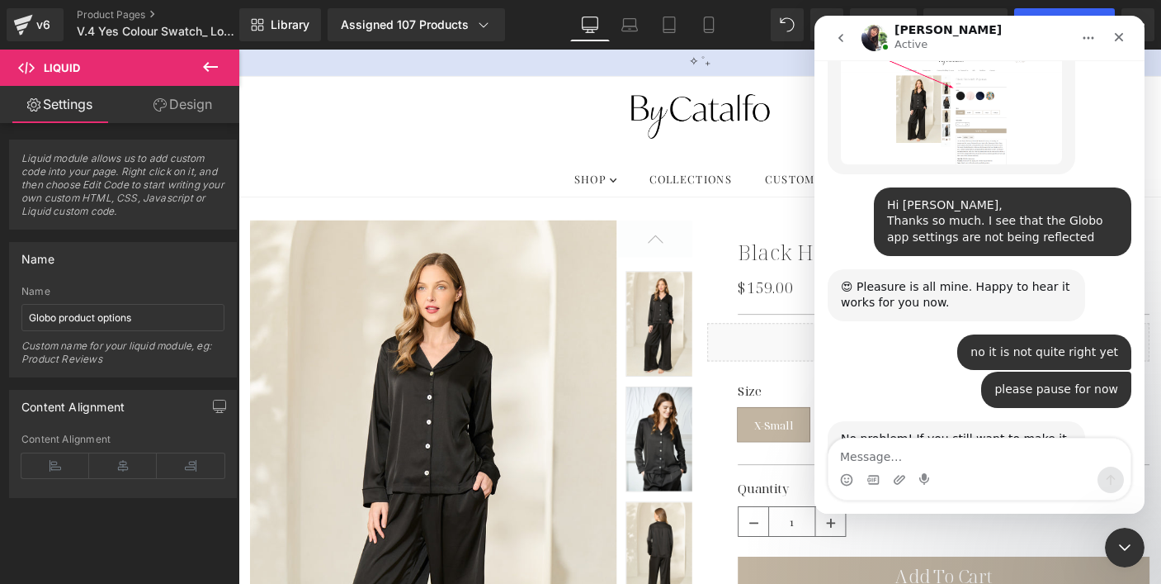
click at [41, 23] on div at bounding box center [580, 267] width 1161 height 534
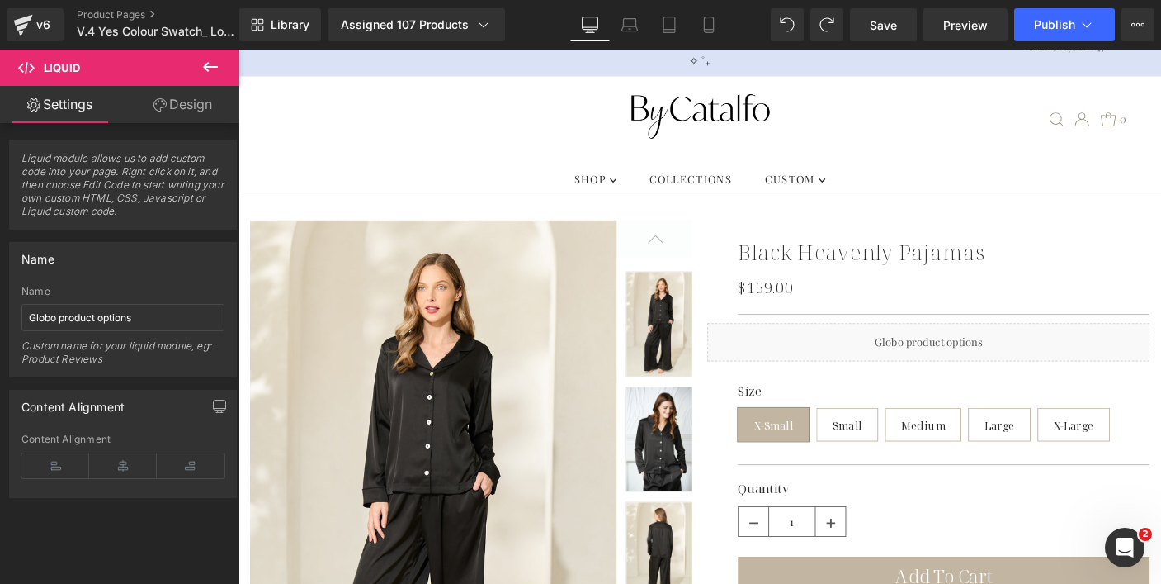
click at [41, 23] on div "v6" at bounding box center [43, 24] width 21 height 21
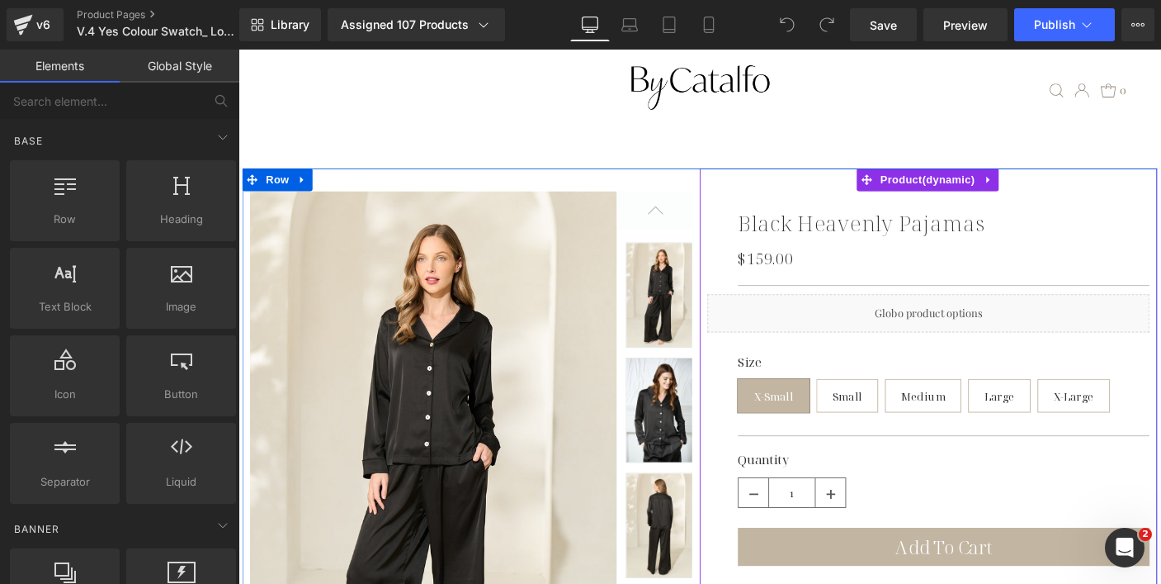
scroll to position [87, 0]
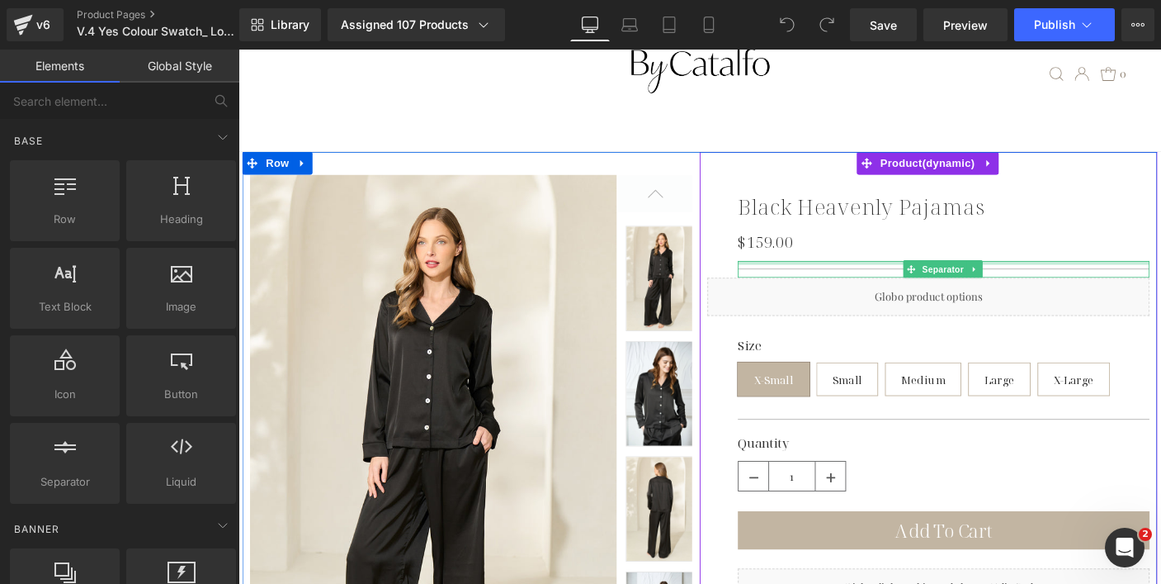
click at [858, 279] on div at bounding box center [1002, 280] width 446 height 4
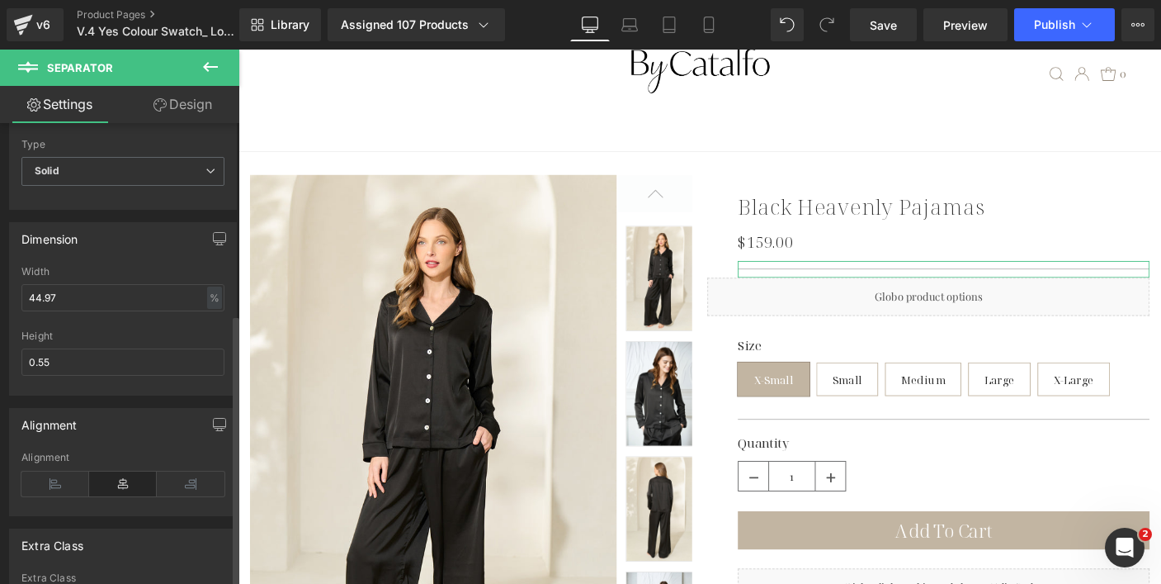
scroll to position [324, 0]
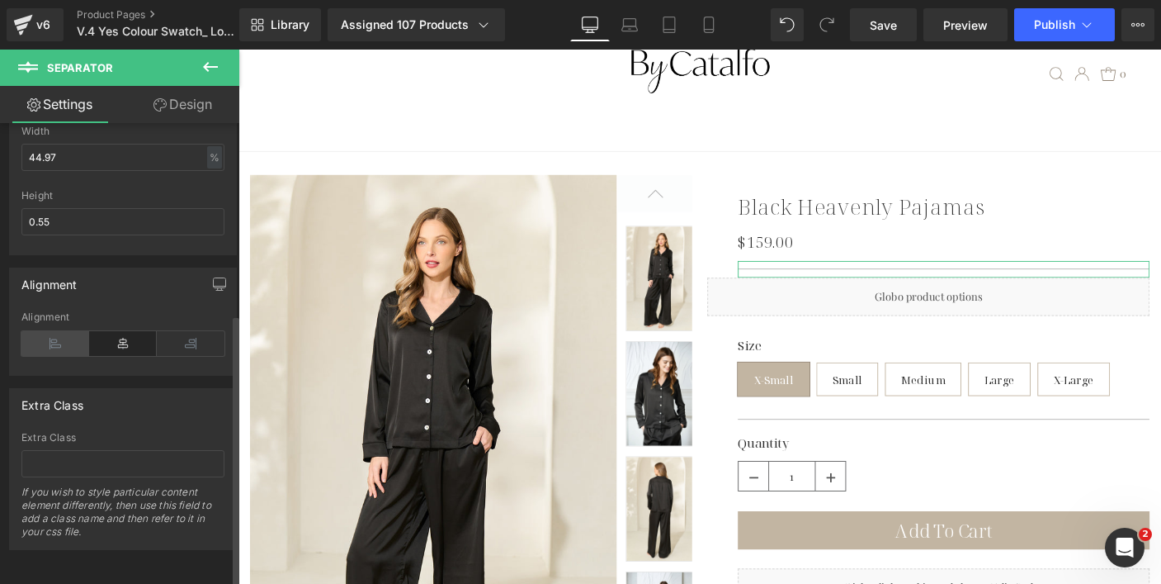
click at [68, 331] on icon at bounding box center [55, 343] width 68 height 25
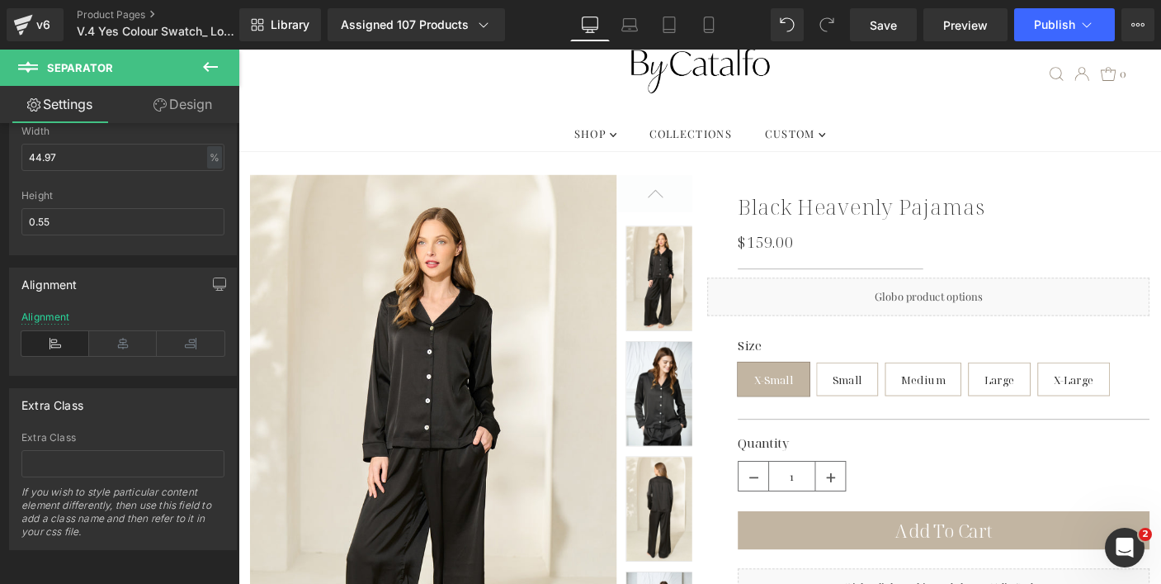
click at [207, 68] on icon at bounding box center [211, 67] width 20 height 20
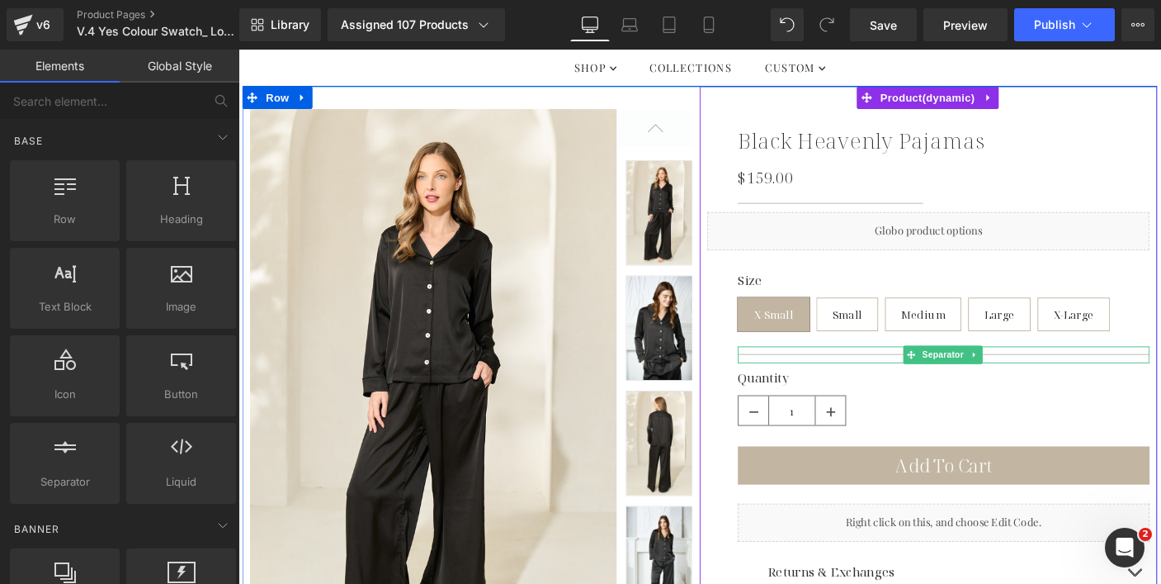
scroll to position [80, 0]
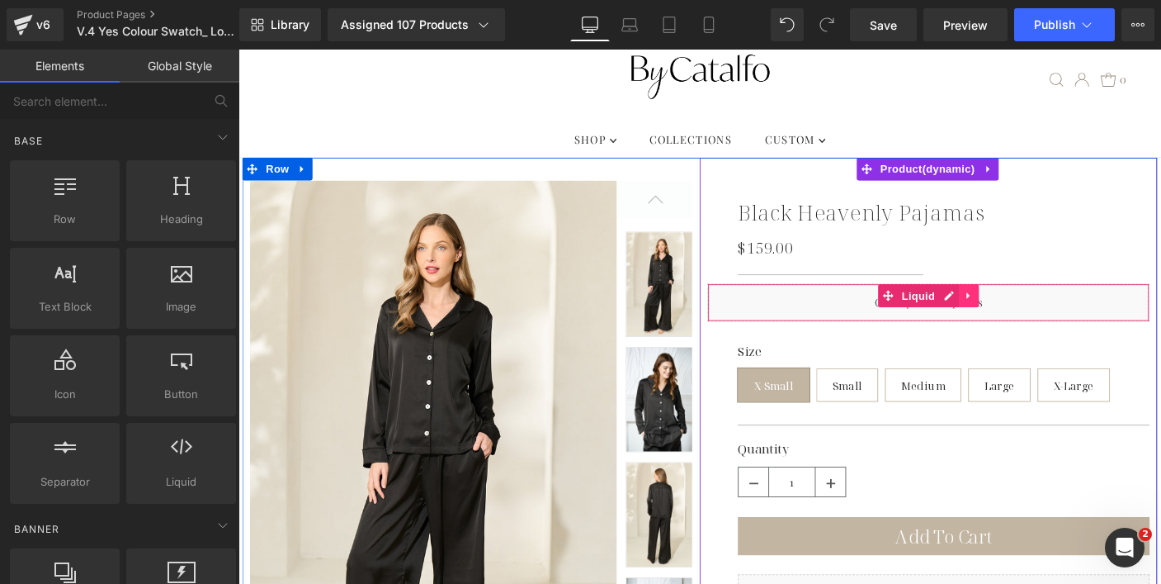
click at [1026, 315] on icon at bounding box center [1030, 316] width 12 height 12
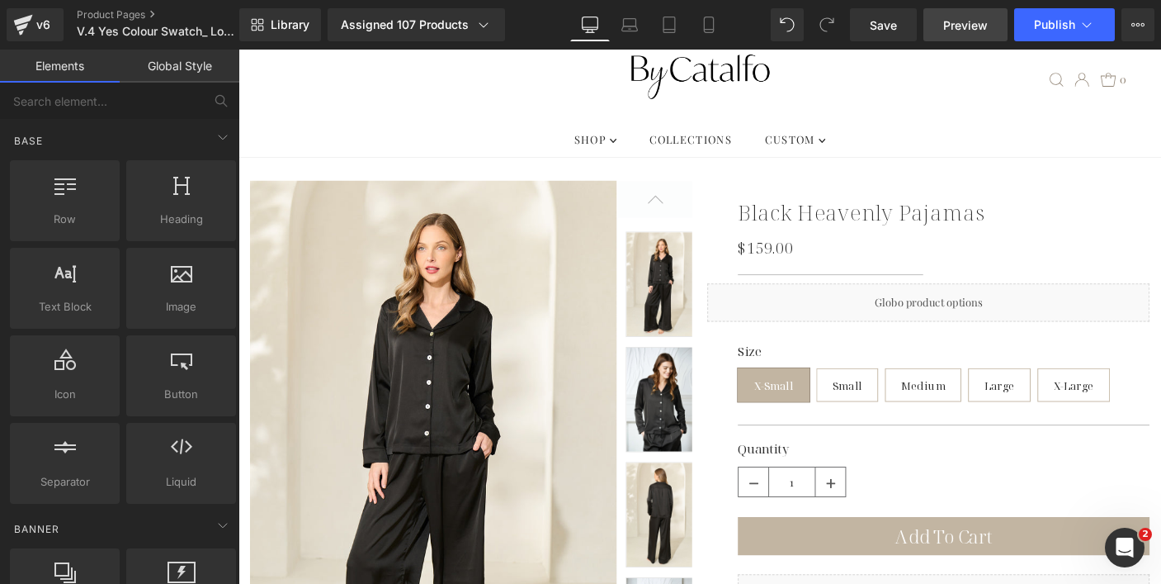
click at [965, 14] on link "Preview" at bounding box center [966, 24] width 84 height 33
click at [1117, 544] on icon "Open Intercom Messenger" at bounding box center [1122, 545] width 27 height 27
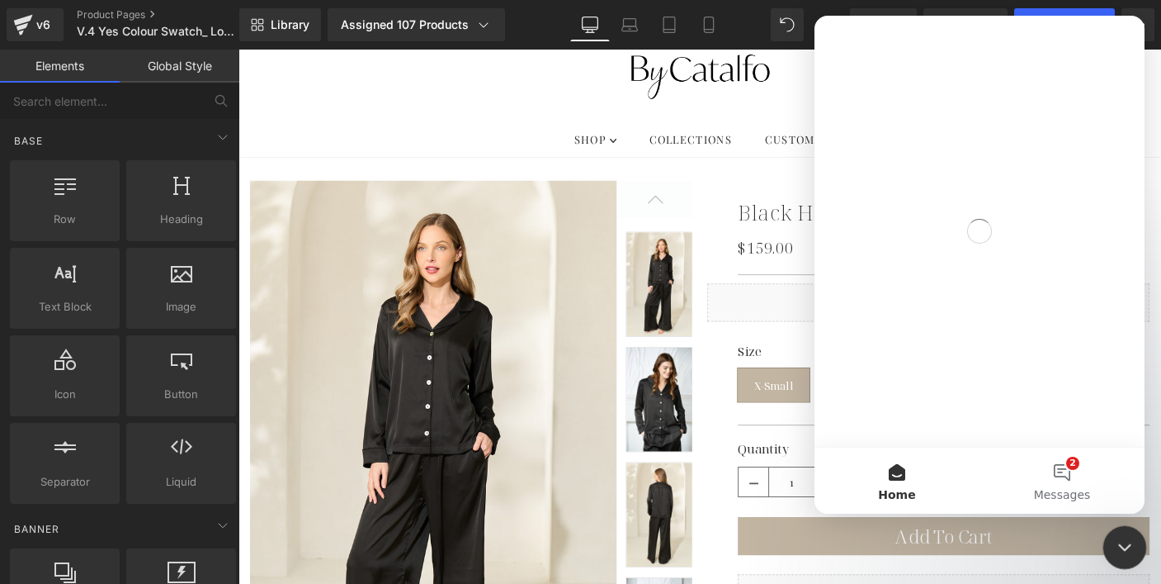
scroll to position [0, 0]
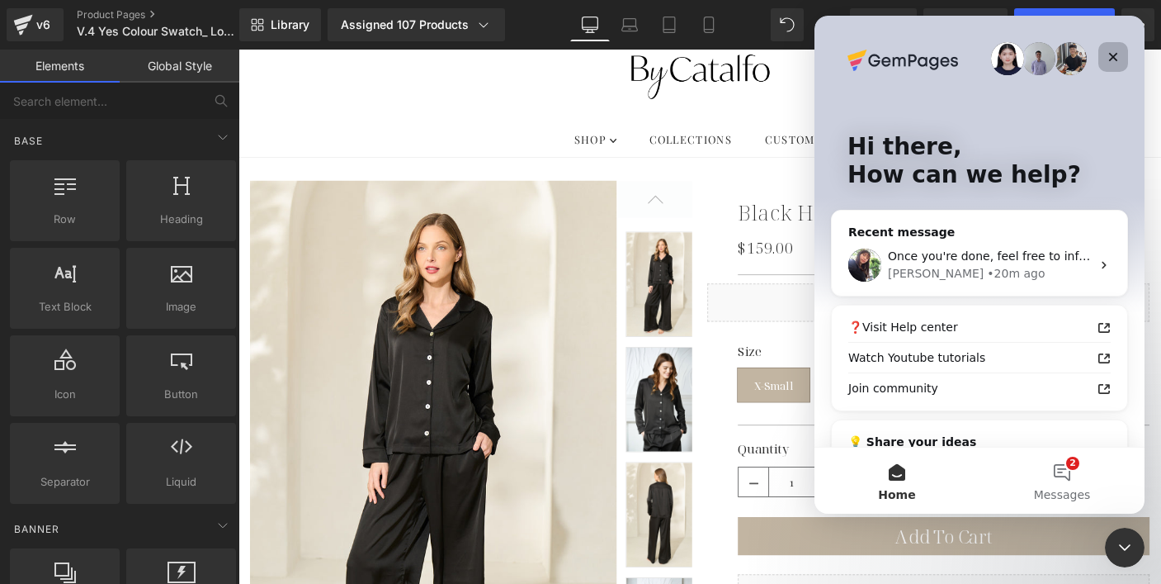
click at [1111, 44] on div "Close" at bounding box center [1114, 57] width 30 height 30
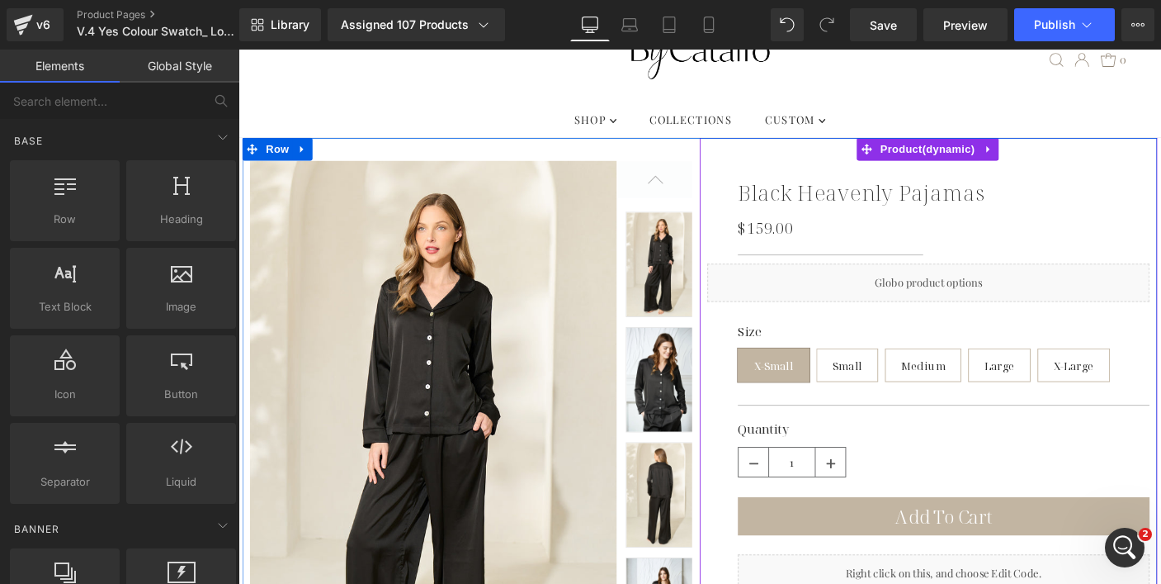
scroll to position [103, 0]
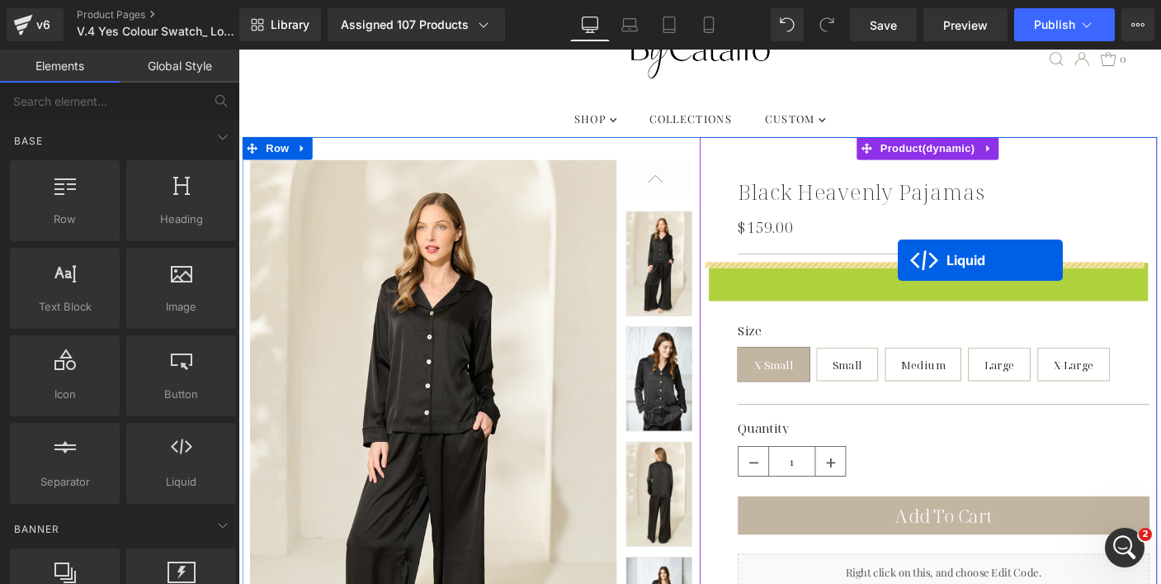
drag, startPoint x: 906, startPoint y: 294, endPoint x: 939, endPoint y: 281, distance: 35.3
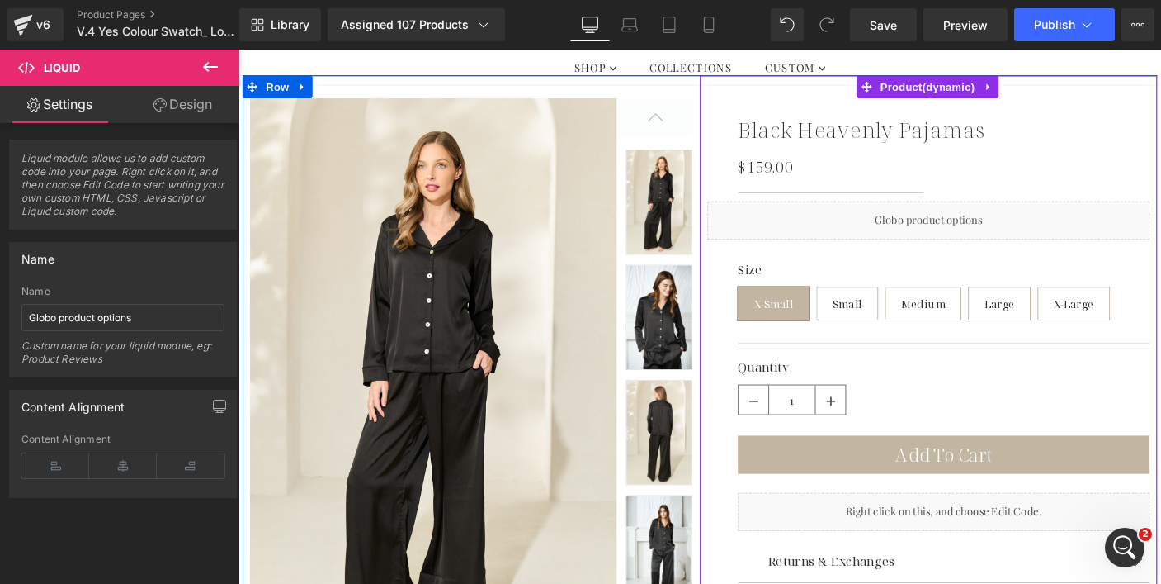
scroll to position [163, 0]
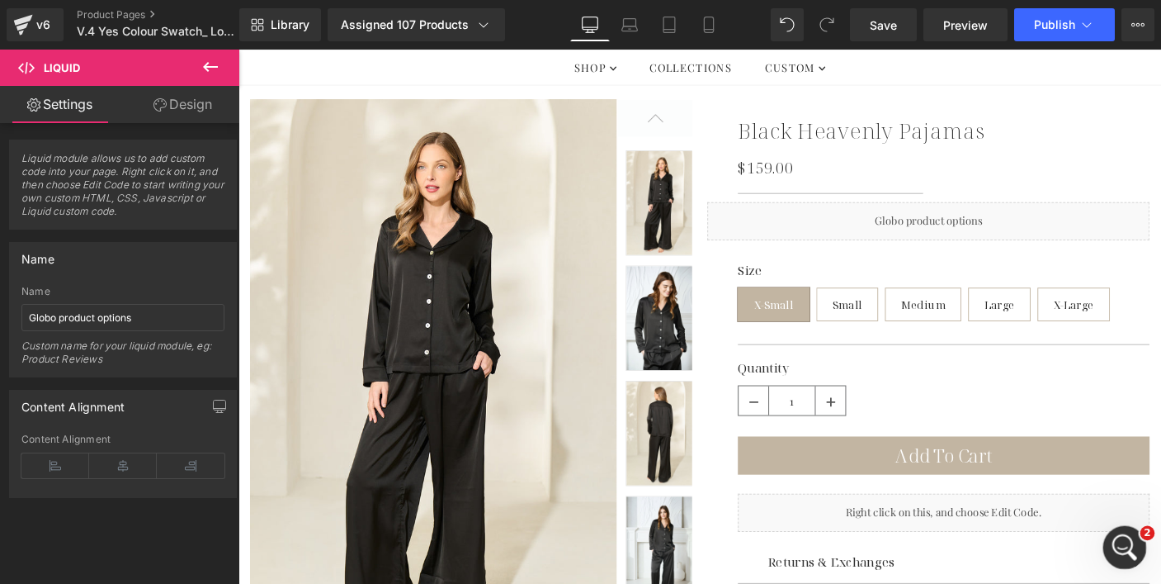
click at [1120, 538] on icon "Open Intercom Messenger" at bounding box center [1122, 545] width 27 height 27
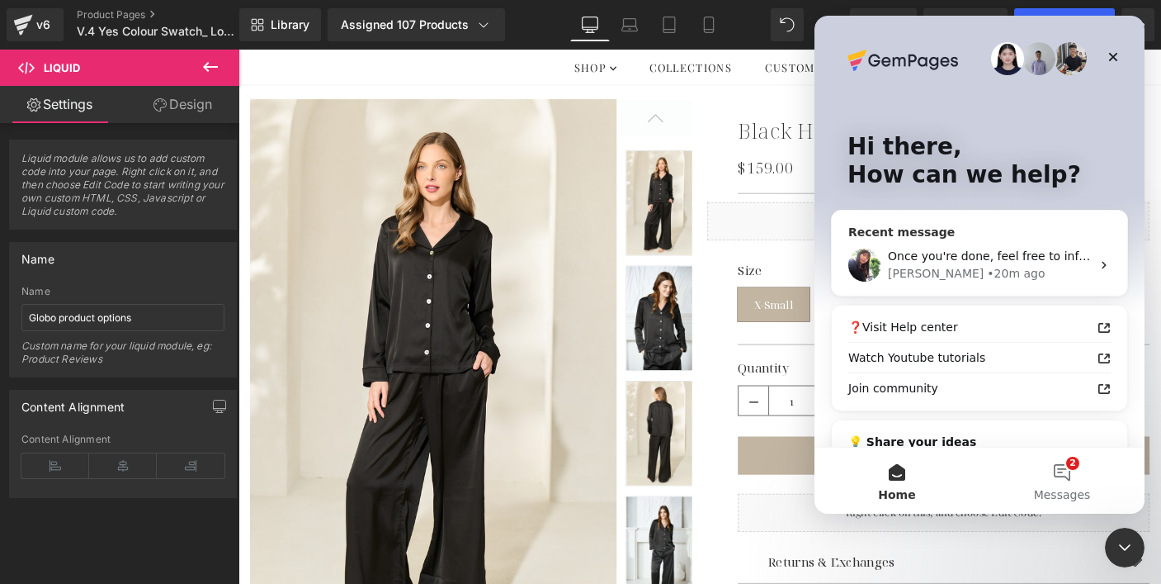
click at [1018, 258] on span "Once you're done, feel free to inform me." at bounding box center [1007, 255] width 239 height 13
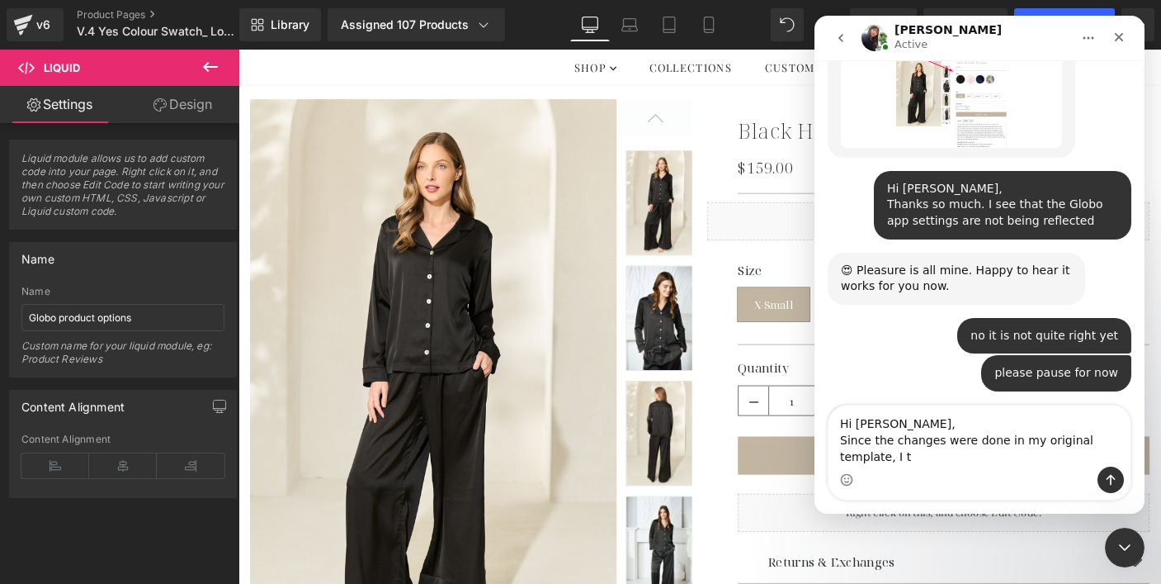
scroll to position [10205, 0]
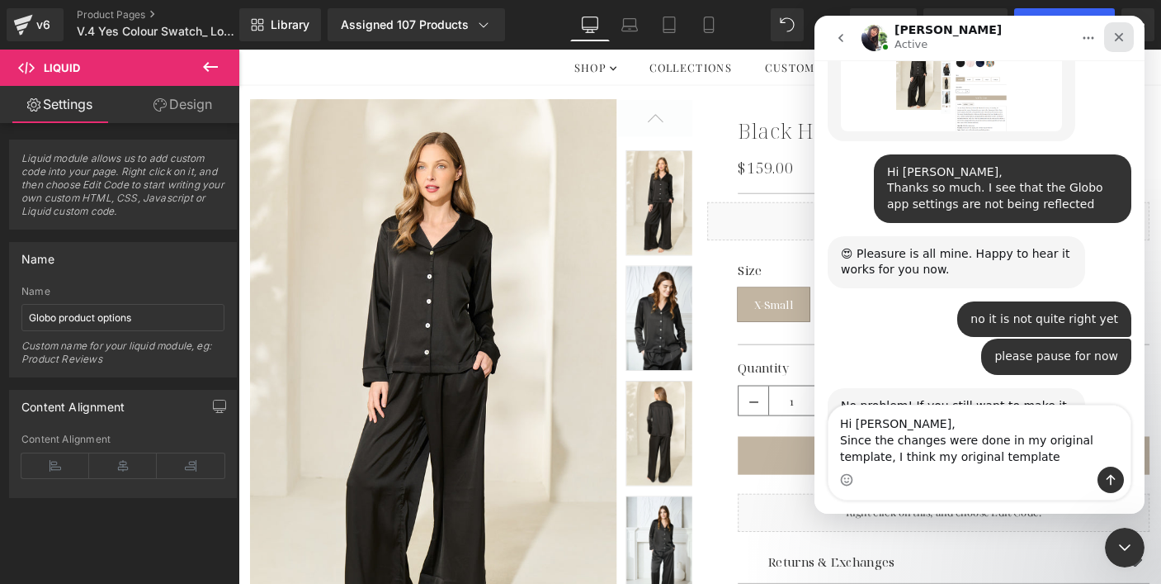
type textarea "Hi [PERSON_NAME], Since the changes were done in my original template, I think …"
click at [1109, 45] on div "Close" at bounding box center [1120, 37] width 30 height 30
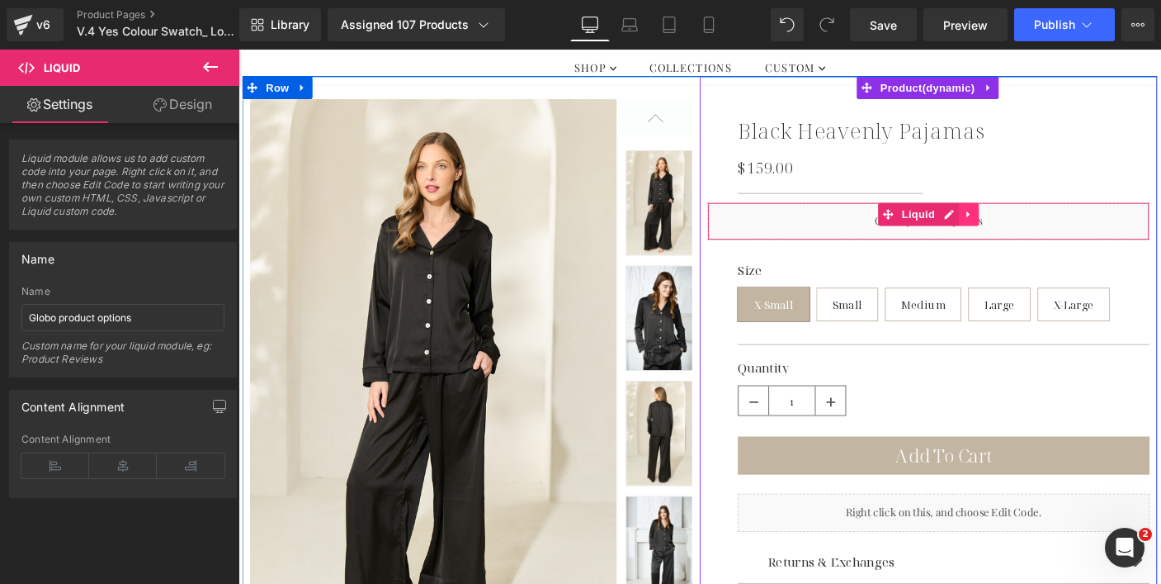
click at [1024, 229] on icon at bounding box center [1030, 228] width 12 height 12
click at [1038, 233] on icon at bounding box center [1040, 228] width 12 height 12
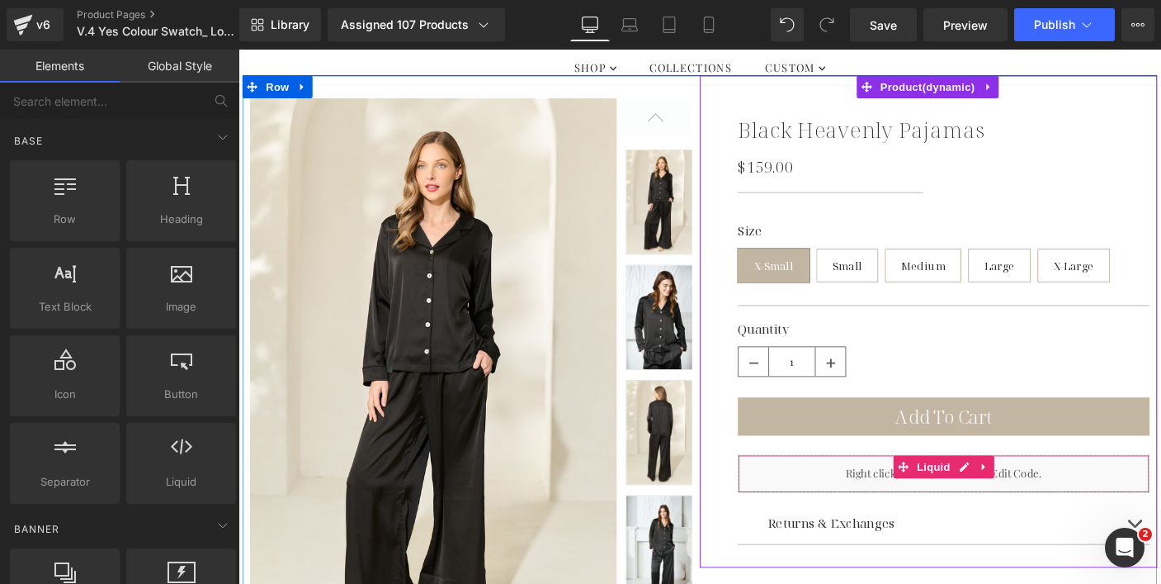
scroll to position [165, 0]
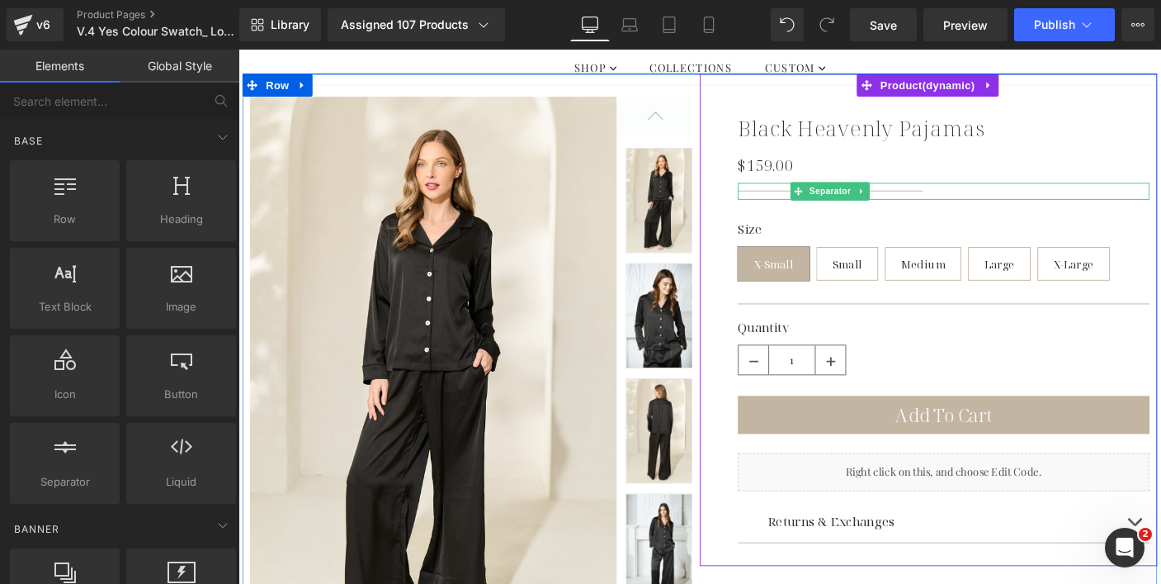
click at [941, 203] on div at bounding box center [1002, 203] width 446 height 18
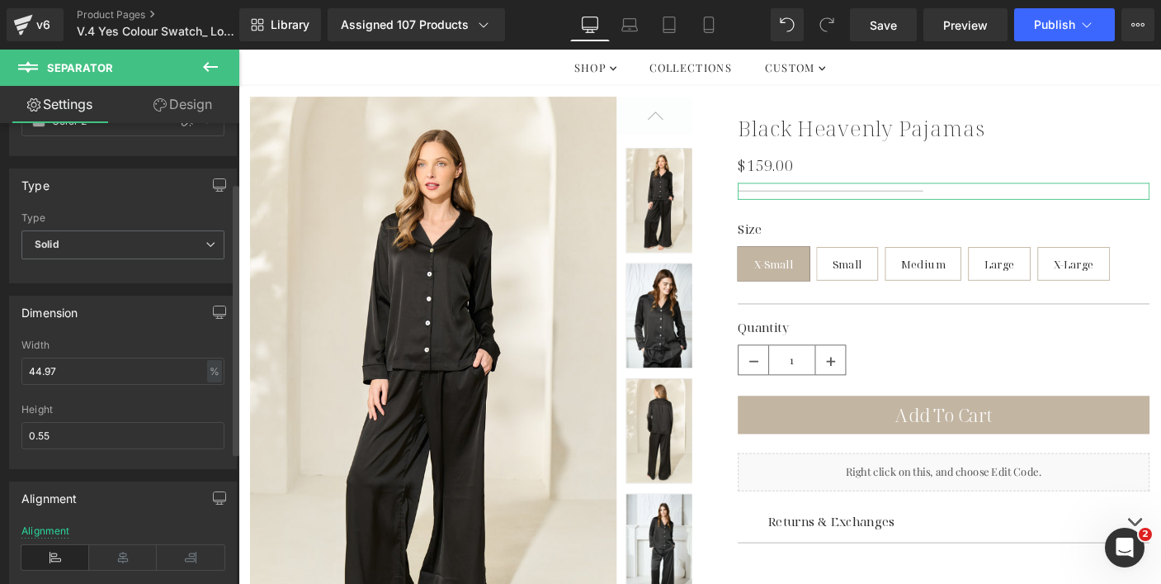
scroll to position [101, 0]
click at [85, 370] on input "44.97" at bounding box center [122, 369] width 203 height 27
type input "5"
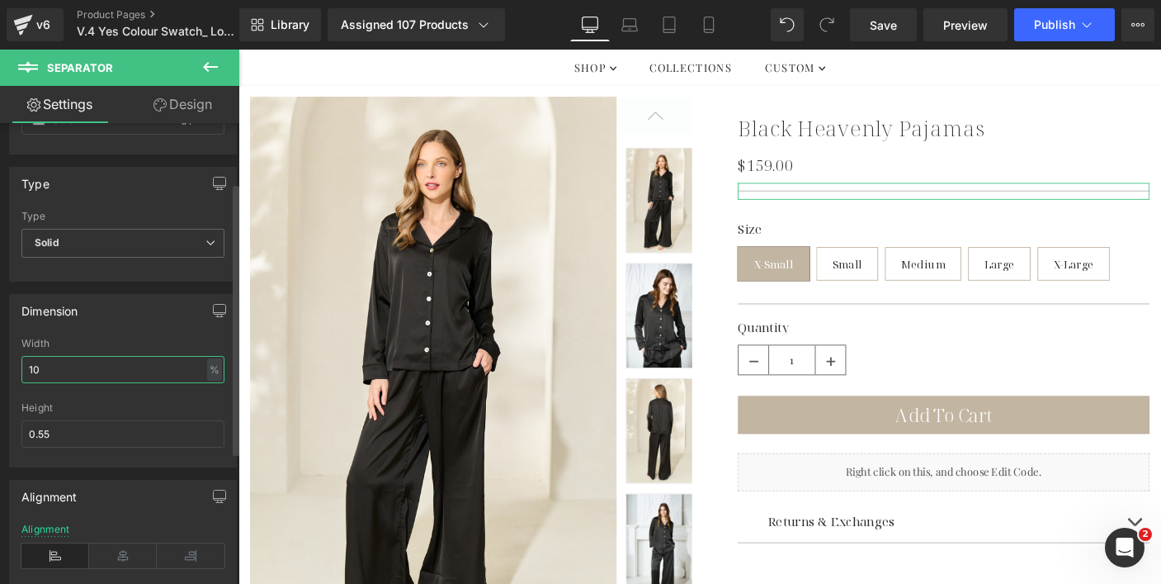
type input "100"
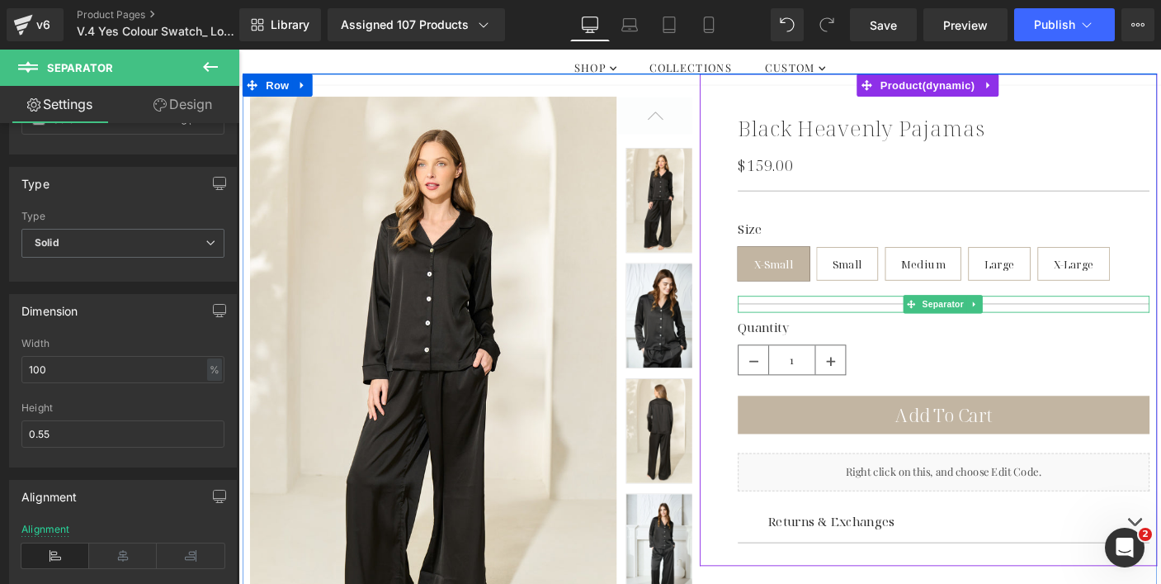
click at [808, 328] on div at bounding box center [1002, 325] width 446 height 18
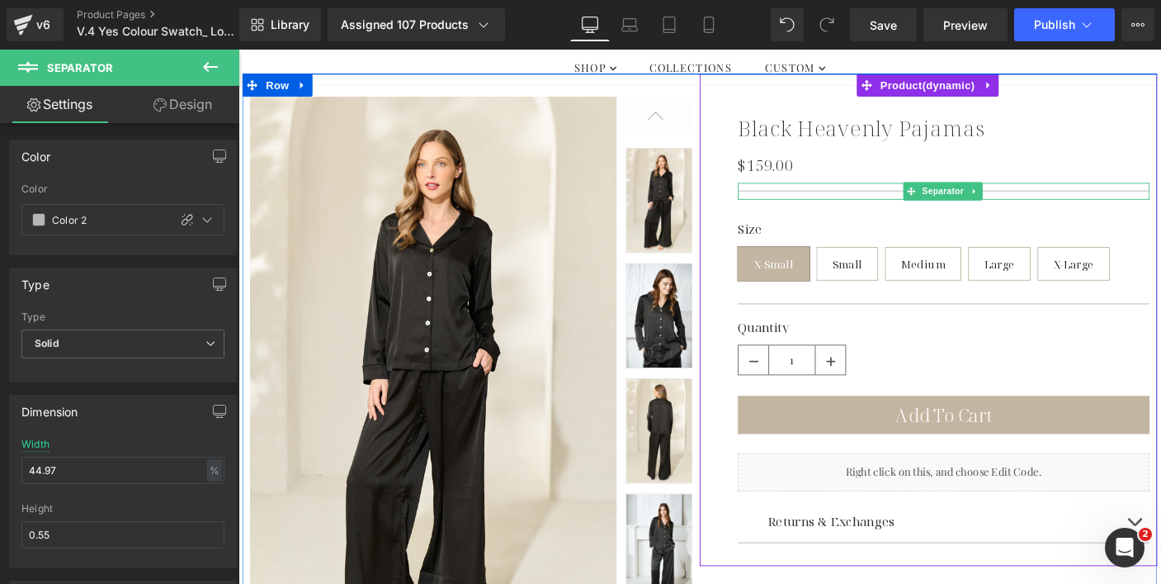
click at [890, 202] on hr at bounding box center [1002, 202] width 446 height 1
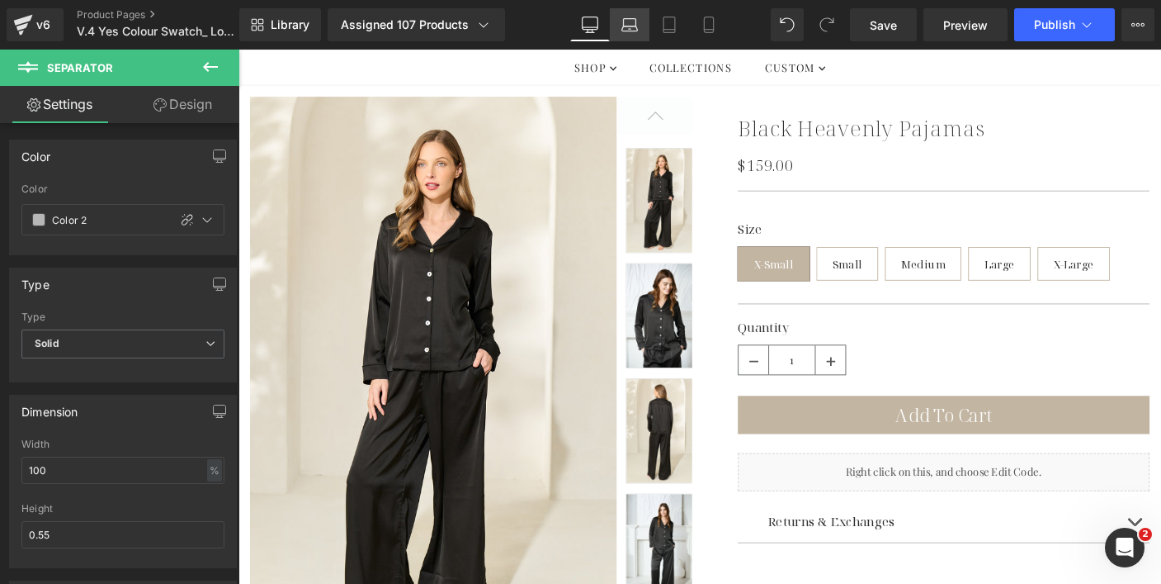
click at [637, 23] on icon at bounding box center [630, 25] width 17 height 17
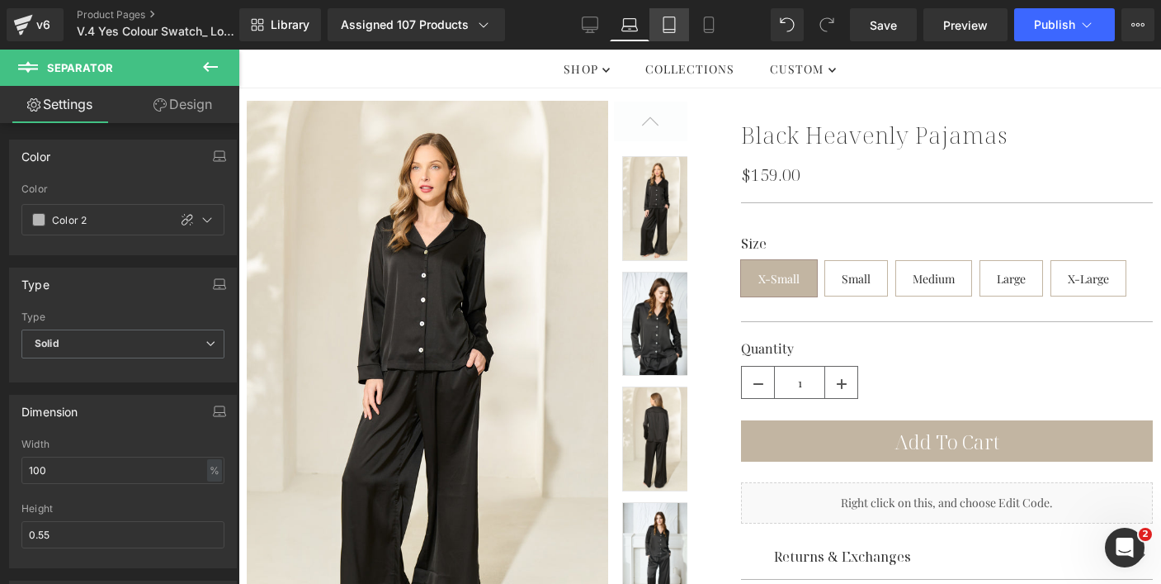
click at [668, 26] on icon at bounding box center [669, 25] width 17 height 17
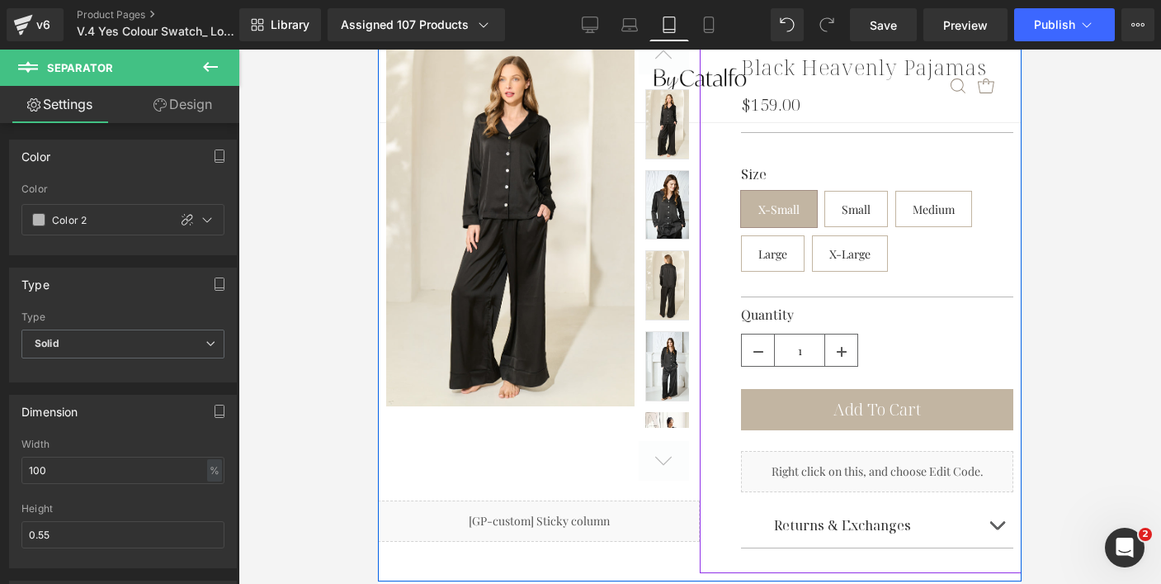
scroll to position [20, 0]
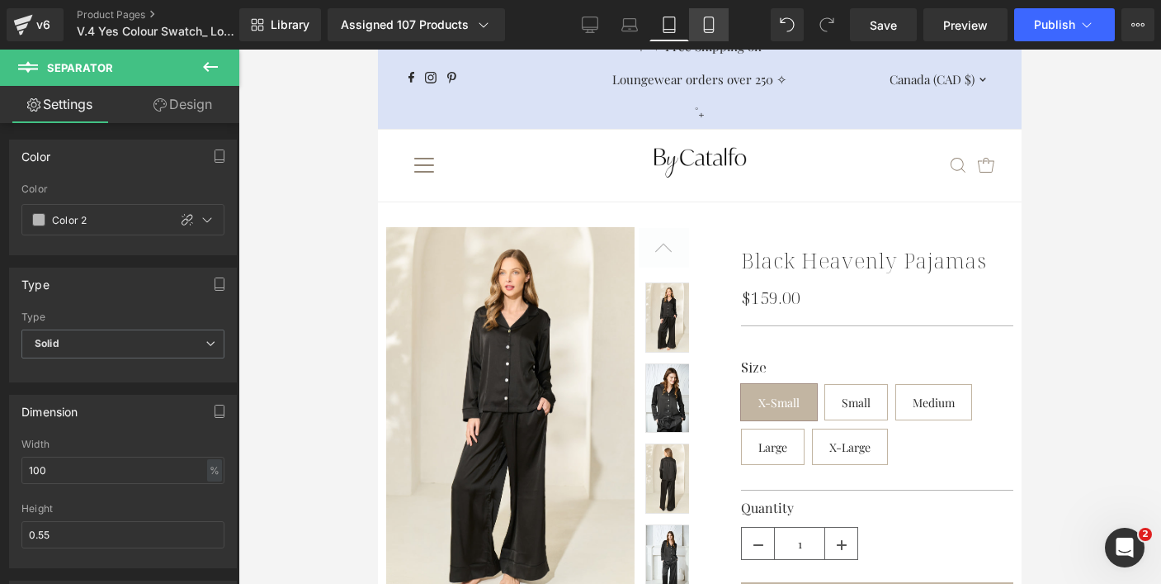
click at [717, 30] on icon at bounding box center [709, 25] width 17 height 17
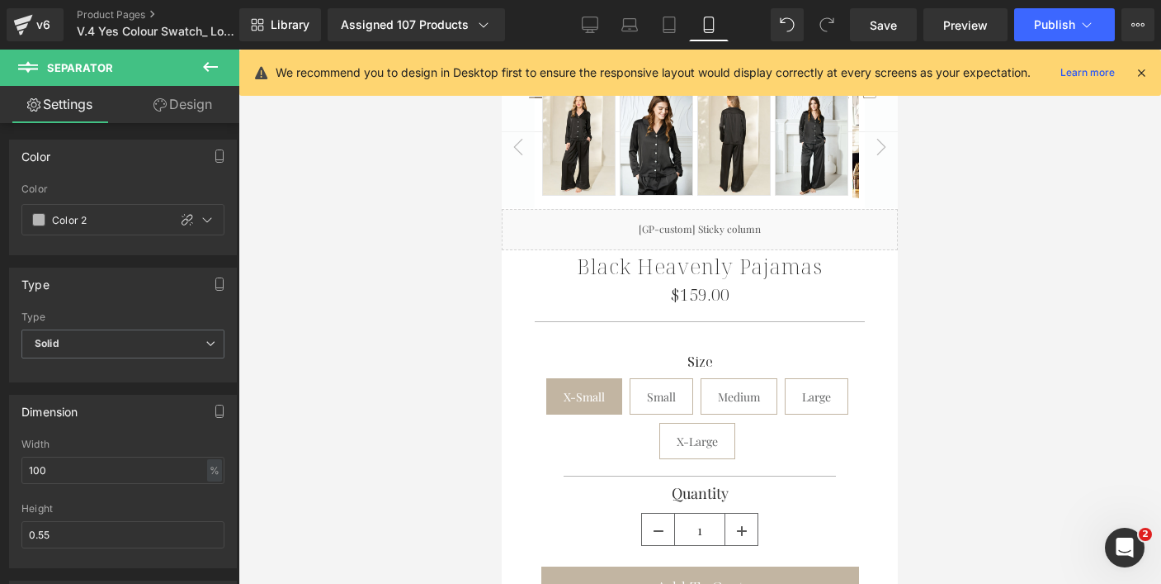
scroll to position [608, 0]
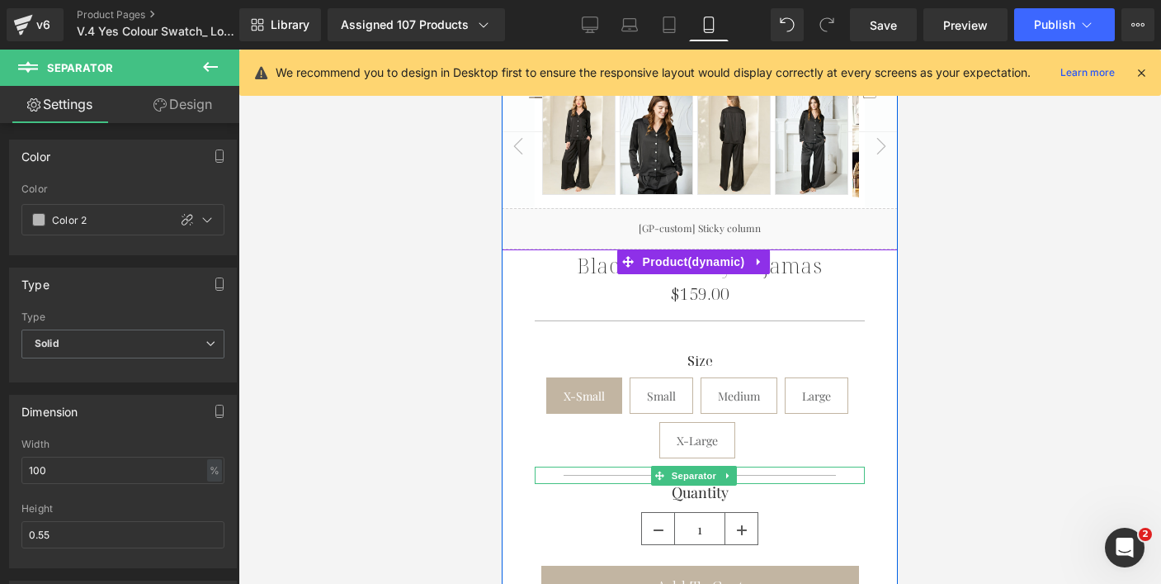
click at [576, 466] on div at bounding box center [700, 474] width 330 height 17
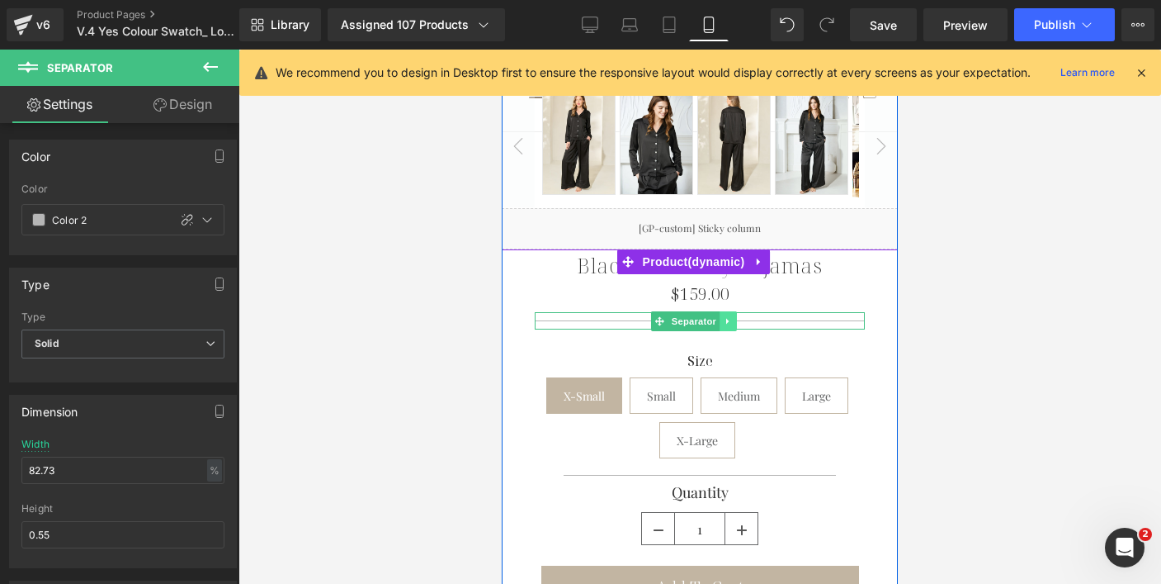
click at [731, 316] on icon at bounding box center [728, 321] width 9 height 10
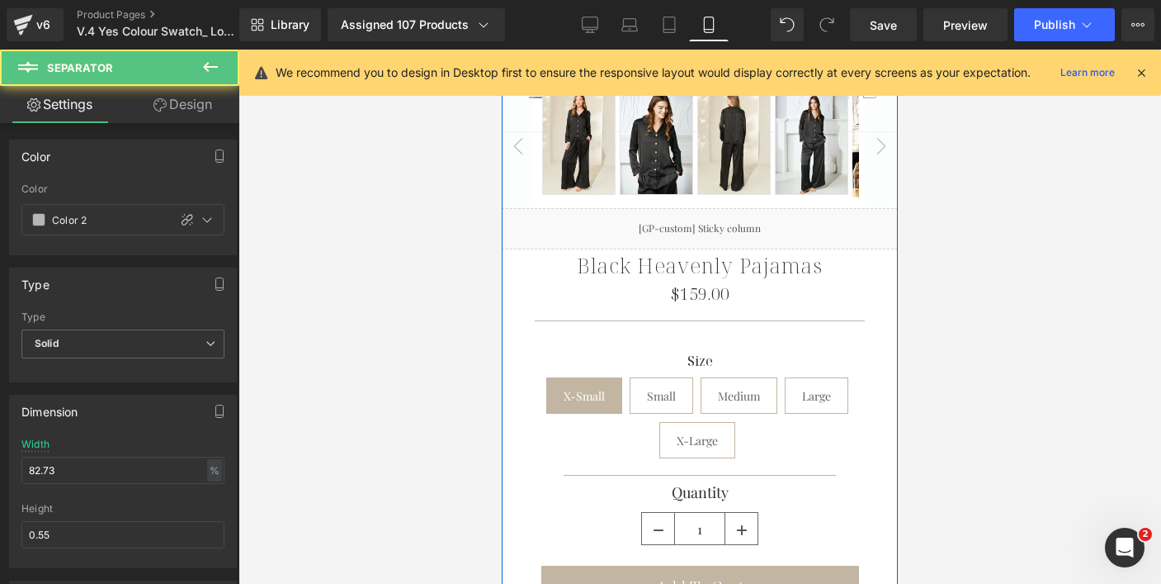
click at [610, 466] on div at bounding box center [700, 474] width 330 height 17
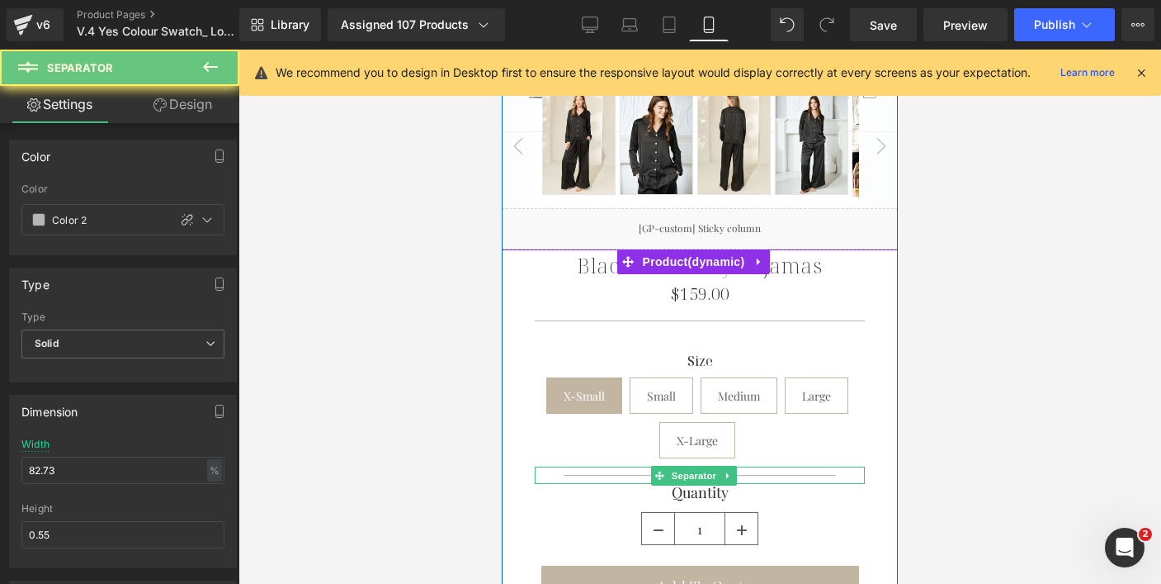
click at [610, 466] on div at bounding box center [700, 474] width 330 height 17
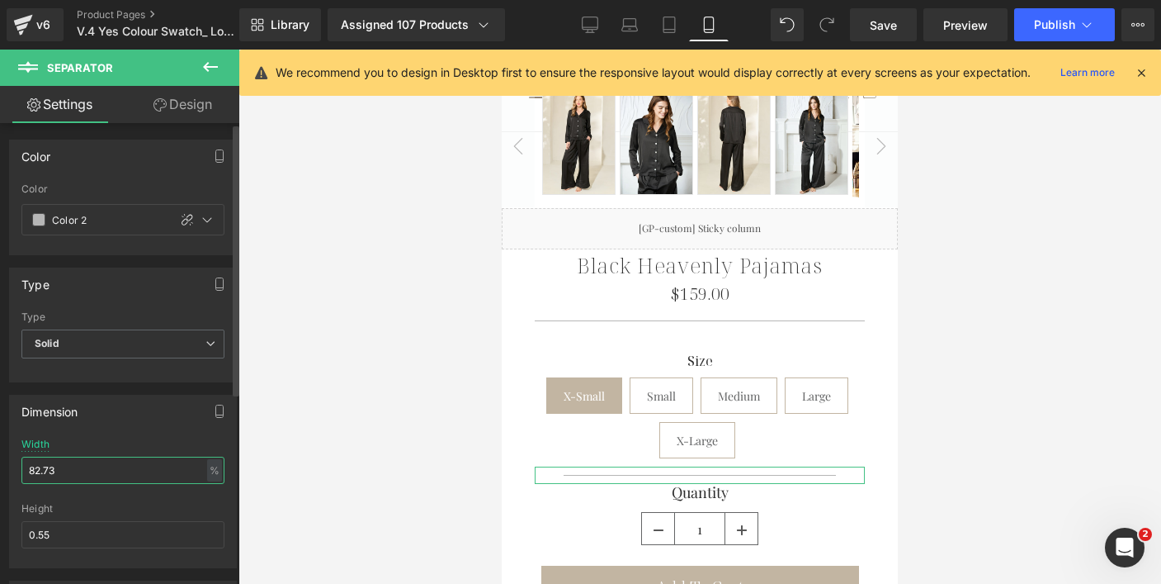
click at [83, 471] on input "82.73" at bounding box center [122, 469] width 203 height 27
click at [167, 505] on div "Height" at bounding box center [122, 509] width 203 height 12
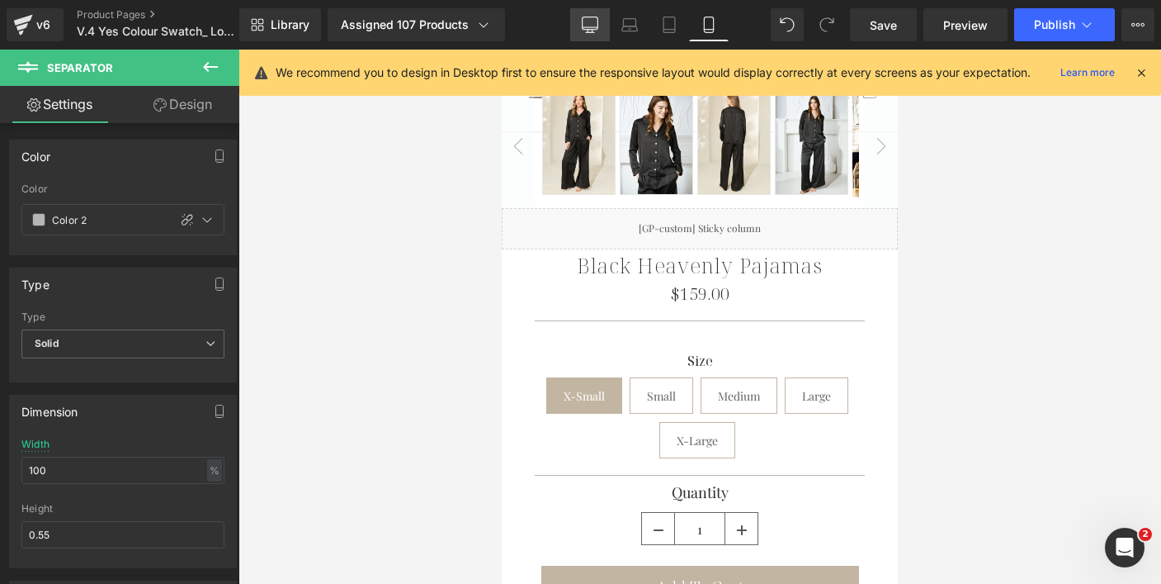
click at [589, 24] on icon at bounding box center [590, 25] width 17 height 17
type input "44.97"
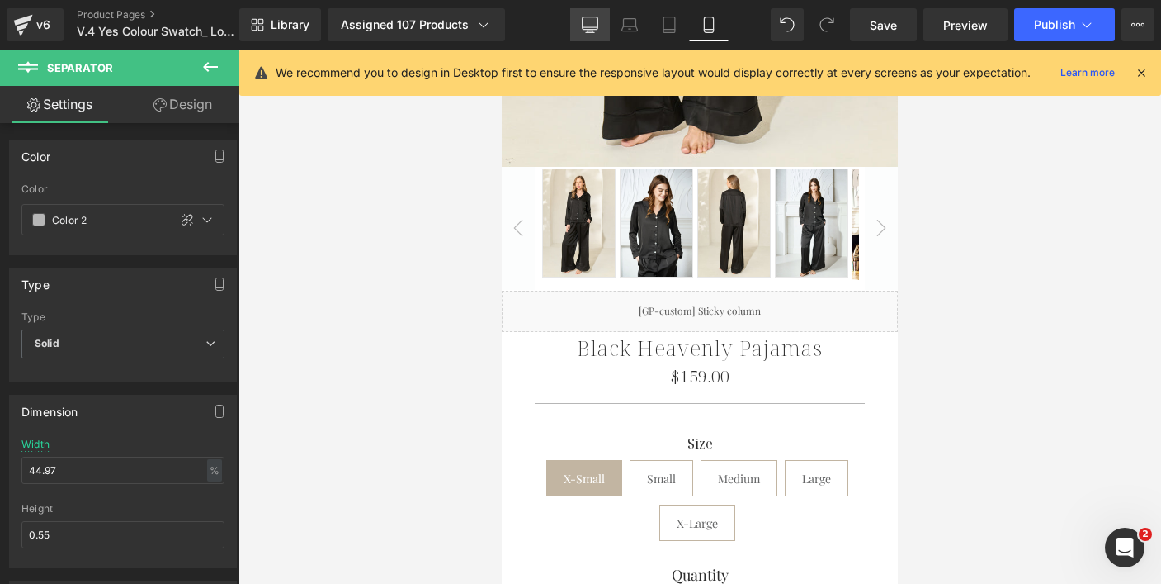
scroll to position [0, 0]
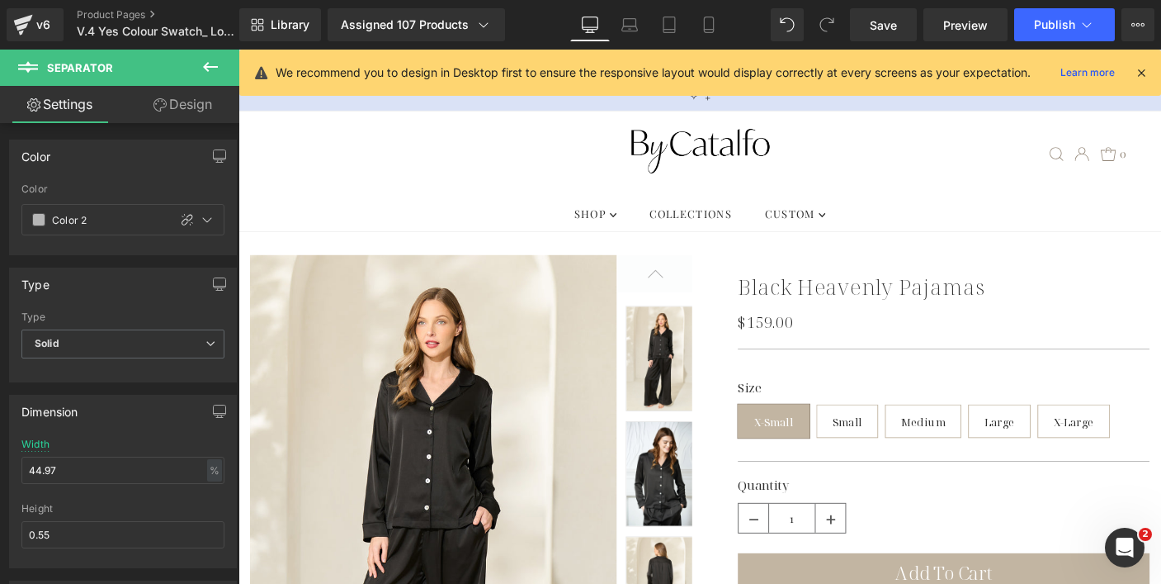
click at [1143, 69] on icon at bounding box center [1141, 72] width 15 height 15
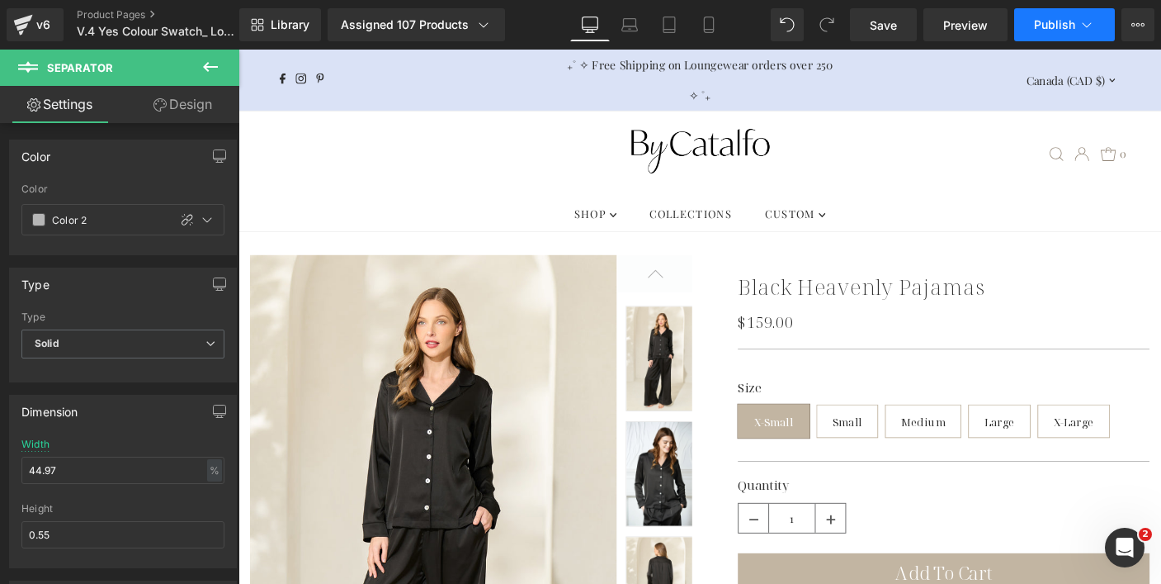
click at [1055, 19] on span "Publish" at bounding box center [1054, 24] width 41 height 13
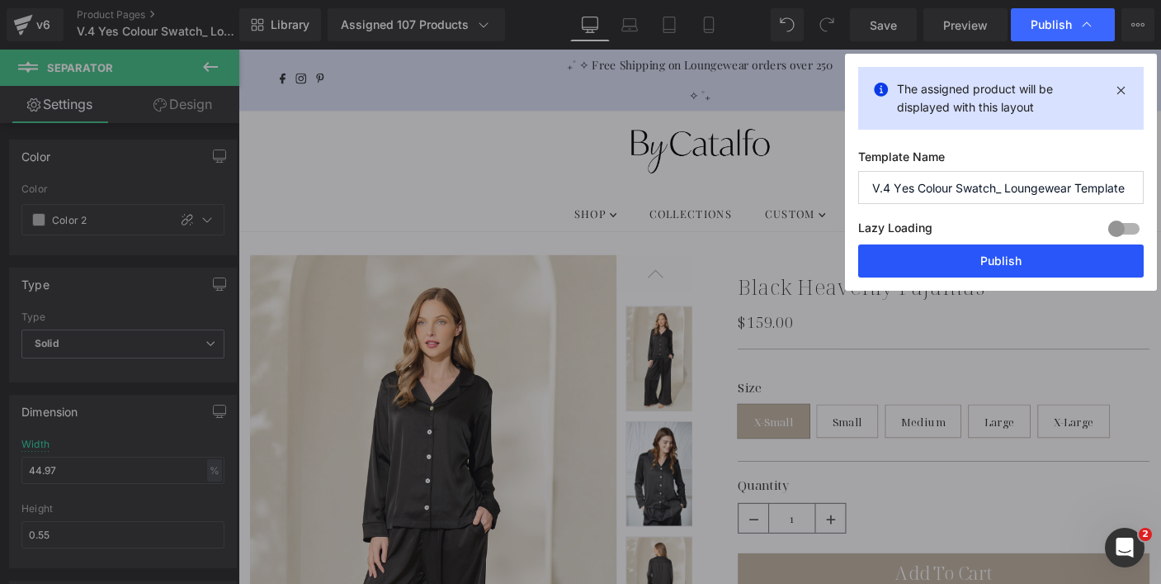
click at [961, 253] on button "Publish" at bounding box center [1002, 260] width 286 height 33
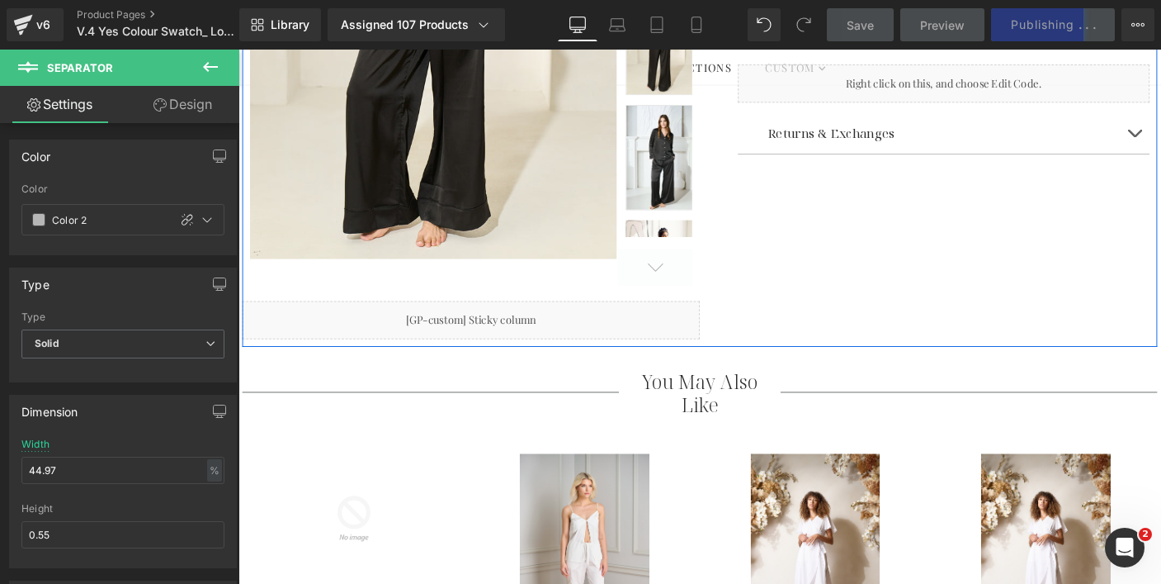
scroll to position [573, 0]
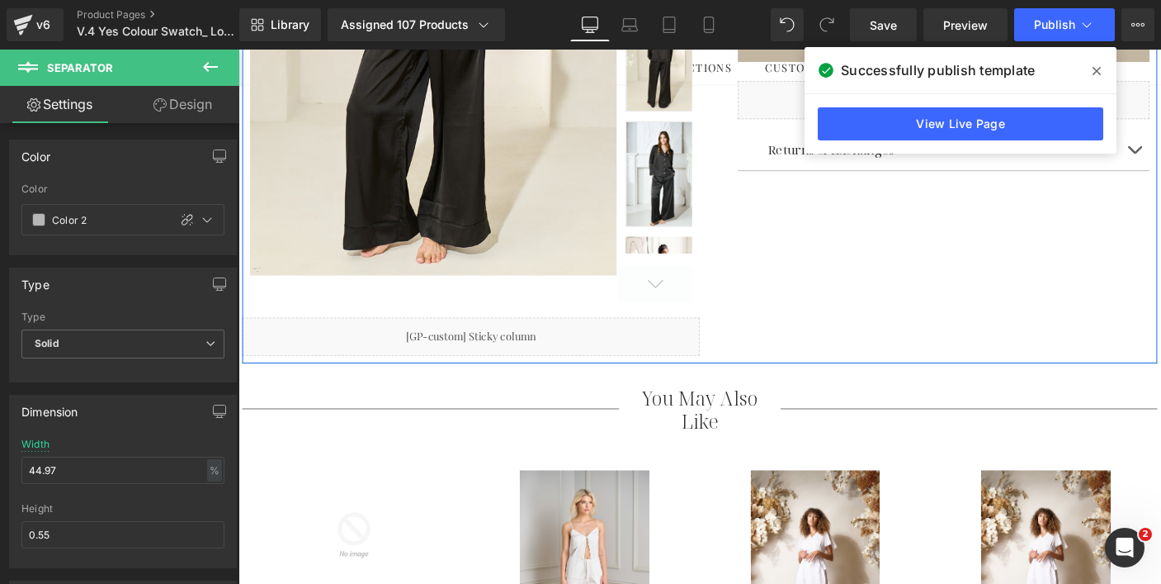
click at [994, 359] on div "Sale Off (P) Image ‹" at bounding box center [738, 31] width 991 height 716
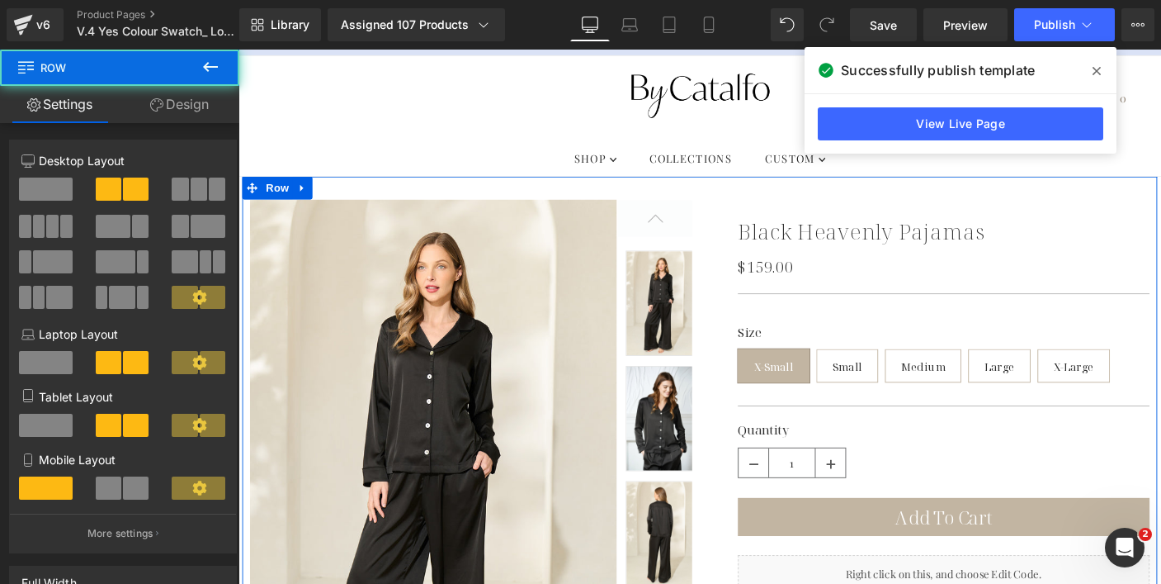
scroll to position [0, 0]
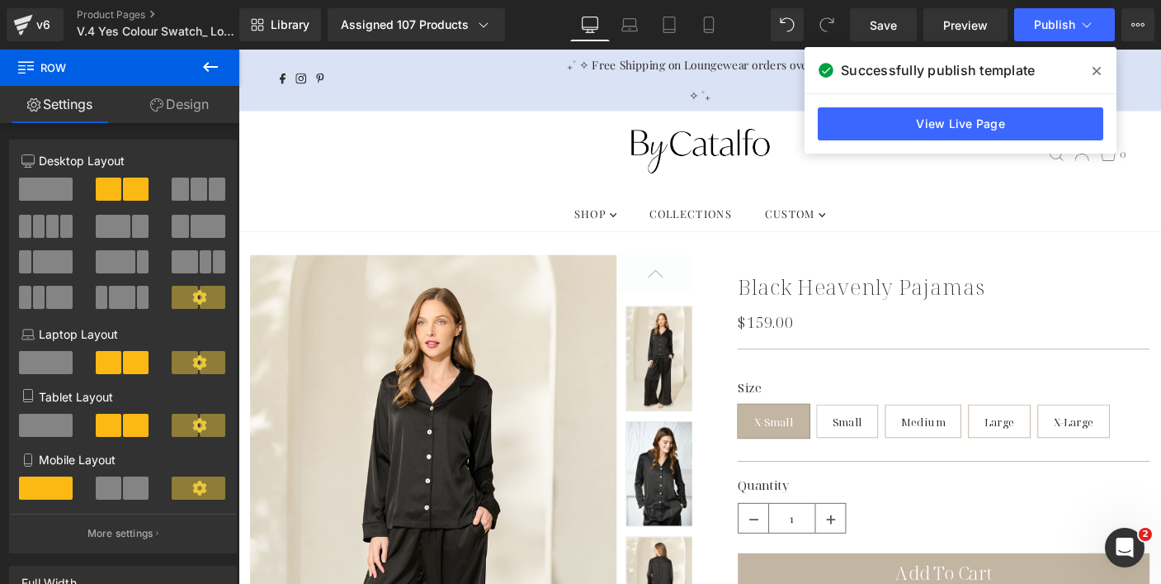
click at [1094, 70] on icon at bounding box center [1097, 70] width 8 height 13
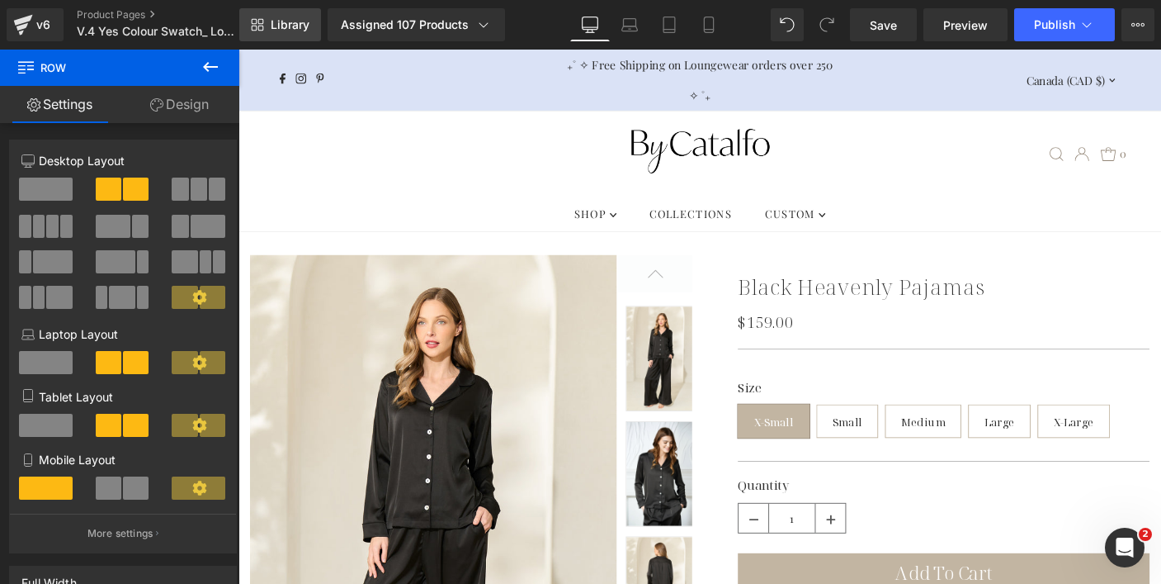
click at [285, 37] on link "Library" at bounding box center [280, 24] width 82 height 33
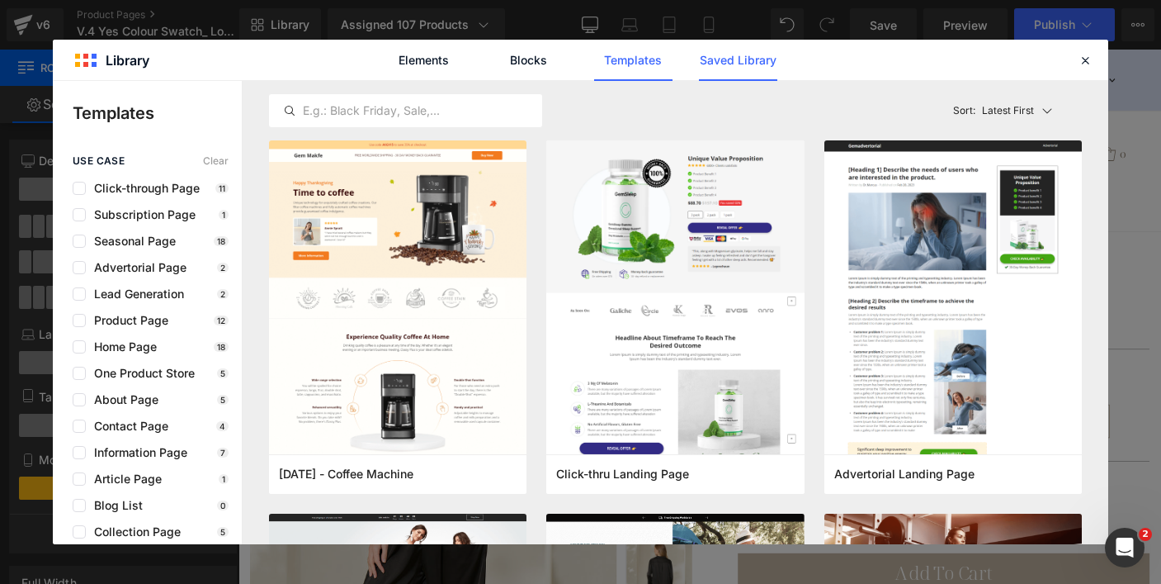
click at [730, 68] on link "Saved Library" at bounding box center [738, 60] width 78 height 41
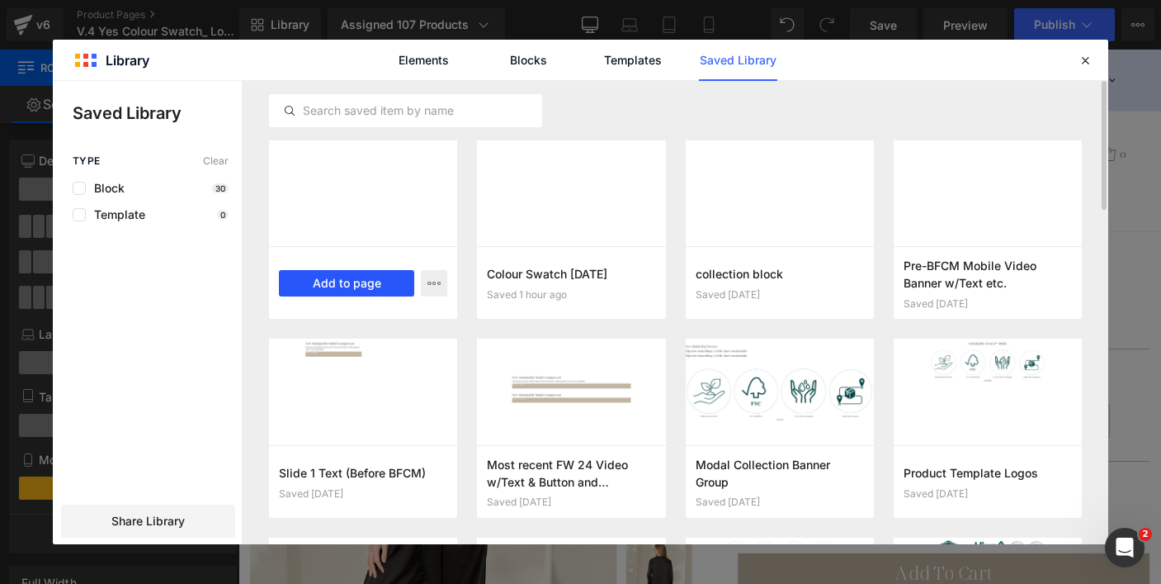
click at [344, 282] on button "Add to page" at bounding box center [346, 283] width 135 height 26
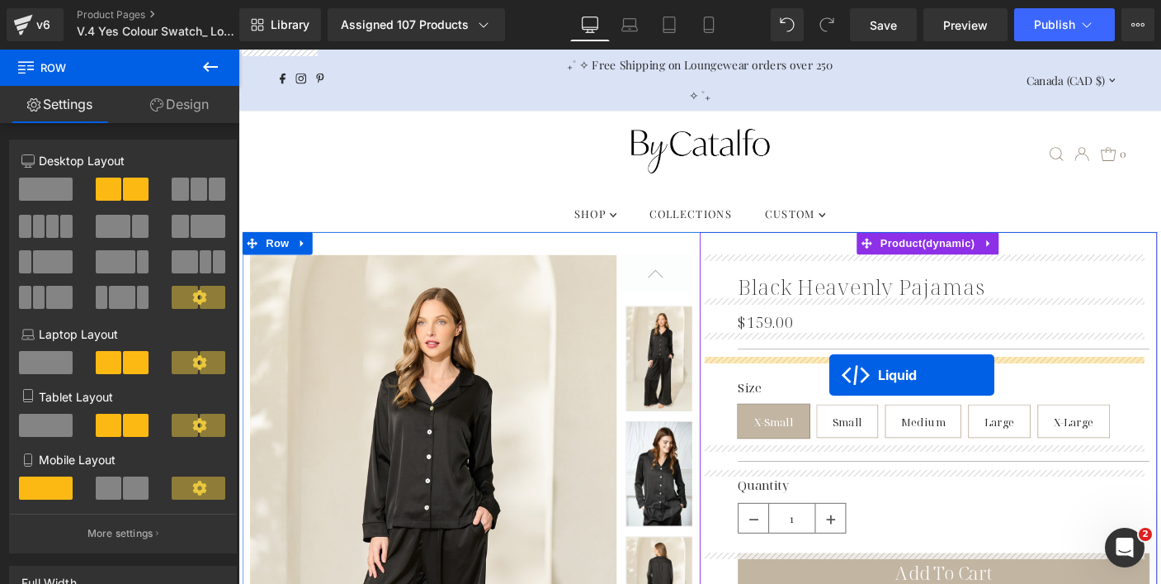
drag, startPoint x: 693, startPoint y: 545, endPoint x: 878, endPoint y: 401, distance: 234.8
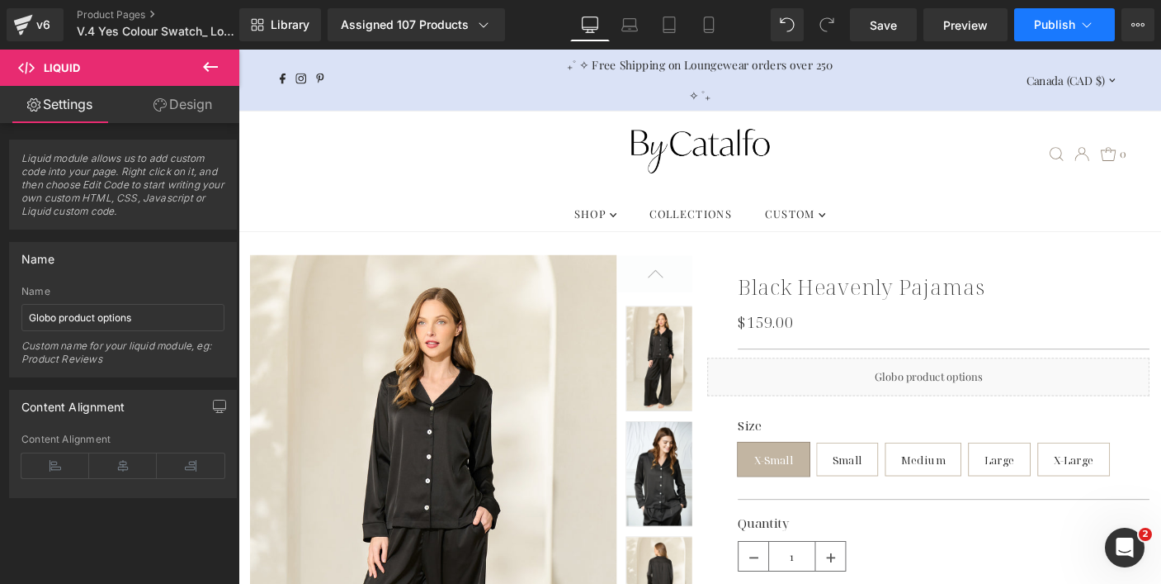
click at [1039, 31] on span "Publish" at bounding box center [1054, 24] width 41 height 13
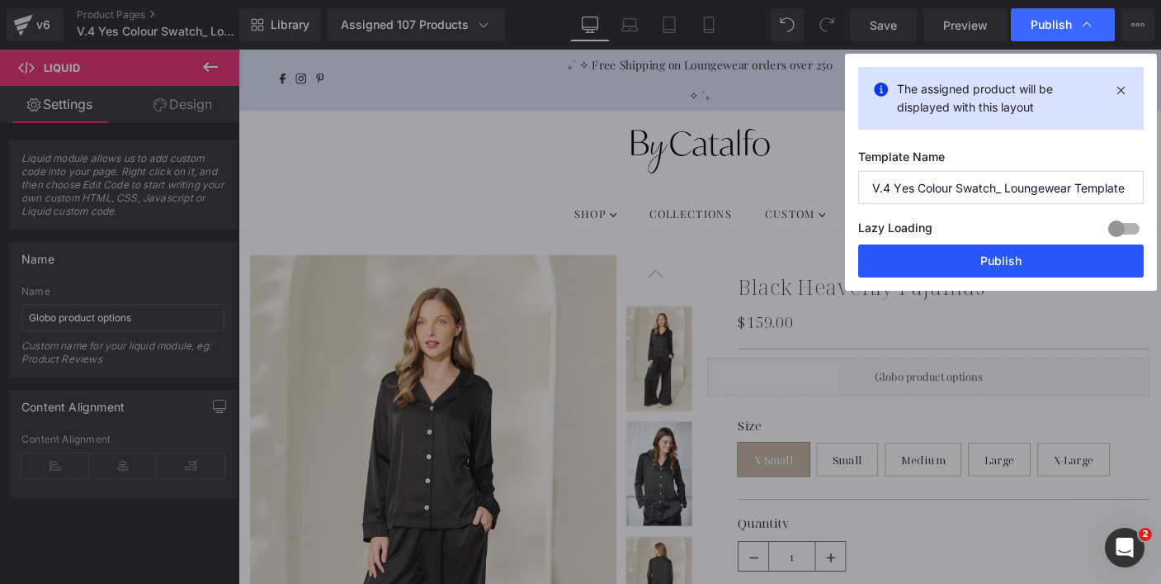
click at [948, 258] on button "Publish" at bounding box center [1002, 260] width 286 height 33
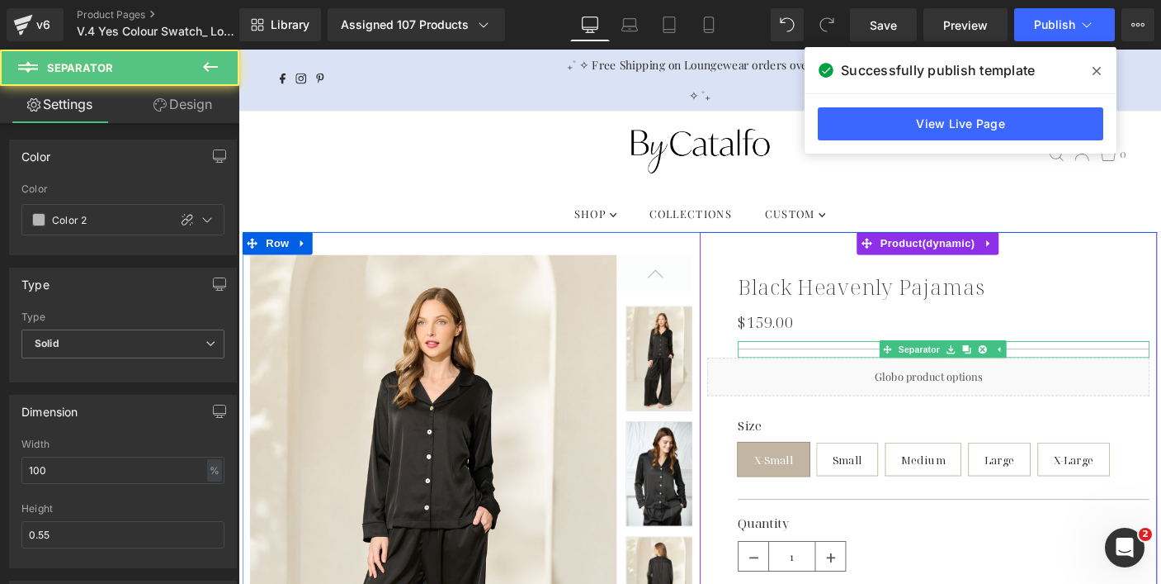
click at [828, 373] on hr at bounding box center [1002, 373] width 446 height 1
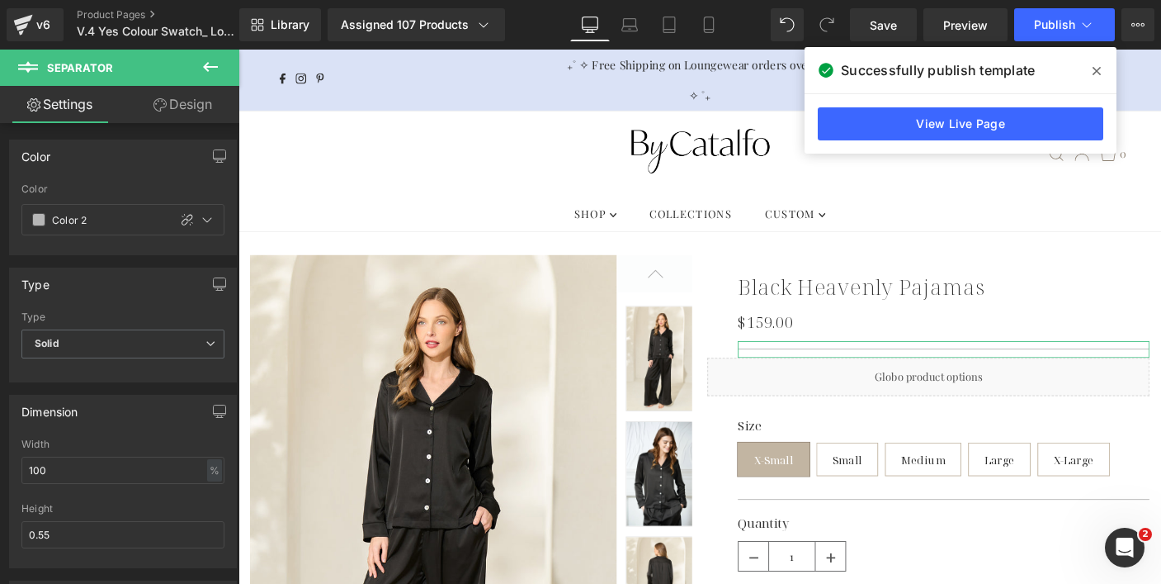
click at [209, 108] on link "Design" at bounding box center [183, 104] width 120 height 37
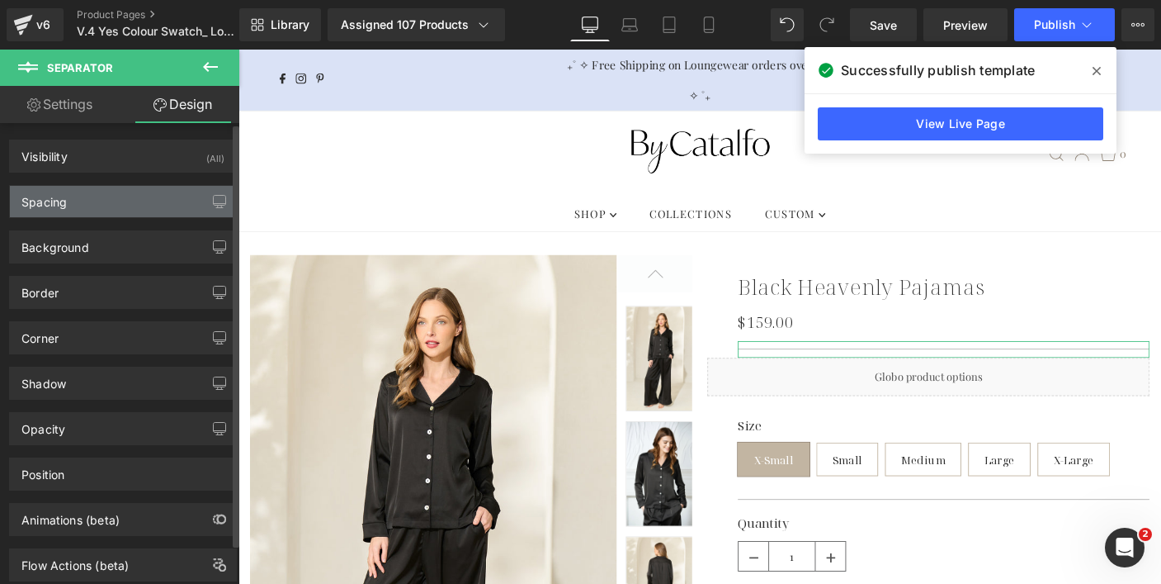
click at [121, 188] on div "Spacing" at bounding box center [123, 201] width 226 height 31
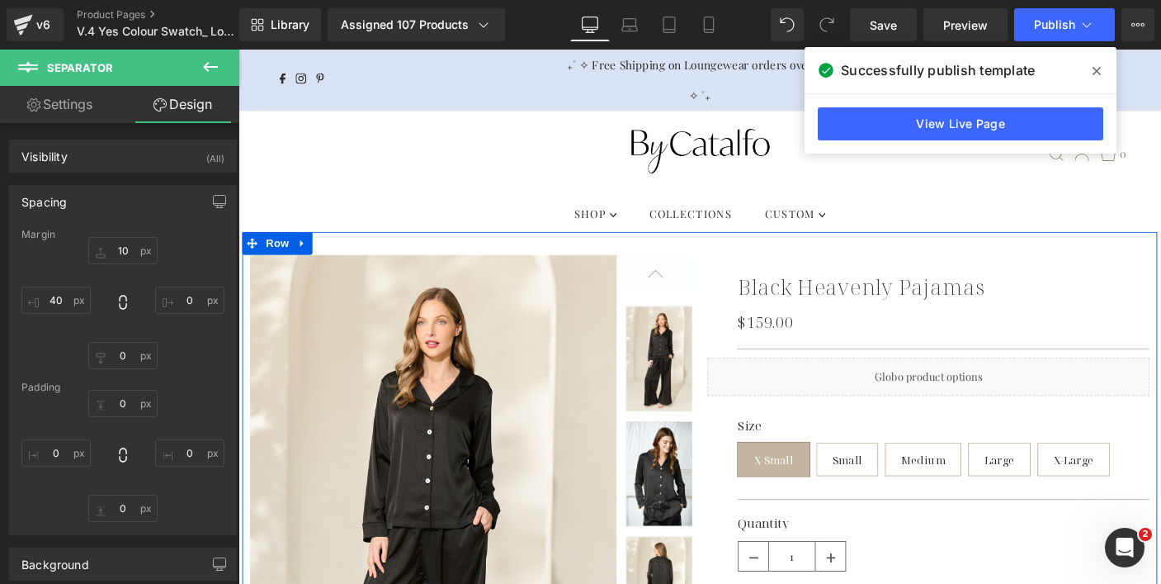
click at [811, 412] on div "Liquid" at bounding box center [985, 403] width 479 height 41
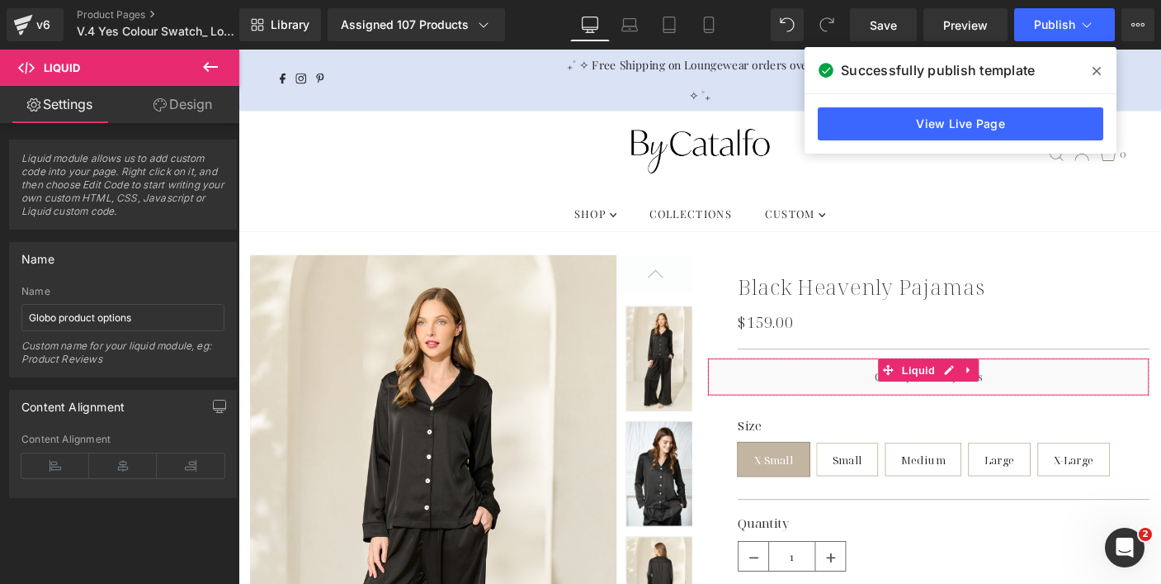
click at [187, 104] on link "Design" at bounding box center [183, 104] width 120 height 37
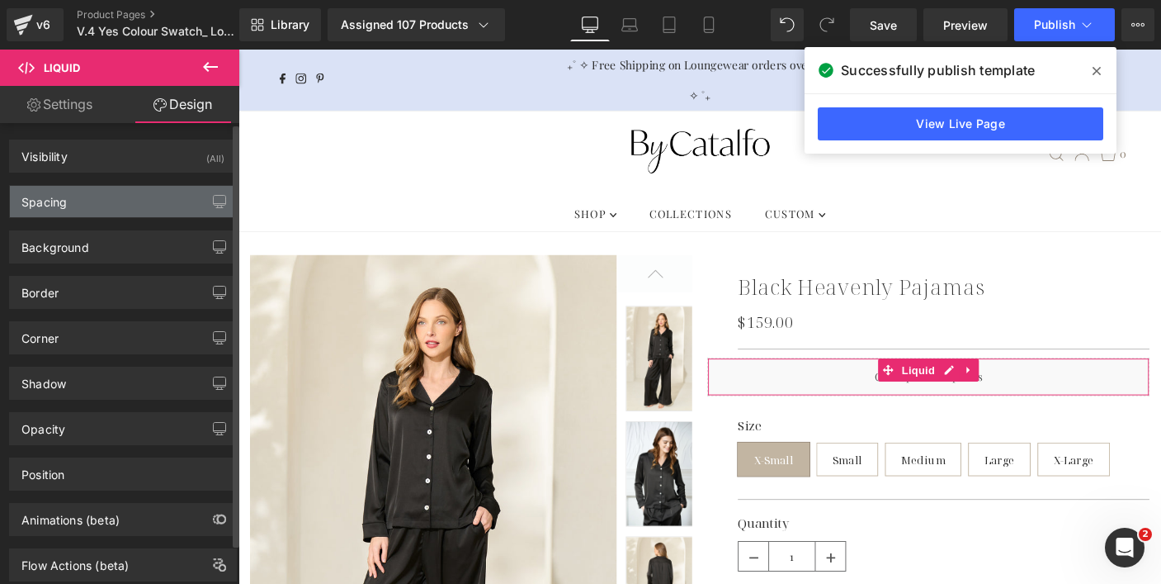
click at [51, 213] on div "Spacing" at bounding box center [123, 201] width 226 height 31
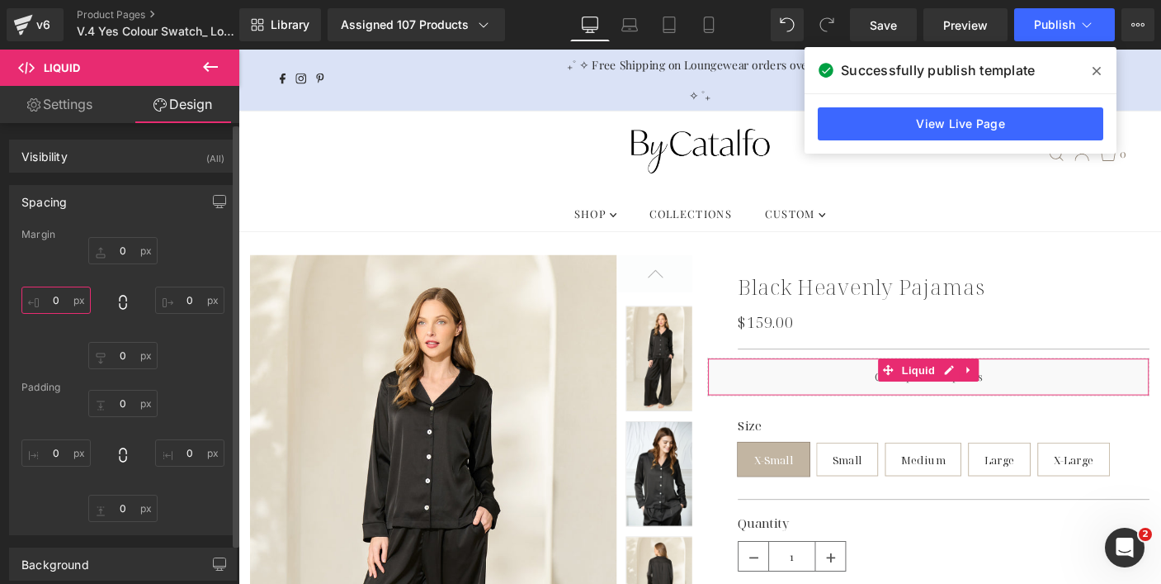
click at [54, 301] on input "0" at bounding box center [55, 299] width 69 height 27
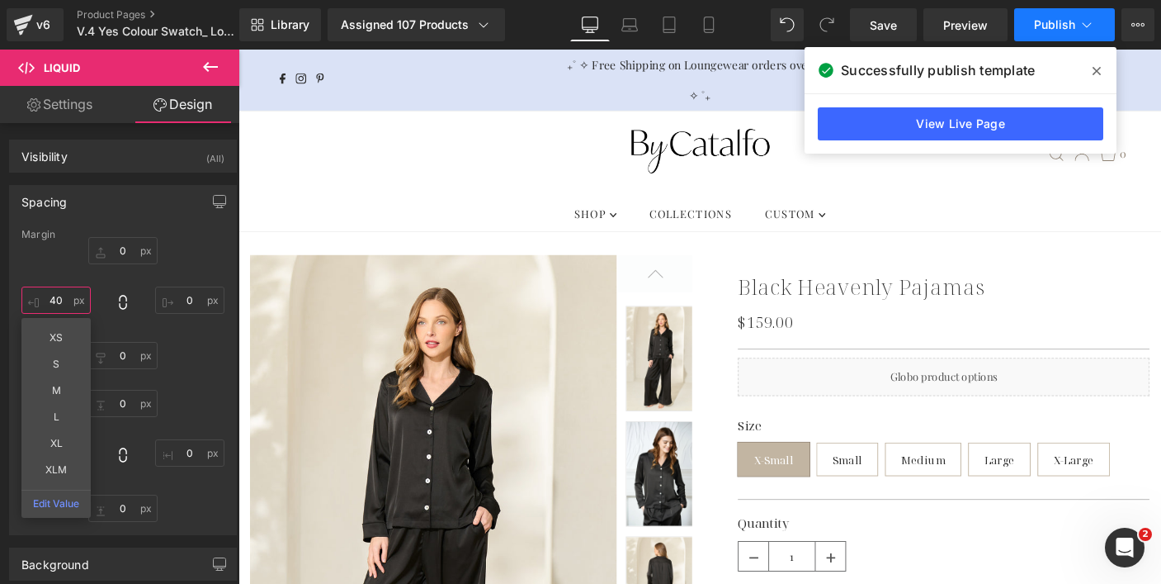
type input "40"
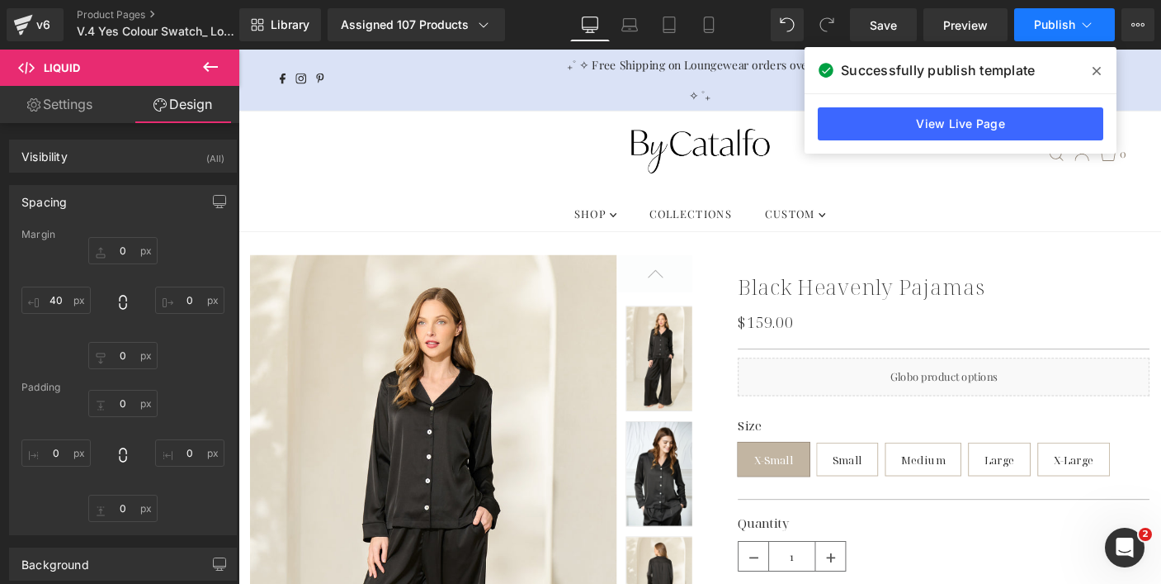
click at [1066, 18] on span "Publish" at bounding box center [1054, 24] width 41 height 13
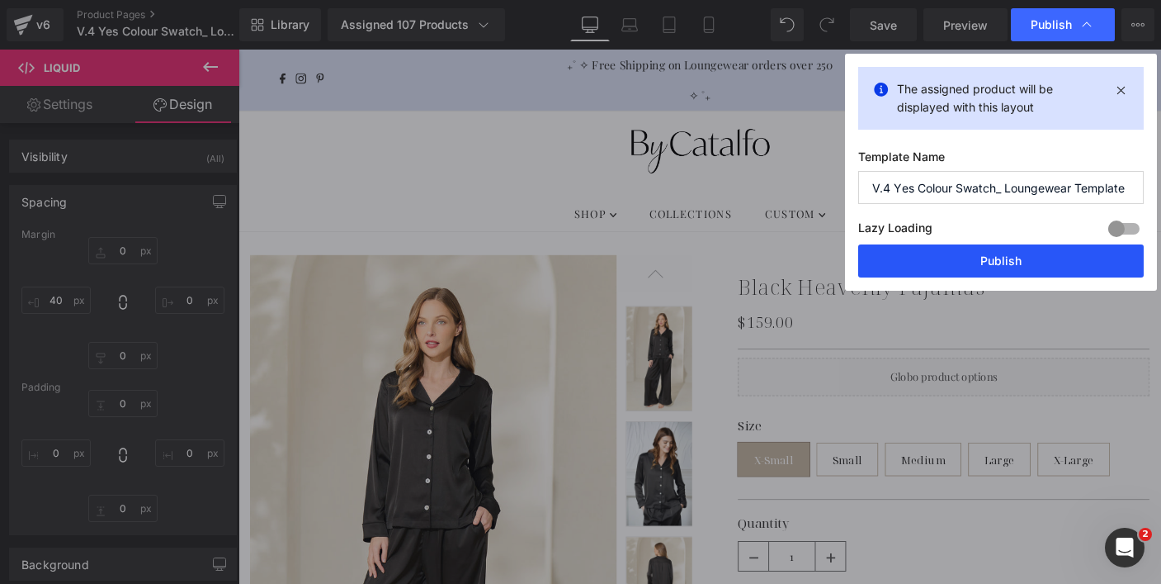
click at [974, 258] on button "Publish" at bounding box center [1002, 260] width 286 height 33
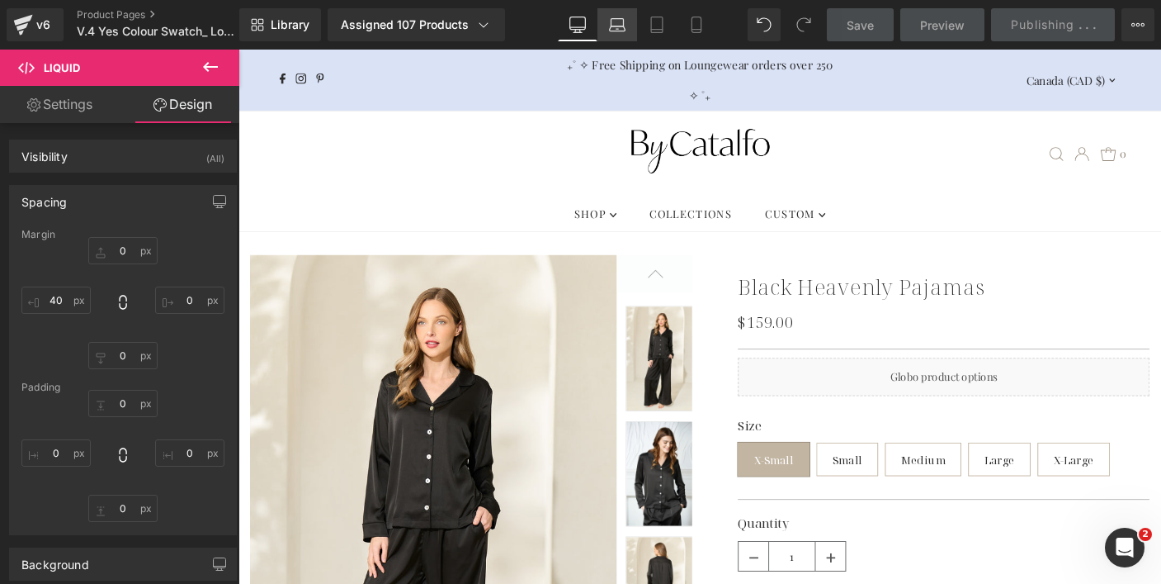
click at [617, 27] on icon at bounding box center [617, 25] width 17 height 17
type input "0"
type input "40"
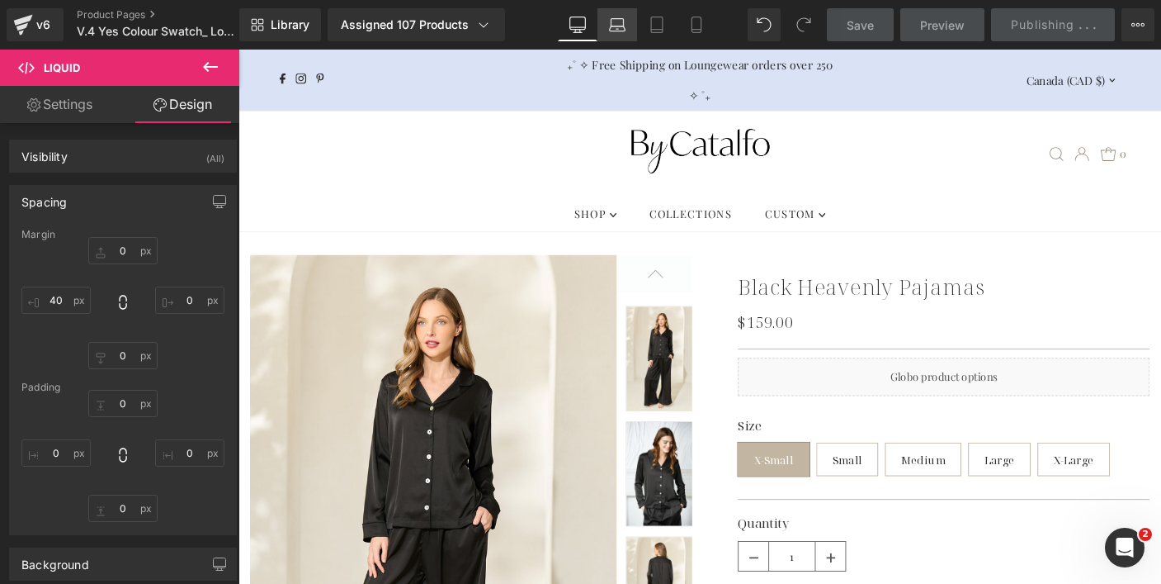
type input "0"
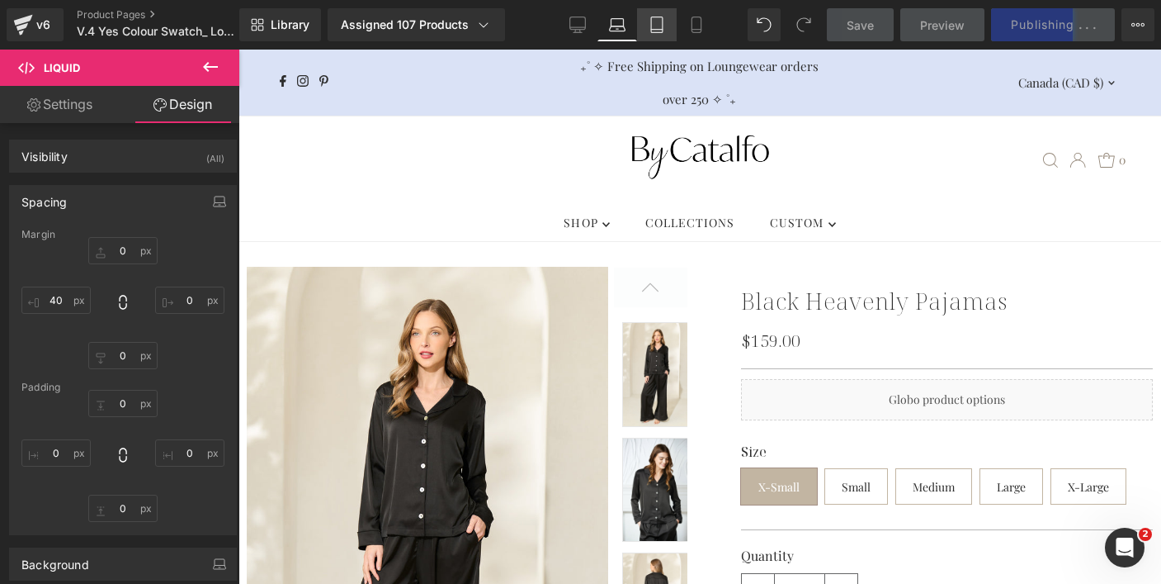
click at [658, 30] on icon at bounding box center [657, 30] width 12 height 0
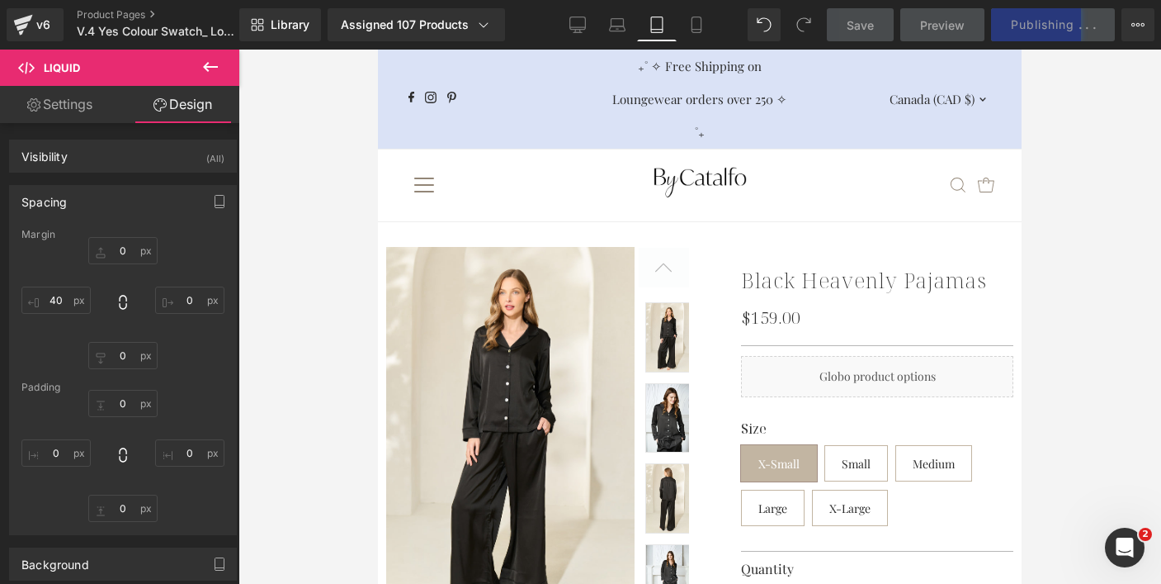
type input "0"
type input "40"
type input "0"
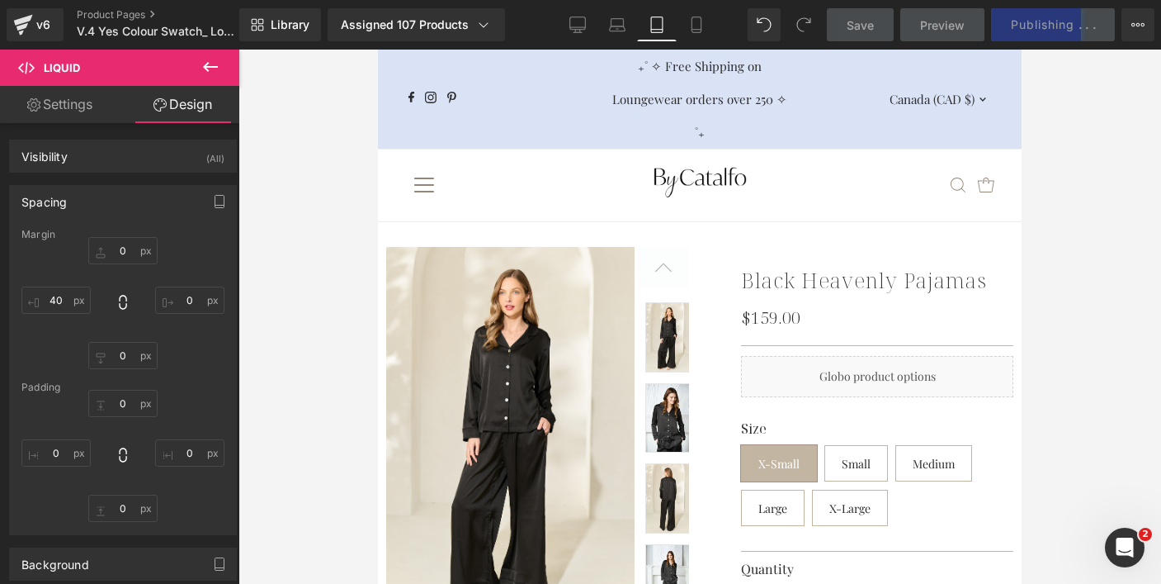
type input "0"
click at [687, 20] on link "Mobile" at bounding box center [697, 24] width 40 height 33
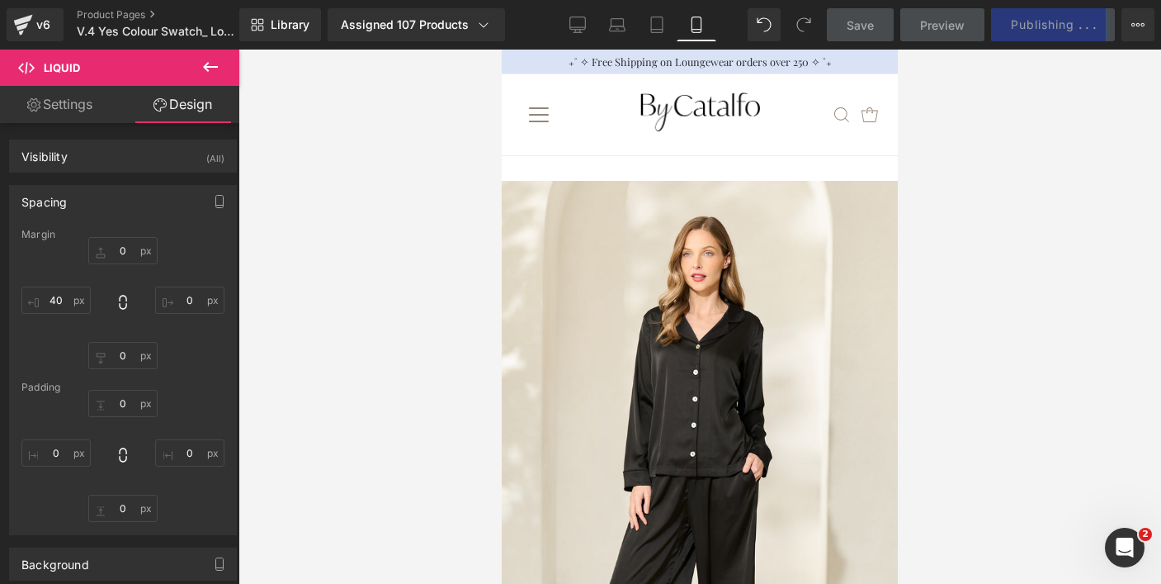
type input "0"
type input "40"
type input "0"
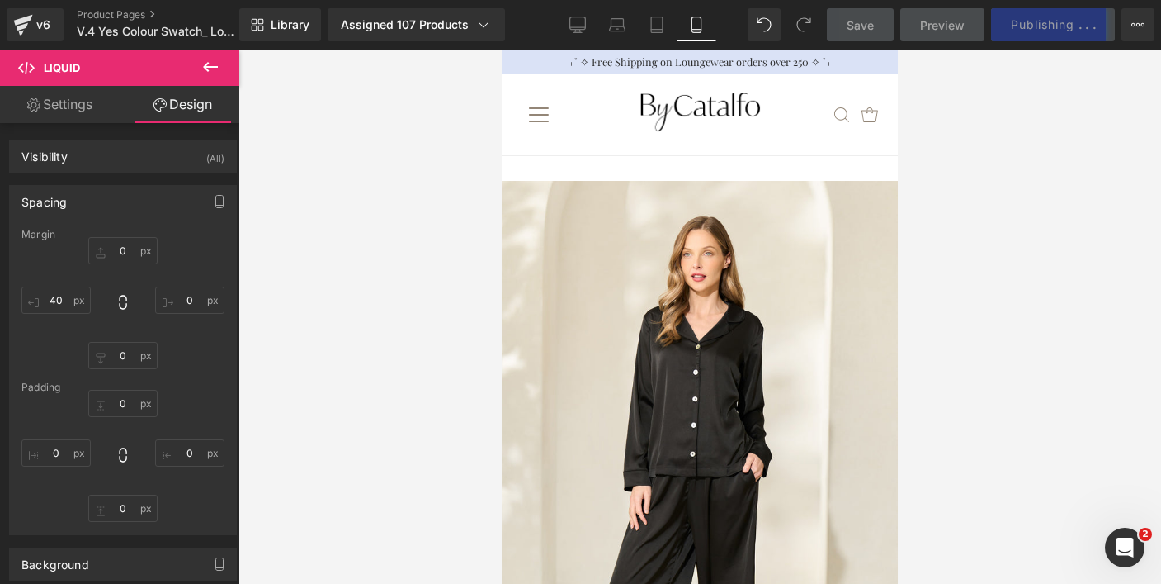
type input "0"
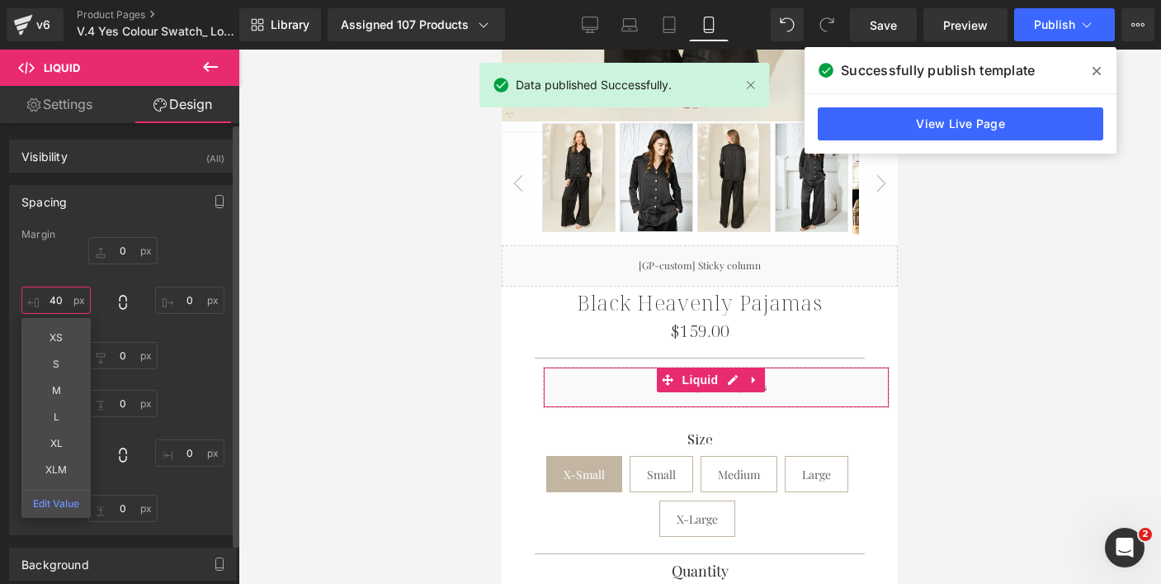
click at [64, 295] on input "40" at bounding box center [55, 299] width 69 height 27
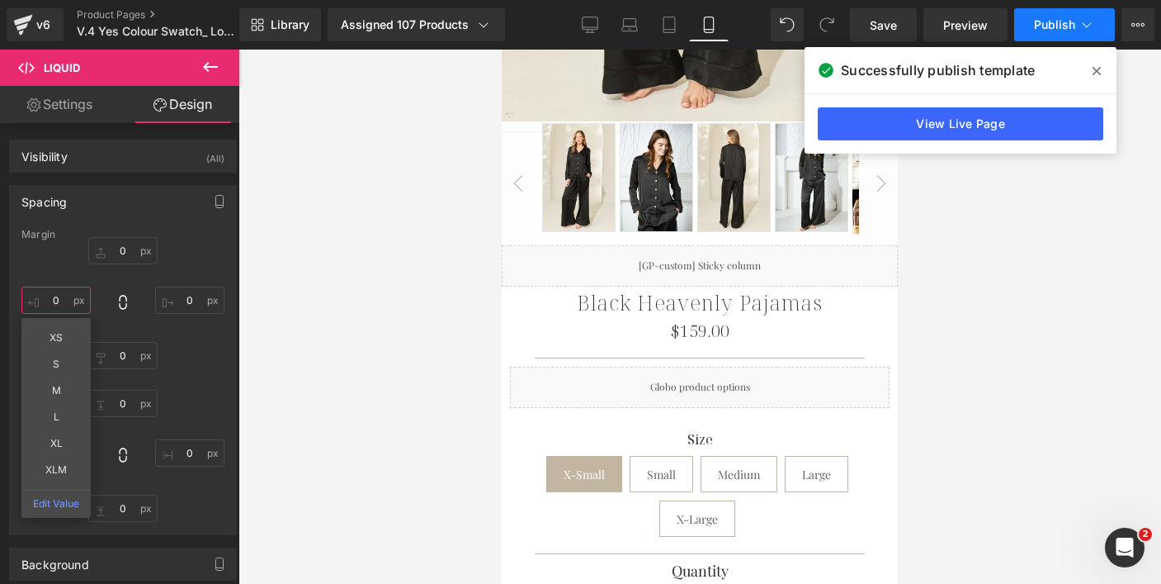
type input "0"
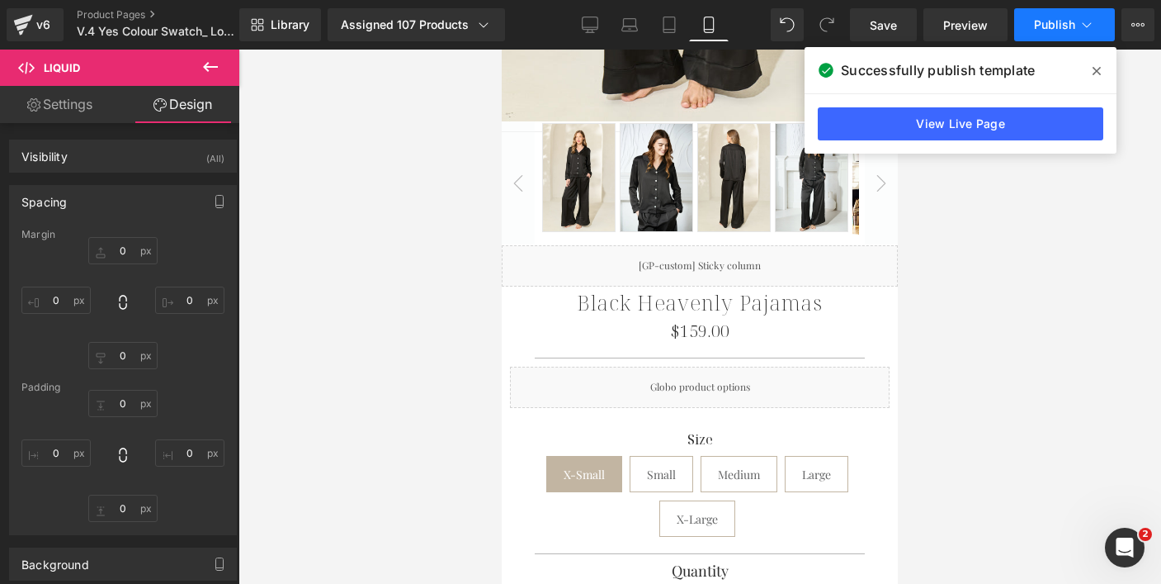
click at [1072, 26] on span "Publish" at bounding box center [1054, 24] width 41 height 13
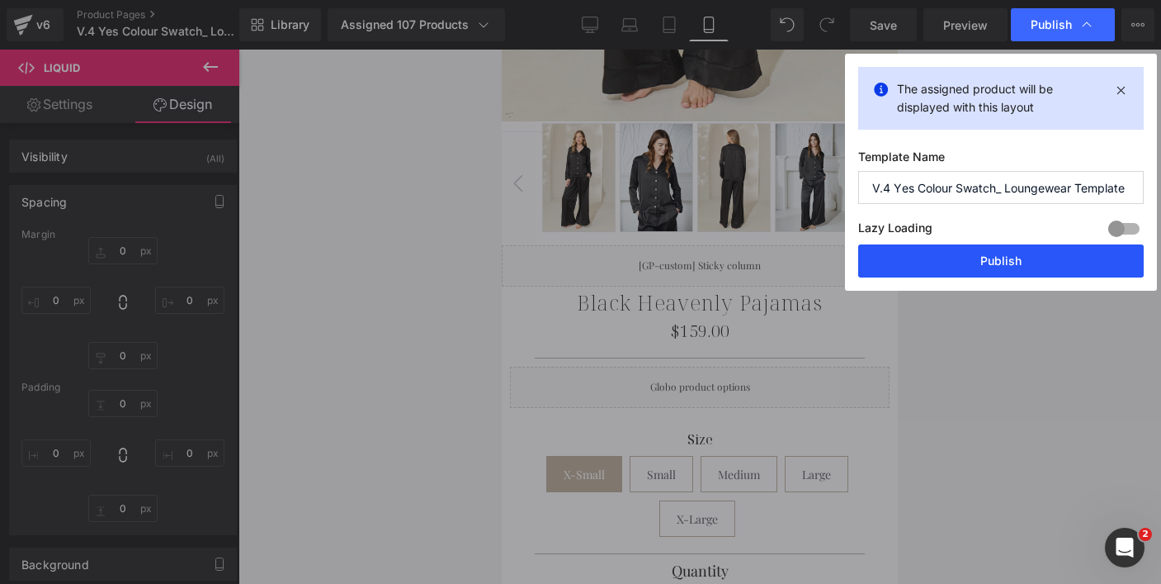
click at [1007, 263] on button "Publish" at bounding box center [1002, 260] width 286 height 33
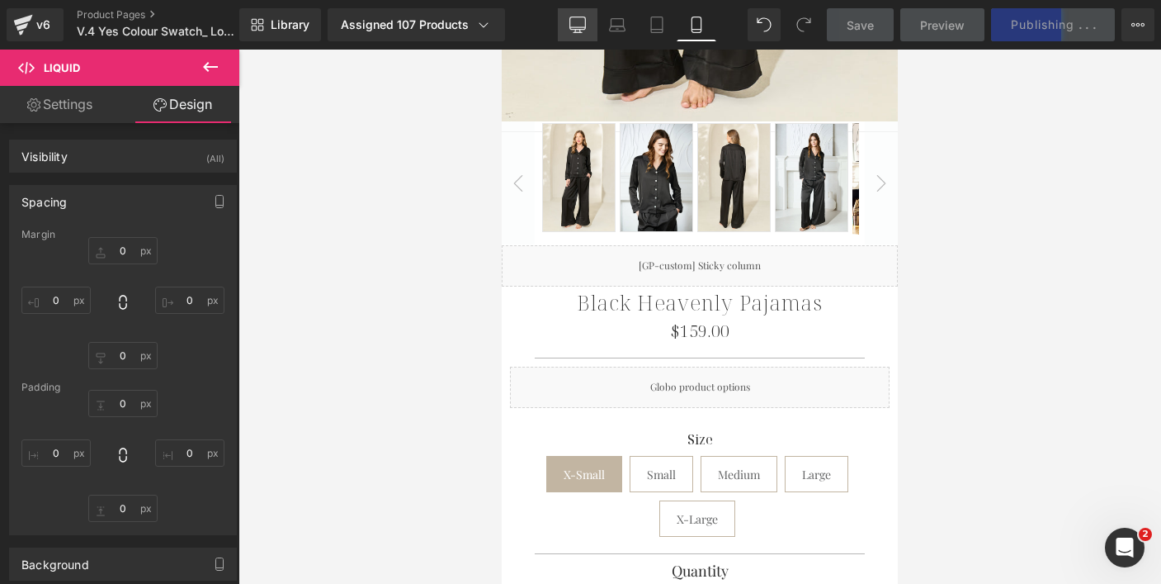
click at [579, 29] on icon at bounding box center [578, 23] width 16 height 12
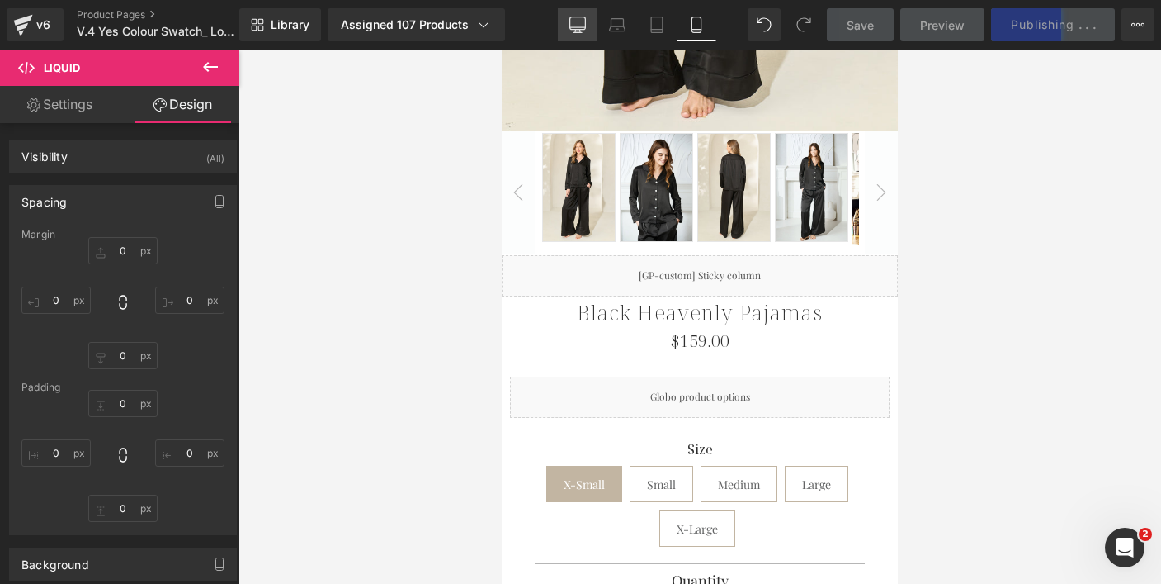
type input "0"
type input "40"
type input "0"
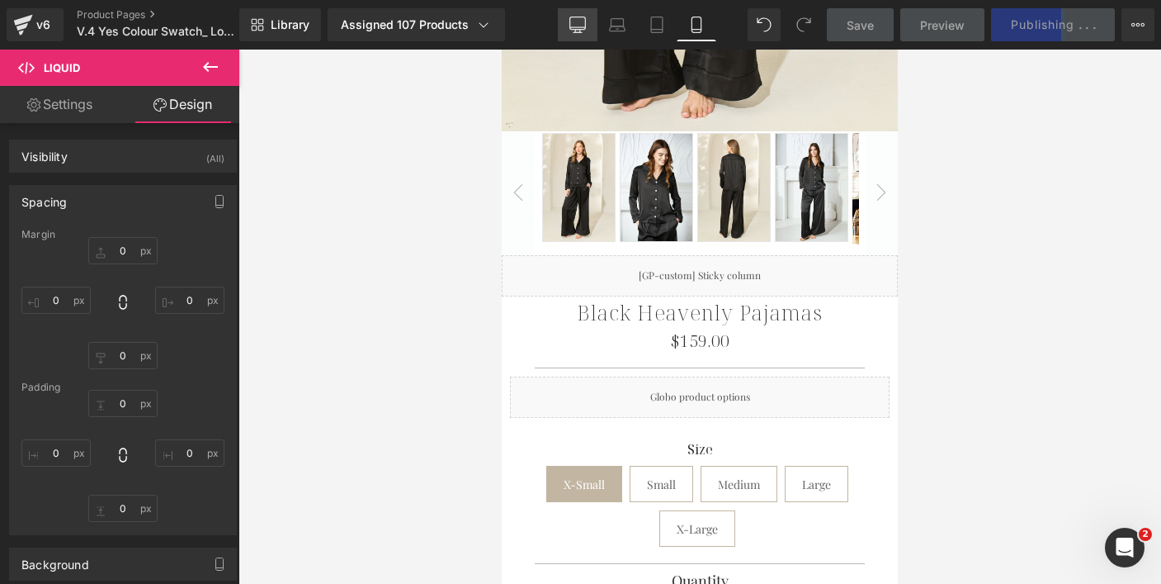
type input "0"
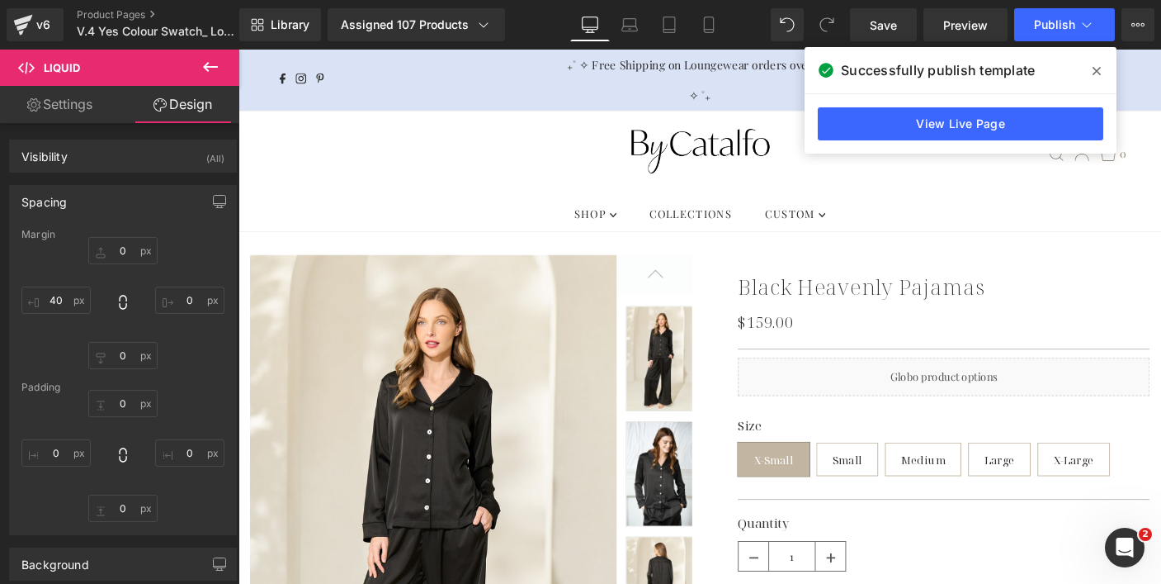
click at [1099, 70] on icon at bounding box center [1097, 70] width 8 height 13
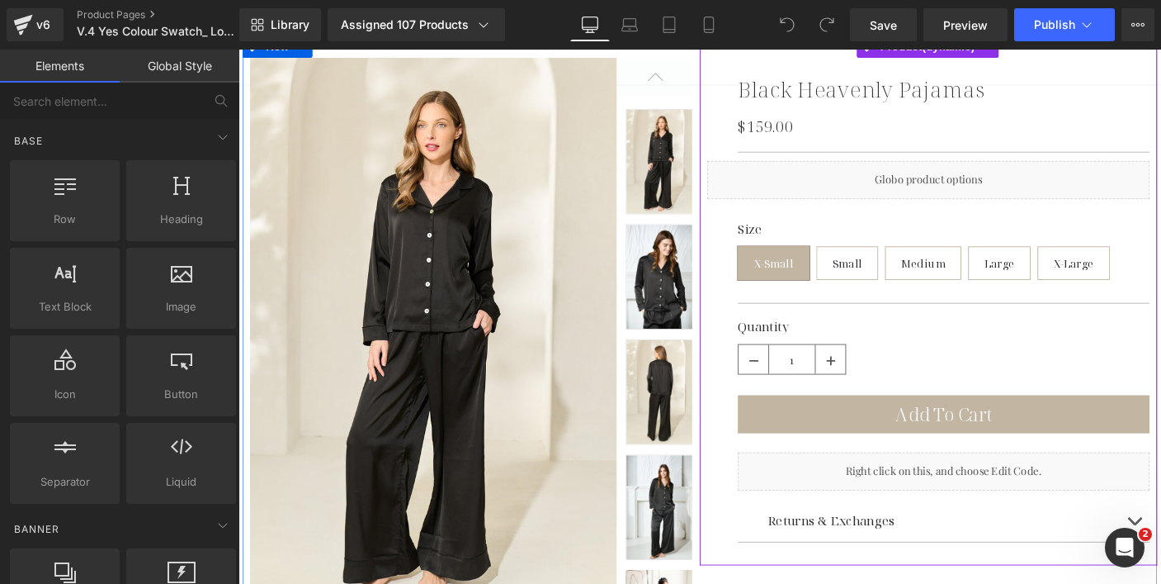
scroll to position [196, 0]
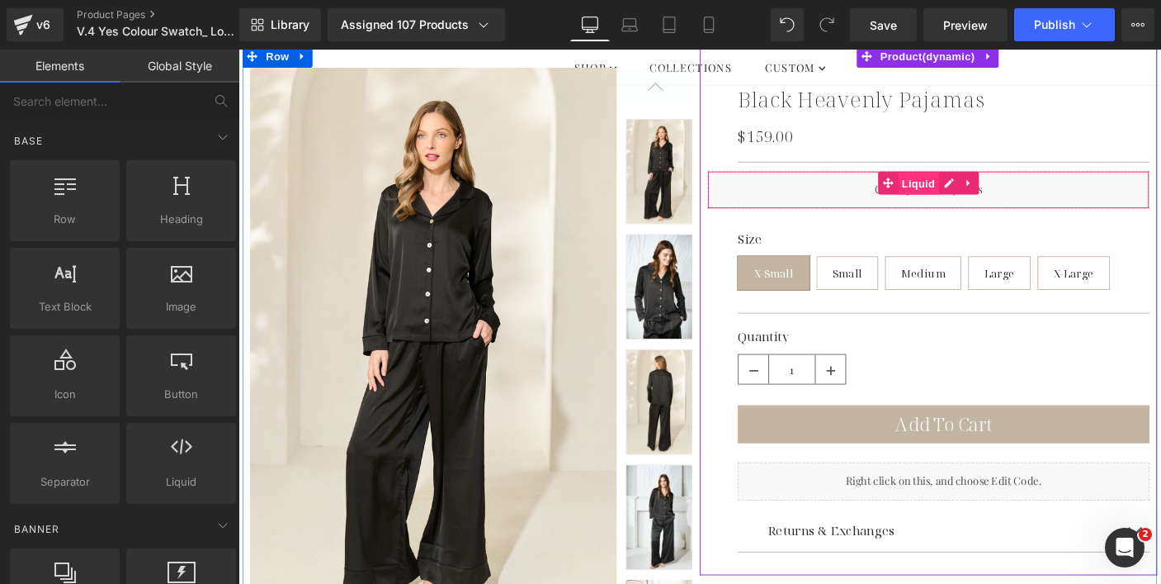
click at [968, 206] on span "Liquid" at bounding box center [975, 194] width 45 height 25
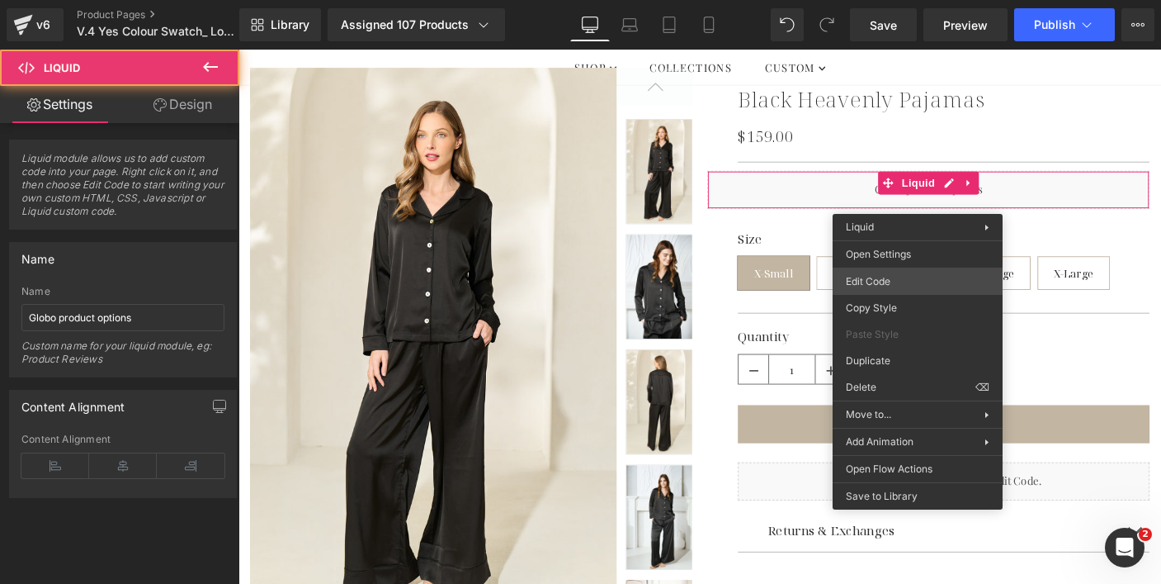
click at [884, 0] on div "Liquid You are previewing how the will restyle your page. You can not edit Elem…" at bounding box center [580, 0] width 1161 height 0
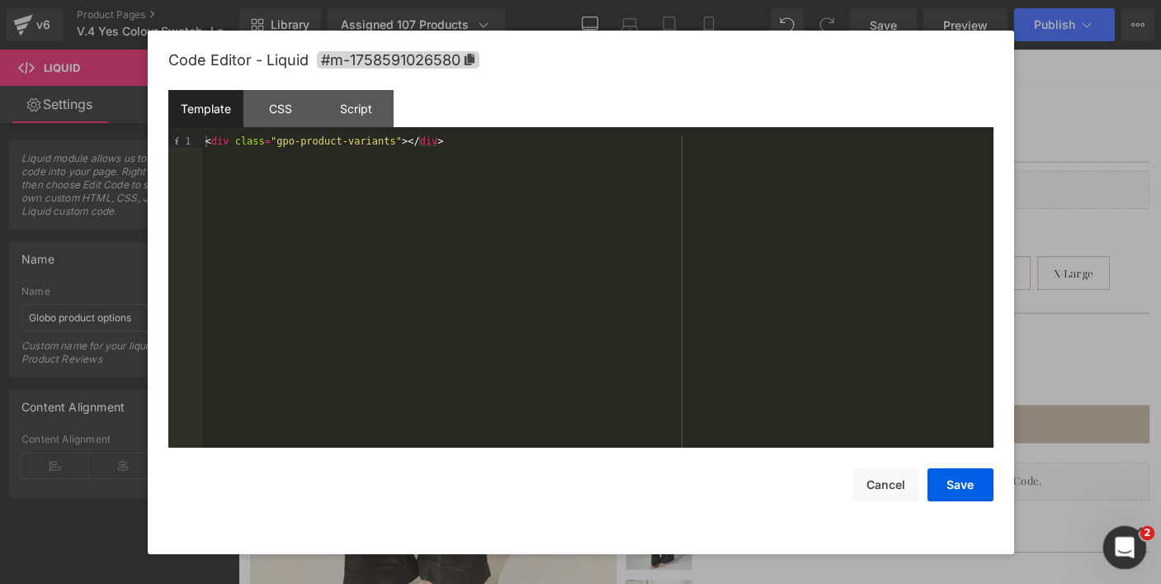
click at [1119, 547] on icon "Open Intercom Messenger" at bounding box center [1123, 544] width 12 height 13
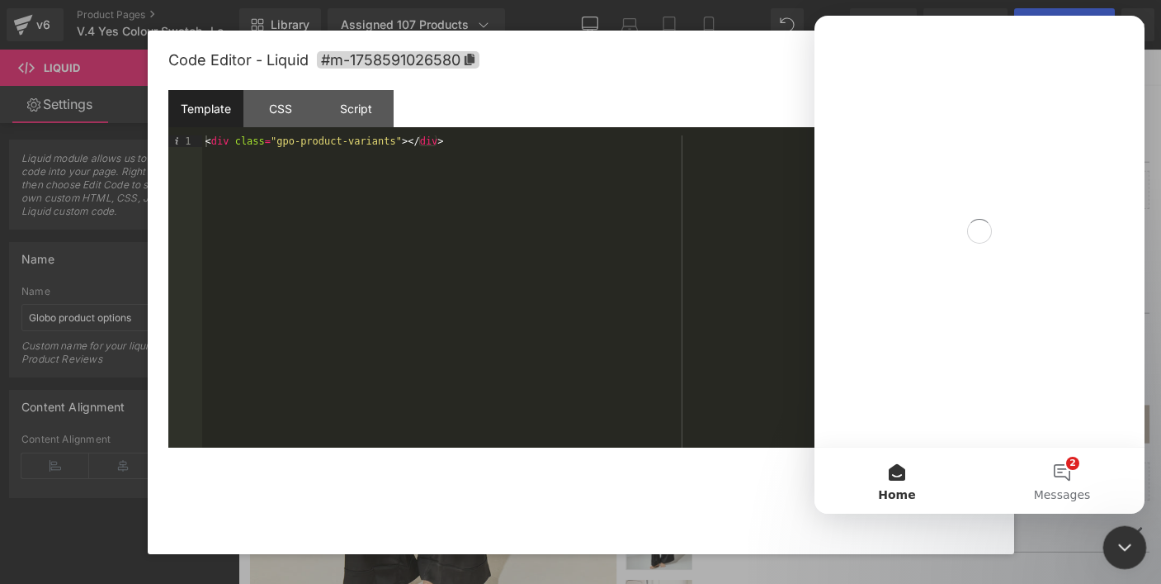
scroll to position [0, 0]
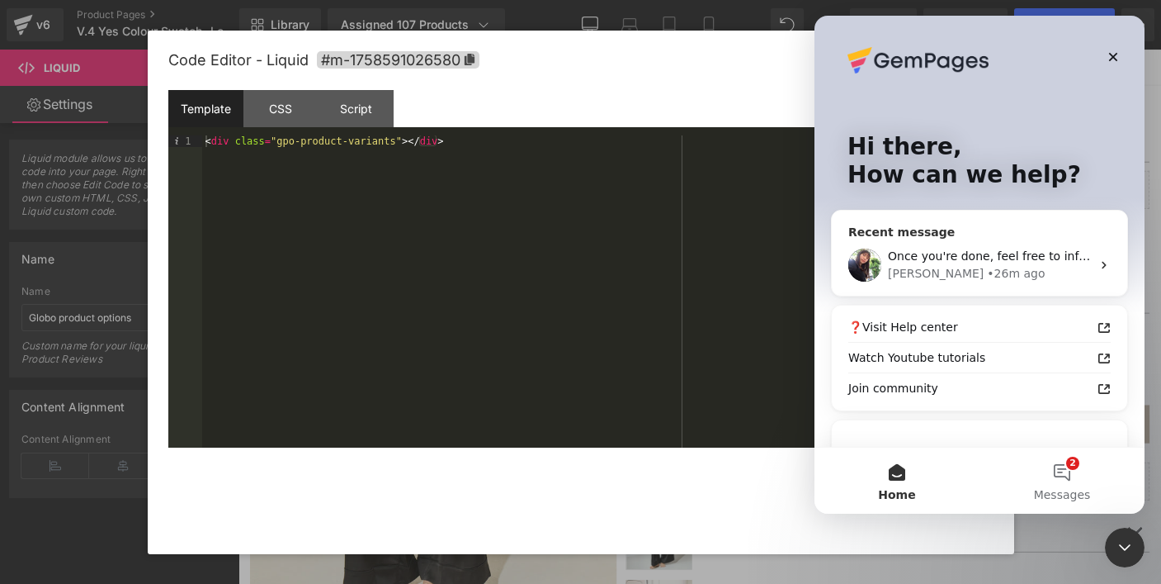
click at [965, 241] on div "Once you're done, feel free to inform me. [PERSON_NAME] • 26m ago" at bounding box center [980, 264] width 296 height 61
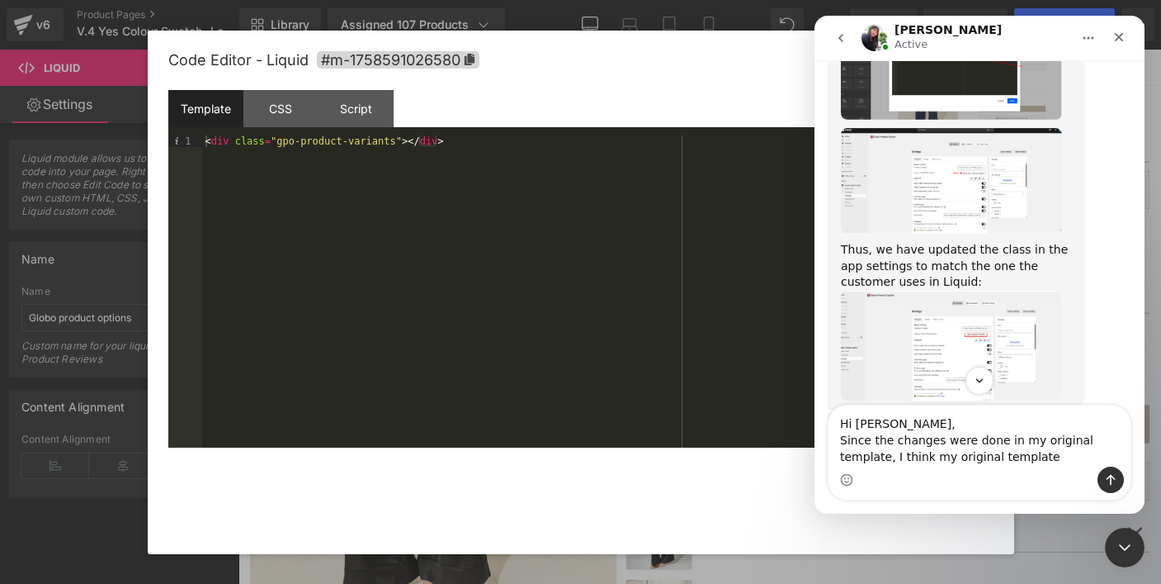
scroll to position [9485, 0]
click at [950, 436] on img "Tina says…" at bounding box center [951, 489] width 221 height 106
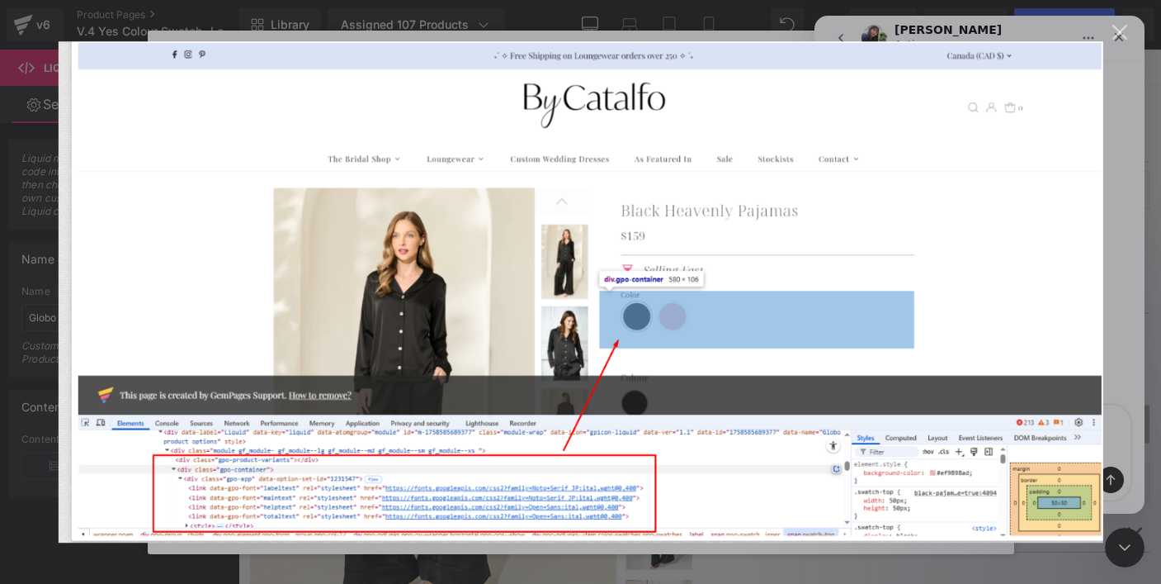
click at [1122, 23] on div "Intercom messenger" at bounding box center [580, 292] width 1161 height 584
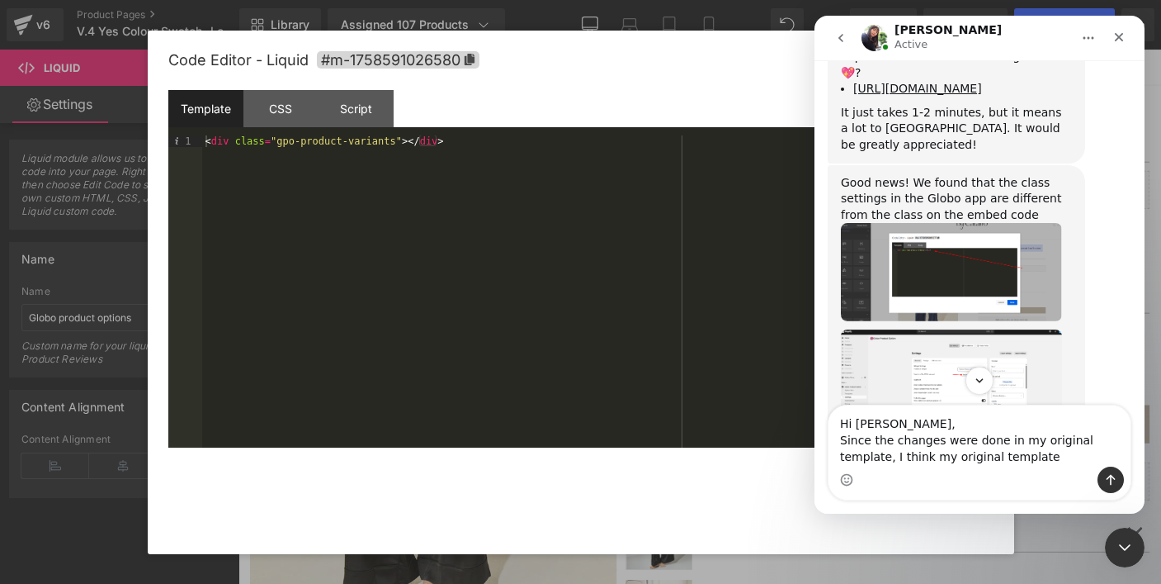
scroll to position [9274, 0]
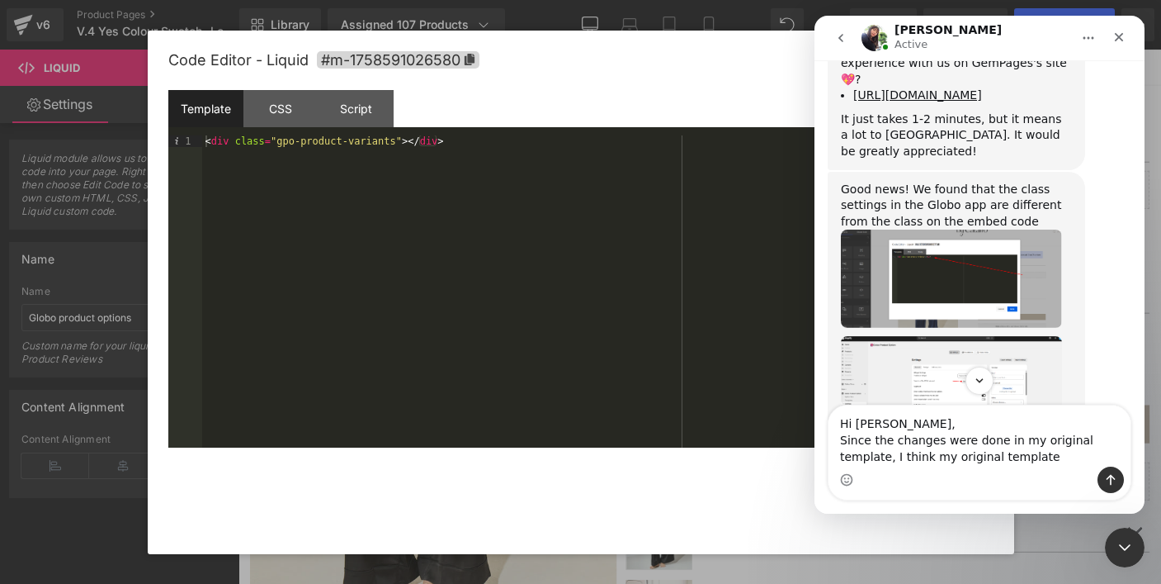
click at [940, 499] on img "Tina says…" at bounding box center [951, 554] width 221 height 110
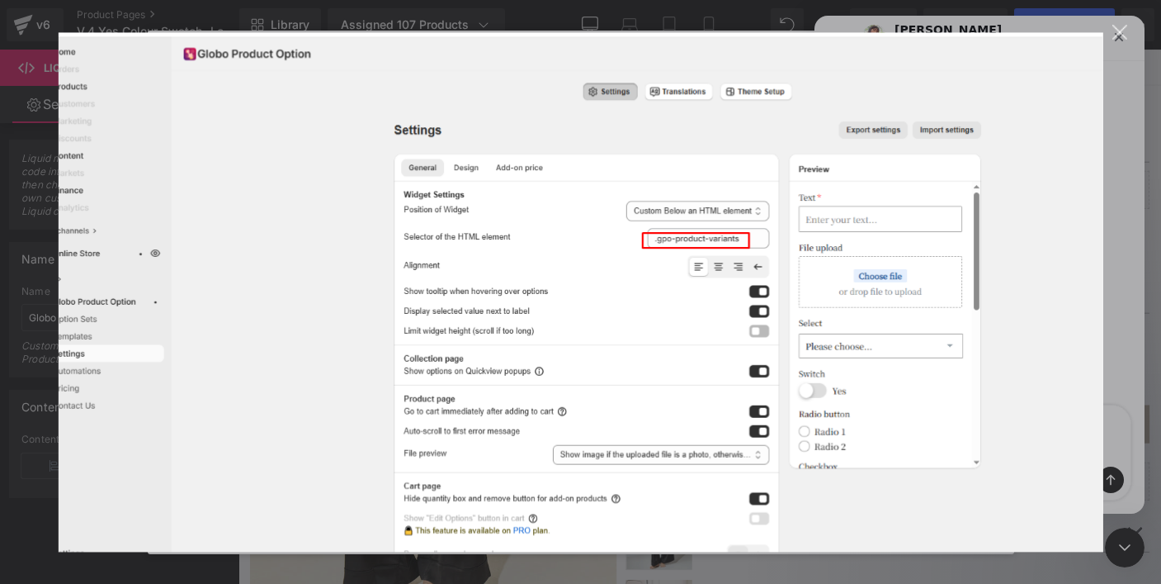
click at [1119, 31] on div "Close" at bounding box center [1121, 33] width 16 height 16
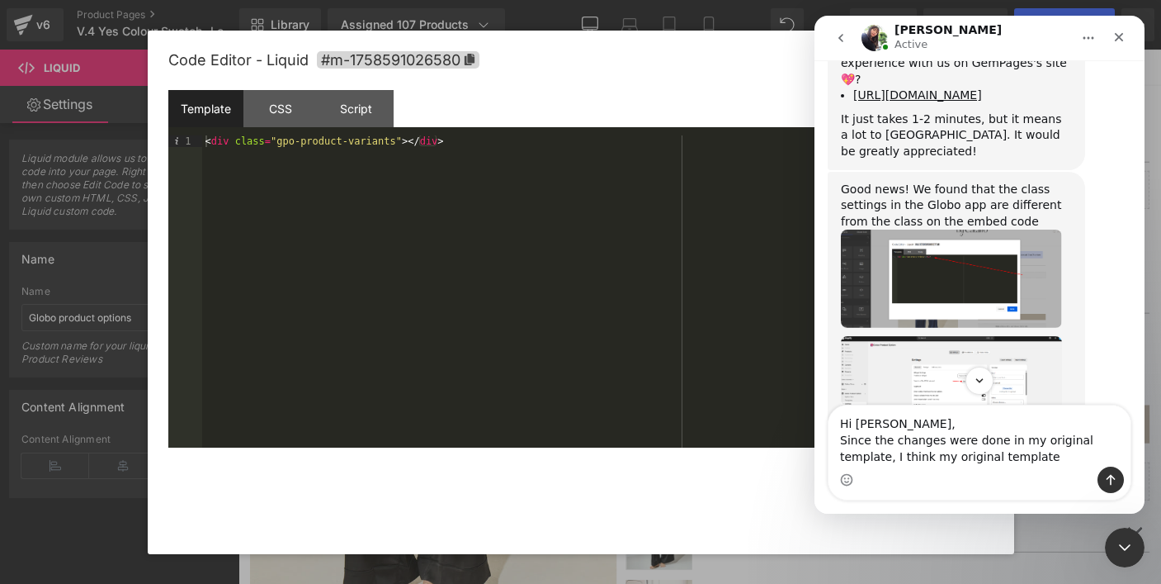
scroll to position [9059, 0]
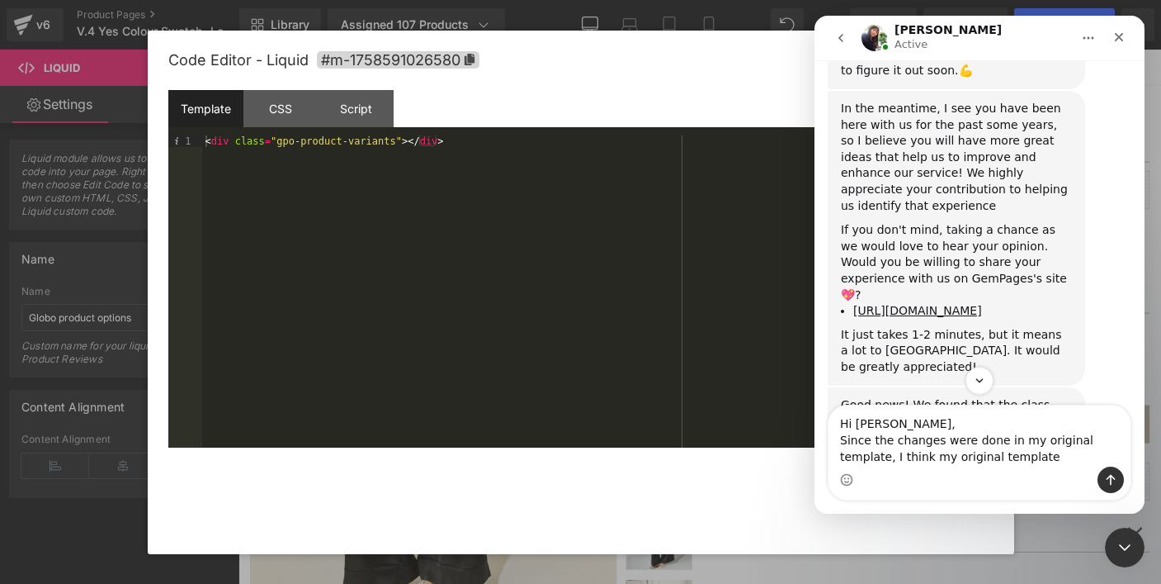
click at [961, 445] on img "Tina says…" at bounding box center [951, 493] width 221 height 97
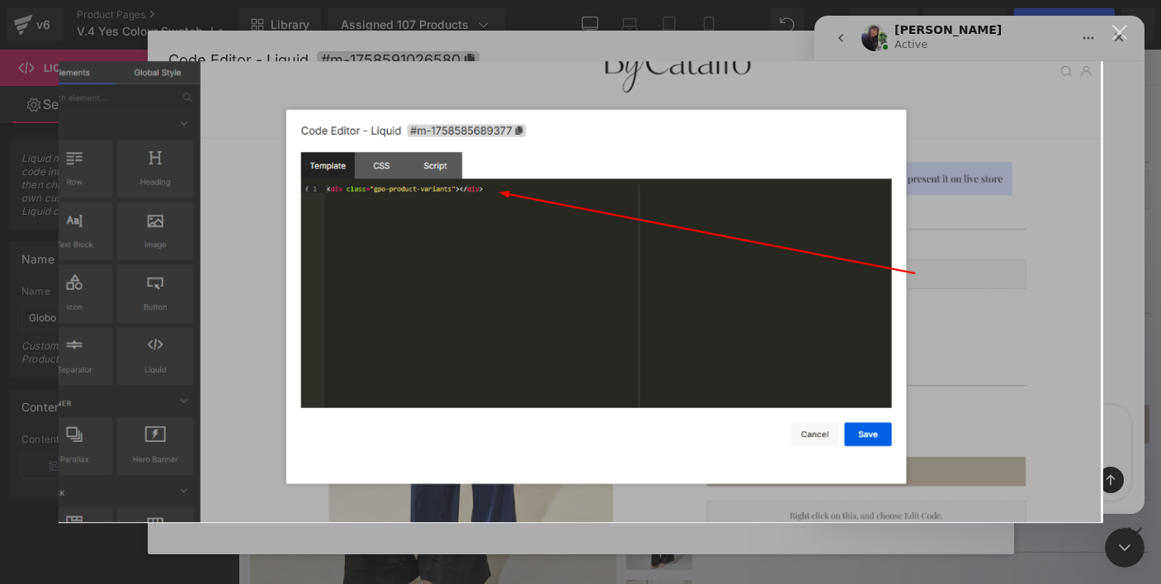
click at [1124, 30] on div "Close" at bounding box center [1121, 33] width 16 height 16
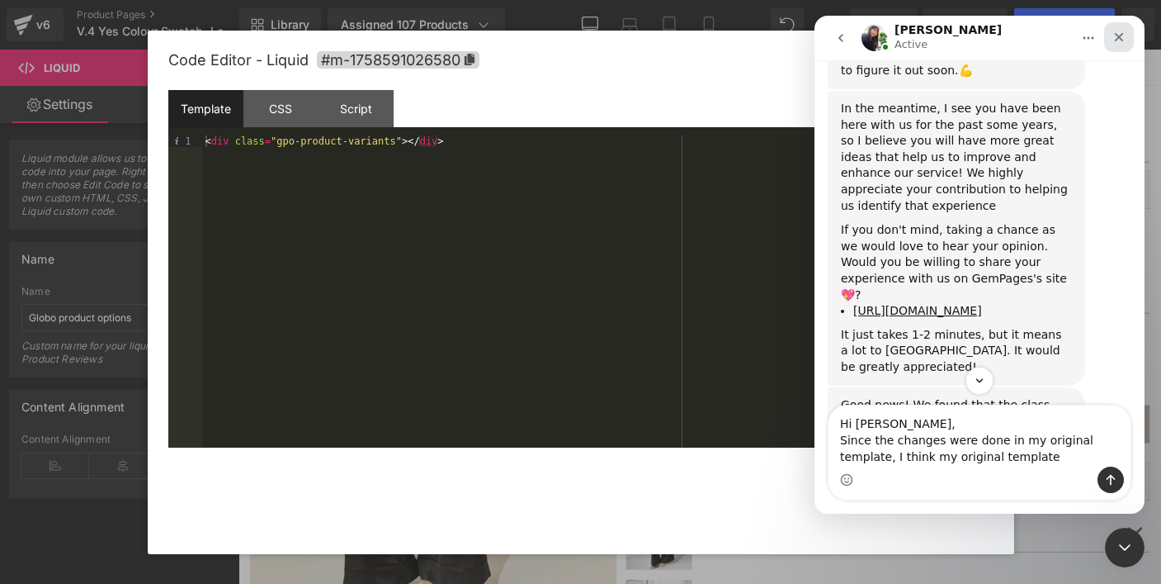
click at [1125, 37] on icon "Close" at bounding box center [1119, 37] width 13 height 13
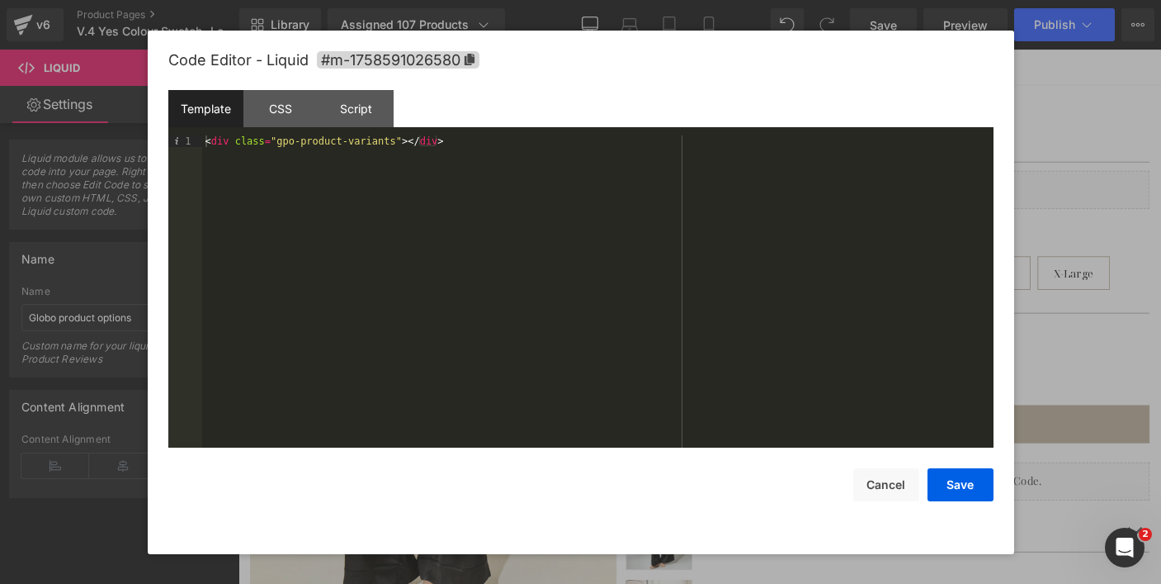
scroll to position [10205, 0]
click at [1053, 91] on div at bounding box center [580, 292] width 1161 height 584
